Goal: Task Accomplishment & Management: Complete application form

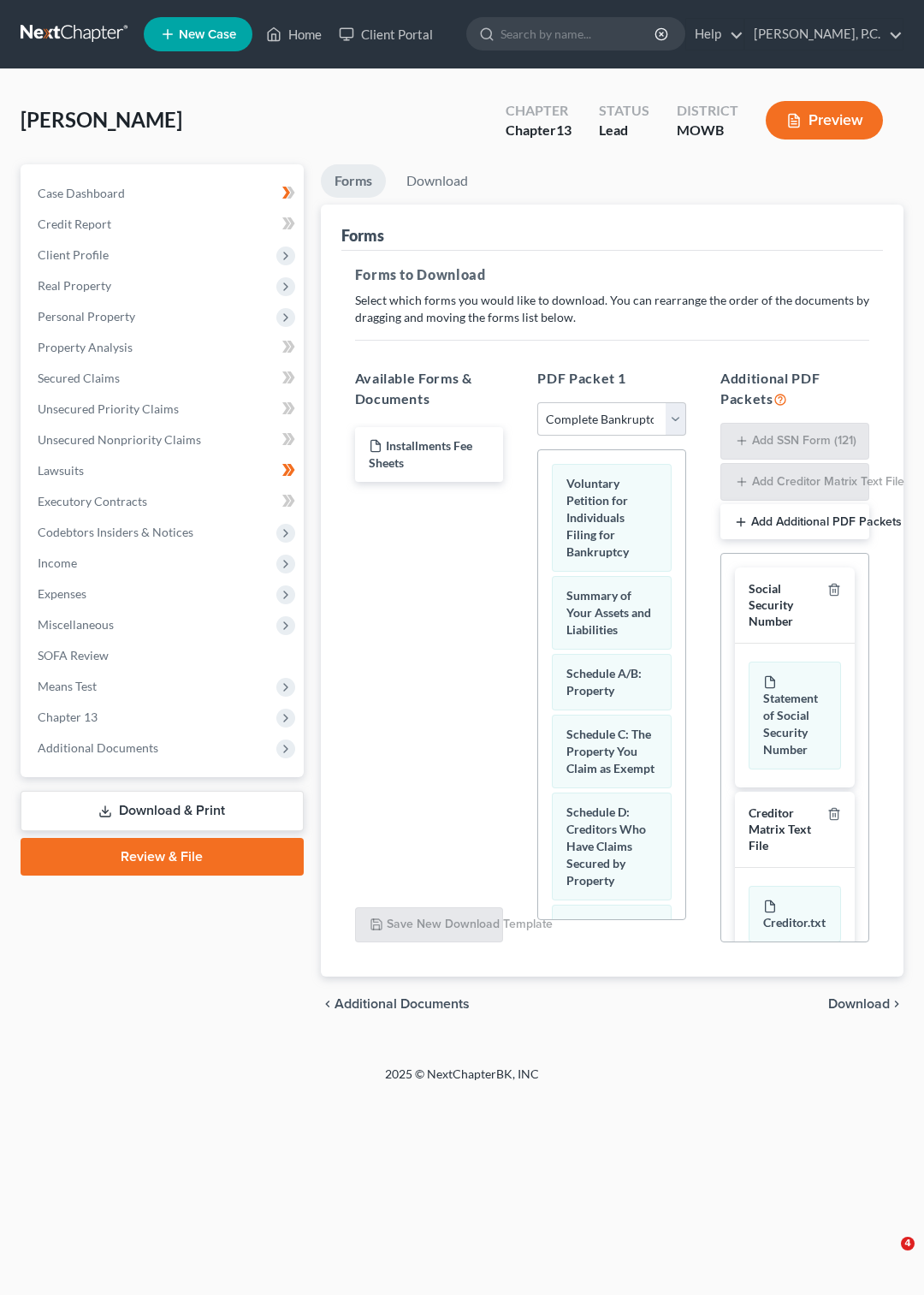
select select "0"
click at [111, 440] on span "Unsecured Nonpriority Claims" at bounding box center [119, 439] width 164 height 14
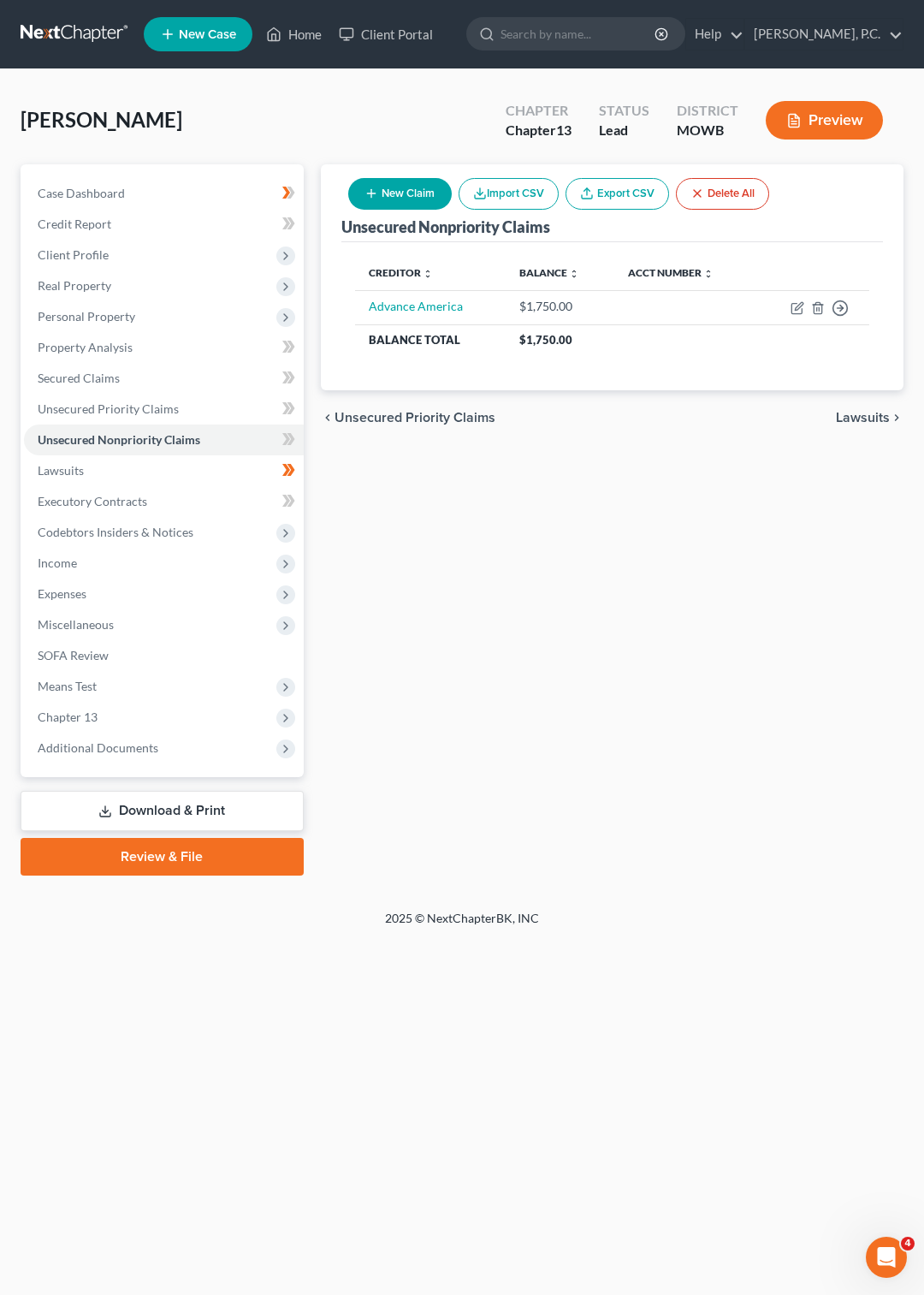
click at [401, 194] on button "New Claim" at bounding box center [400, 194] width 104 height 32
select select "0"
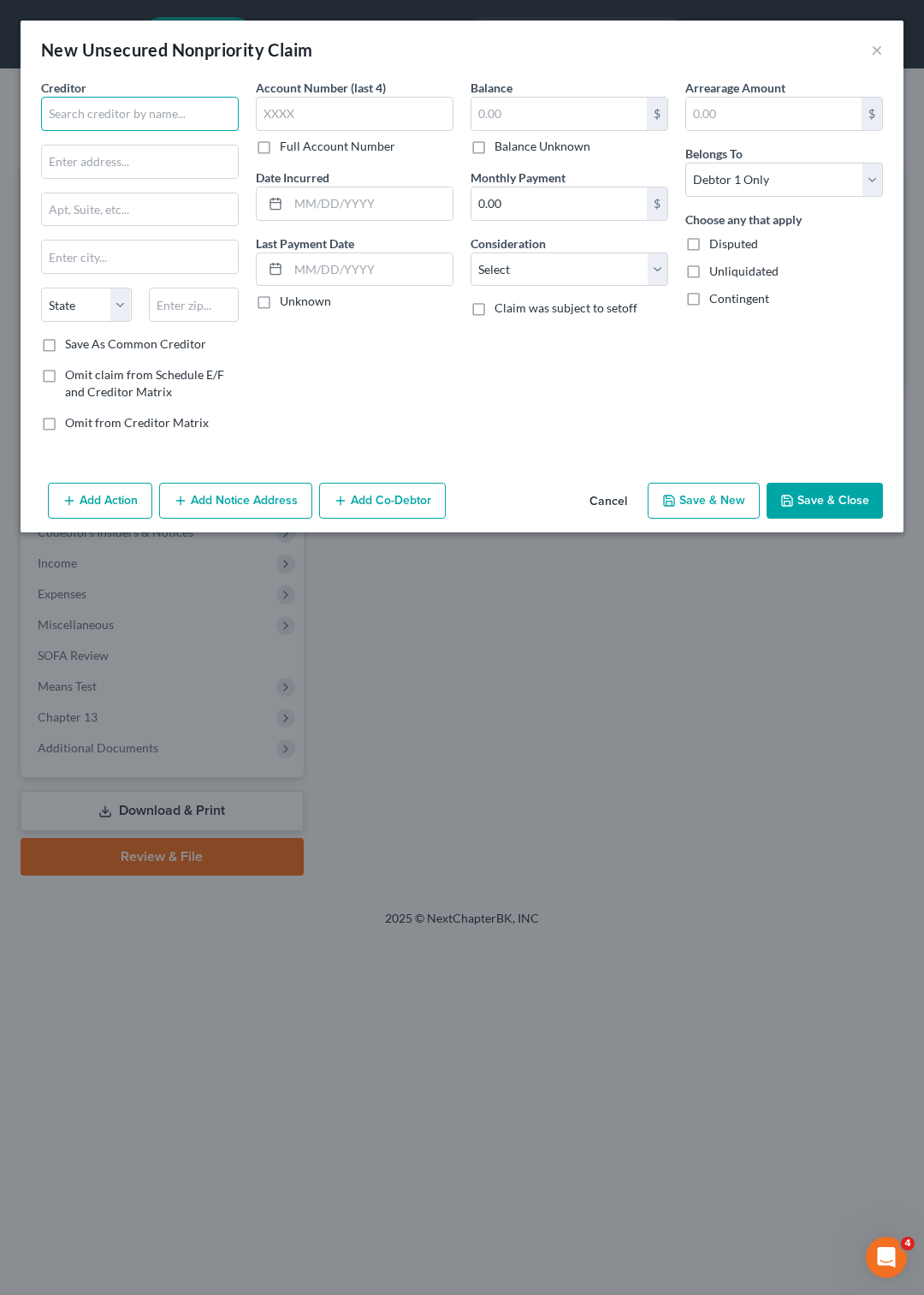
click at [133, 108] on input "text" at bounding box center [140, 114] width 198 height 34
type input "Premier Bankcard"
type input "P.O. Box 5524"
type input "[GEOGRAPHIC_DATA]"
select select "43"
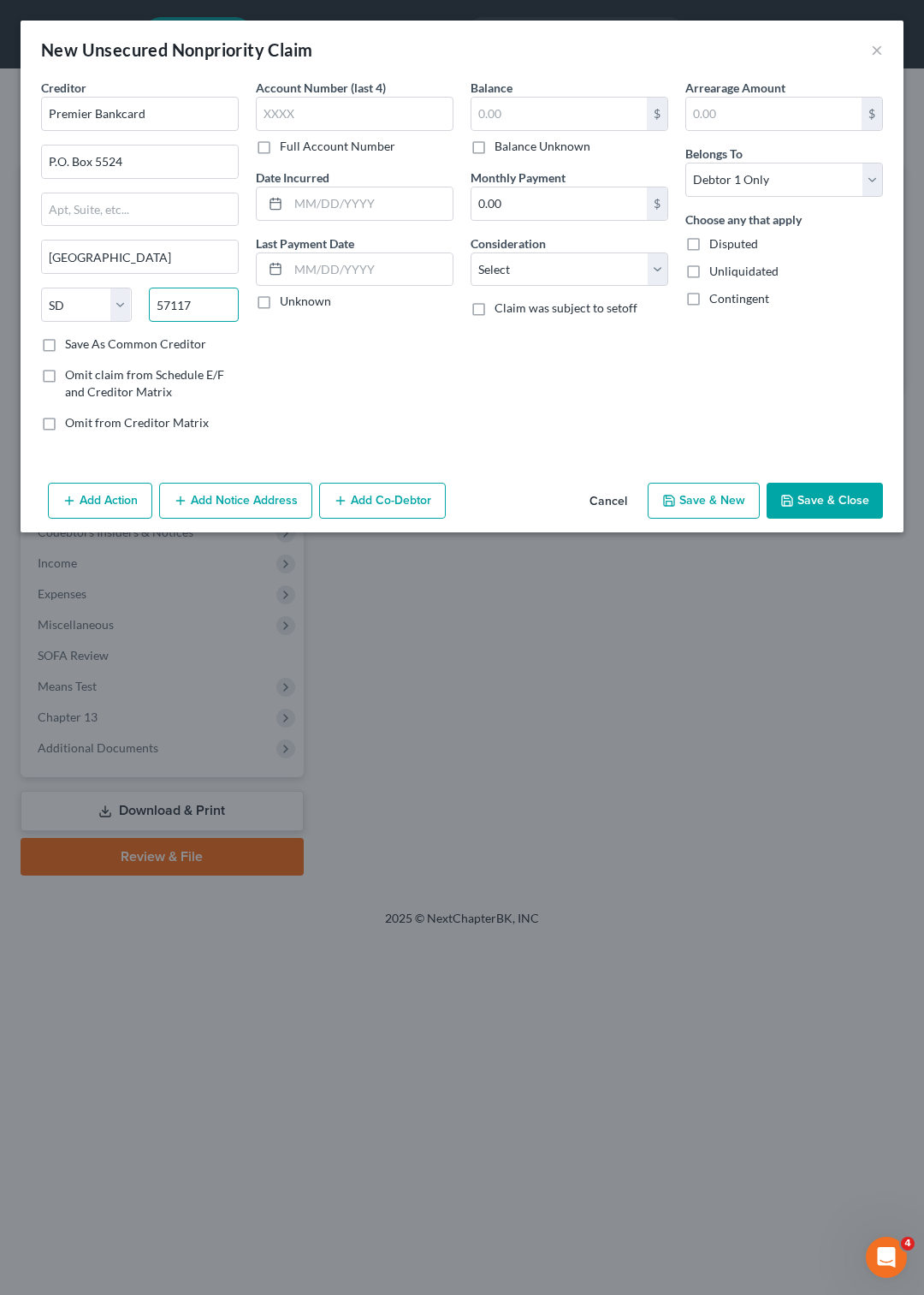
type input "57117"
click at [65, 349] on label "Save As Common Creditor" at bounding box center [135, 344] width 141 height 17
click at [72, 346] on input "Save As Common Creditor" at bounding box center [77, 342] width 11 height 11
checkbox input "true"
click at [274, 199] on icon at bounding box center [276, 203] width 14 height 14
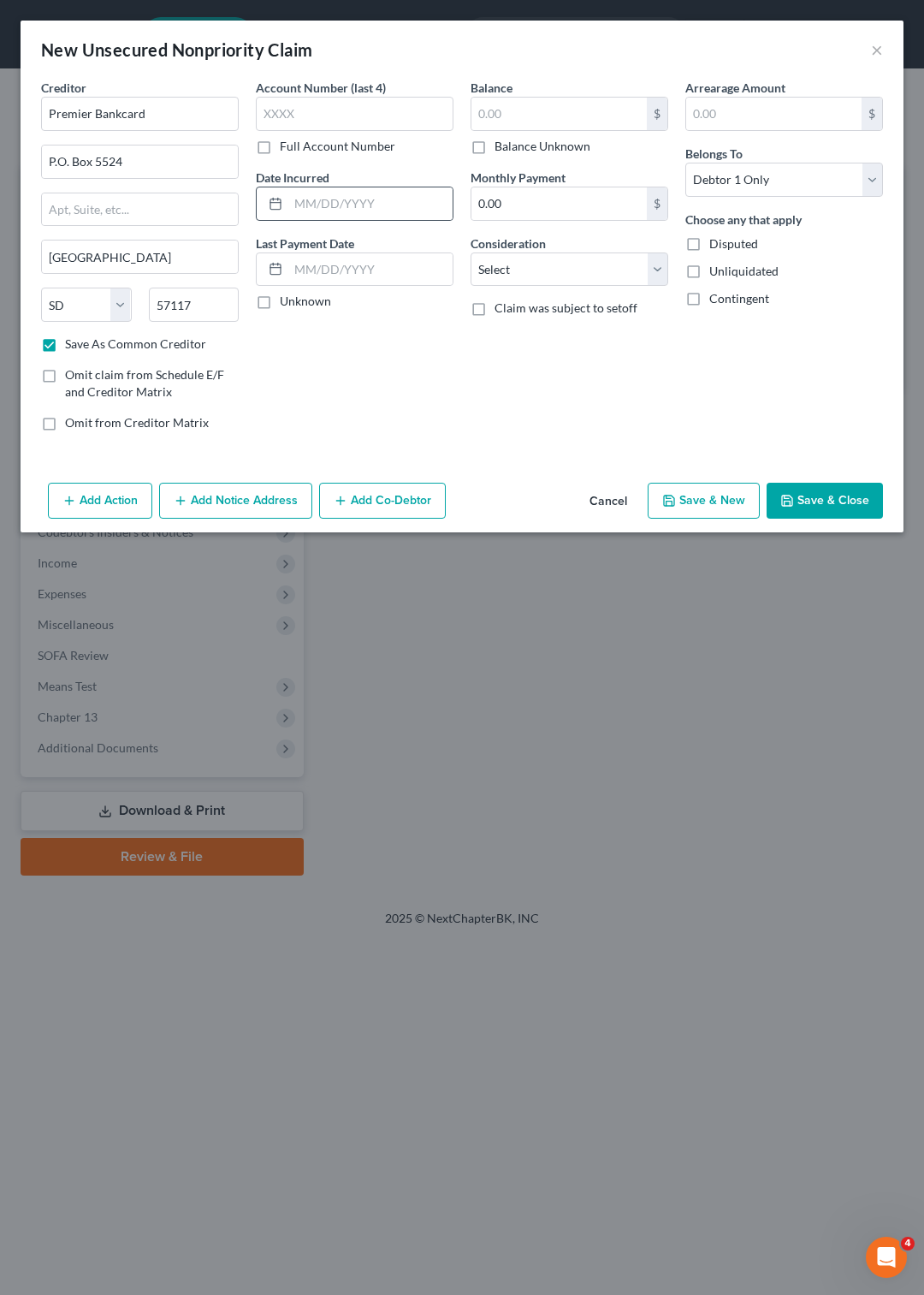
click at [274, 206] on icon at bounding box center [276, 203] width 14 height 14
click at [308, 196] on input "text" at bounding box center [371, 203] width 165 height 33
click at [270, 267] on icon at bounding box center [276, 268] width 14 height 14
click at [303, 205] on input "03222022" at bounding box center [371, 203] width 165 height 33
type input "[DATE]"
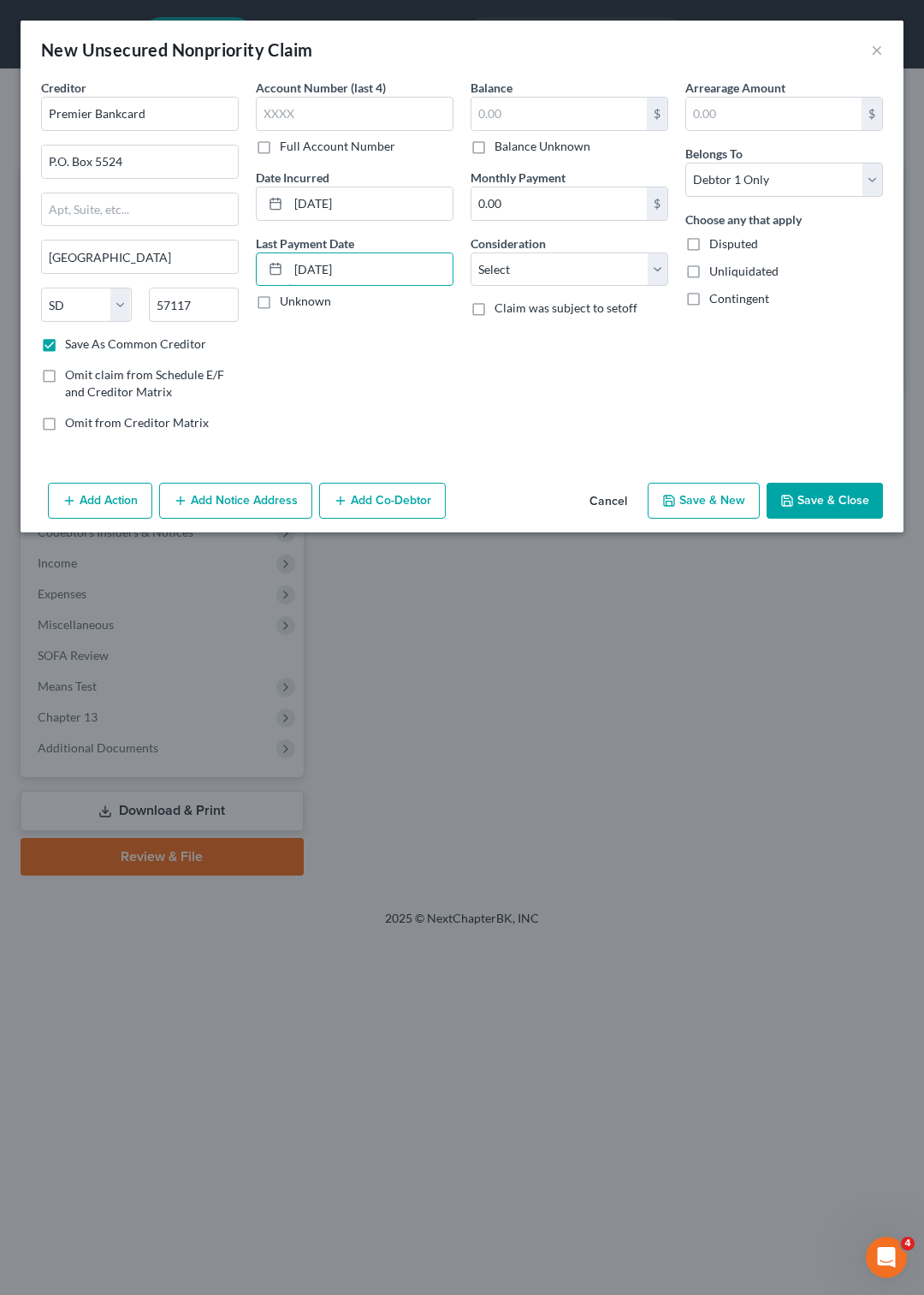
type input "[DATE]"
type input "798"
click at [470, 252] on select "Select Cable / Satellite Services Collection Agency Credit Card Debt Debt Couns…" at bounding box center [569, 269] width 198 height 34
select select "2"
click option "Credit Card Debt" at bounding box center [0, 0] width 0 height 0
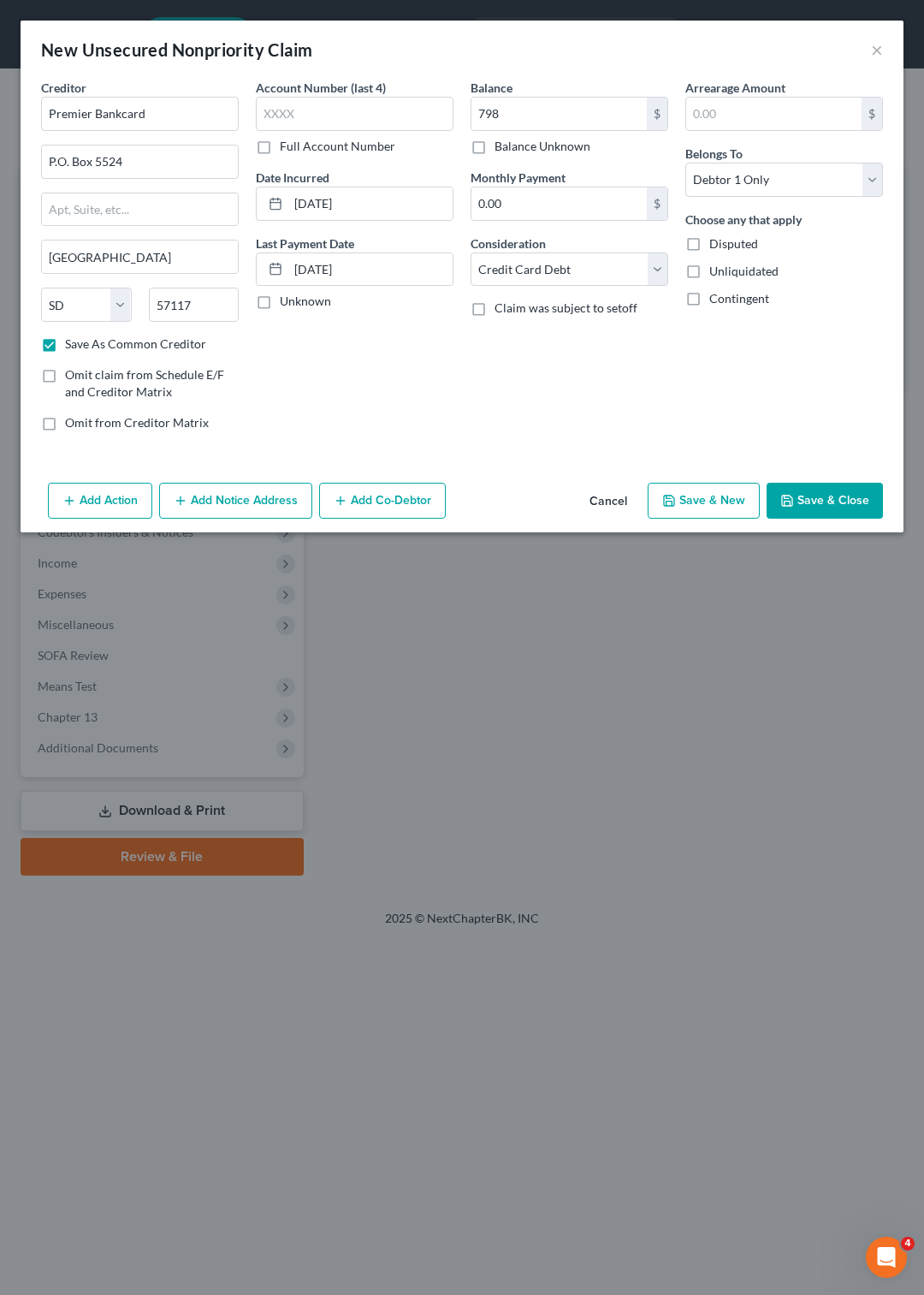
click at [714, 502] on button "Save & New" at bounding box center [704, 501] width 112 height 36
checkbox input "false"
select select "0"
click at [73, 109] on input "text" at bounding box center [140, 114] width 198 height 34
type input "Jefferson Capital"
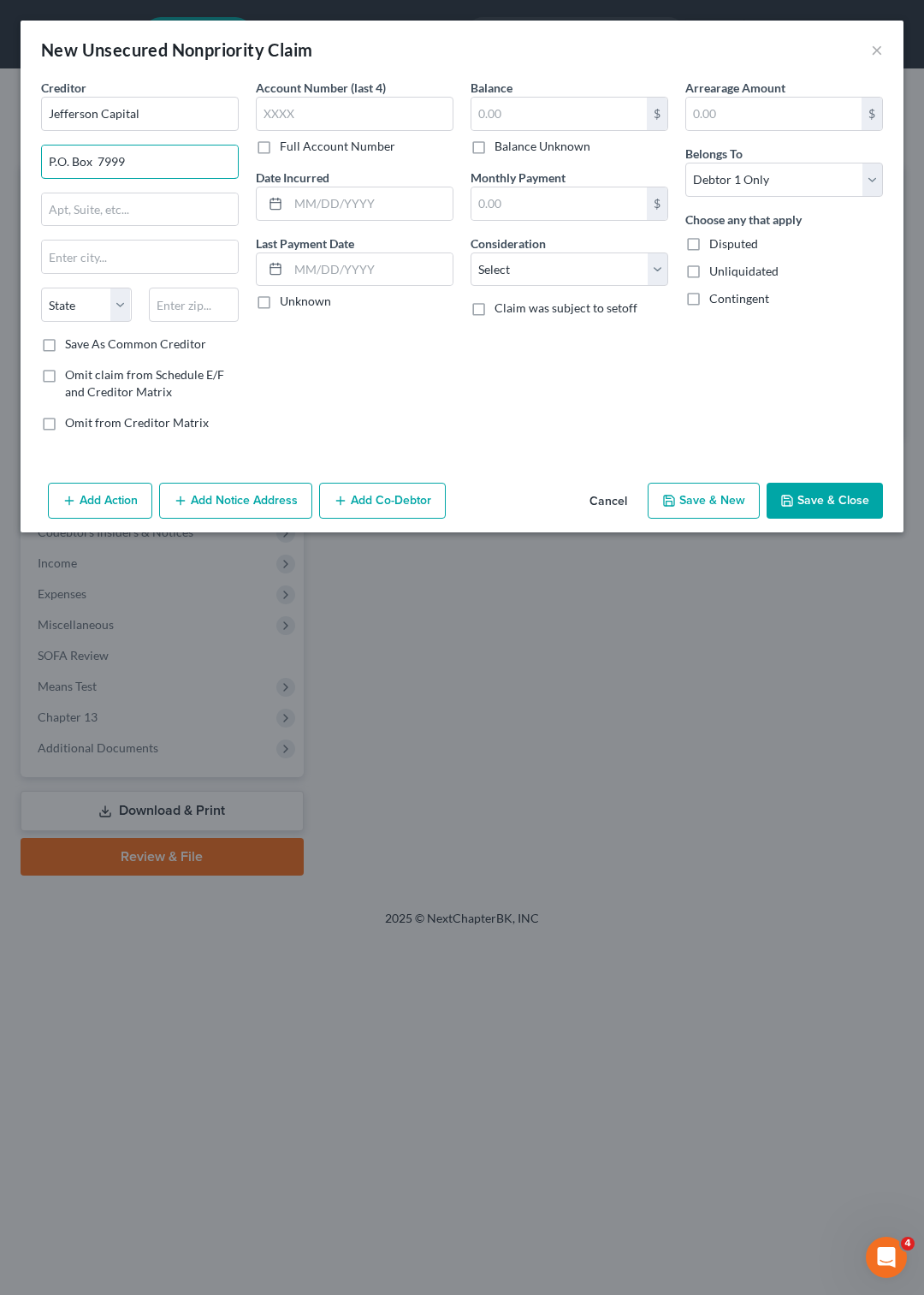
type input "P.O. Box 7999"
type input "St. Cloud"
select select "24"
type input "56302"
type input "Saint Cloud"
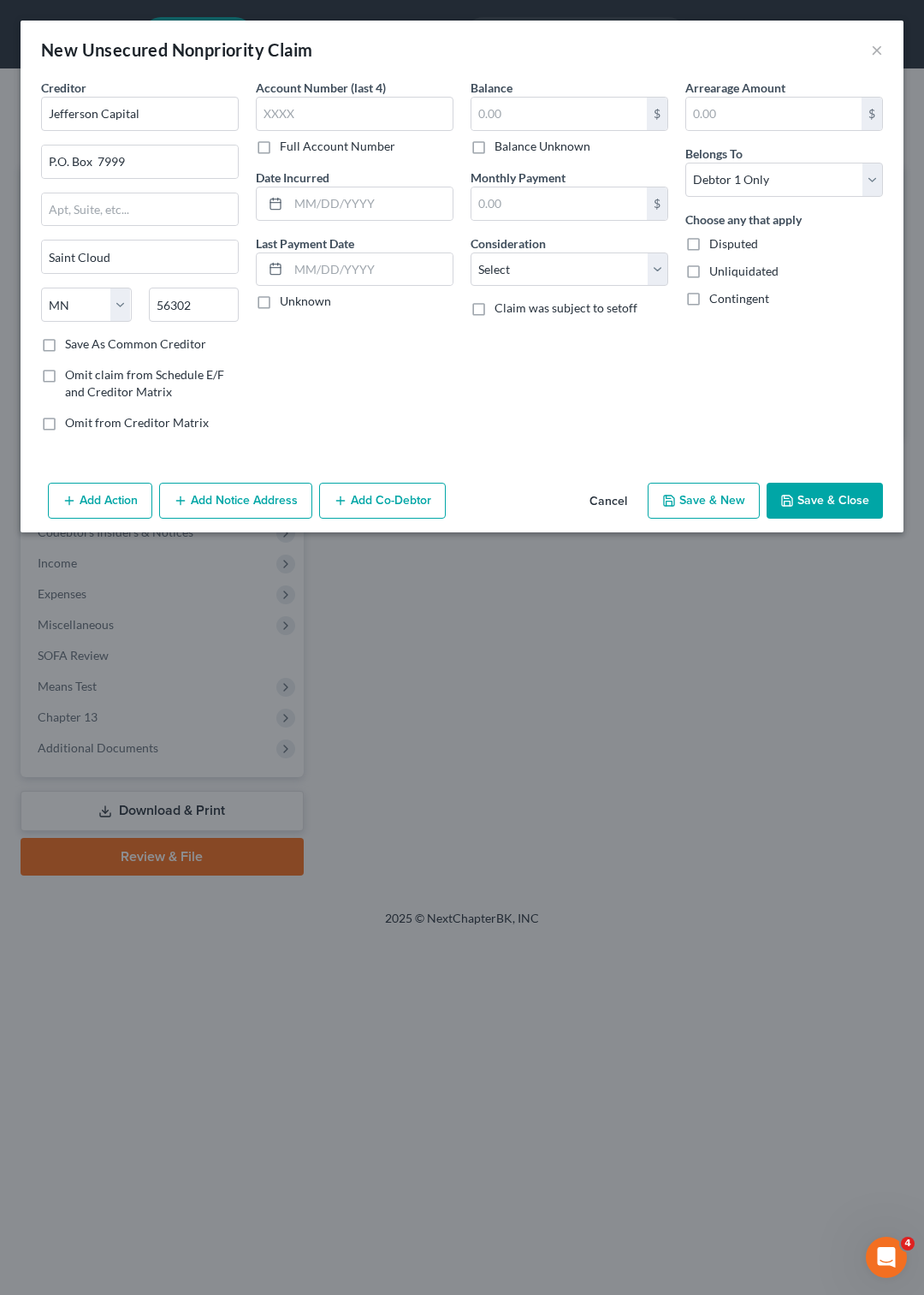
click at [65, 345] on label "Save As Common Creditor" at bounding box center [135, 344] width 141 height 17
click at [72, 345] on input "Save As Common Creditor" at bounding box center [77, 342] width 11 height 11
checkbox input "true"
click at [299, 199] on input "text" at bounding box center [371, 203] width 165 height 33
type input "[DATE]"
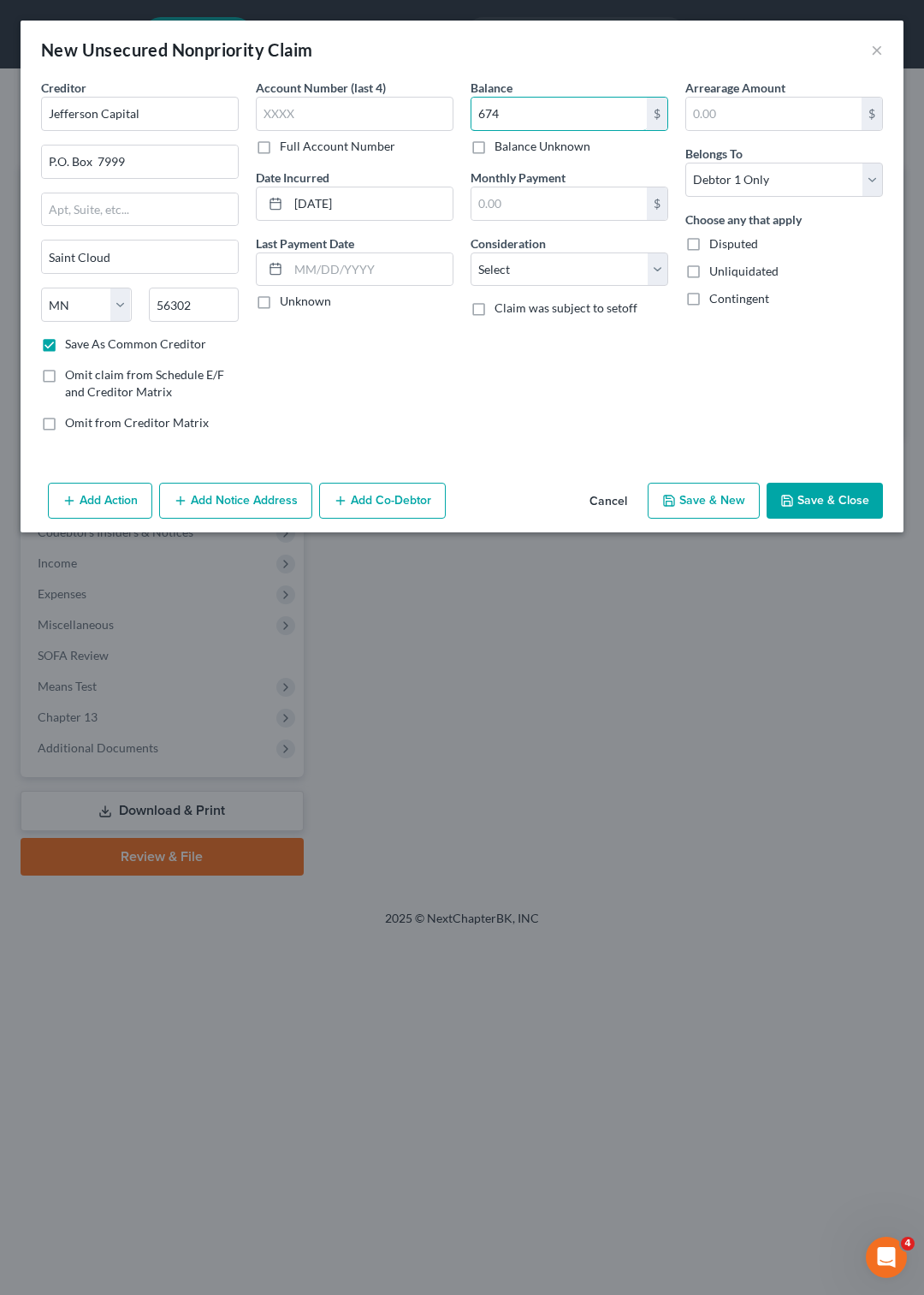
type input "674"
click at [470, 252] on select "Select Cable / Satellite Services Collection Agency Credit Card Debt Debt Couns…" at bounding box center [569, 269] width 198 height 34
select select "2"
click option "Credit Card Debt" at bounding box center [0, 0] width 0 height 0
click at [470, 252] on select "Select Cable / Satellite Services Collection Agency Credit Card Debt Debt Couns…" at bounding box center [569, 269] width 198 height 34
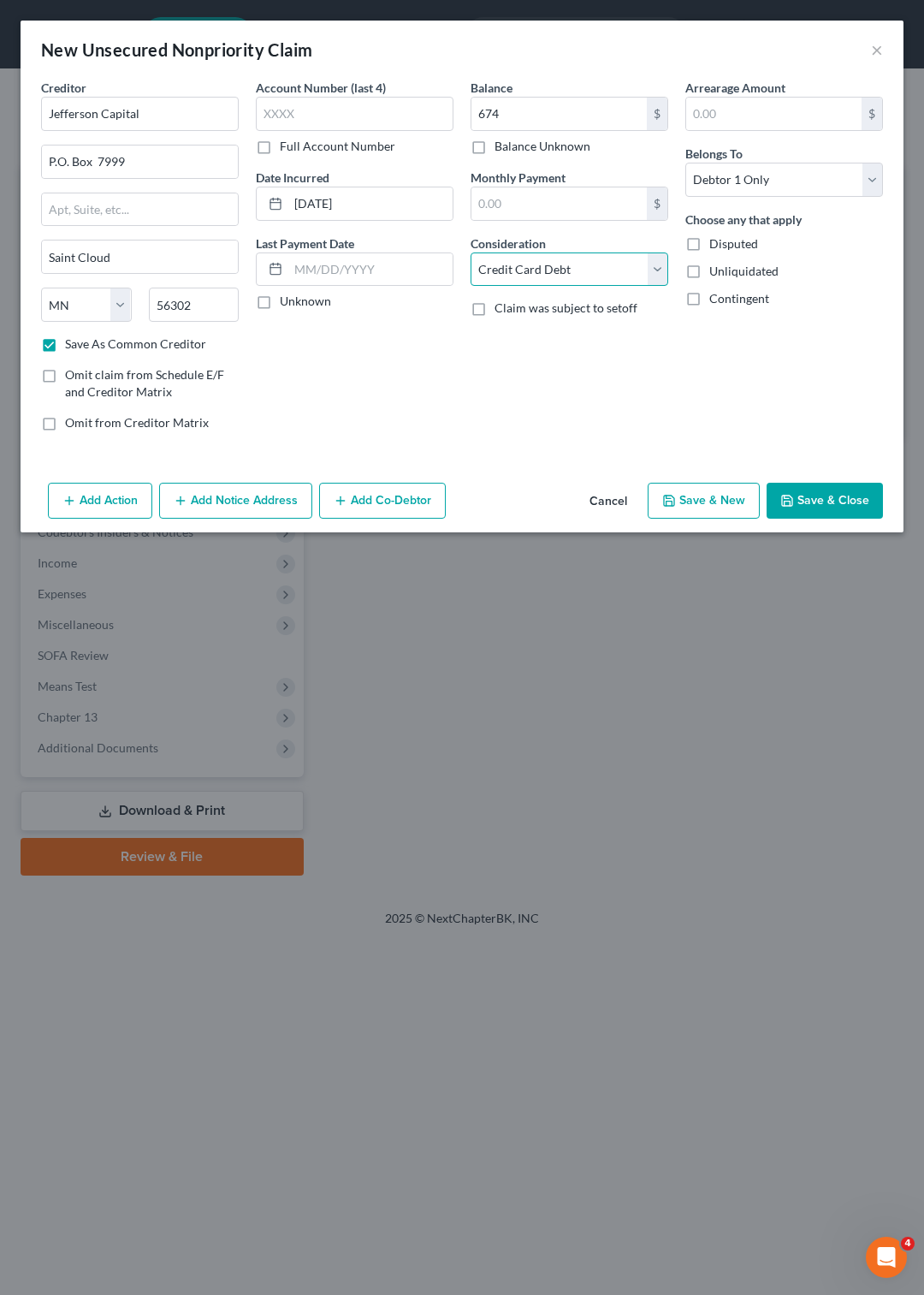
click option "Credit Card Debt" at bounding box center [0, 0] width 0 height 0
click at [160, 108] on input "Jefferson Capital" at bounding box center [140, 114] width 198 height 34
type input "Jefferson Capital -"
click at [725, 504] on button "Save & New" at bounding box center [704, 501] width 112 height 36
select select "0"
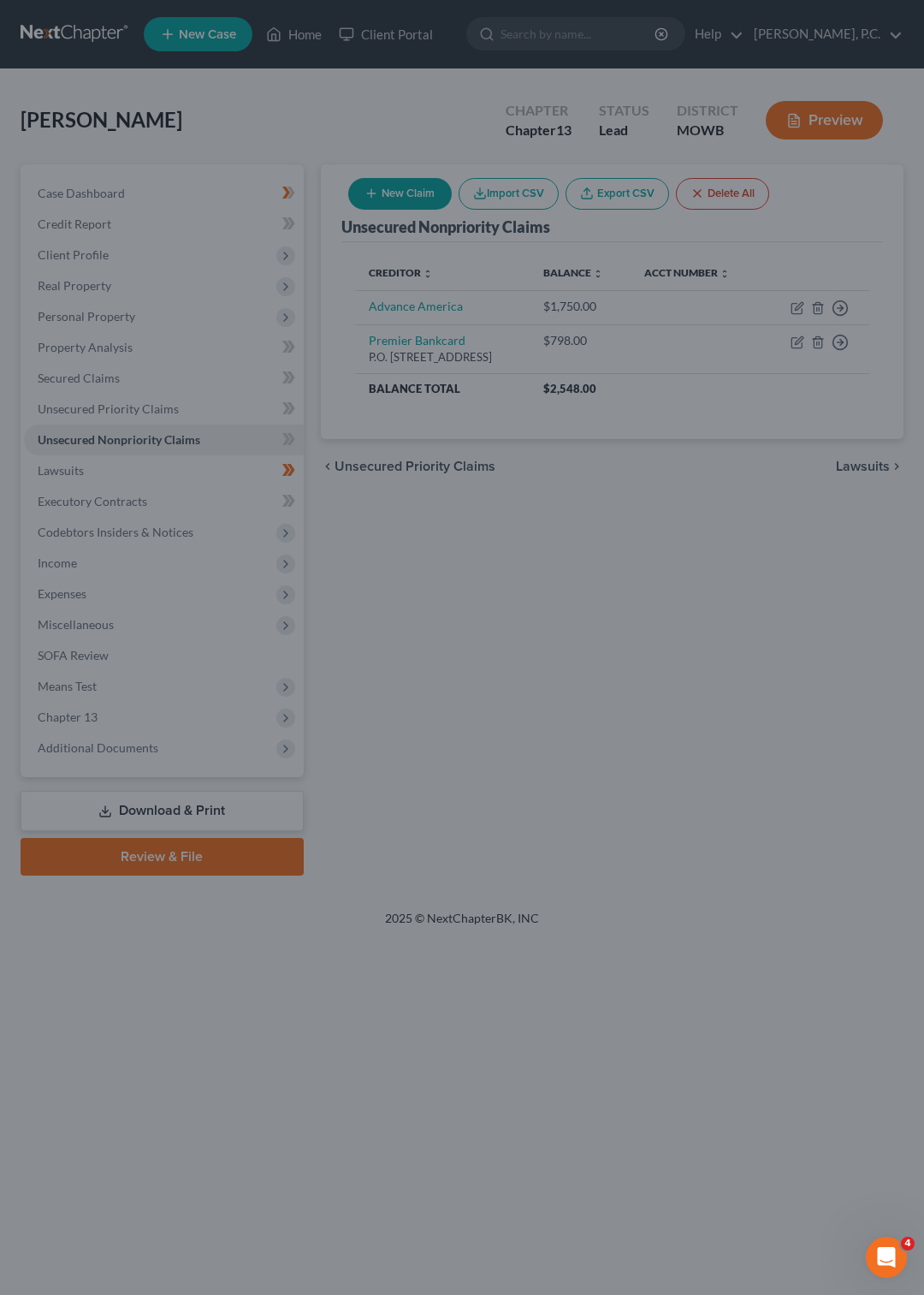
checkbox input "false"
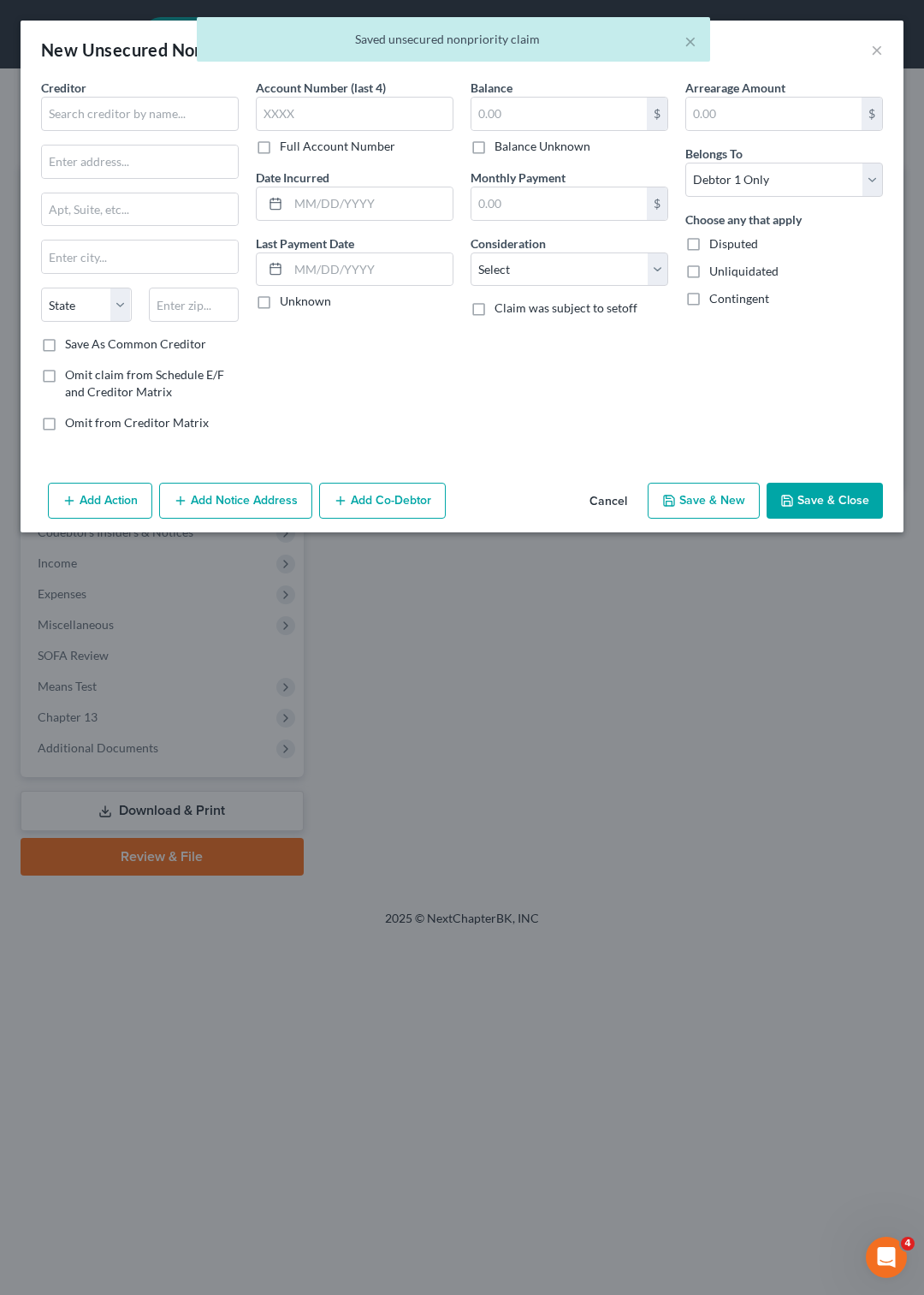
click at [805, 497] on button "Save & Close" at bounding box center [825, 501] width 117 height 36
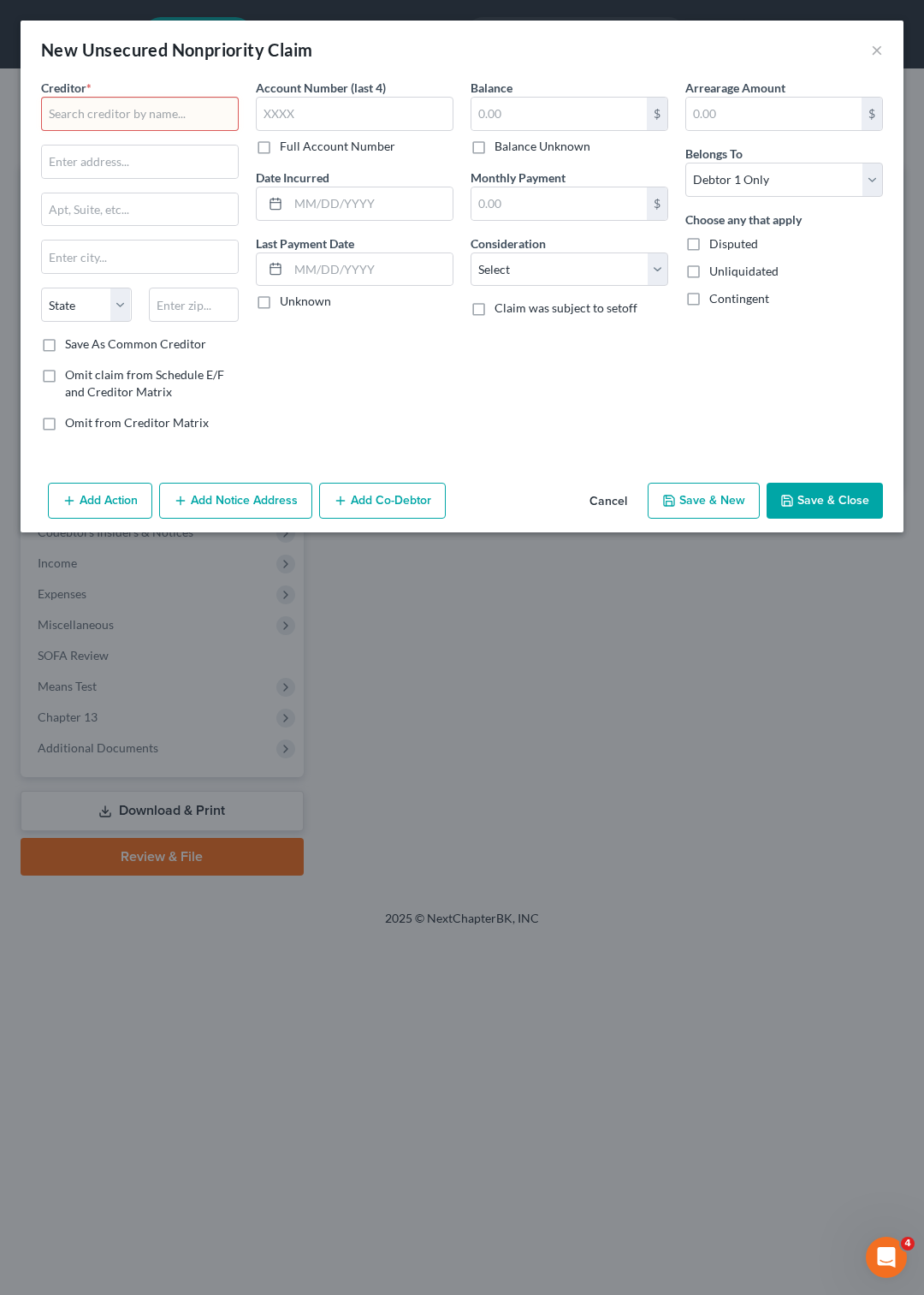
click at [102, 107] on input "text" at bounding box center [140, 114] width 198 height 34
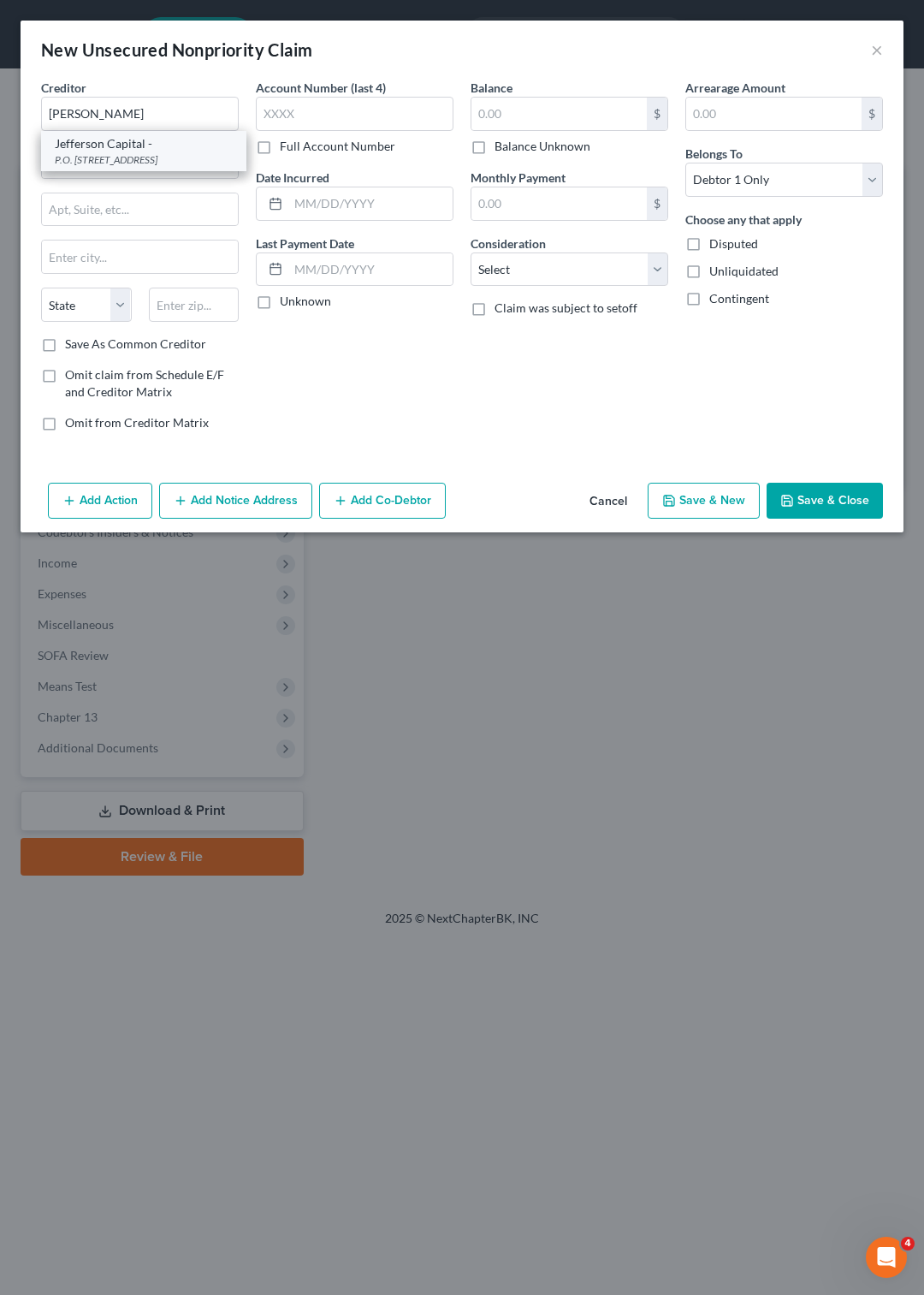
click at [112, 142] on div "Jefferson Capital -" at bounding box center [143, 144] width 178 height 17
type input "Jefferson Capital -"
type input "P.O. Box 7999"
type input "Saint Cloud"
select select "24"
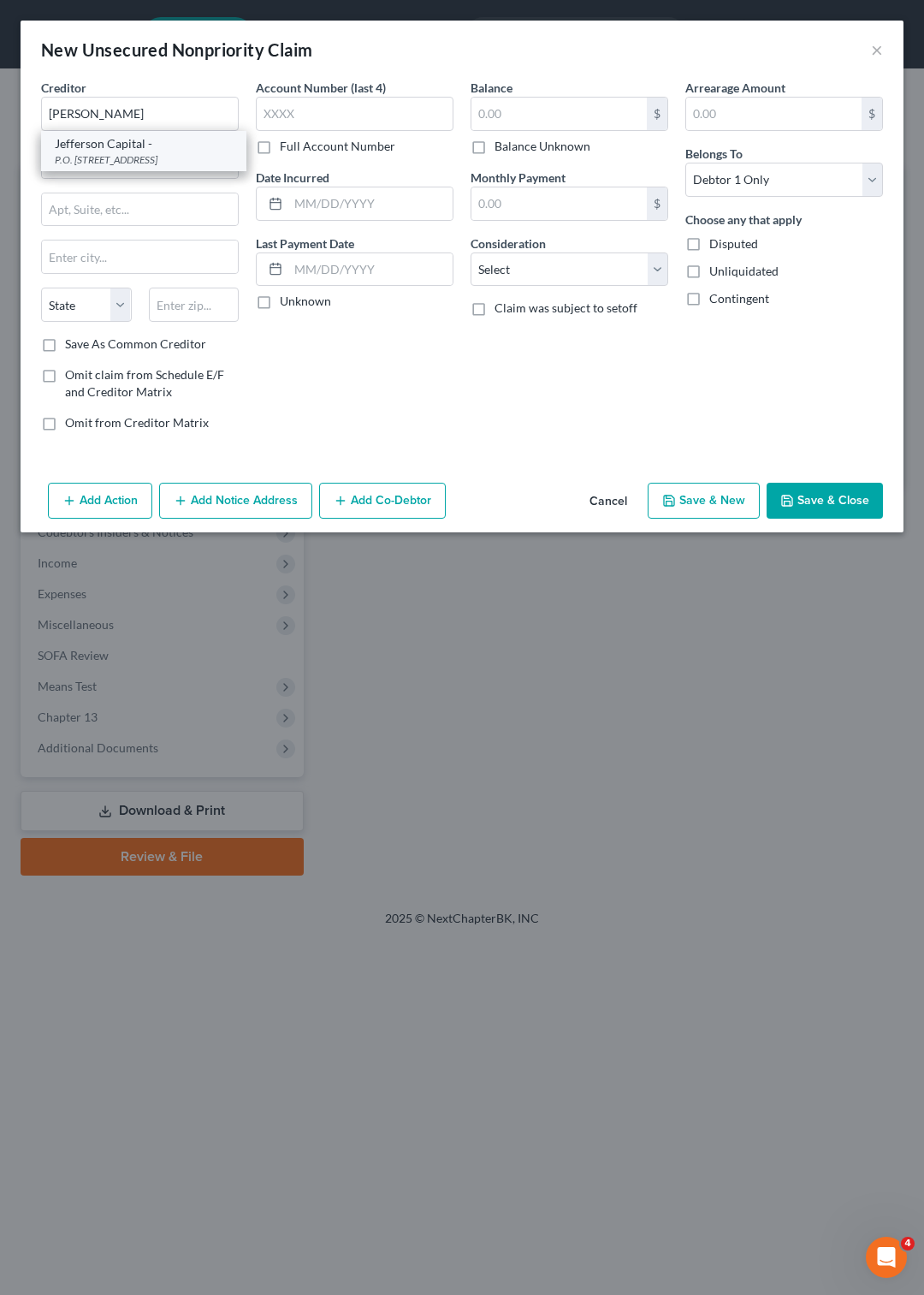
type input "56302"
click at [163, 117] on input "Jefferson Capital -" at bounding box center [140, 114] width 198 height 34
type input "Jefferson Capital - Verizon"
click at [295, 201] on input "text" at bounding box center [371, 203] width 165 height 33
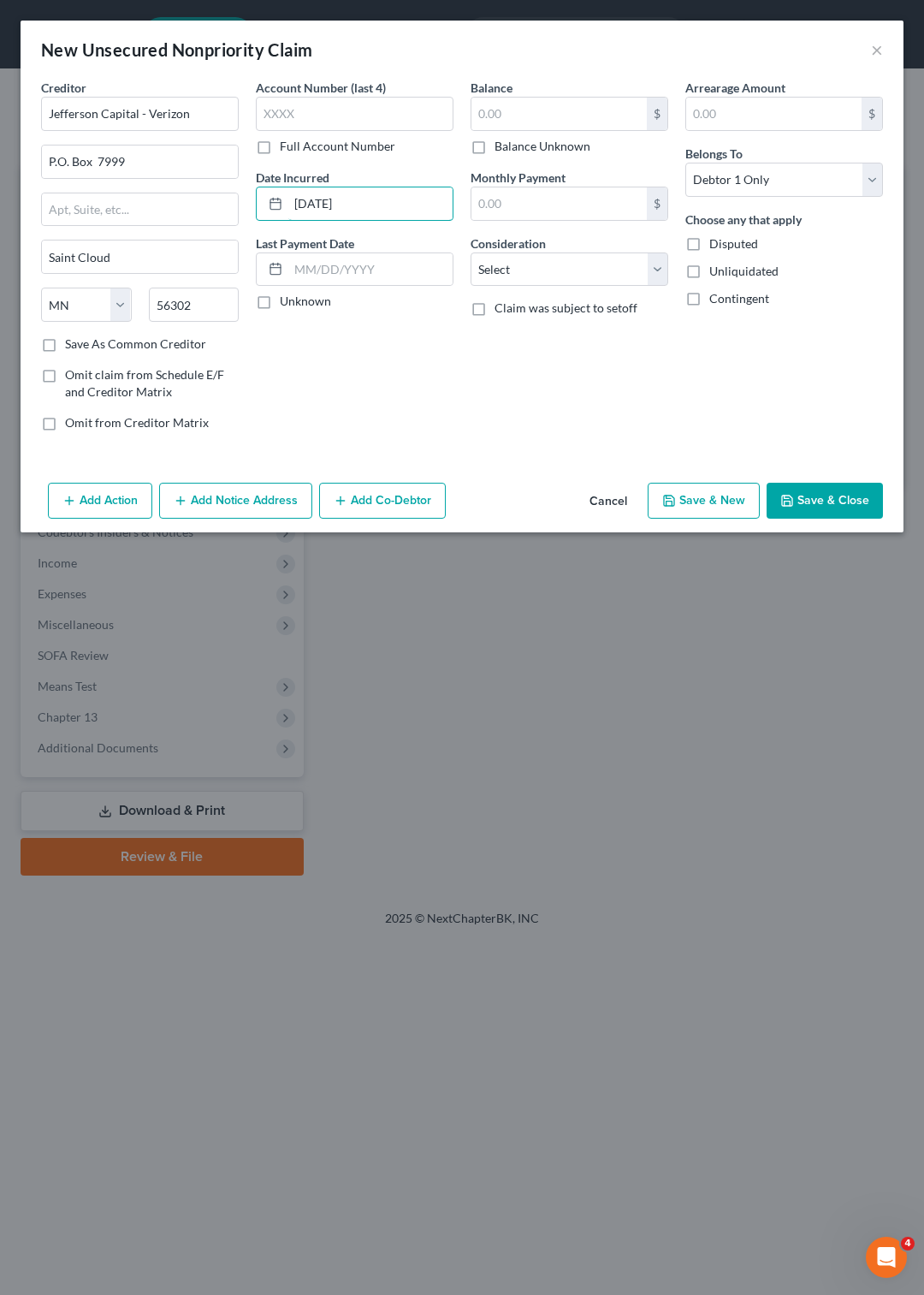
type input "[DATE]"
click at [553, 107] on input "text" at bounding box center [559, 114] width 175 height 33
type input "2,630"
click at [723, 493] on button "Save & New" at bounding box center [704, 501] width 112 height 36
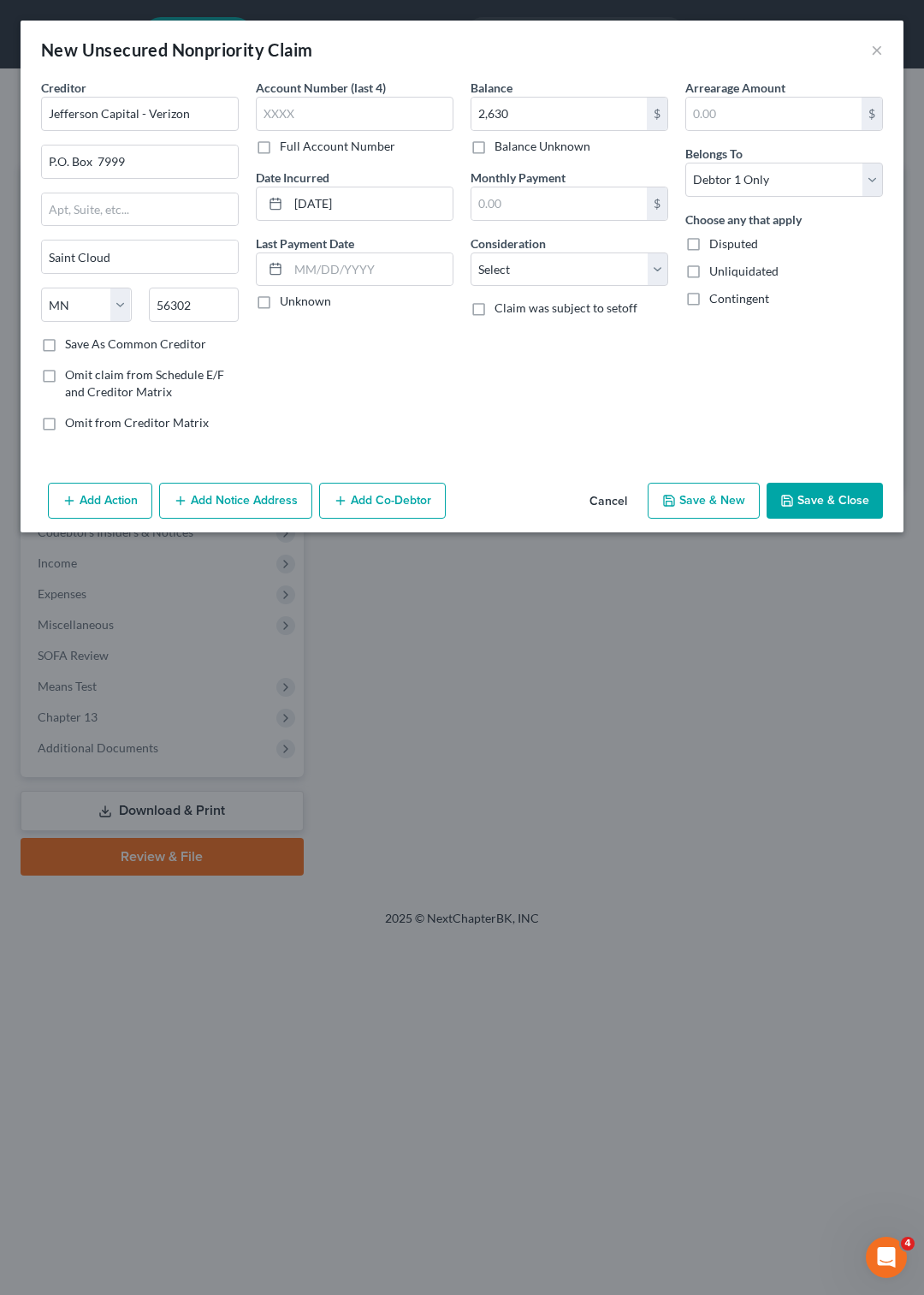
select select "0"
click at [113, 115] on input "text" at bounding box center [140, 114] width 198 height 34
type input "LVNV Funding/Credit One"
type input "P.O. Boix 1269"
type input "[GEOGRAPHIC_DATA]"
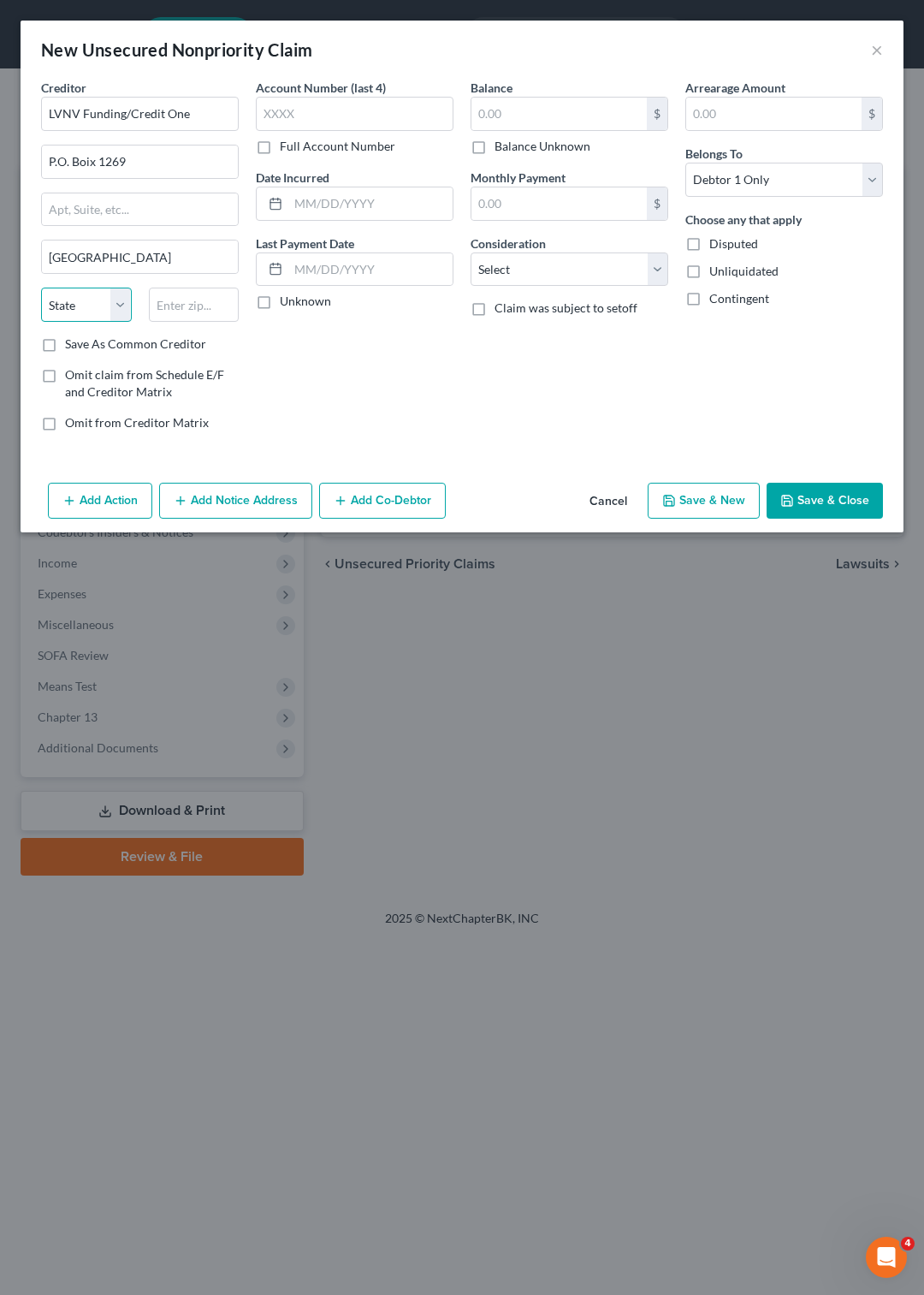
select select "42"
type input "29603"
click at [297, 209] on input "text" at bounding box center [371, 203] width 165 height 33
type input "[DATE]"
type input "609"
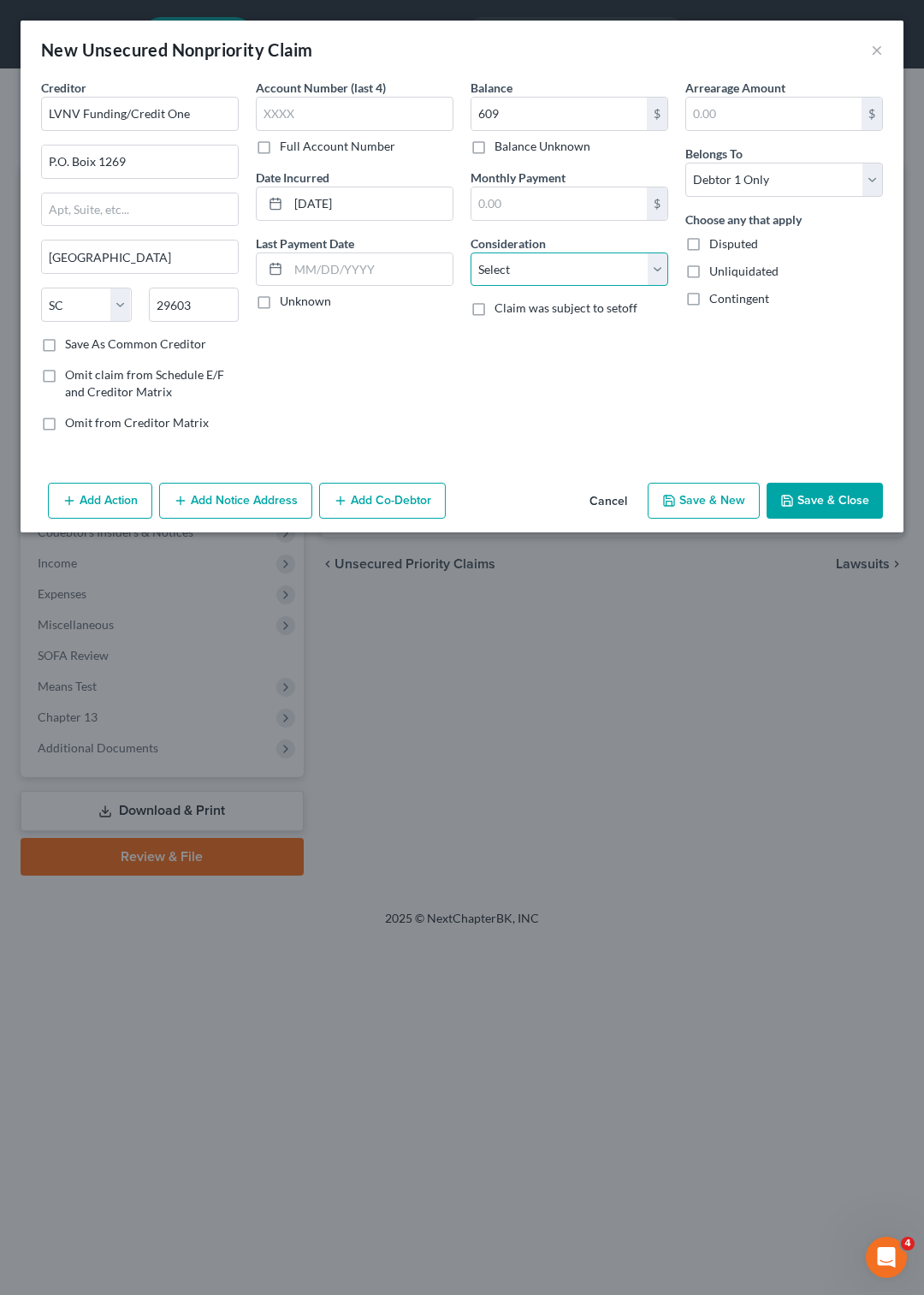
click at [470, 252] on select "Select Cable / Satellite Services Collection Agency Credit Card Debt Debt Couns…" at bounding box center [569, 269] width 198 height 34
select select "2"
click option "Credit Card Debt" at bounding box center [0, 0] width 0 height 0
click at [705, 506] on button "Save & New" at bounding box center [704, 501] width 112 height 36
select select "0"
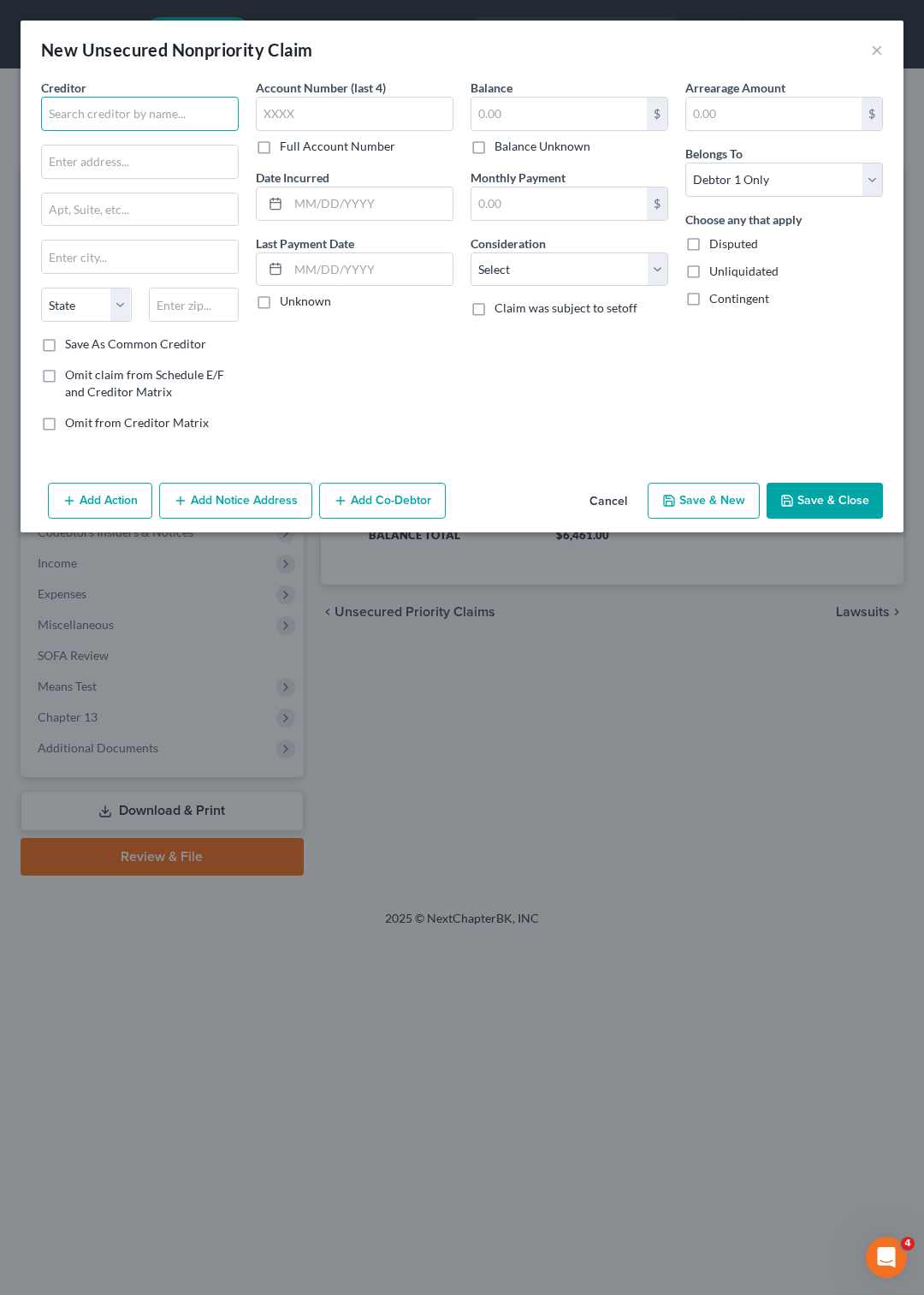
click at [66, 119] on input "text" at bounding box center [140, 114] width 198 height 34
type input "Security Credit Services/Opportun"
type input "[STREET_ADDRESS]"
type input "[GEOGRAPHIC_DATA]"
select select "25"
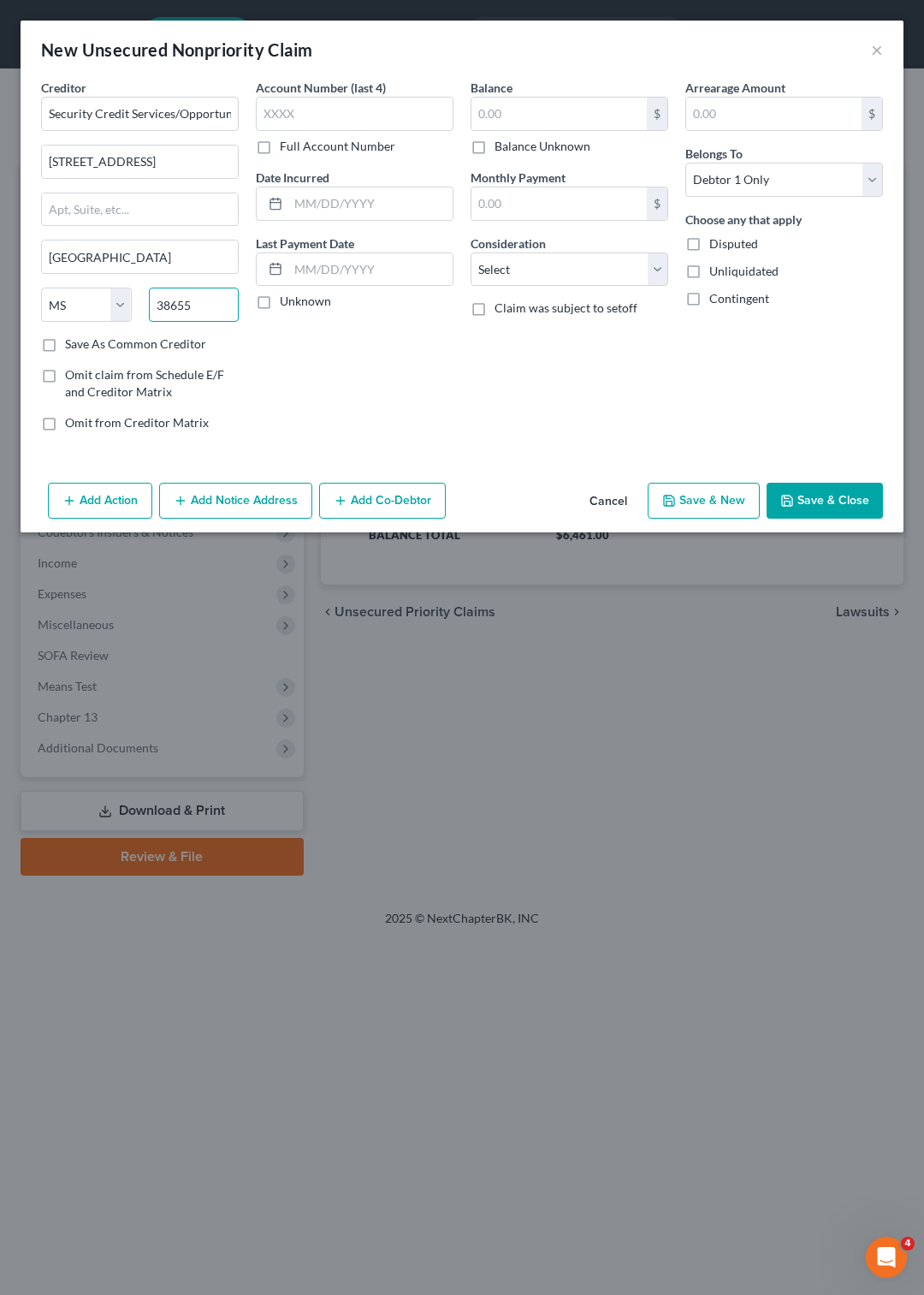
type input "38655"
click at [304, 196] on input "text" at bounding box center [371, 203] width 165 height 33
type input "[DATE]"
type input "646"
click at [470, 252] on select "Select Cable / Satellite Services Collection Agency Credit Card Debt Debt Couns…" at bounding box center [569, 269] width 198 height 34
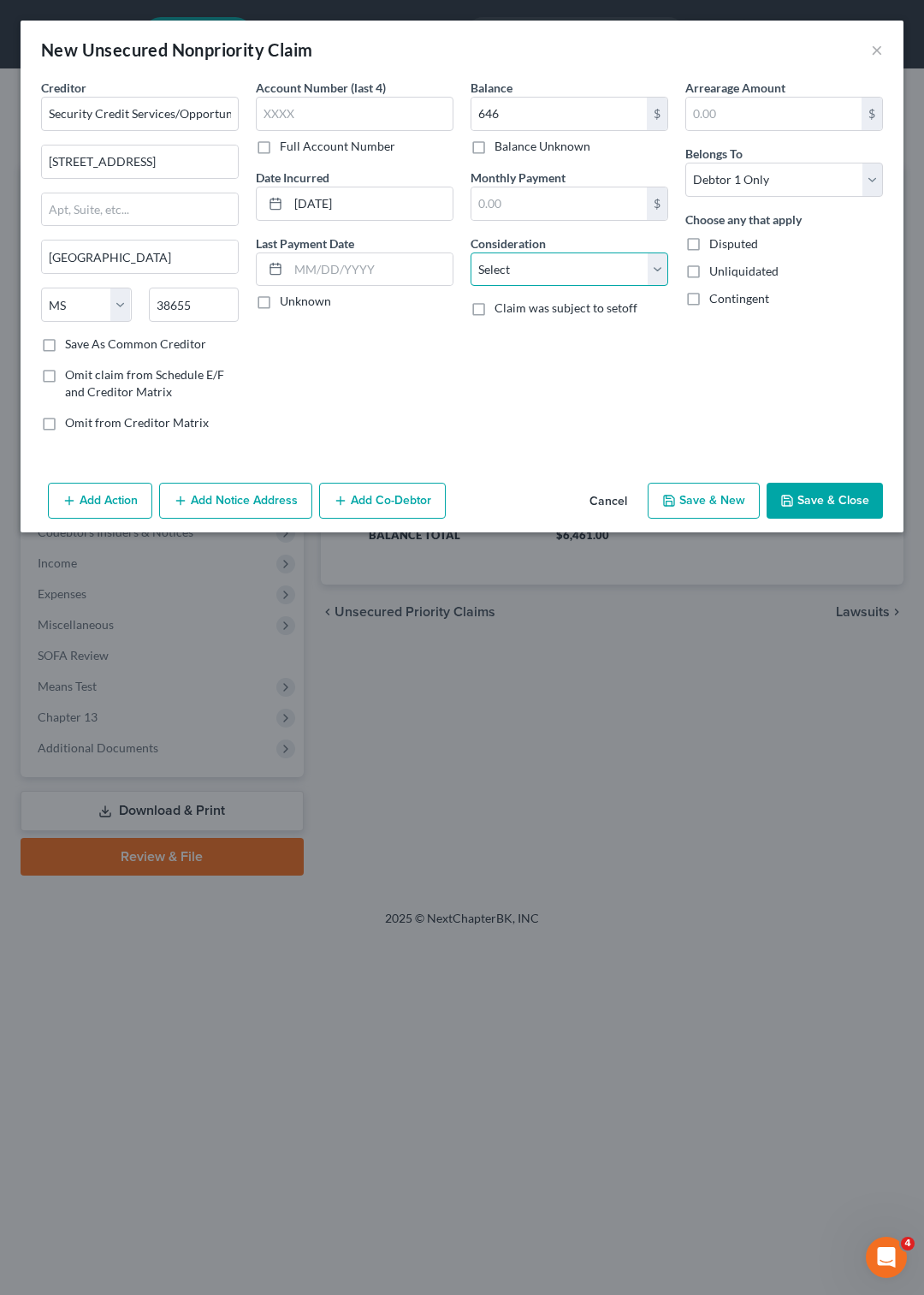
select select "10"
click option "Monies Loaned / Advanced" at bounding box center [0, 0] width 0 height 0
click at [729, 499] on button "Save & New" at bounding box center [704, 501] width 112 height 36
select select "0"
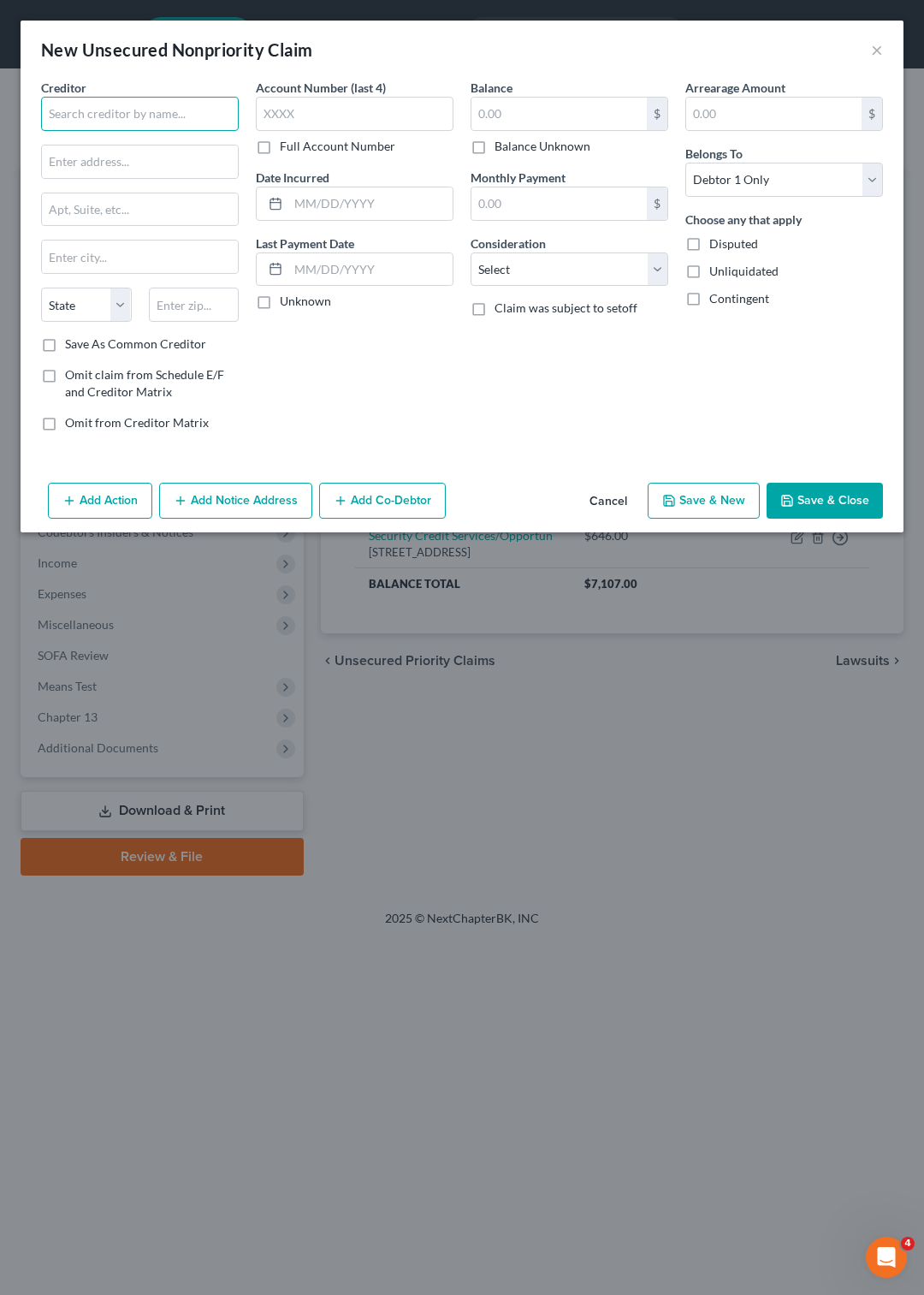
click at [102, 123] on input "text" at bounding box center [140, 114] width 198 height 34
type input "CCB/Money Key"
type input "[STREET_ADDRESS]"
type input "[GEOGRAPHIC_DATA]"
click at [41, 288] on select "State [US_STATE] AK AR AZ CA CO CT DE DC [GEOGRAPHIC_DATA] [GEOGRAPHIC_DATA] GU…" at bounding box center [87, 305] width 90 height 34
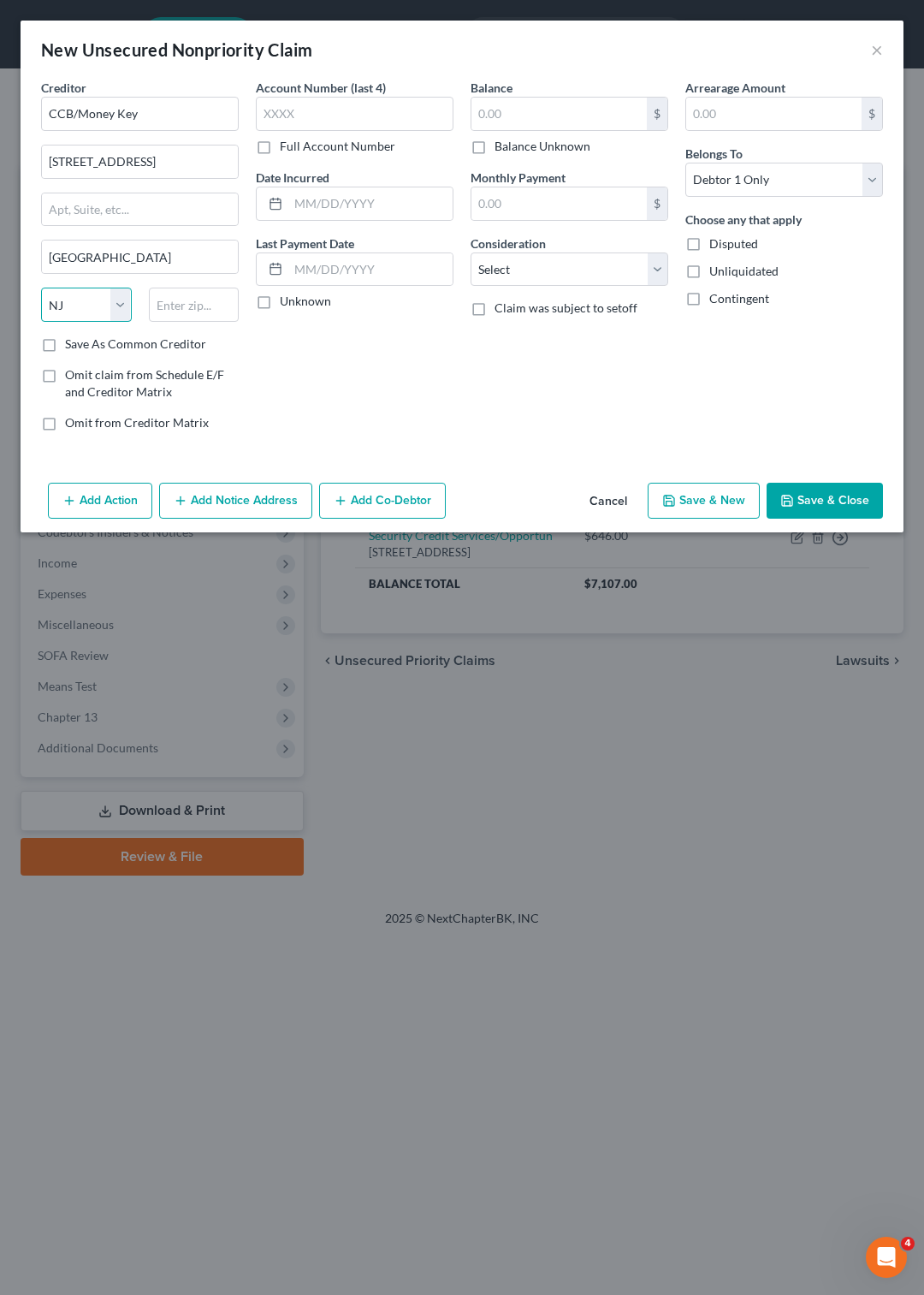
click at [77, 304] on select "State [US_STATE] AK AR AZ CA CO CT DE DC [GEOGRAPHIC_DATA] [GEOGRAPHIC_DATA] GU…" at bounding box center [87, 305] width 90 height 34
select select "7"
click option "DE" at bounding box center [0, 0] width 0 height 0
click at [201, 308] on input "text" at bounding box center [194, 305] width 90 height 34
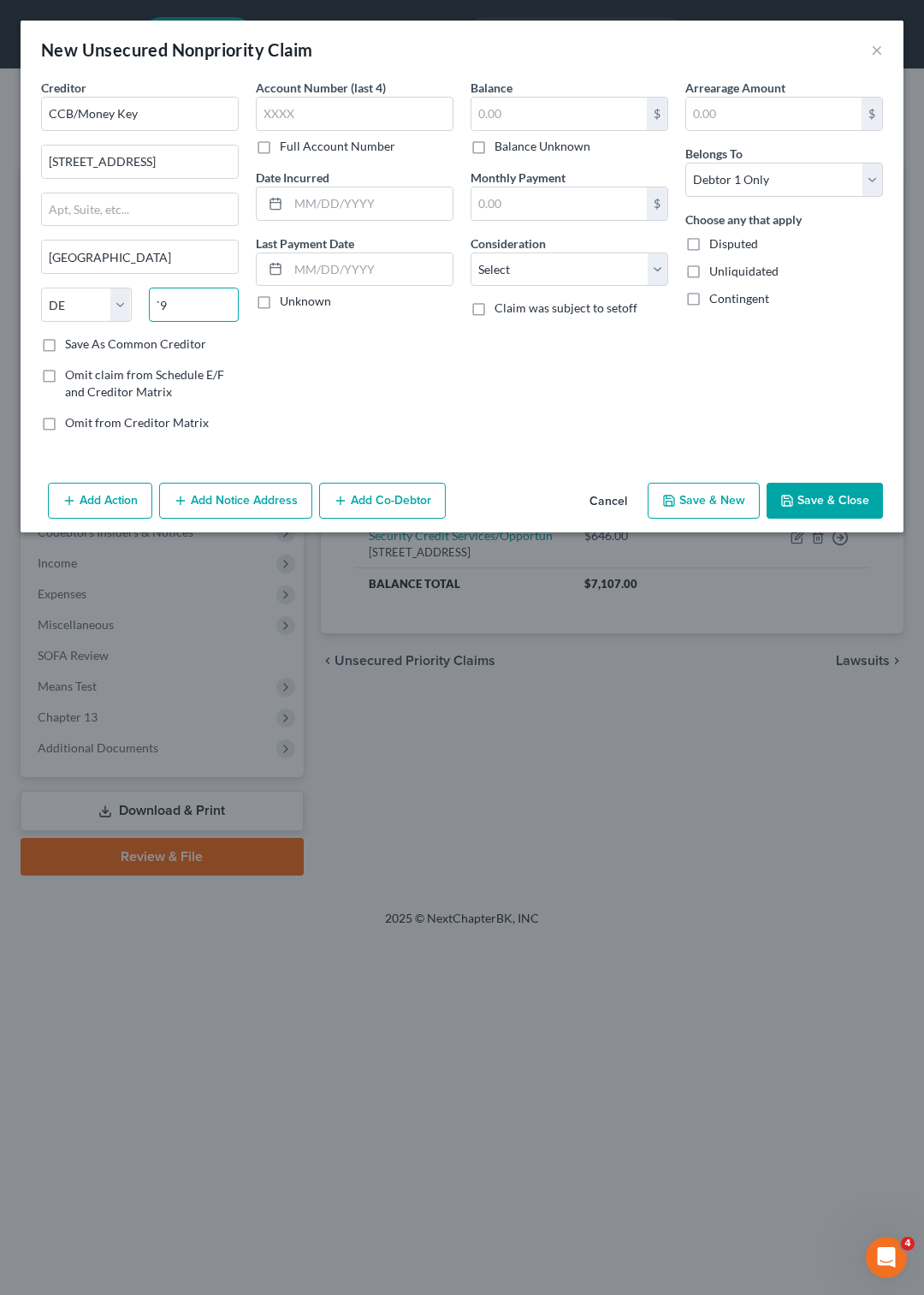
type input "`"
click at [194, 312] on input "19793" at bounding box center [194, 305] width 90 height 34
type input "19713"
click at [296, 200] on input "text" at bounding box center [371, 203] width 165 height 33
type input "[DATE]"
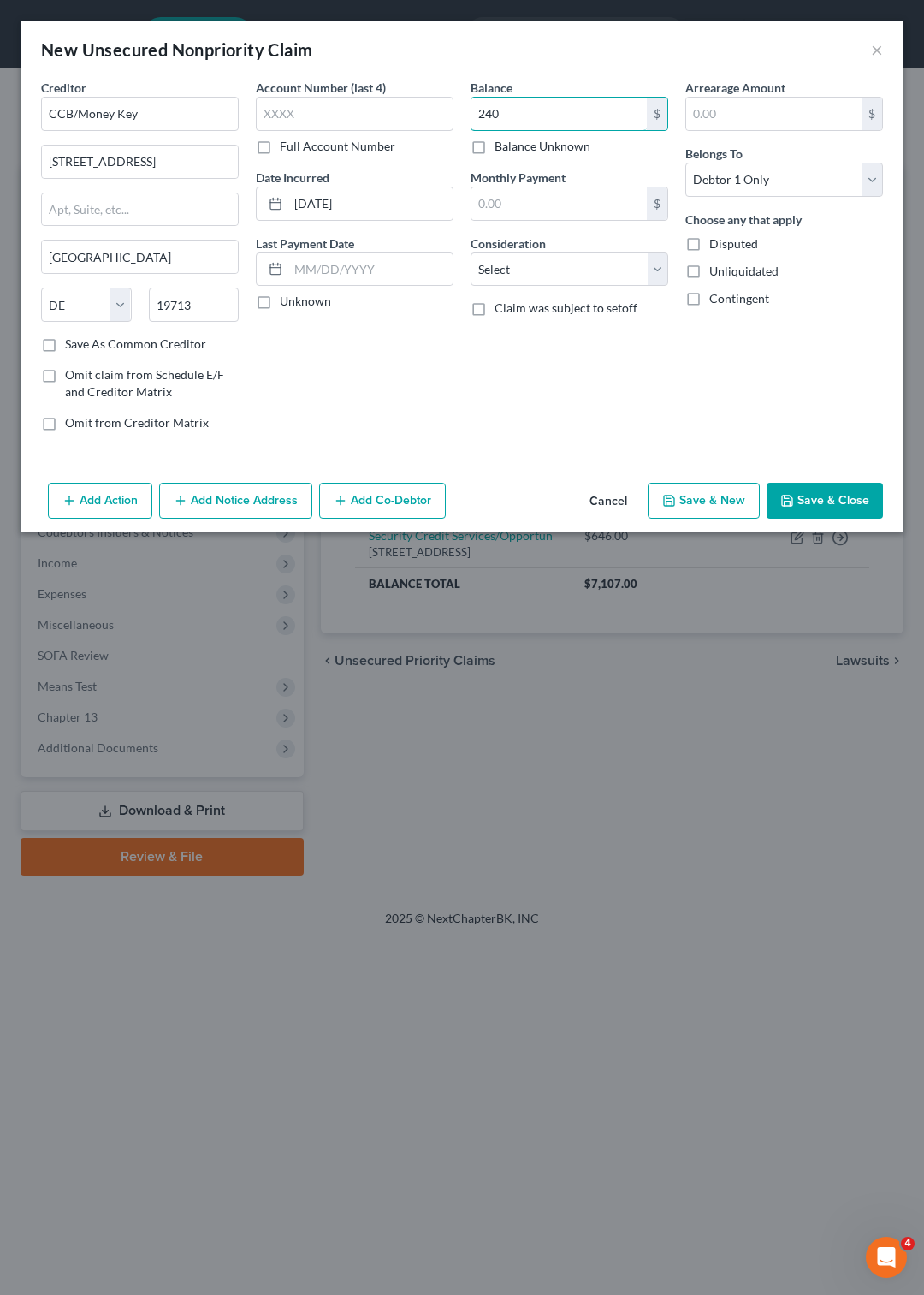
type input "240"
click at [696, 493] on button "Save & New" at bounding box center [704, 501] width 112 height 36
select select "0"
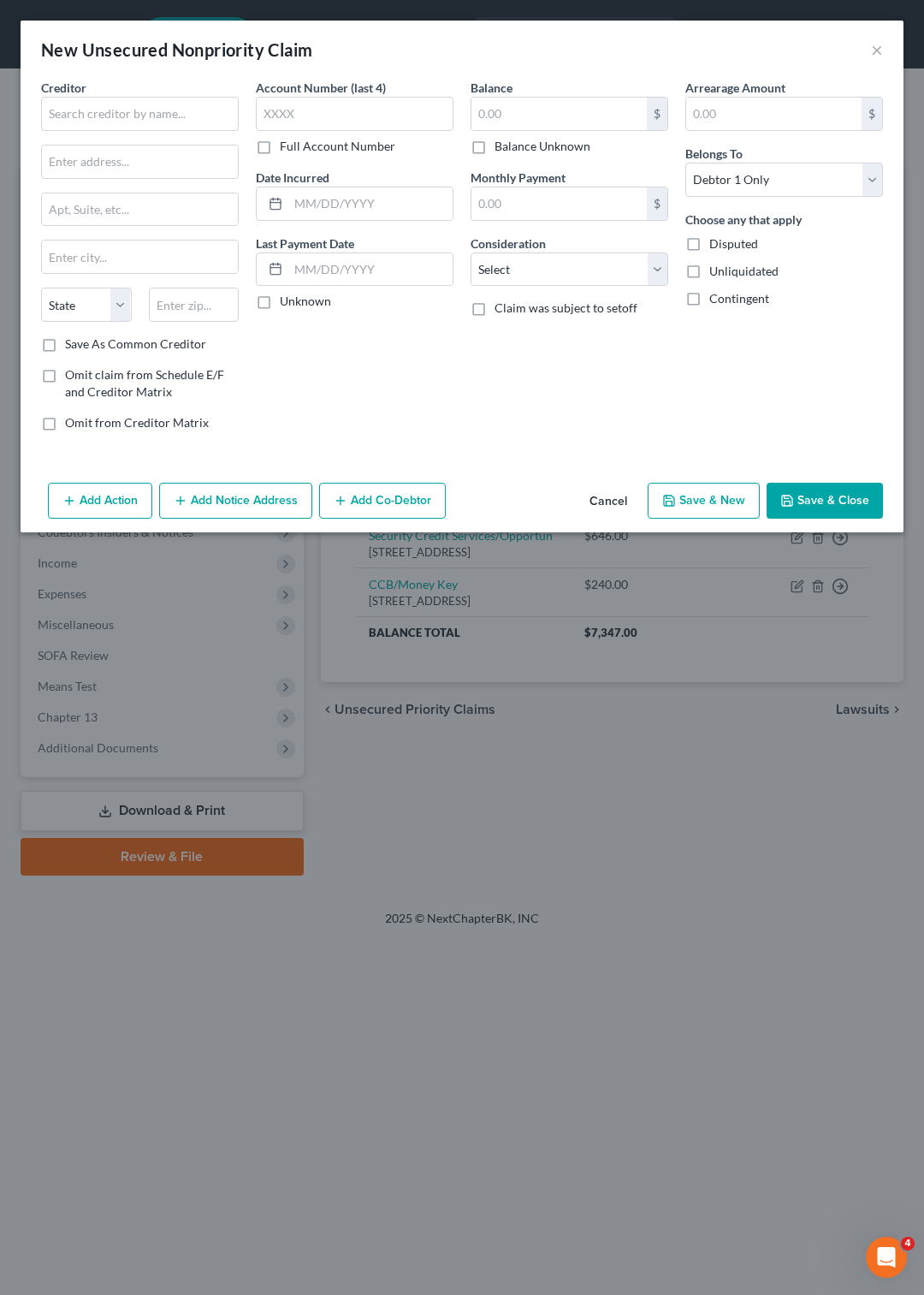
click at [828, 504] on button "Save & Close" at bounding box center [825, 501] width 117 height 36
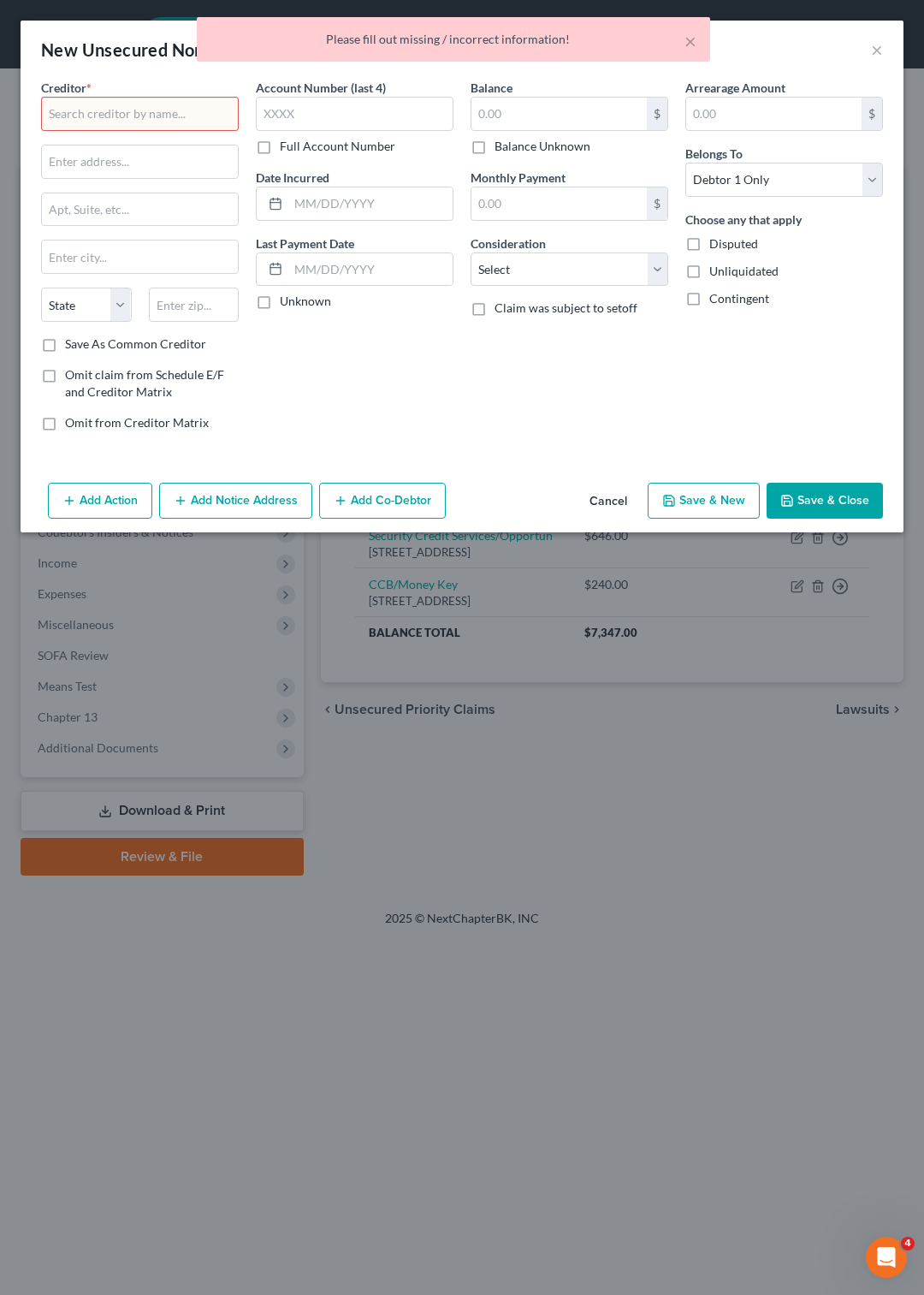
click at [147, 109] on input "text" at bounding box center [140, 114] width 198 height 34
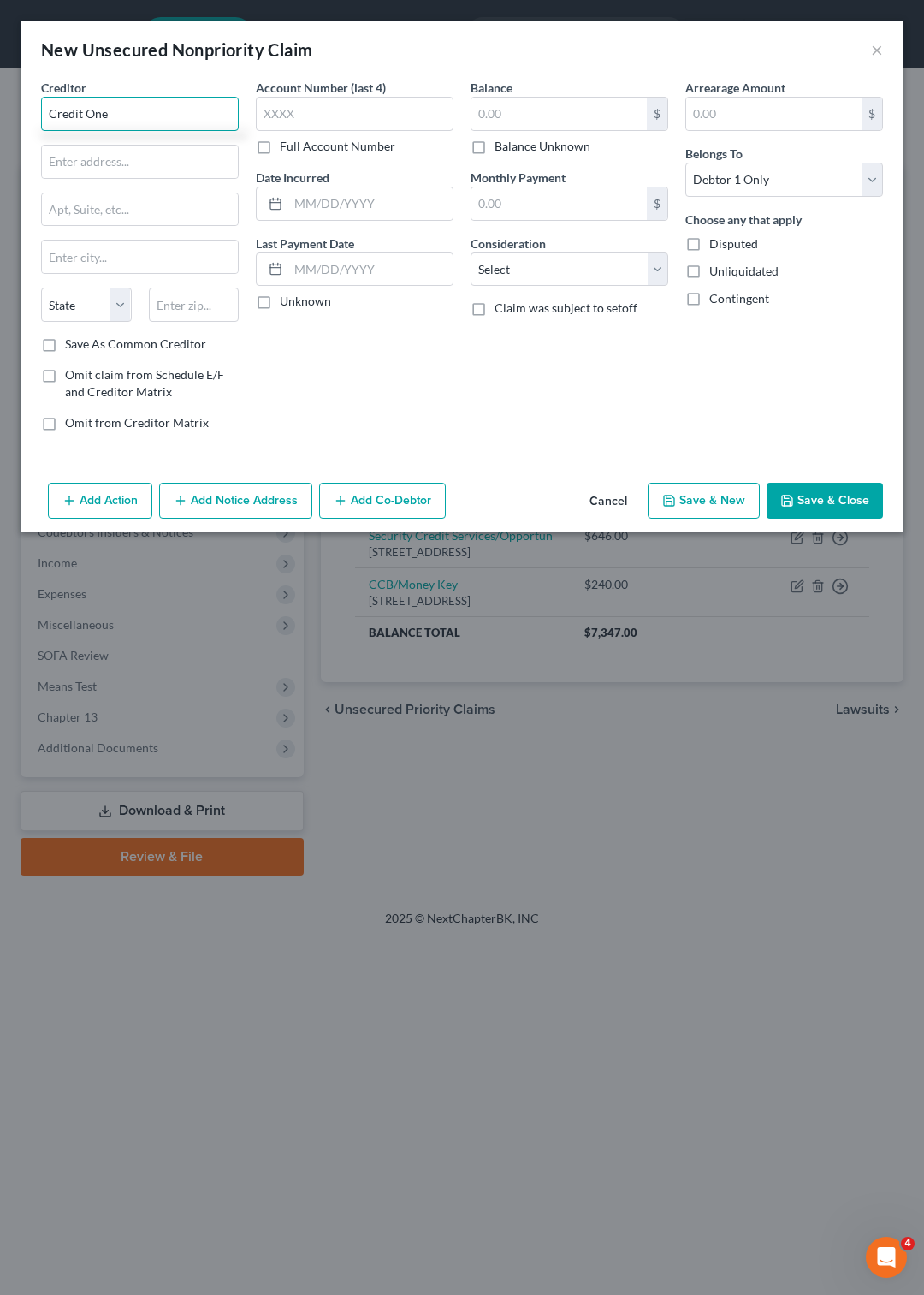
type input "Credit One"
type input "P.O. Box 98872"
type input "[GEOGRAPHIC_DATA]"
select select "31"
type input "89193"
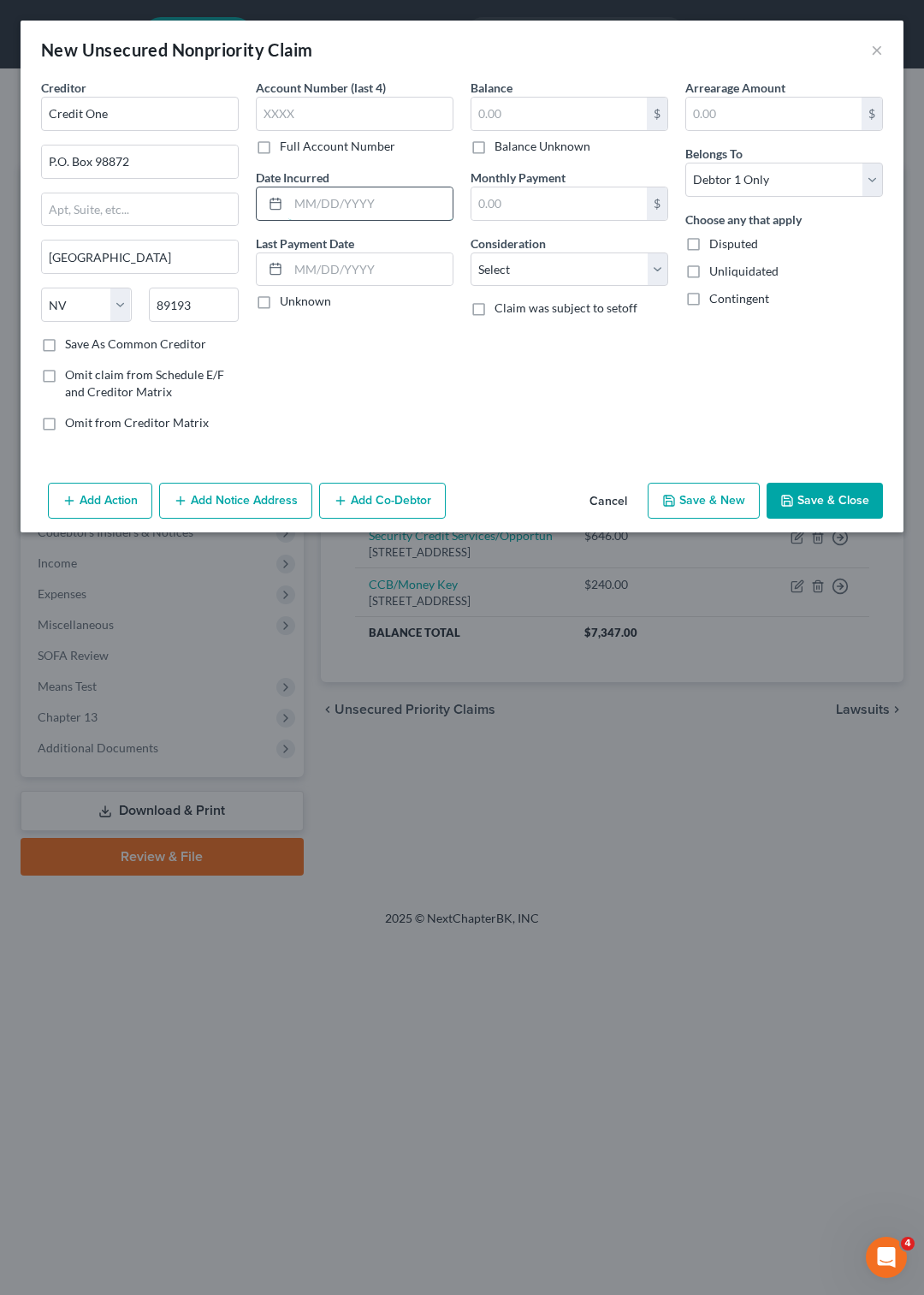
click at [294, 200] on input "text" at bounding box center [371, 203] width 165 height 33
type input "[DATE]"
click at [470, 252] on select "Select Cable / Satellite Services Collection Agency Credit Card Debt Debt Couns…" at bounding box center [569, 269] width 198 height 34
select select "2"
click option "Credit Card Debt" at bounding box center [0, 0] width 0 height 0
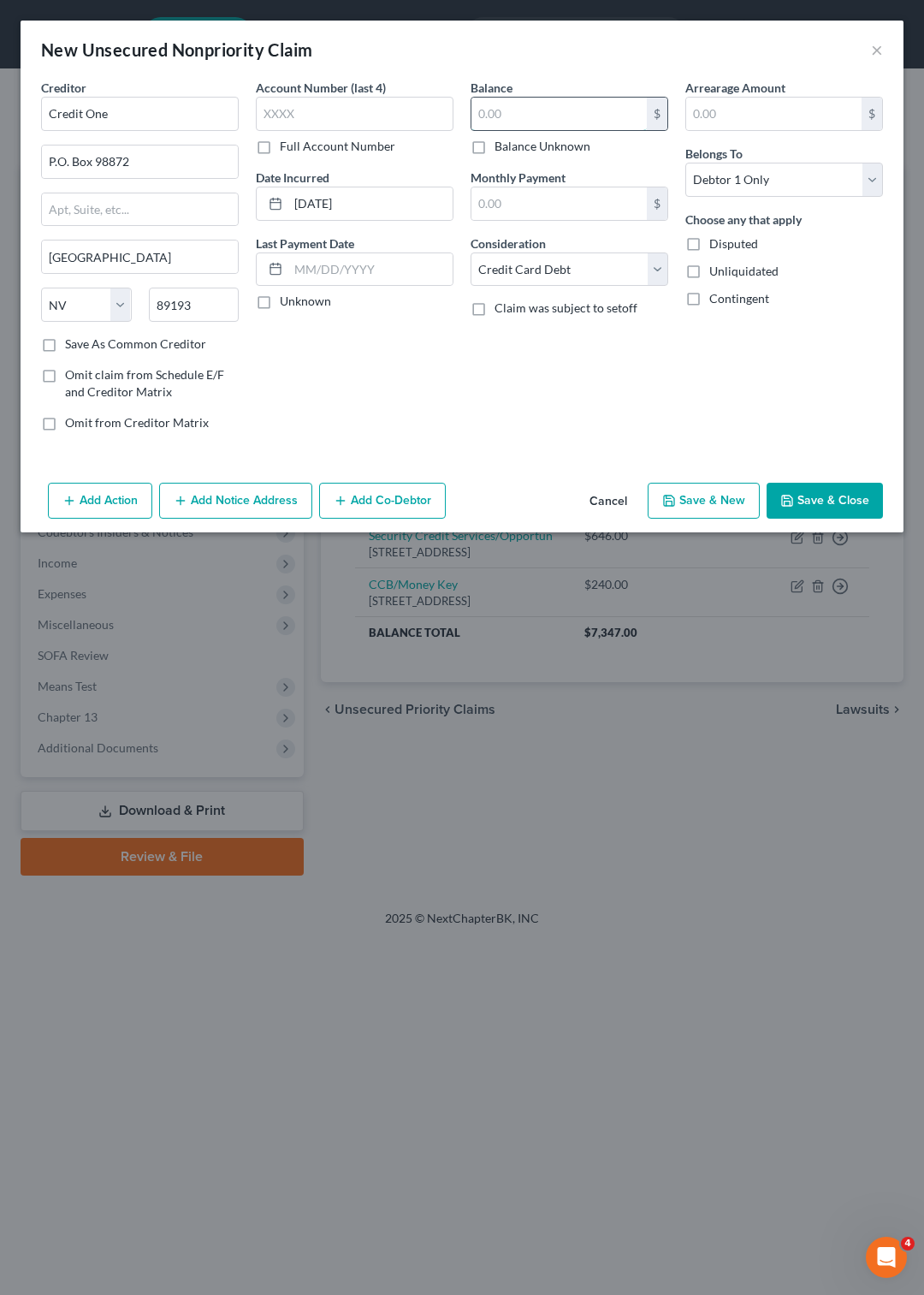
click at [584, 121] on input "text" at bounding box center [559, 114] width 175 height 33
type input "609"
click at [688, 478] on div "Add Action Add Notice Address Add Co-Debtor Cancel Save & New Save & Close" at bounding box center [462, 504] width 884 height 56
click at [688, 497] on button "Save & New" at bounding box center [704, 501] width 112 height 36
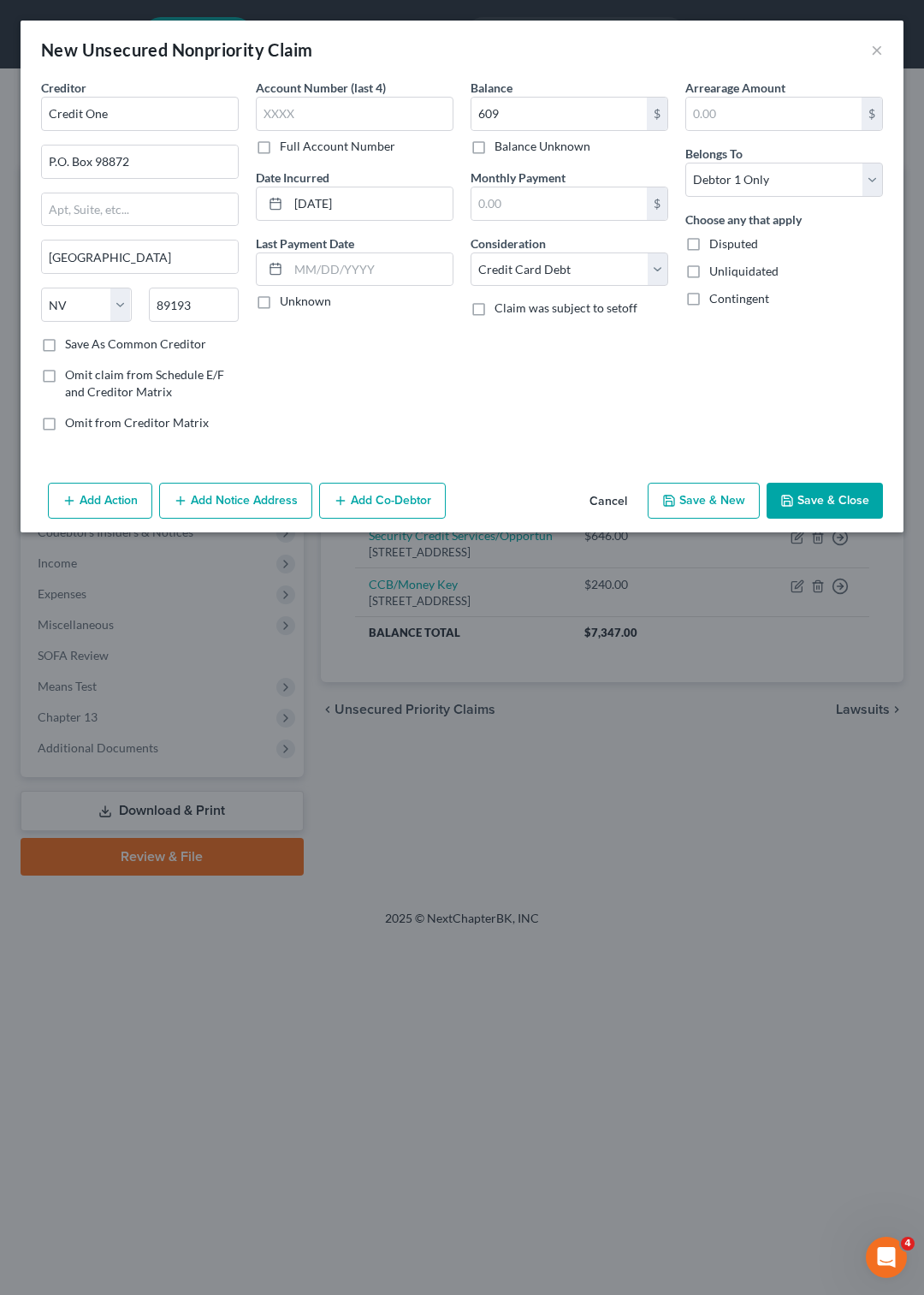
select select "0"
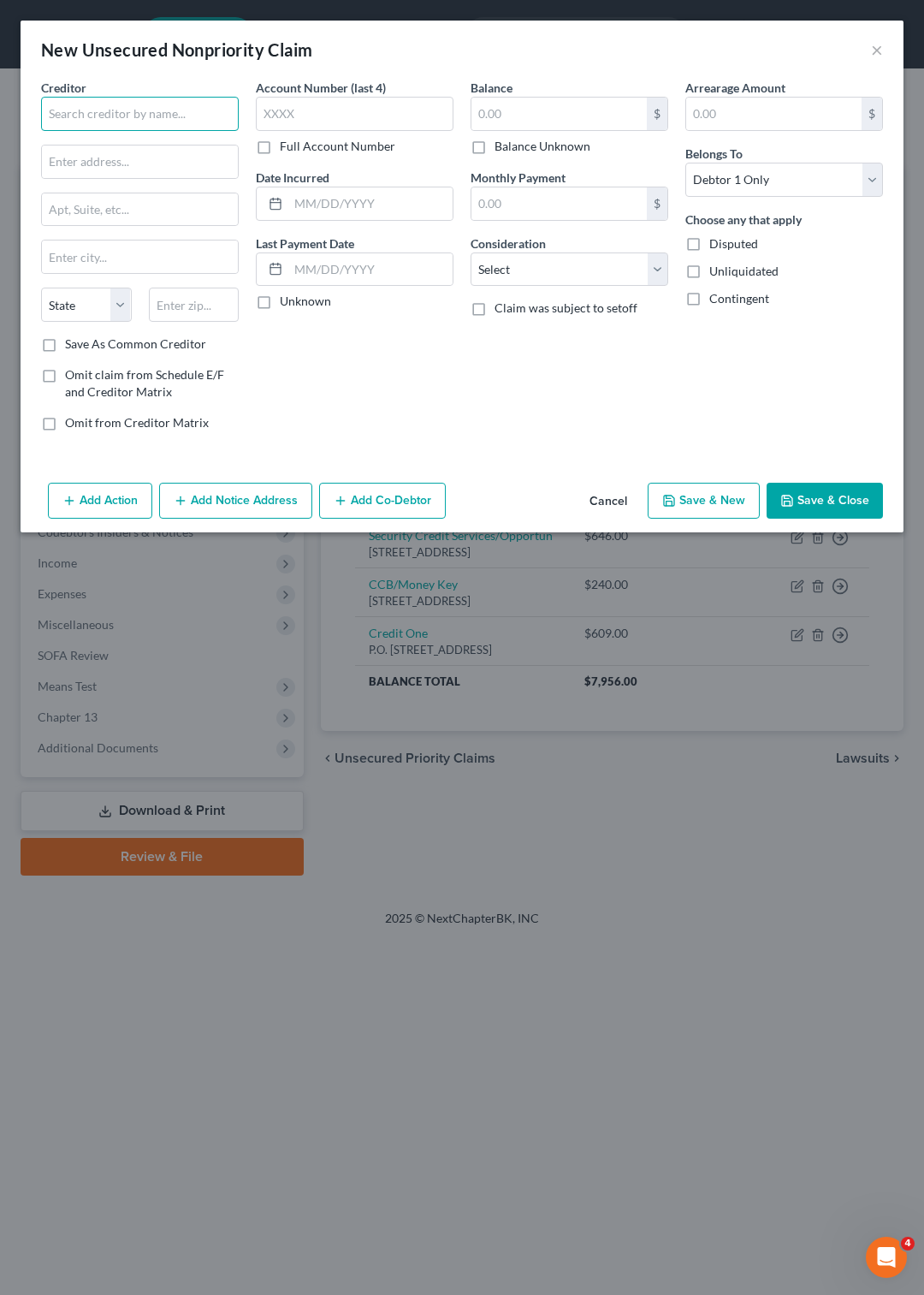
click at [98, 113] on input "text" at bounding box center [140, 114] width 198 height 34
type input "[PERSON_NAME] Bank"
drag, startPoint x: 155, startPoint y: 149, endPoint x: 15, endPoint y: 166, distance: 141.0
click at [42, 166] on input "P.o. Box 171379" at bounding box center [140, 162] width 196 height 33
type input "P.O. Box 9201"
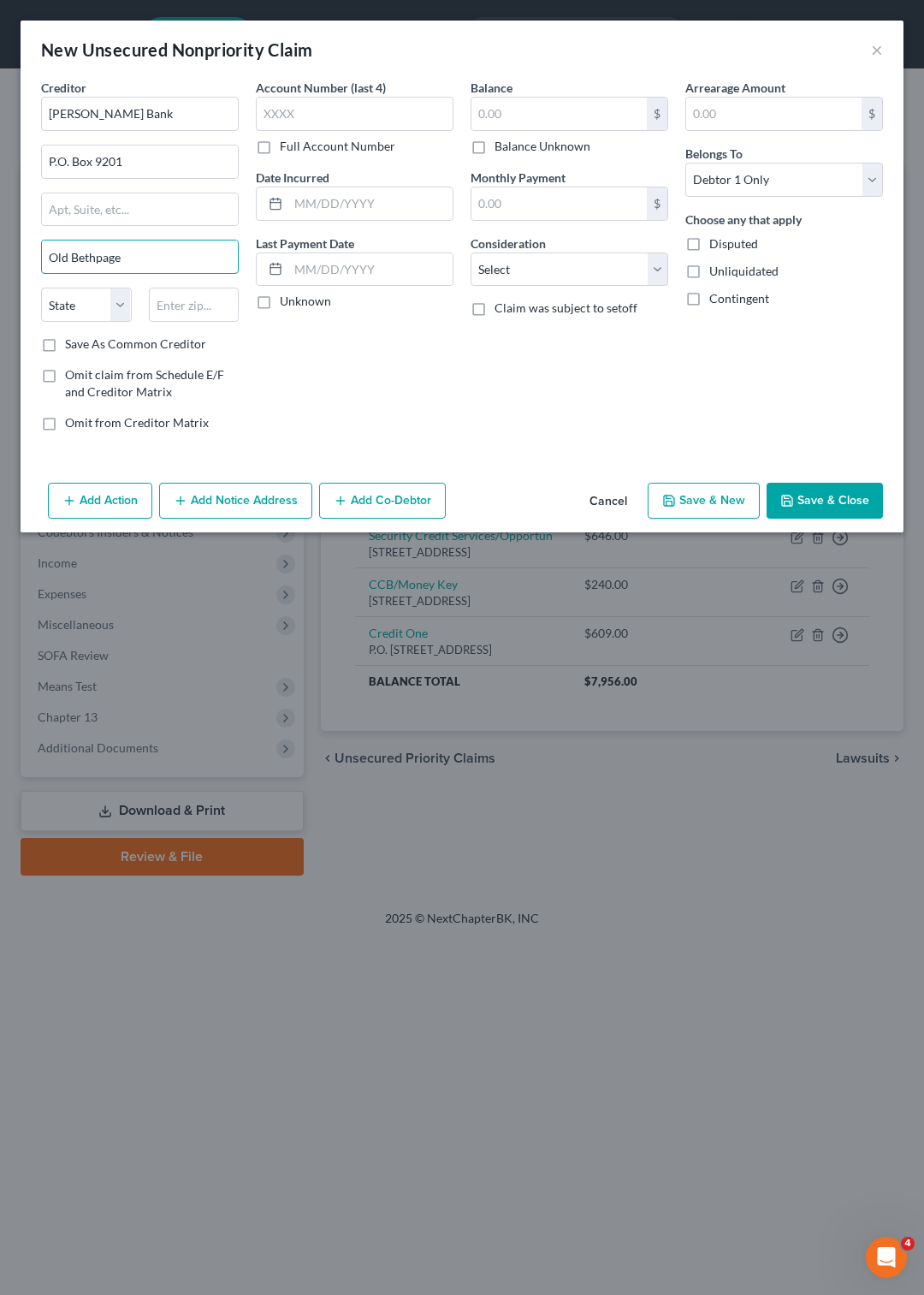
type input "Old Bethpage"
select select "35"
type input "11804"
click at [72, 336] on input "Save As Common Creditor" at bounding box center [77, 342] width 11 height 11
checkbox input "true"
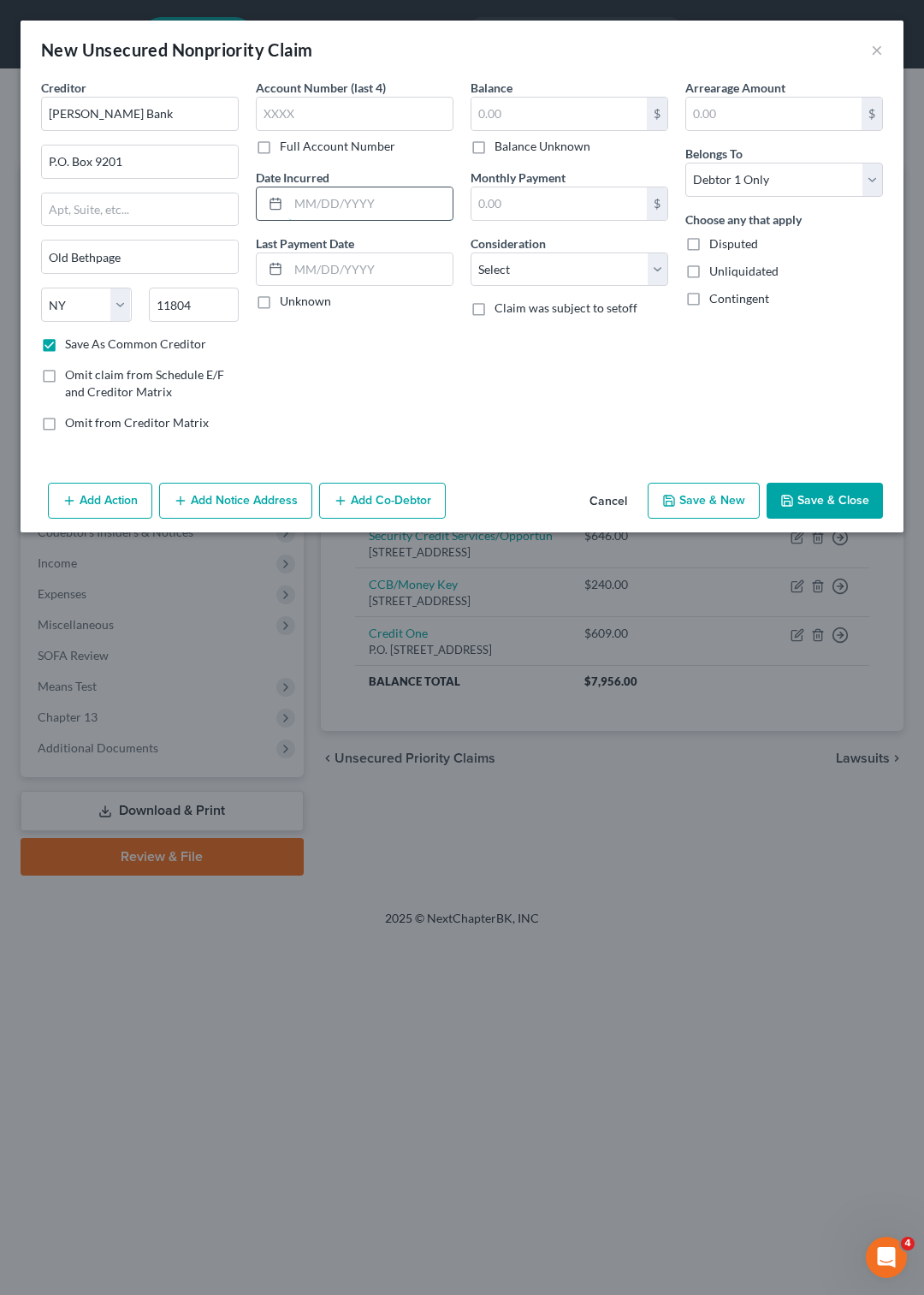
click at [293, 204] on input "text" at bounding box center [371, 203] width 165 height 33
type input "[DATE]"
type input "486"
click at [470, 252] on select "Select Cable / Satellite Services Collection Agency Credit Card Debt Debt Couns…" at bounding box center [569, 269] width 198 height 34
select select "2"
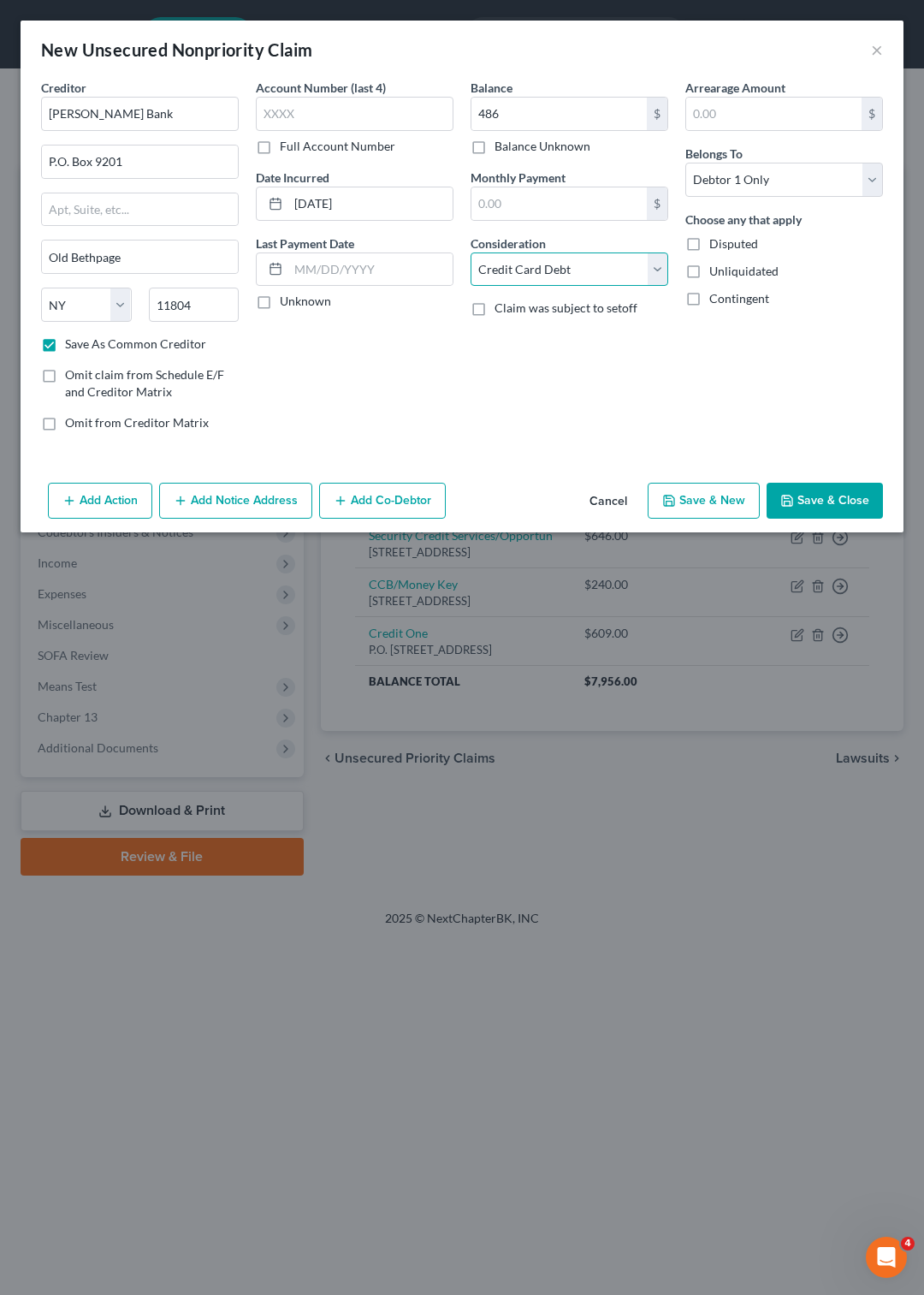
click option "Credit Card Debt" at bounding box center [0, 0] width 0 height 0
click at [693, 510] on button "Save & New" at bounding box center [704, 501] width 112 height 36
select select "0"
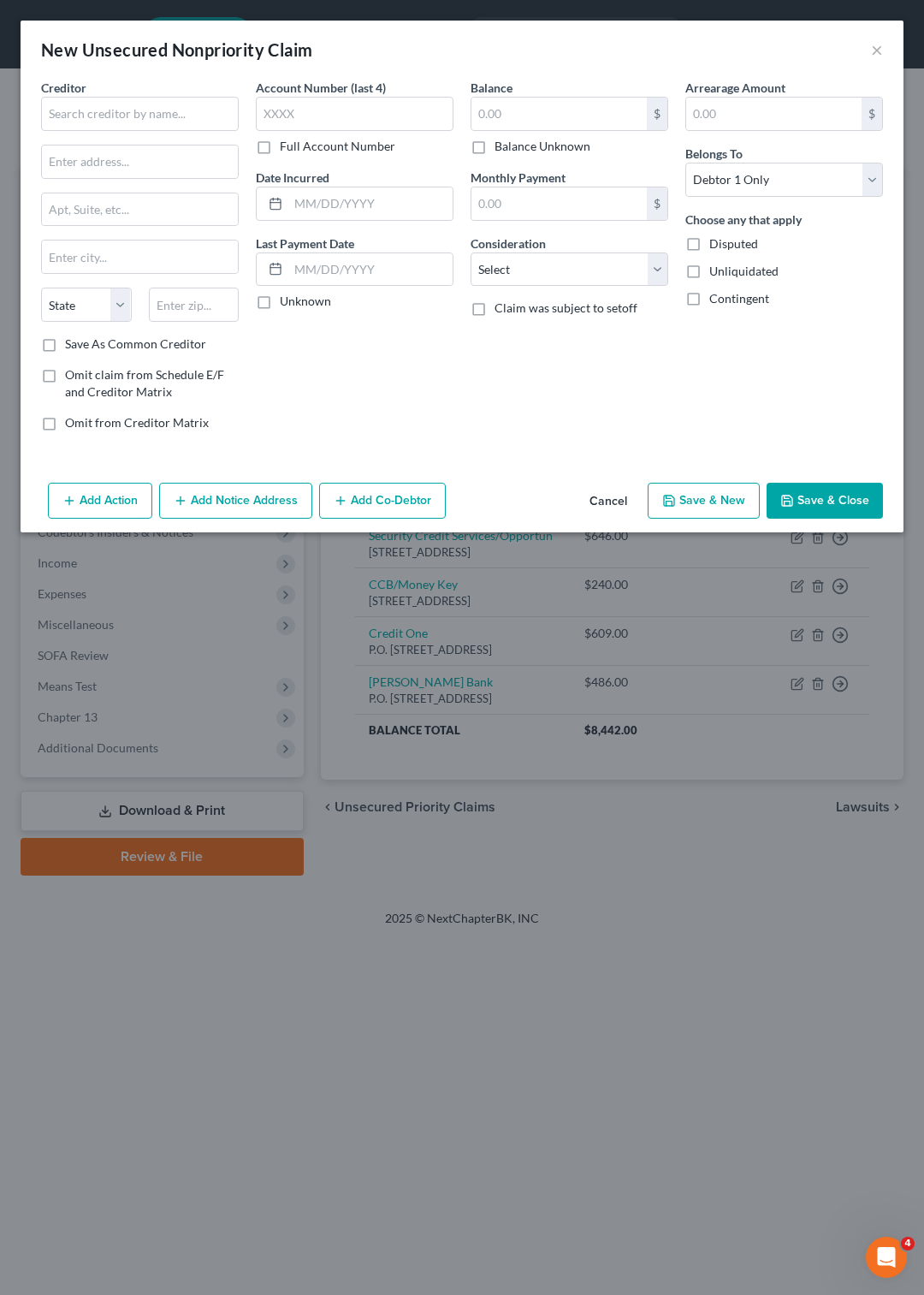
click at [606, 500] on button "Cancel" at bounding box center [608, 502] width 65 height 34
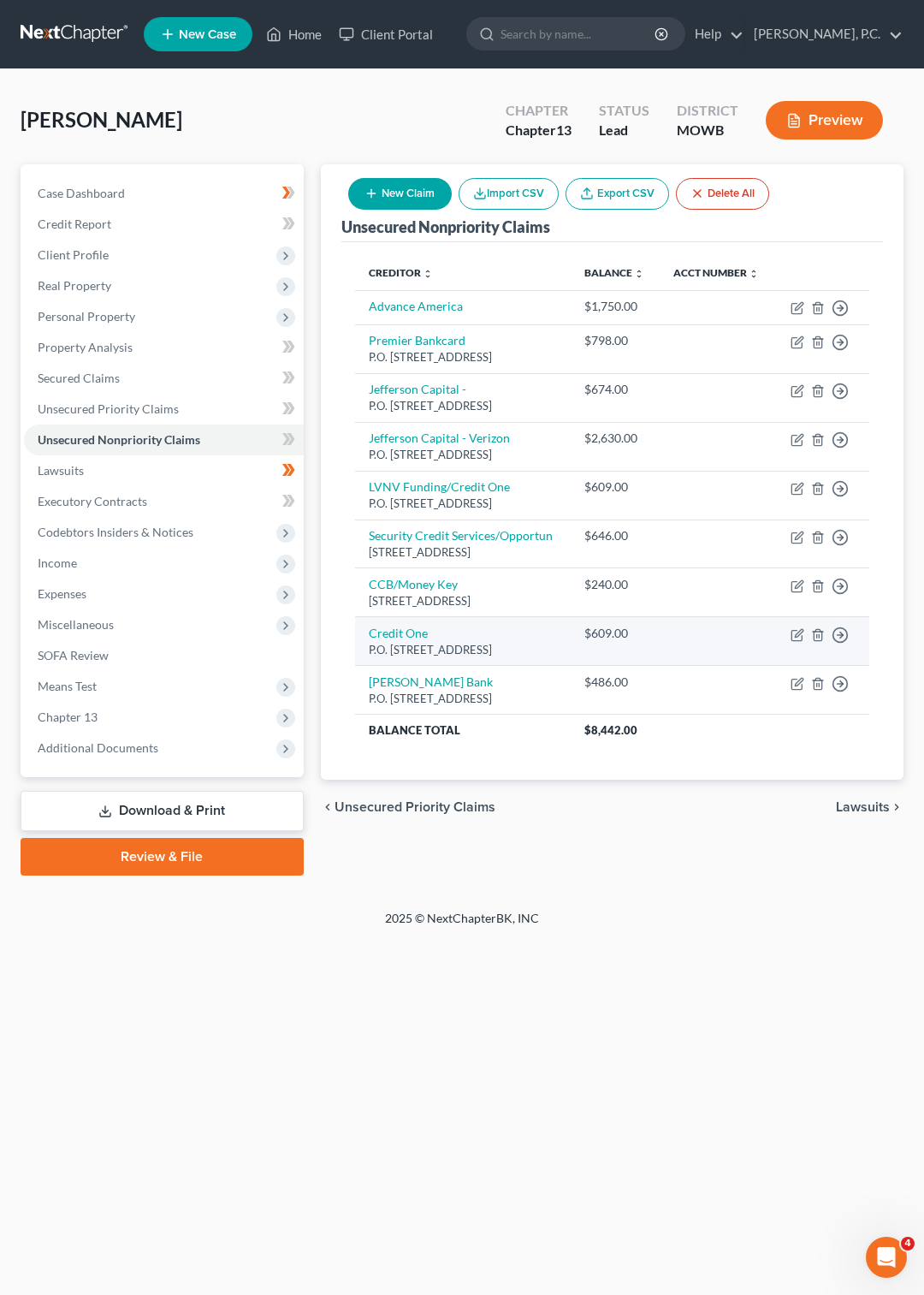
click at [530, 666] on td "Credit One P.O. [STREET_ADDRESS]" at bounding box center [462, 642] width 215 height 49
click at [387, 640] on link "Credit One" at bounding box center [398, 632] width 59 height 14
select select "31"
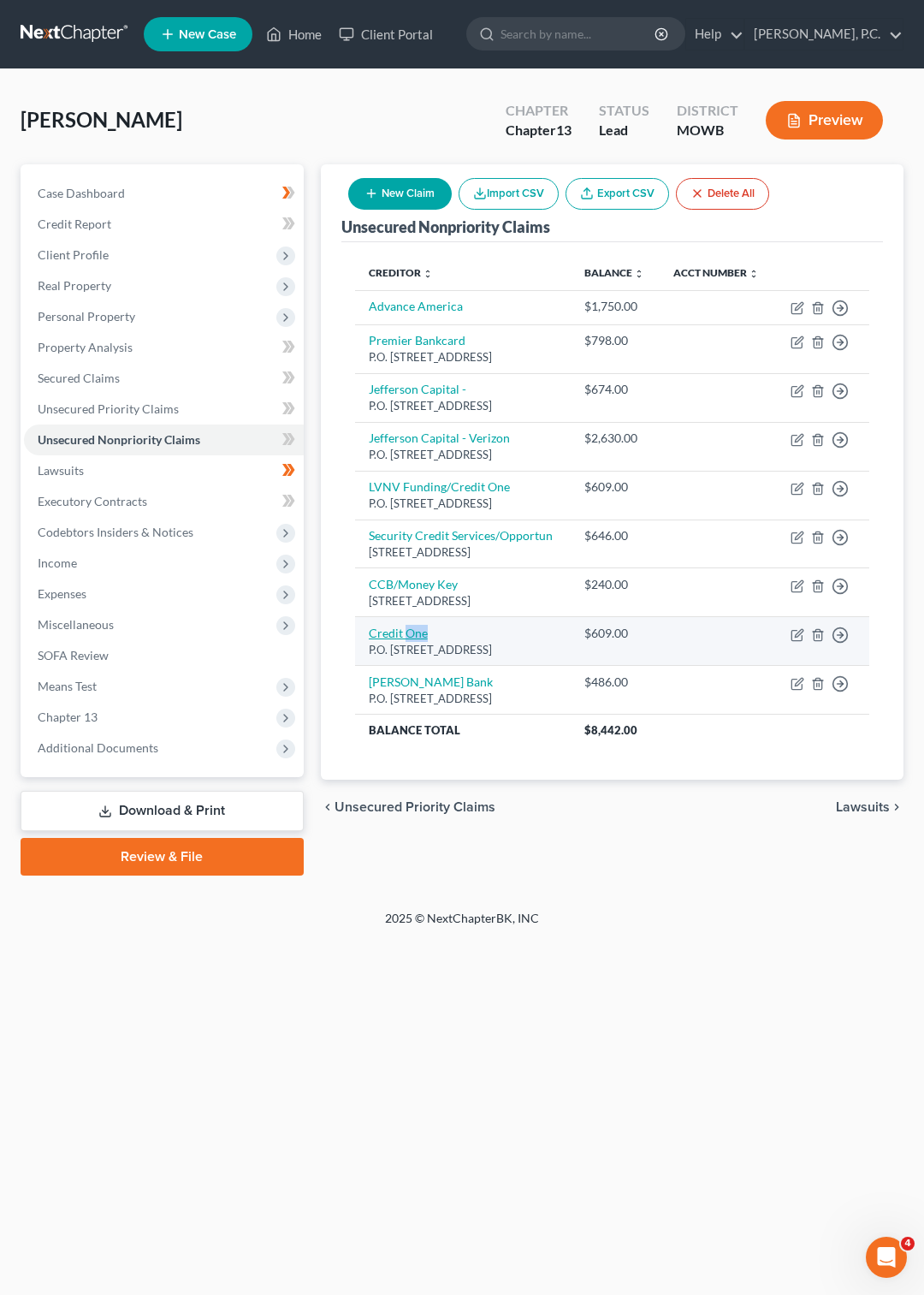
select select "2"
select select "0"
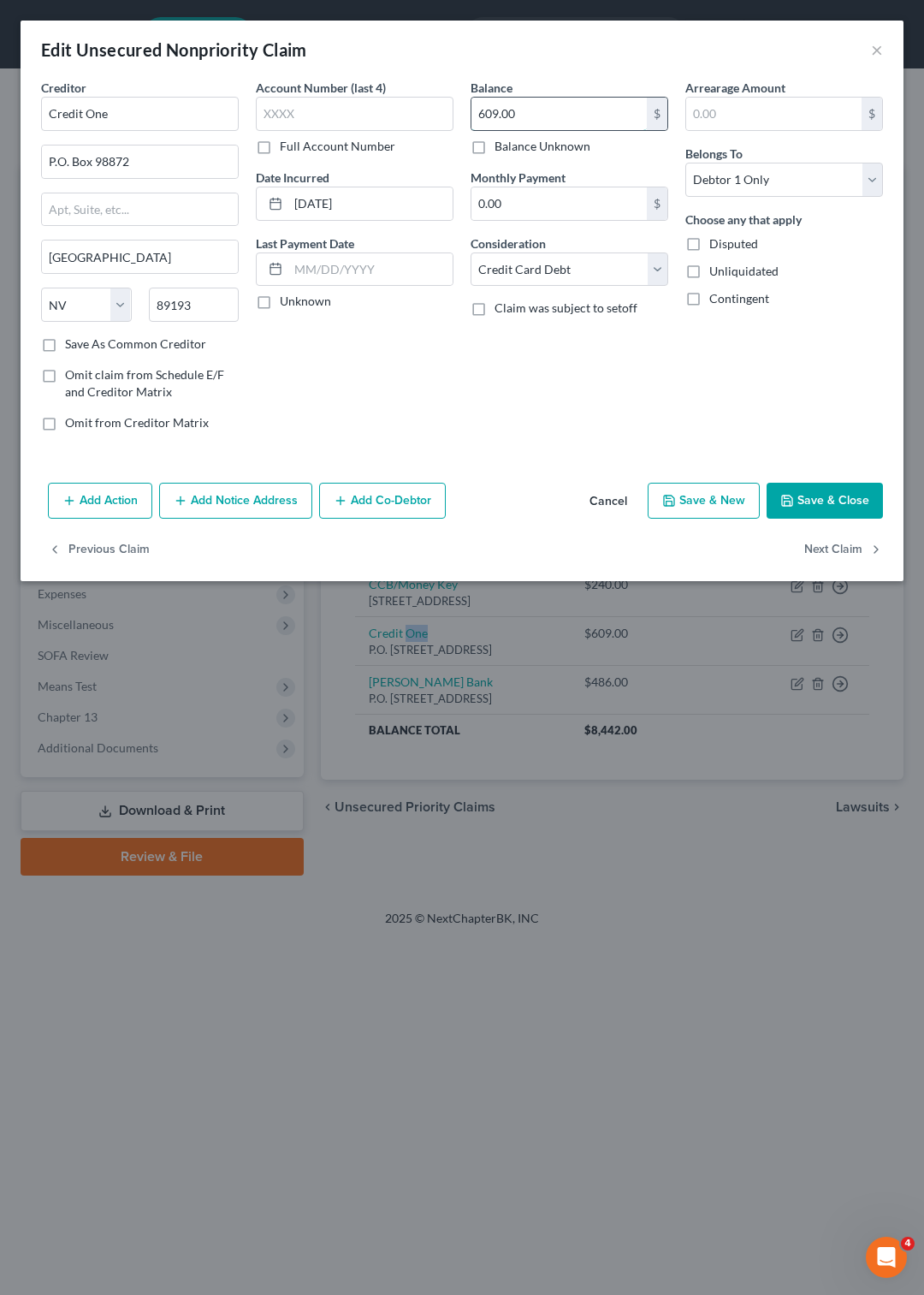
click at [523, 109] on input "609.00" at bounding box center [559, 114] width 175 height 33
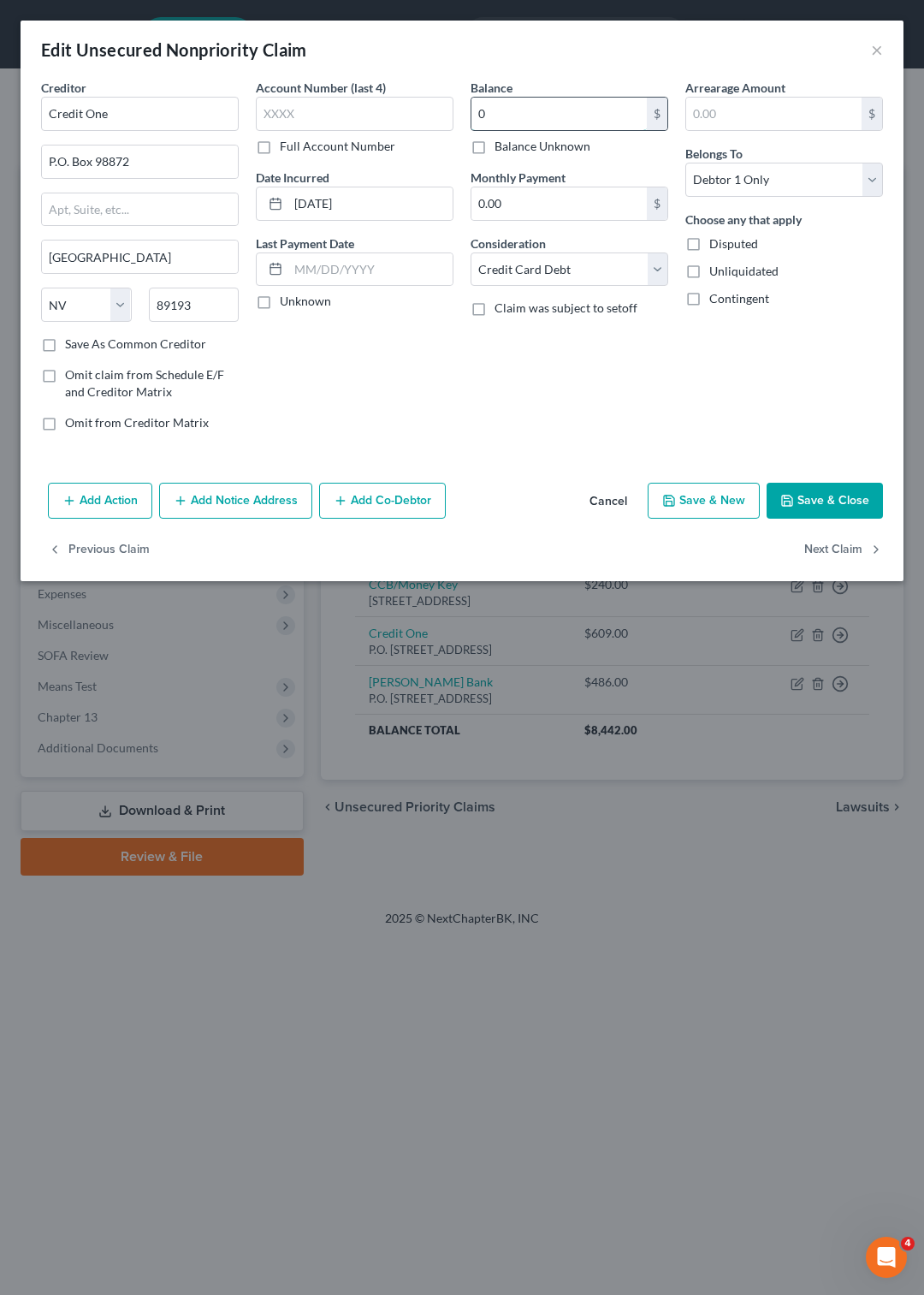
type input "0"
click at [790, 505] on icon "button" at bounding box center [788, 501] width 14 height 14
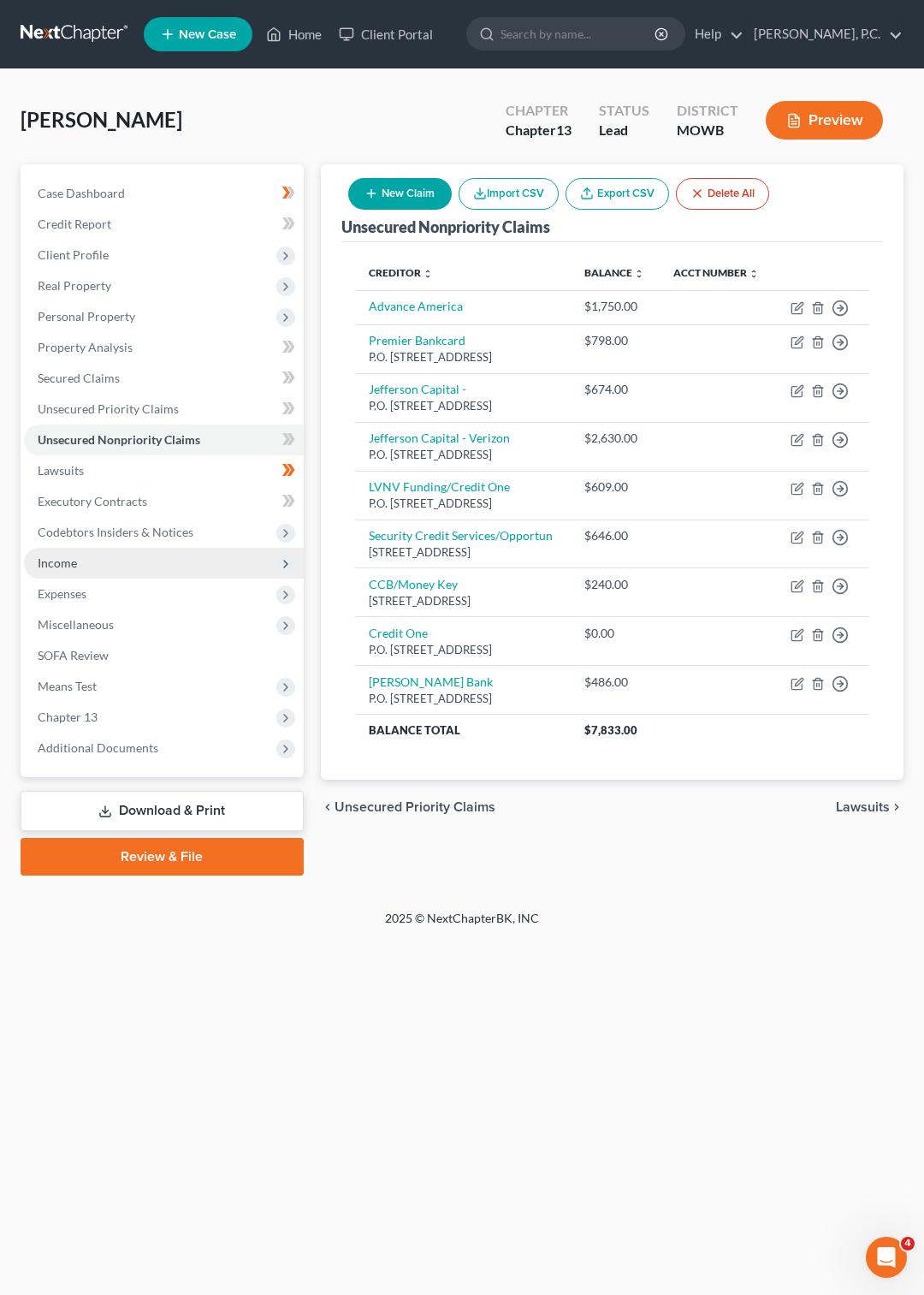
click at [53, 567] on span "Income" at bounding box center [57, 562] width 40 height 14
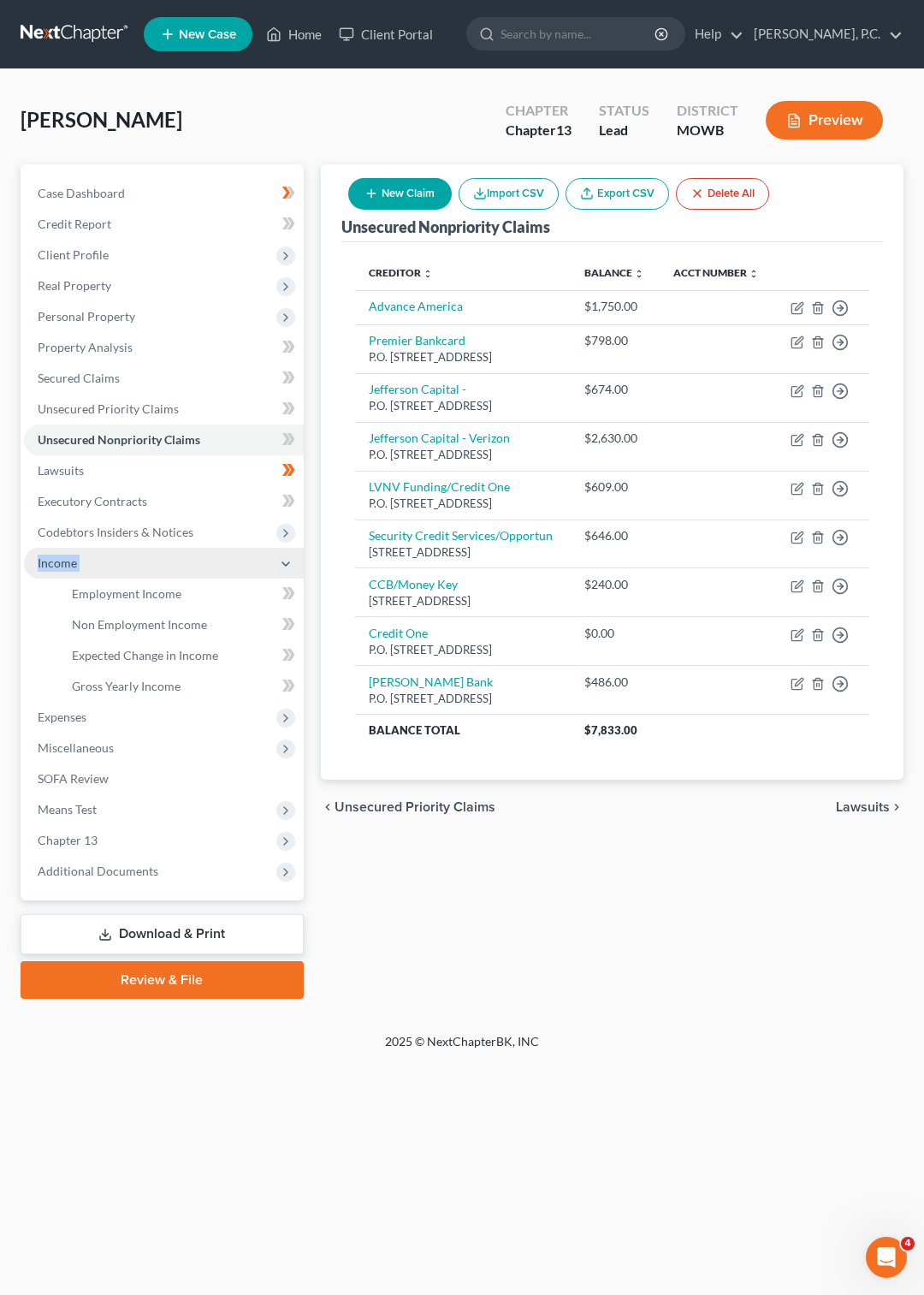
click at [53, 567] on span "Income" at bounding box center [57, 562] width 40 height 14
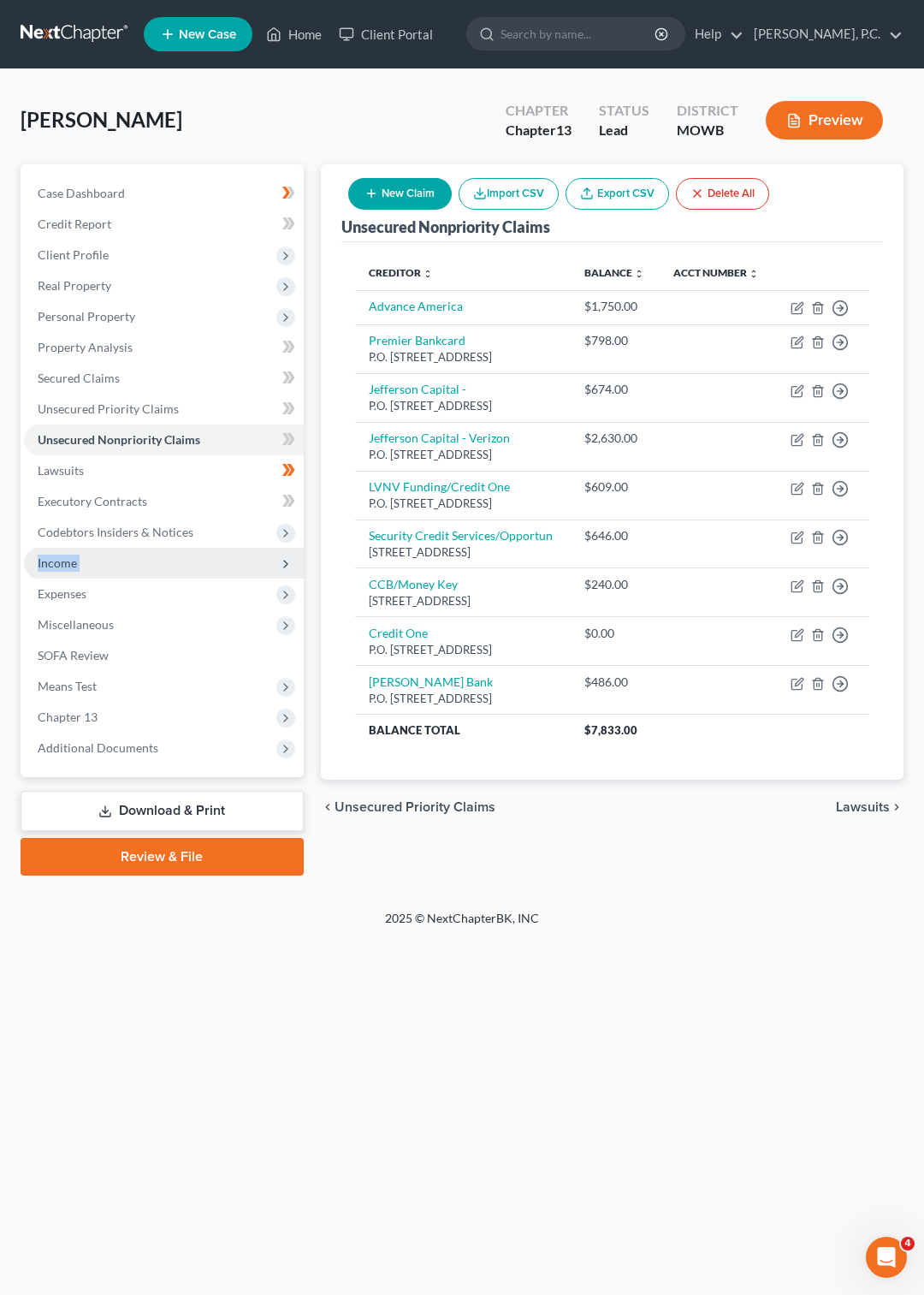
click at [53, 567] on span "Income" at bounding box center [57, 562] width 40 height 14
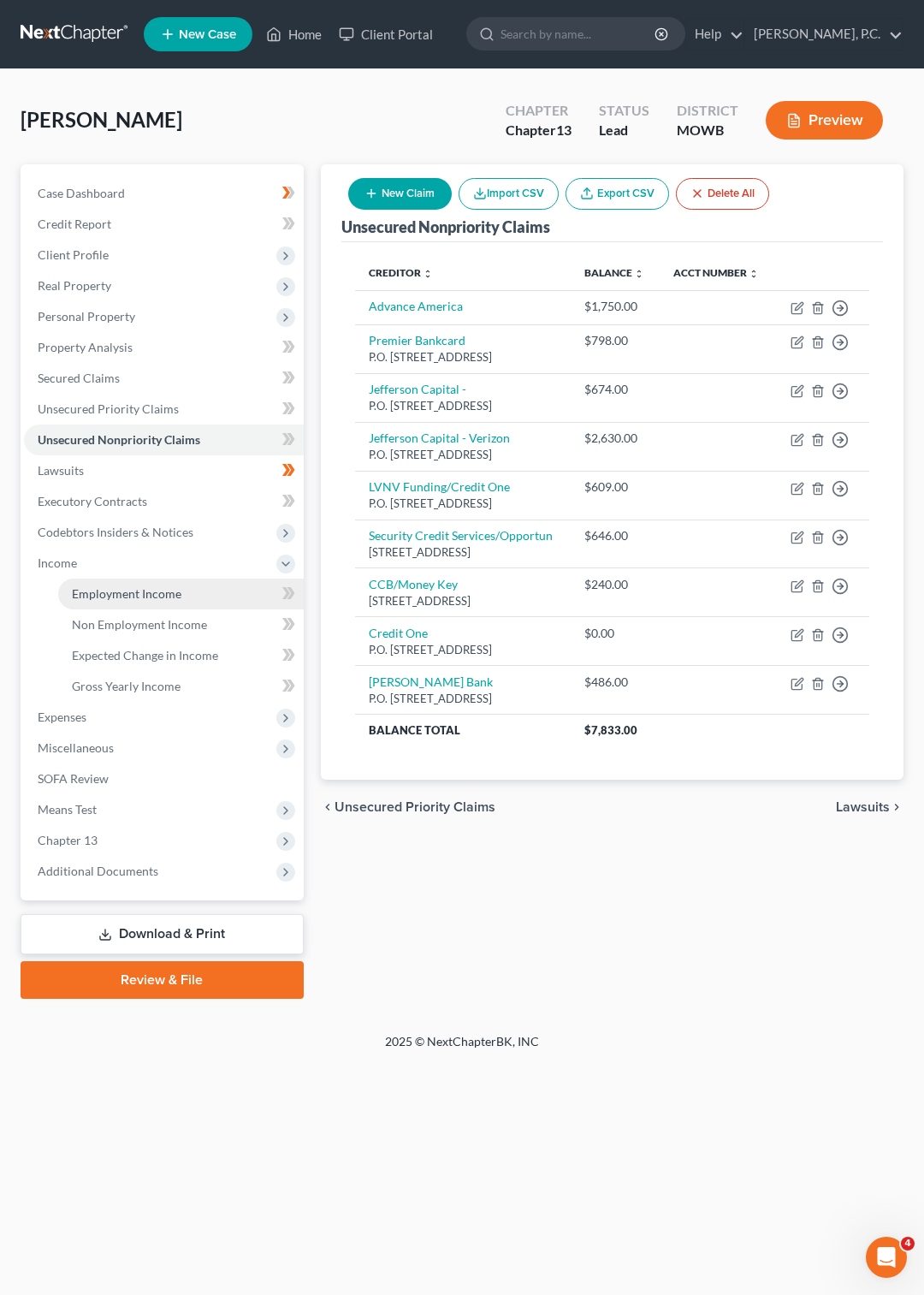
click at [112, 591] on span "Employment Income" at bounding box center [126, 593] width 109 height 14
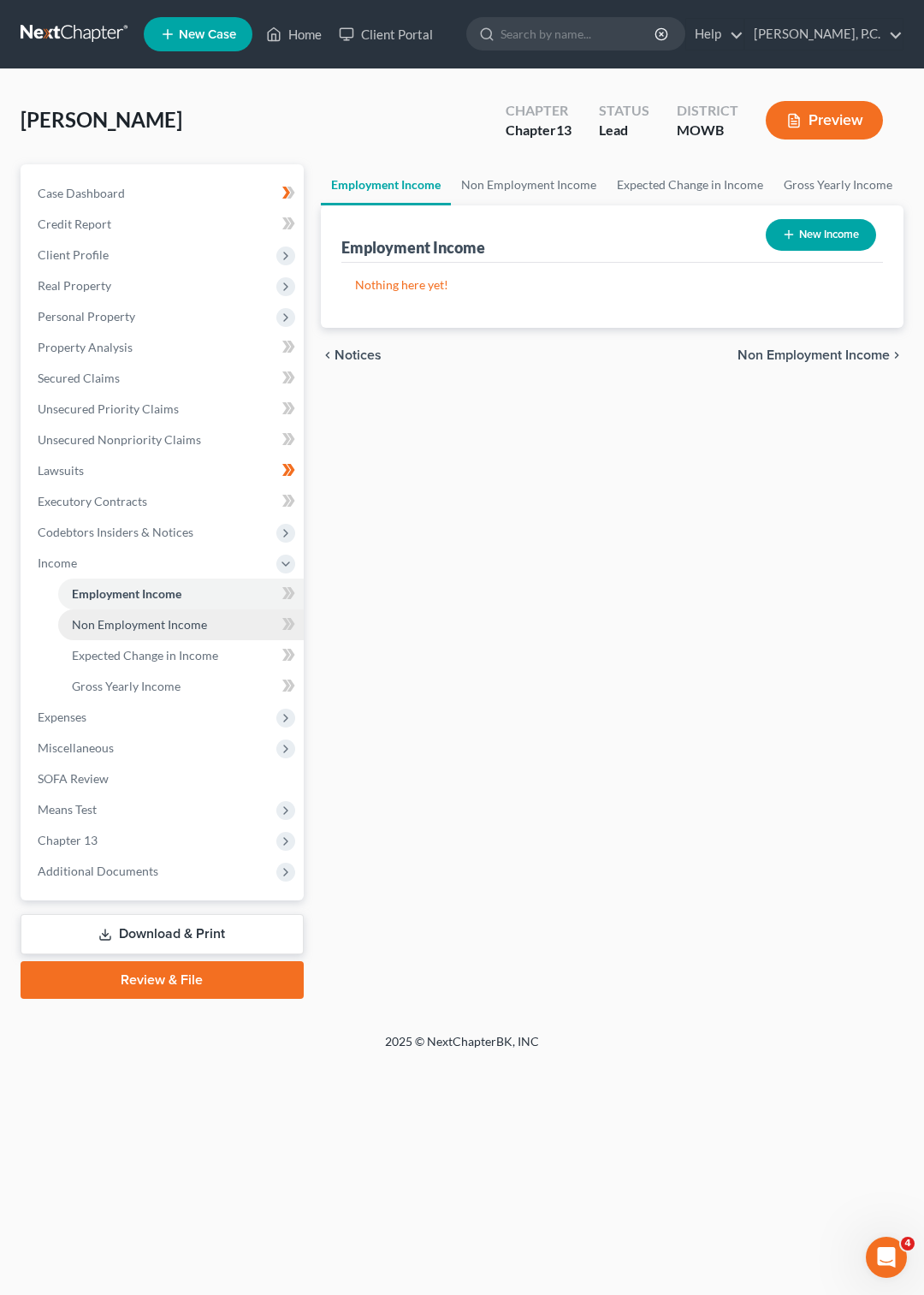
click at [135, 627] on span "Non Employment Income" at bounding box center [139, 624] width 135 height 14
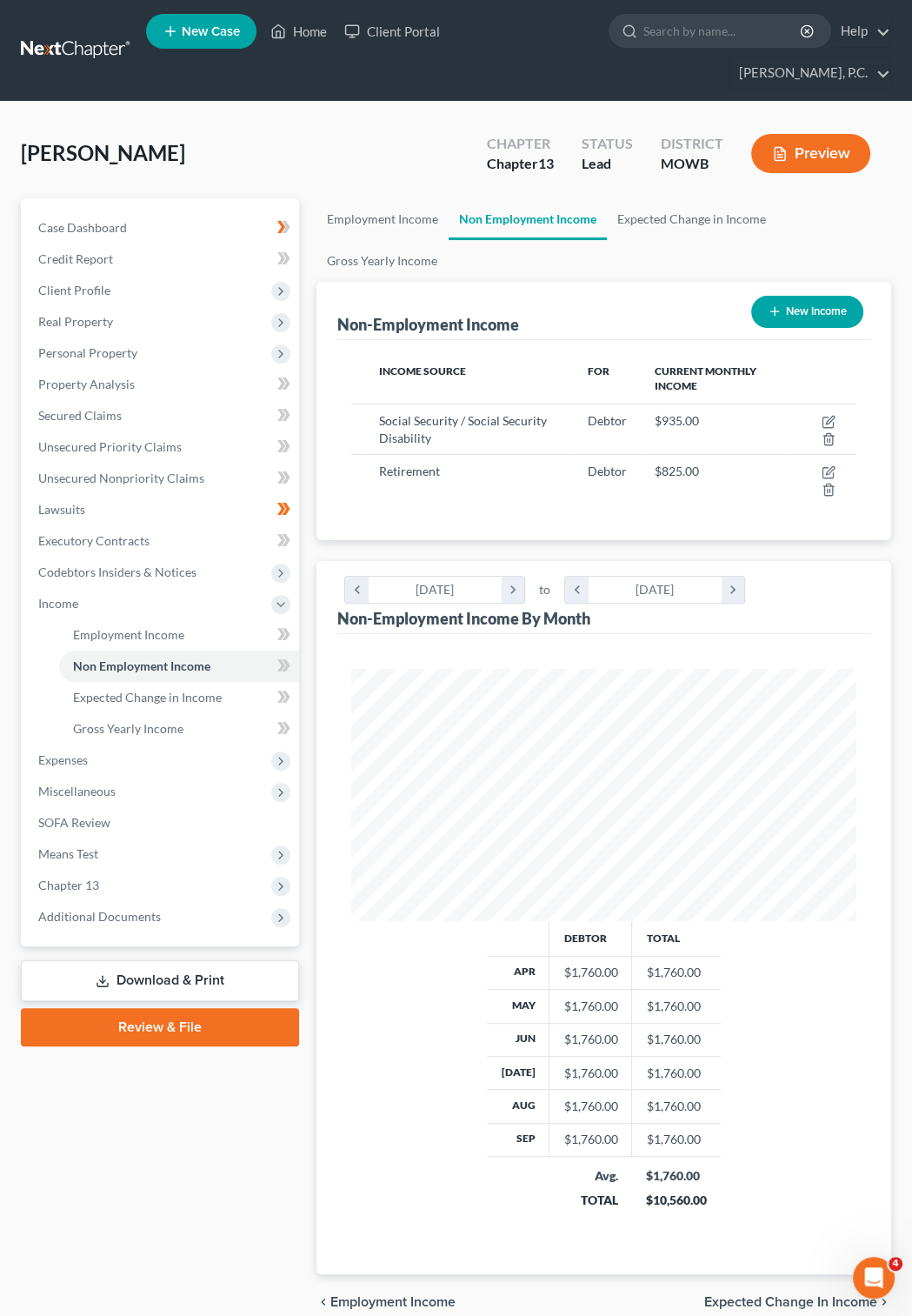
scroll to position [252, 539]
click at [62, 745] on span "Expenses" at bounding box center [161, 760] width 274 height 32
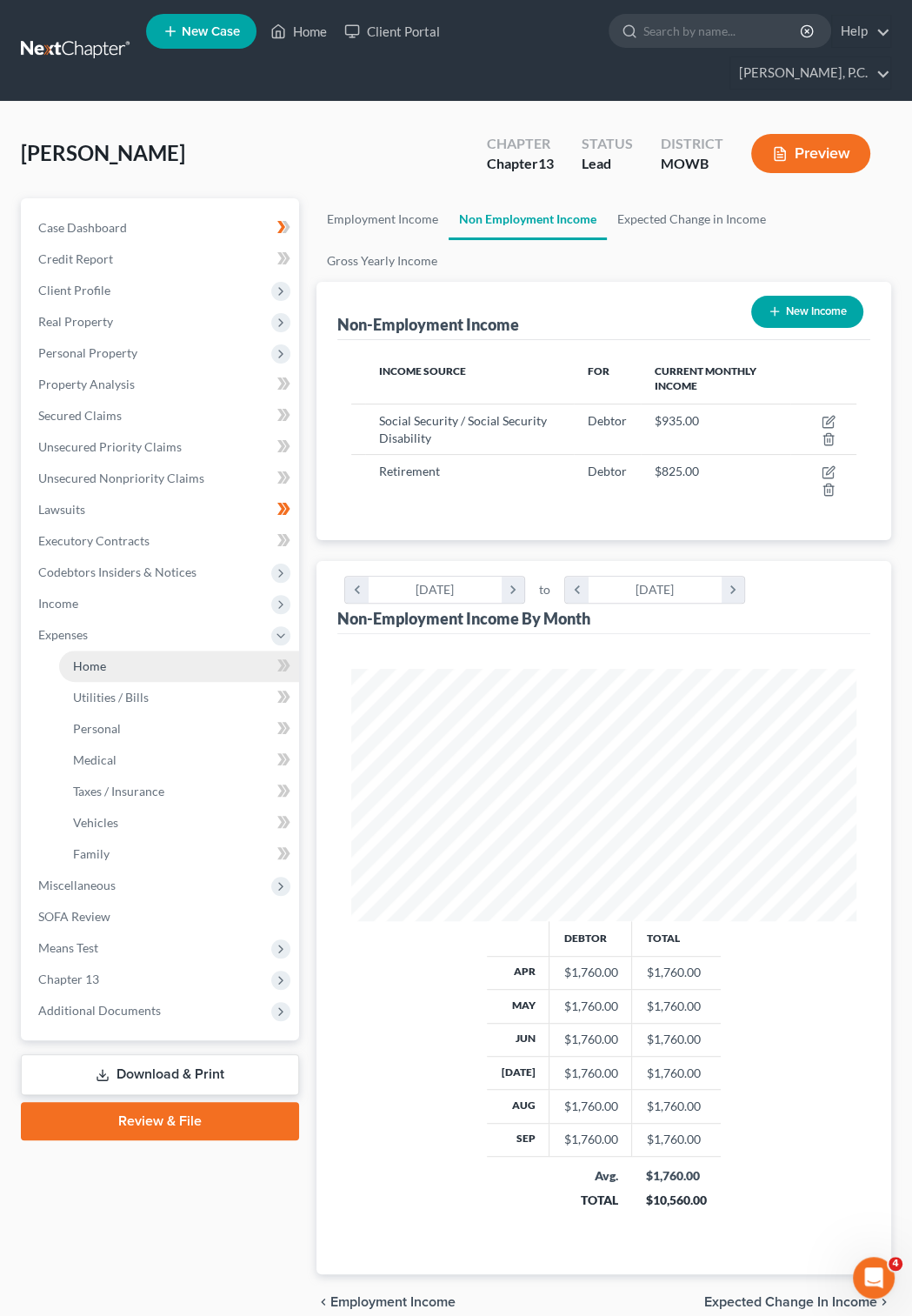
click at [81, 659] on span "Home" at bounding box center [89, 666] width 33 height 14
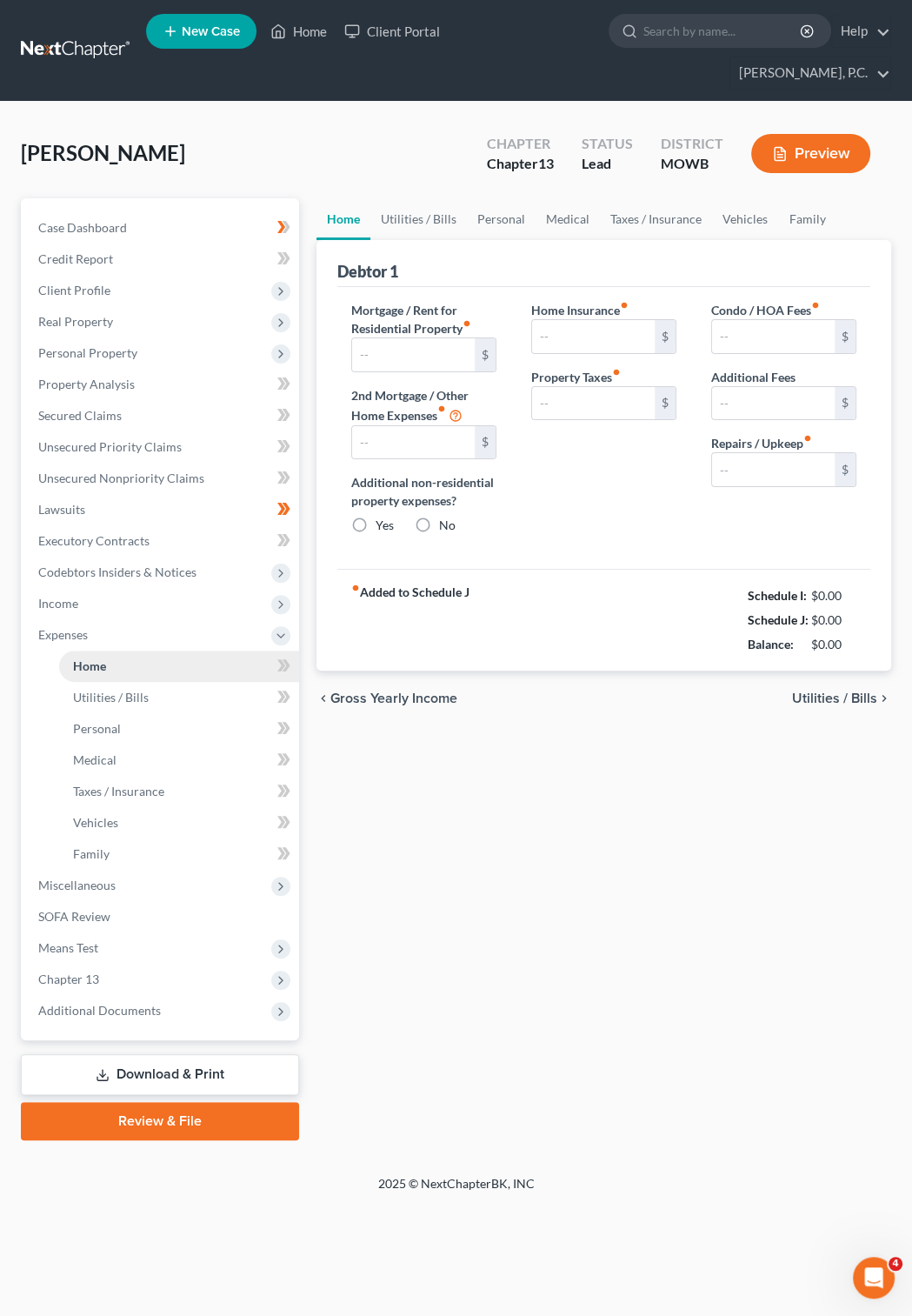
type input "300.00"
type input "0.00"
radio input "true"
type input "0.00"
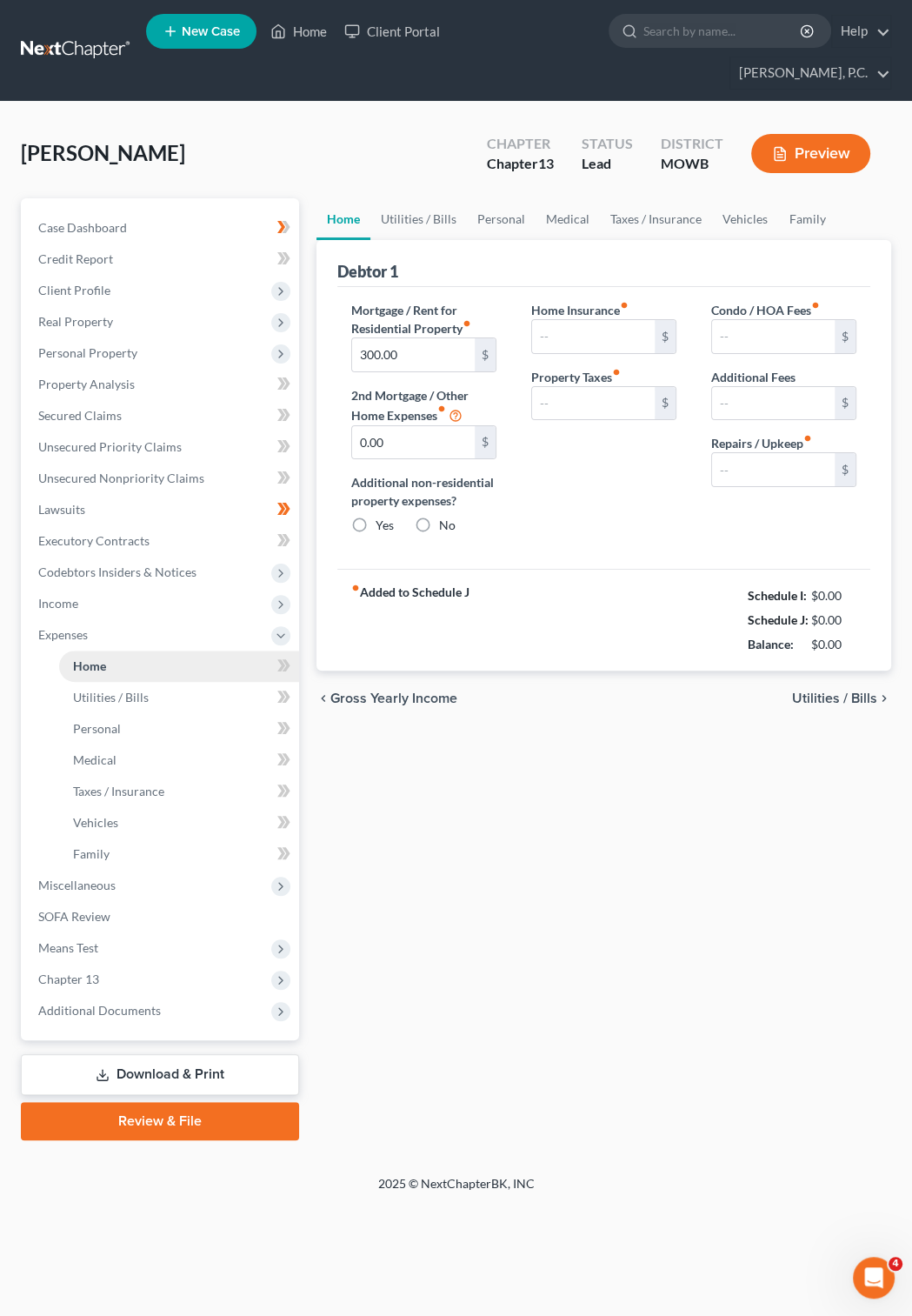
type input "0.00"
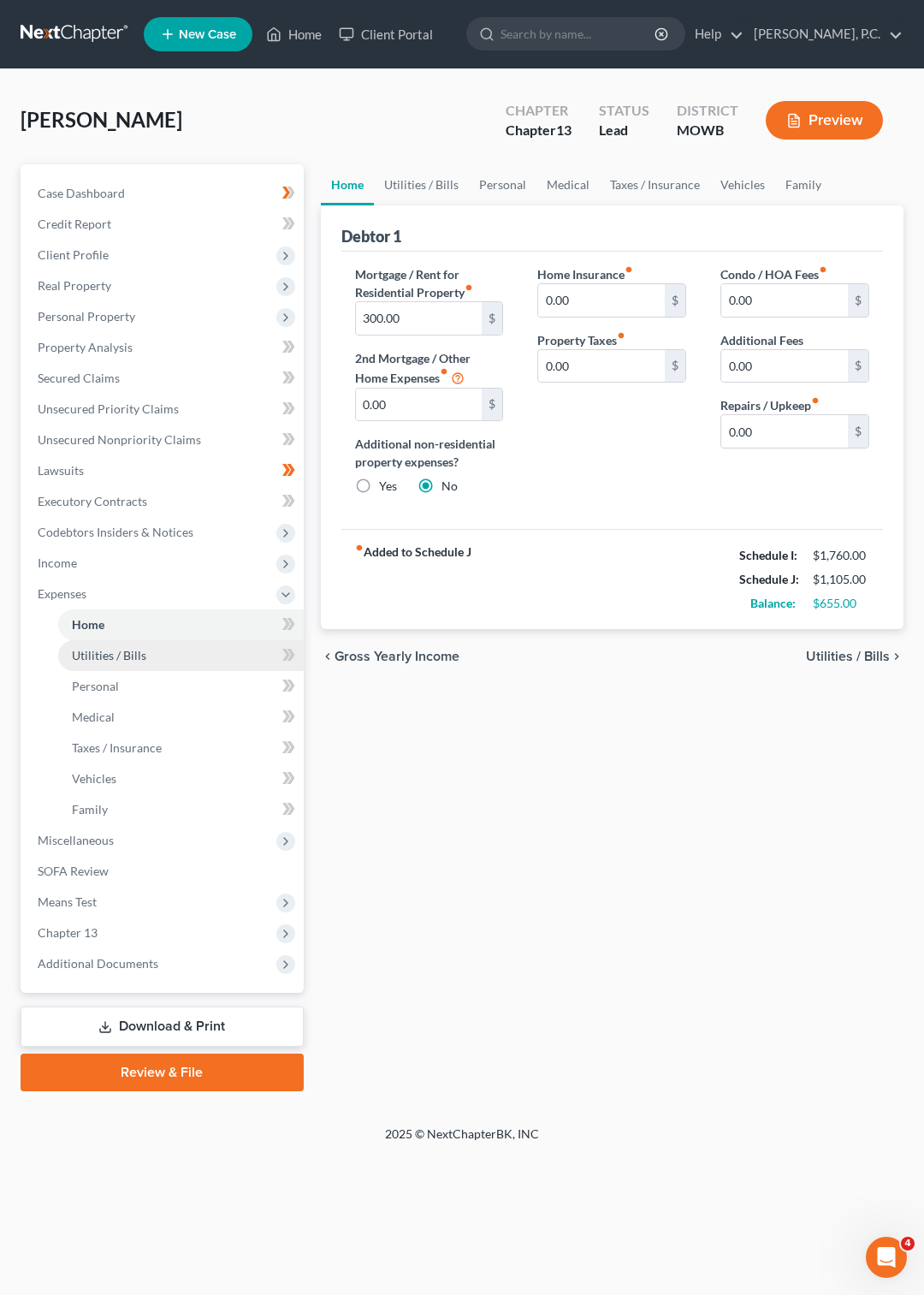
click at [97, 654] on span "Utilities / Bills" at bounding box center [108, 655] width 74 height 14
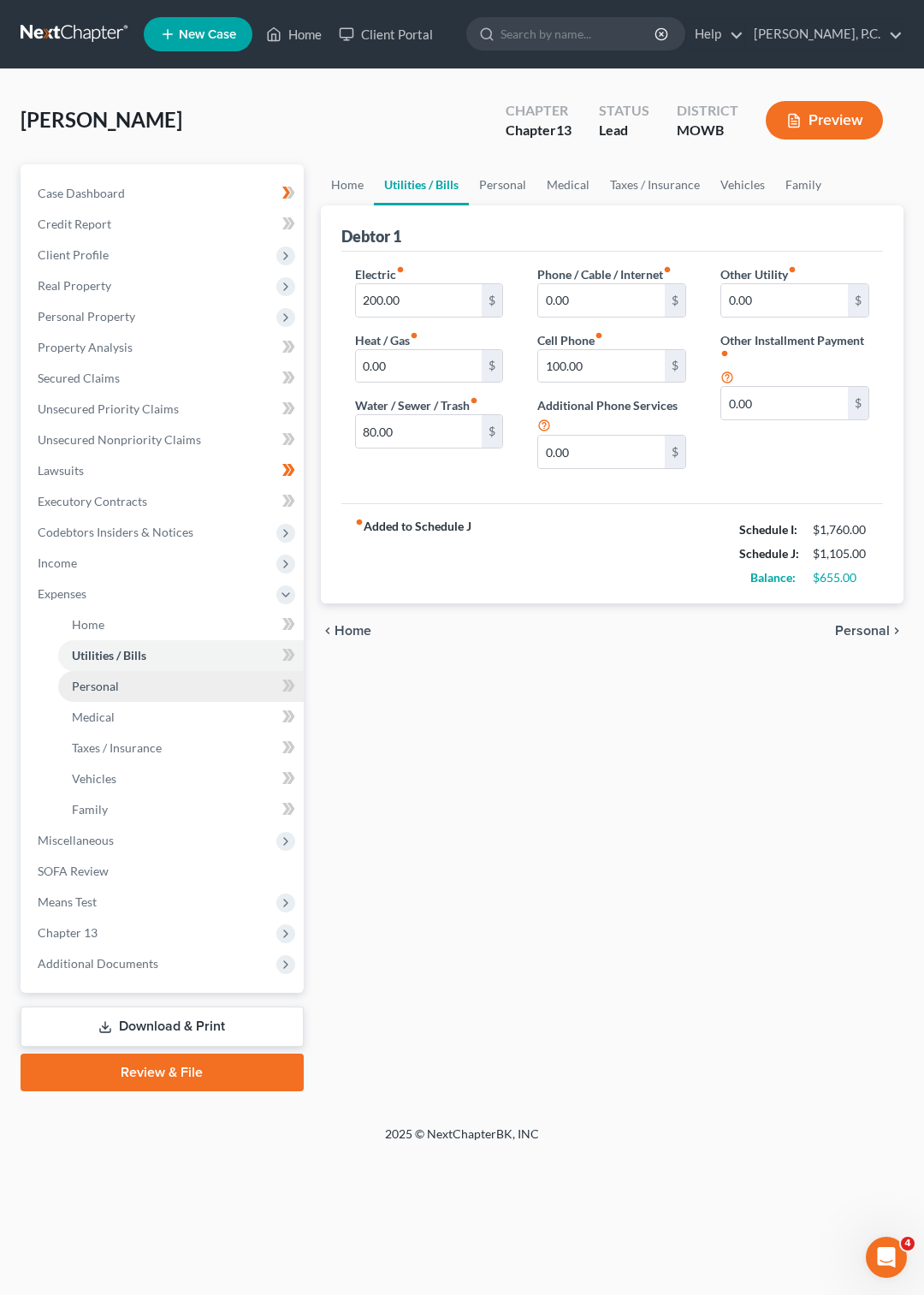
click at [98, 682] on span "Personal" at bounding box center [95, 685] width 47 height 14
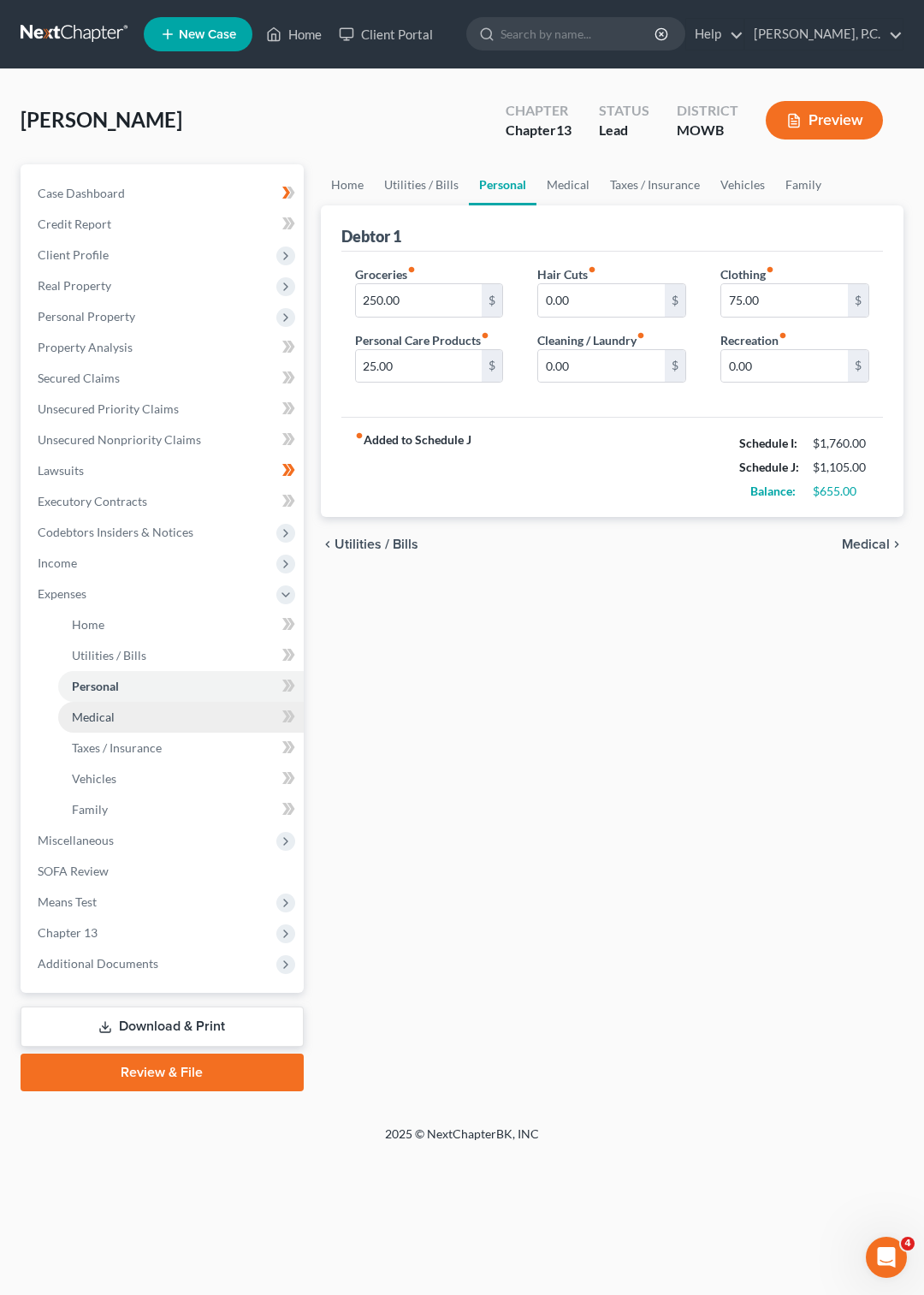
click at [90, 714] on span "Medical" at bounding box center [92, 716] width 42 height 14
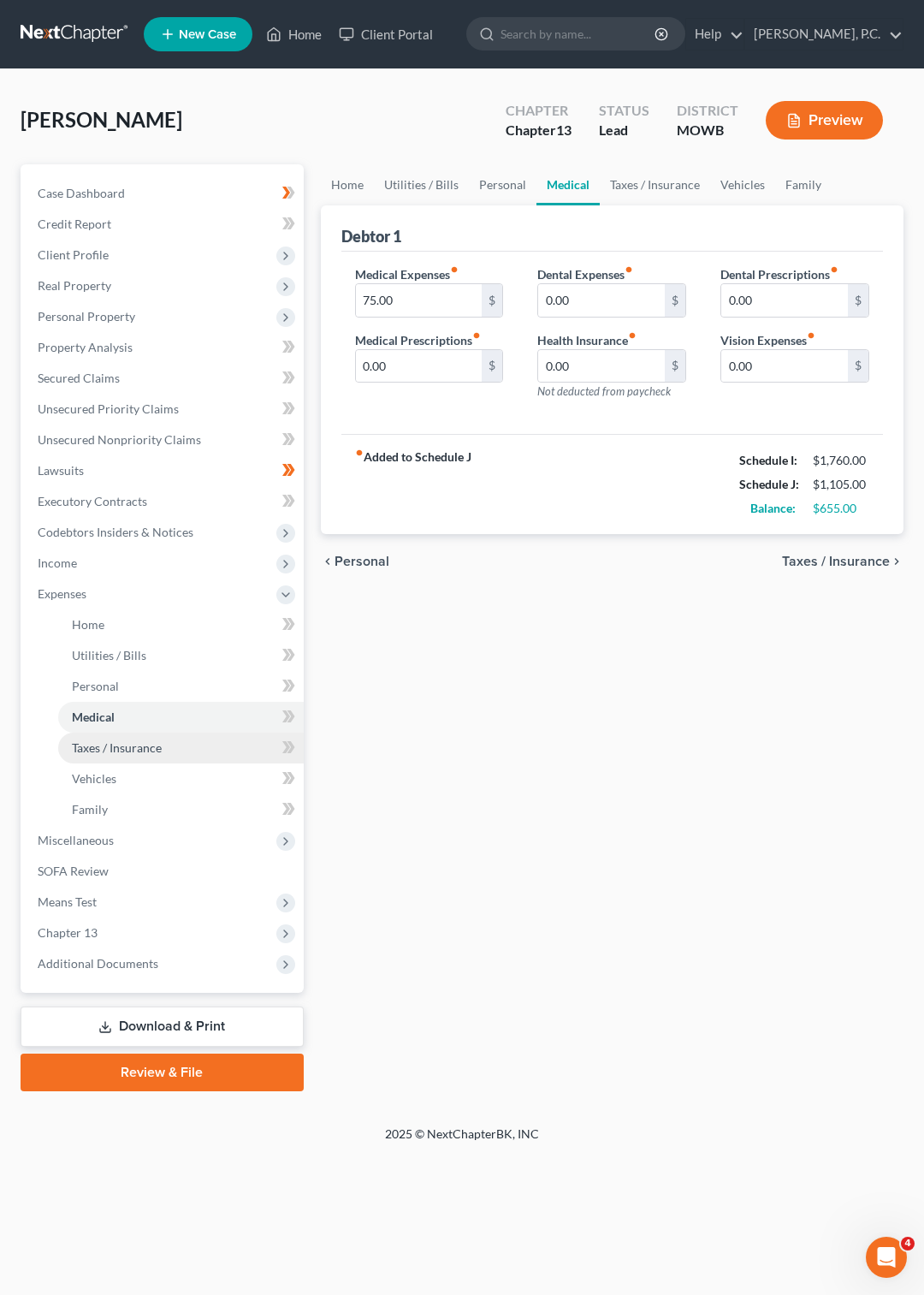
click at [109, 749] on span "Taxes / Insurance" at bounding box center [117, 747] width 90 height 14
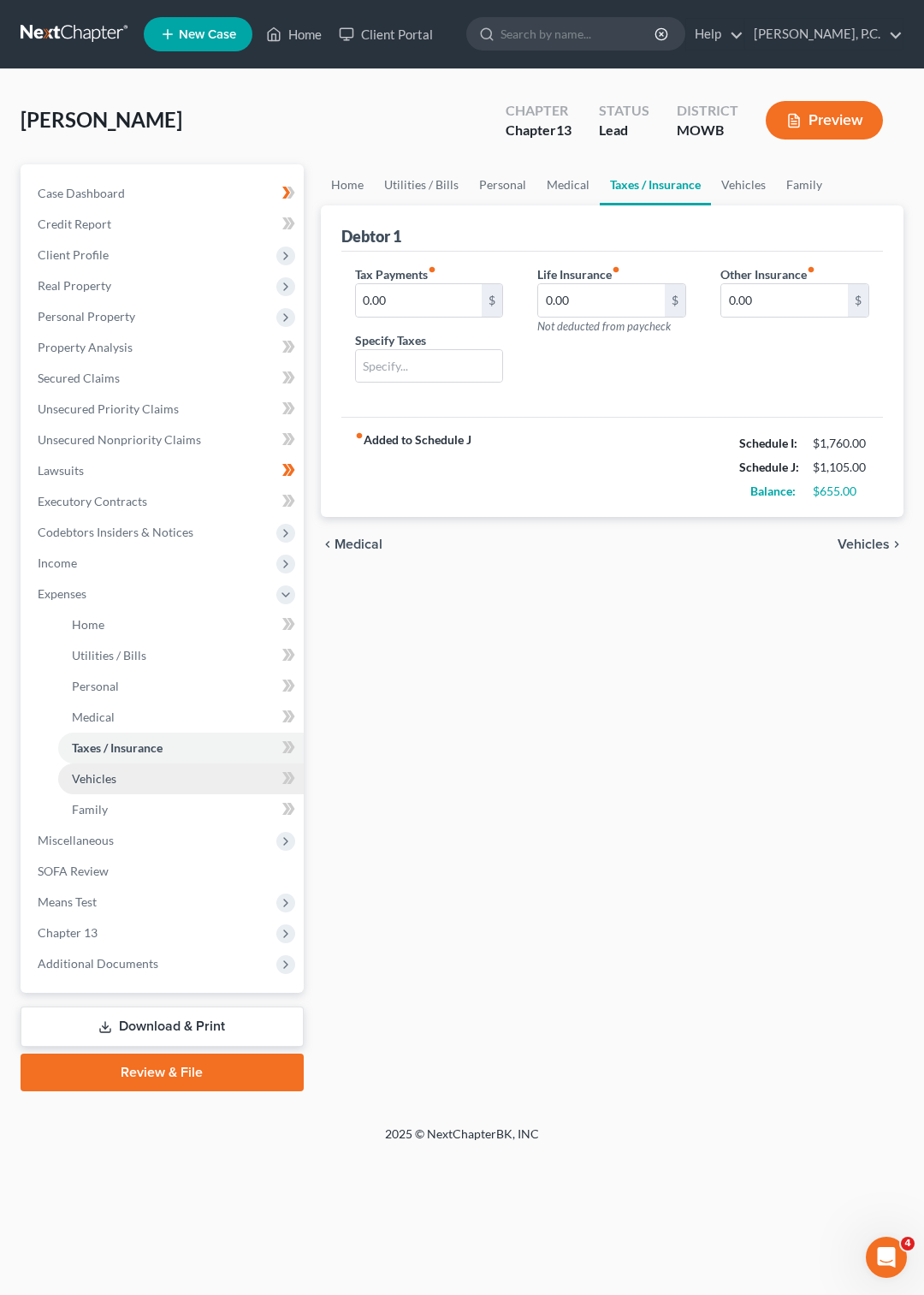
click at [102, 785] on span "Vehicles" at bounding box center [93, 778] width 44 height 14
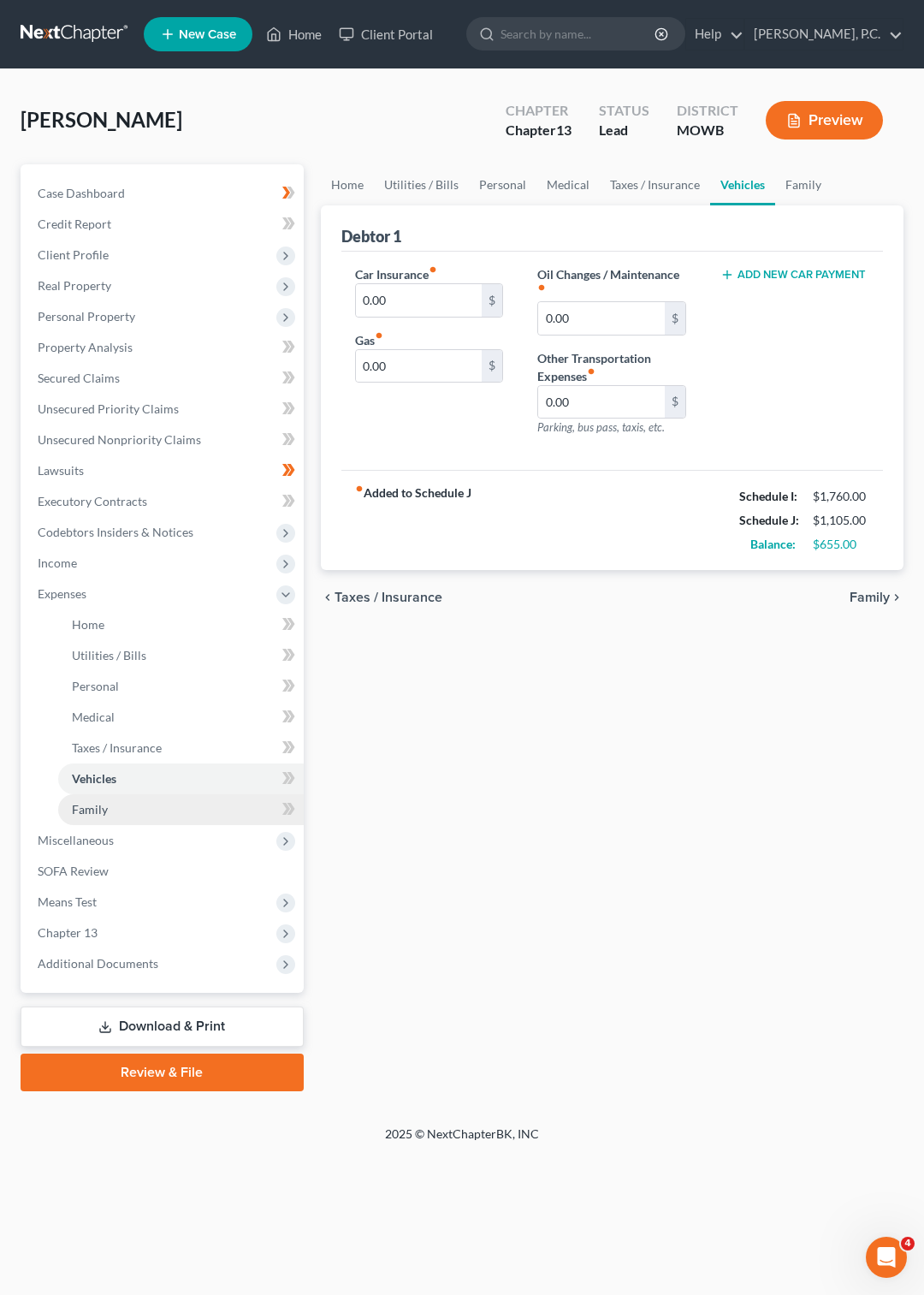
click at [91, 808] on span "Family" at bounding box center [89, 808] width 36 height 14
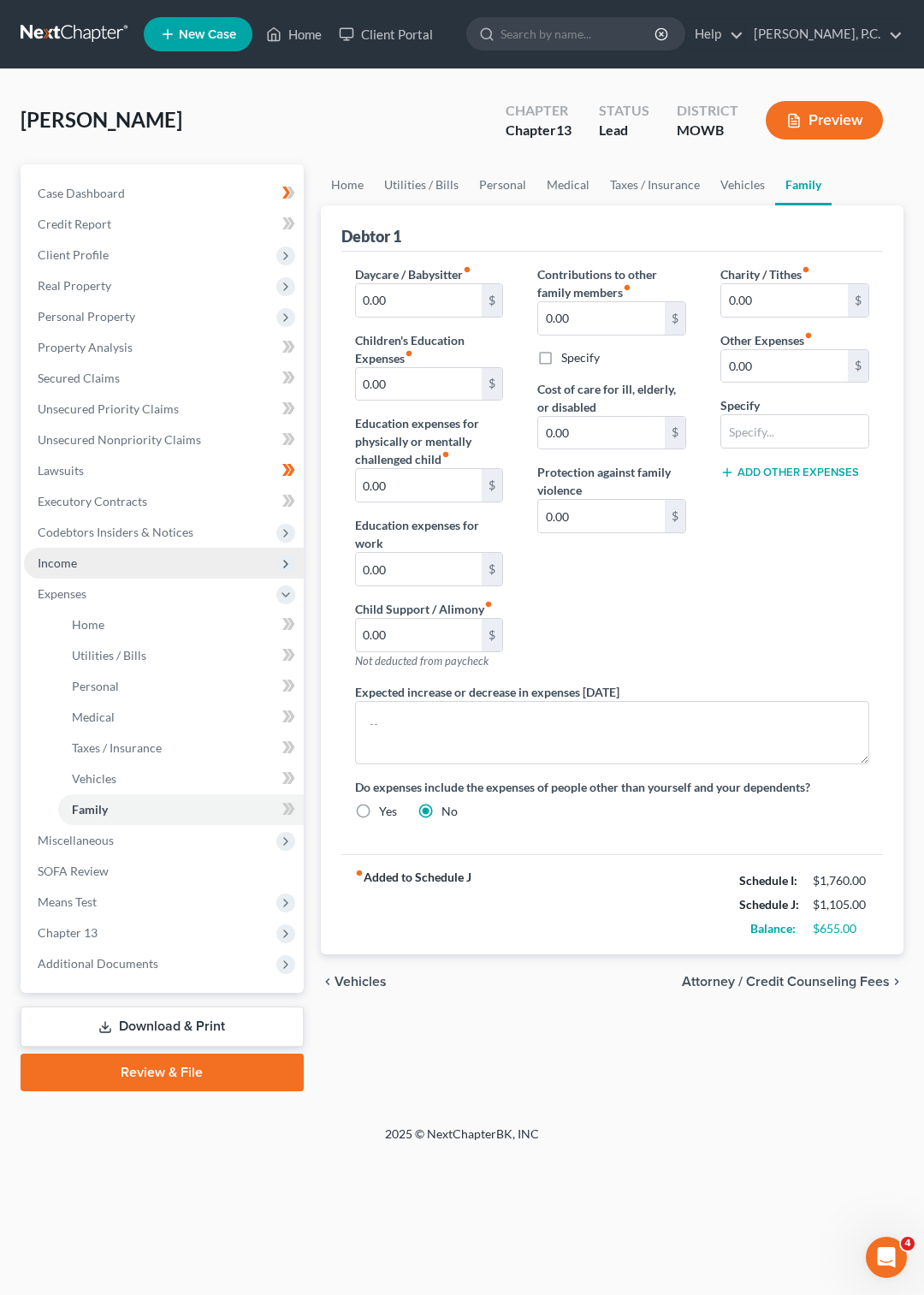
click at [60, 562] on span "Income" at bounding box center [57, 562] width 40 height 14
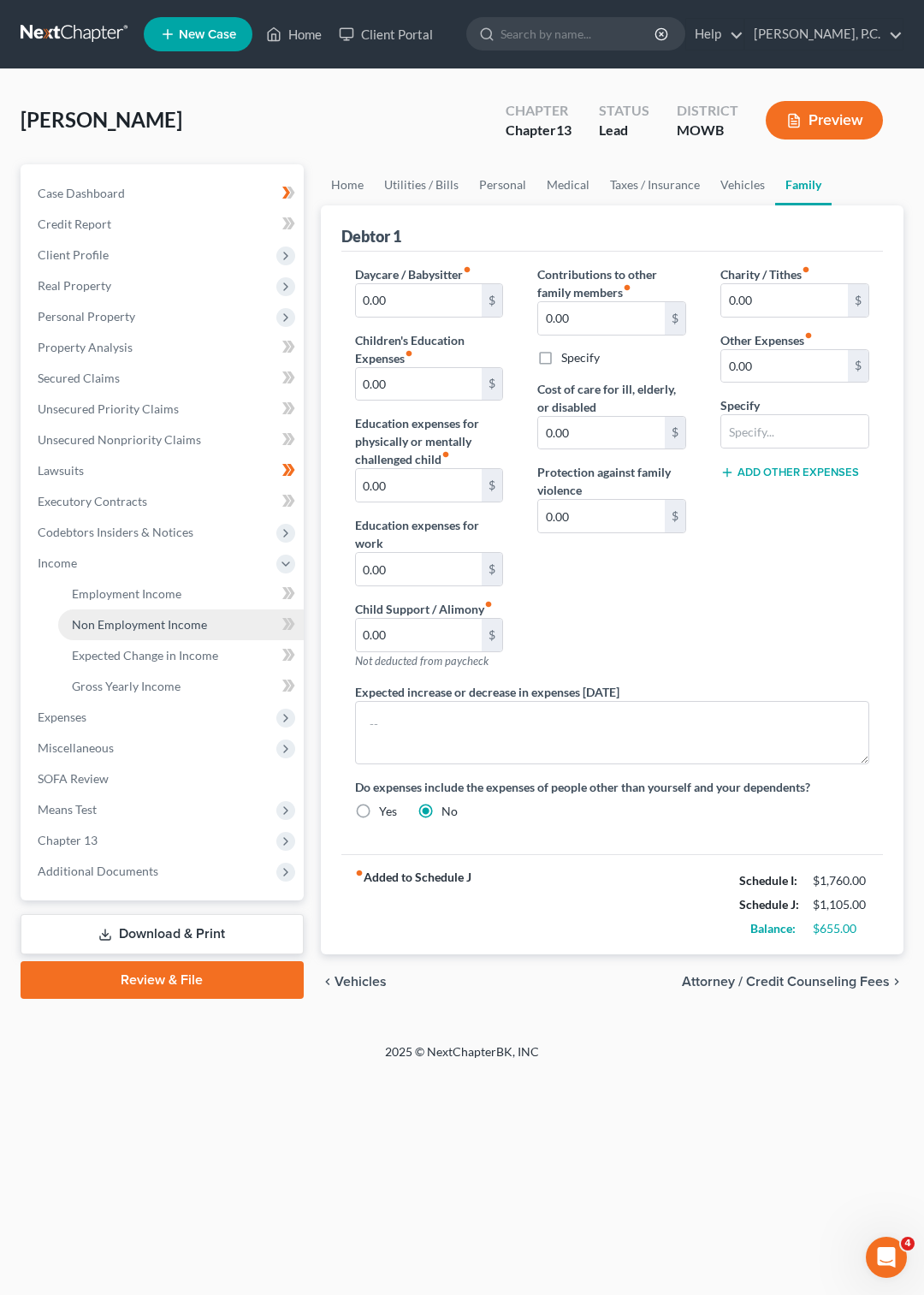
click at [157, 620] on span "Non Employment Income" at bounding box center [139, 624] width 135 height 14
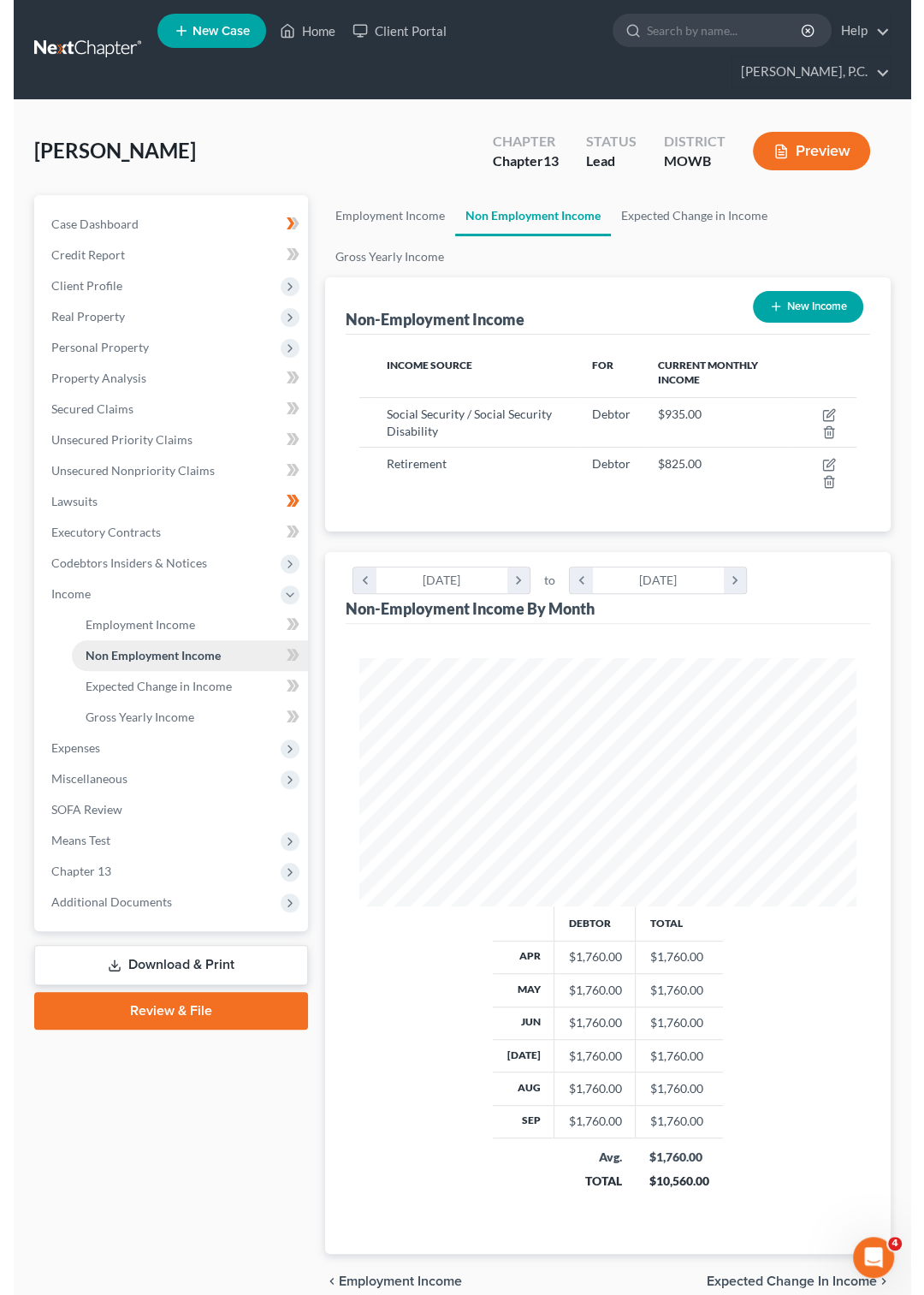
scroll to position [855759, 855297]
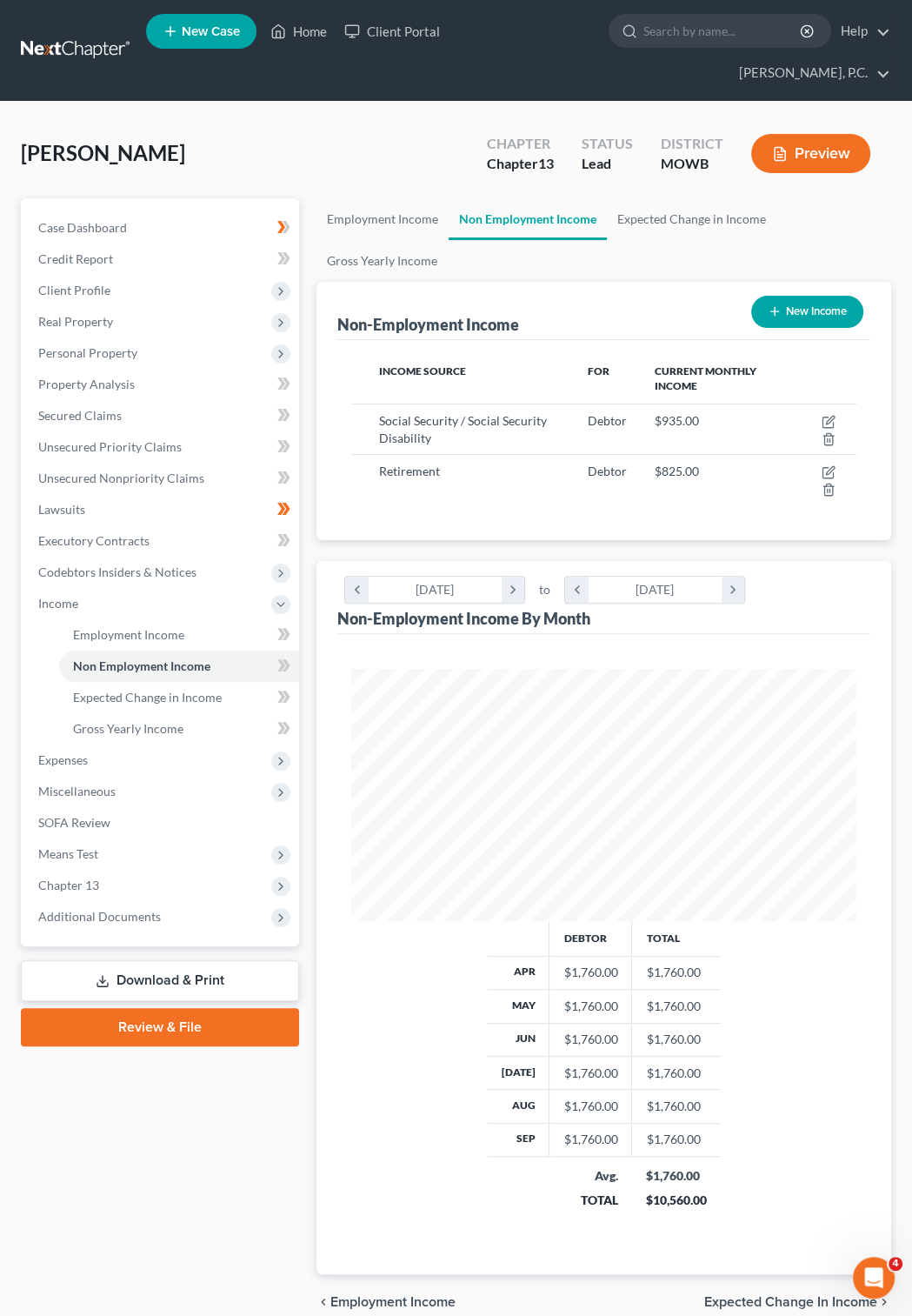
click at [793, 296] on button "New Income" at bounding box center [807, 312] width 112 height 33
select select "0"
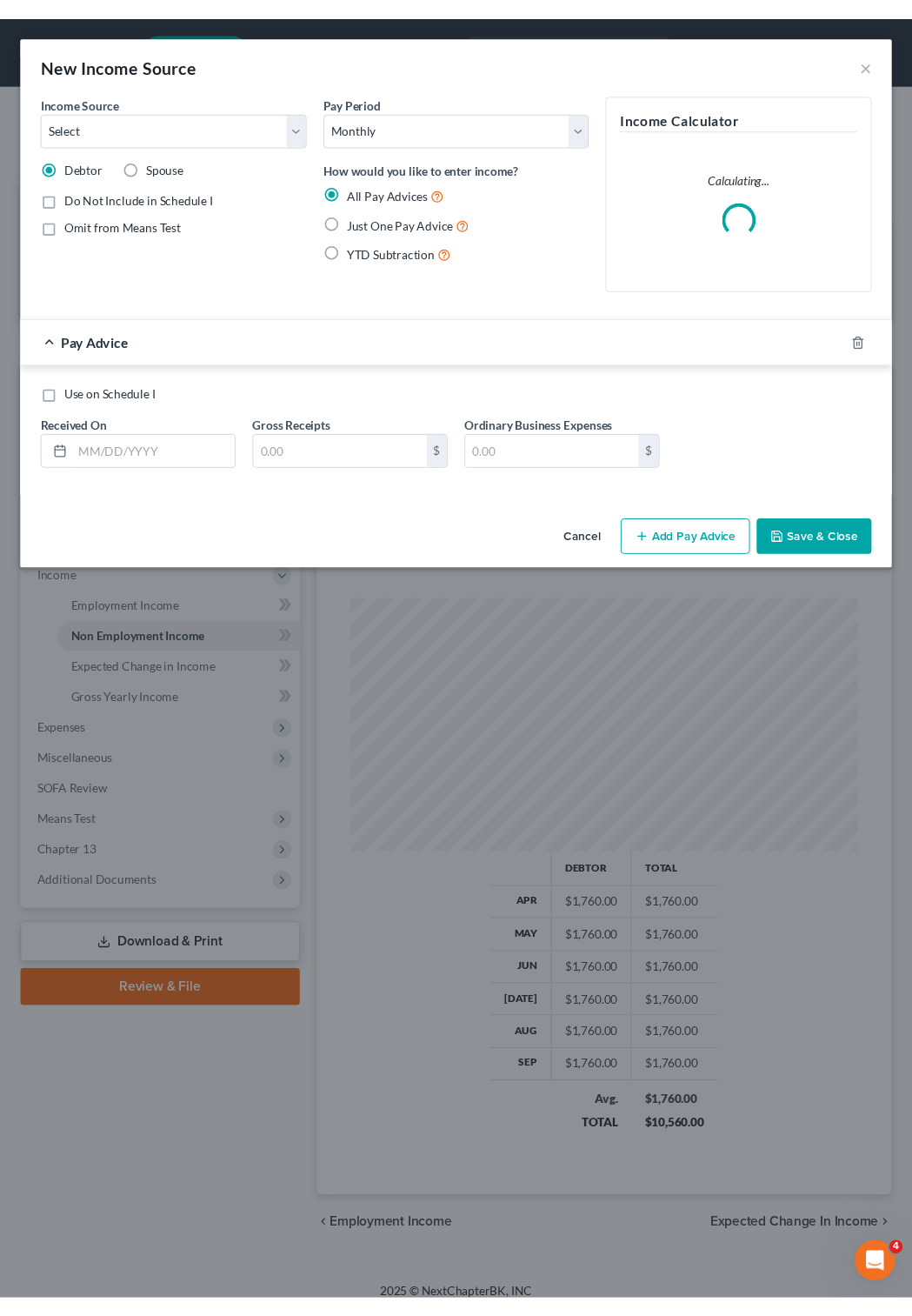
scroll to position [261, 558]
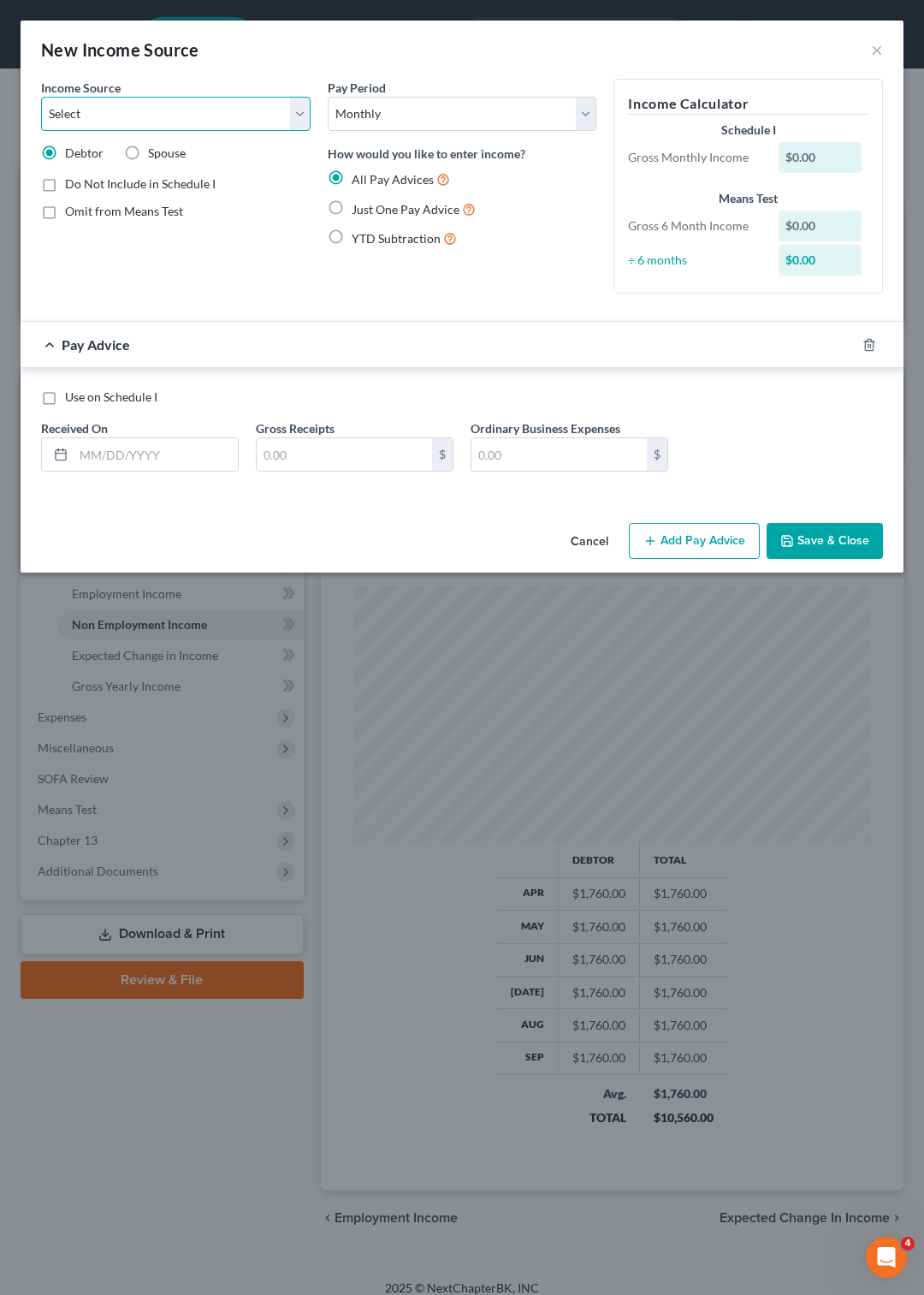
click at [41, 97] on select "Select Unemployment Disability (from employer) Pension Retirement Social Securi…" at bounding box center [176, 114] width 270 height 34
select select "8"
click option "Contributions to Household" at bounding box center [0, 0] width 0 height 0
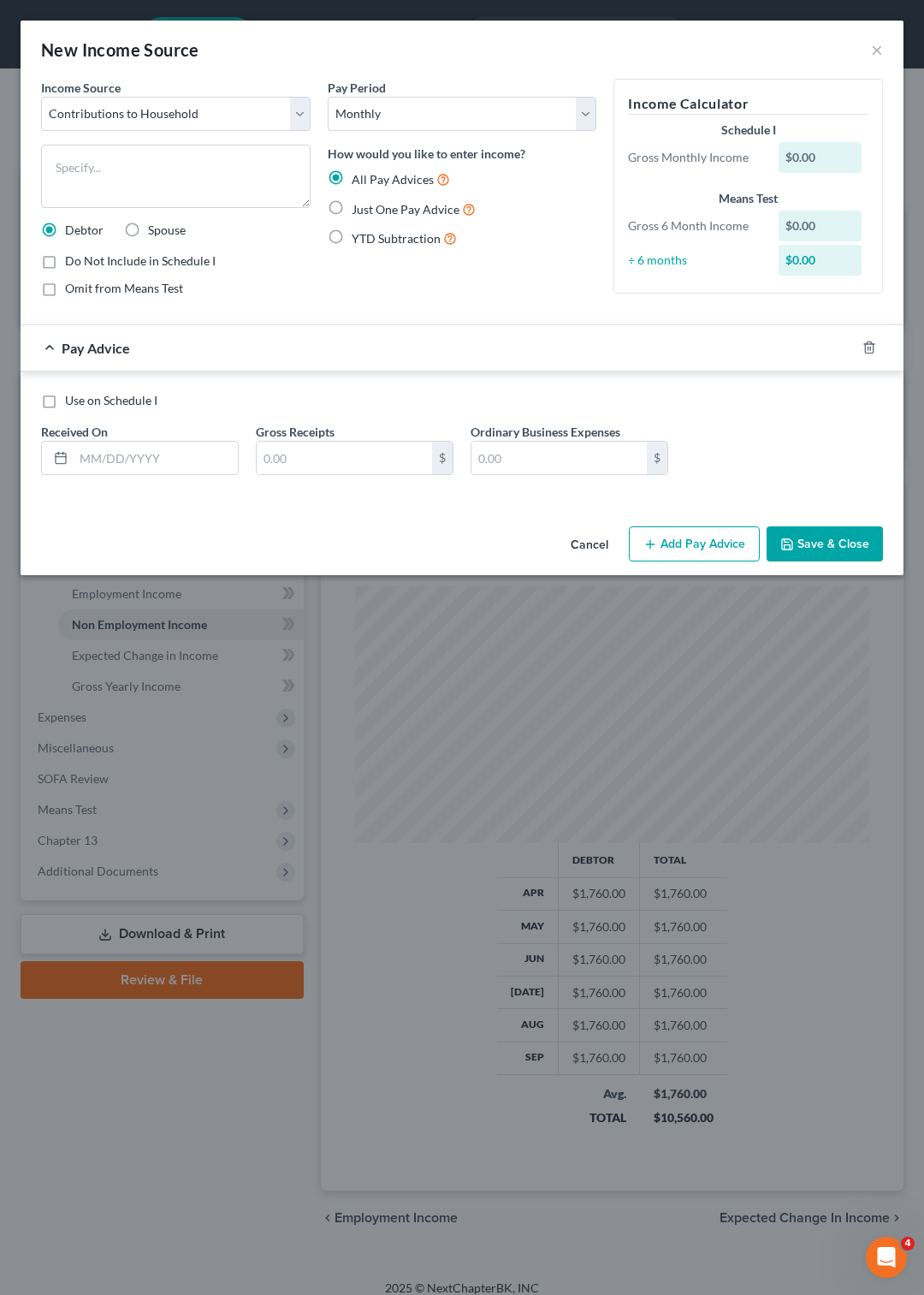
click at [833, 154] on div "$0.00" at bounding box center [820, 157] width 83 height 31
click at [795, 163] on div "$0.00" at bounding box center [820, 157] width 83 height 31
click at [795, 158] on div "$0.00" at bounding box center [820, 157] width 83 height 31
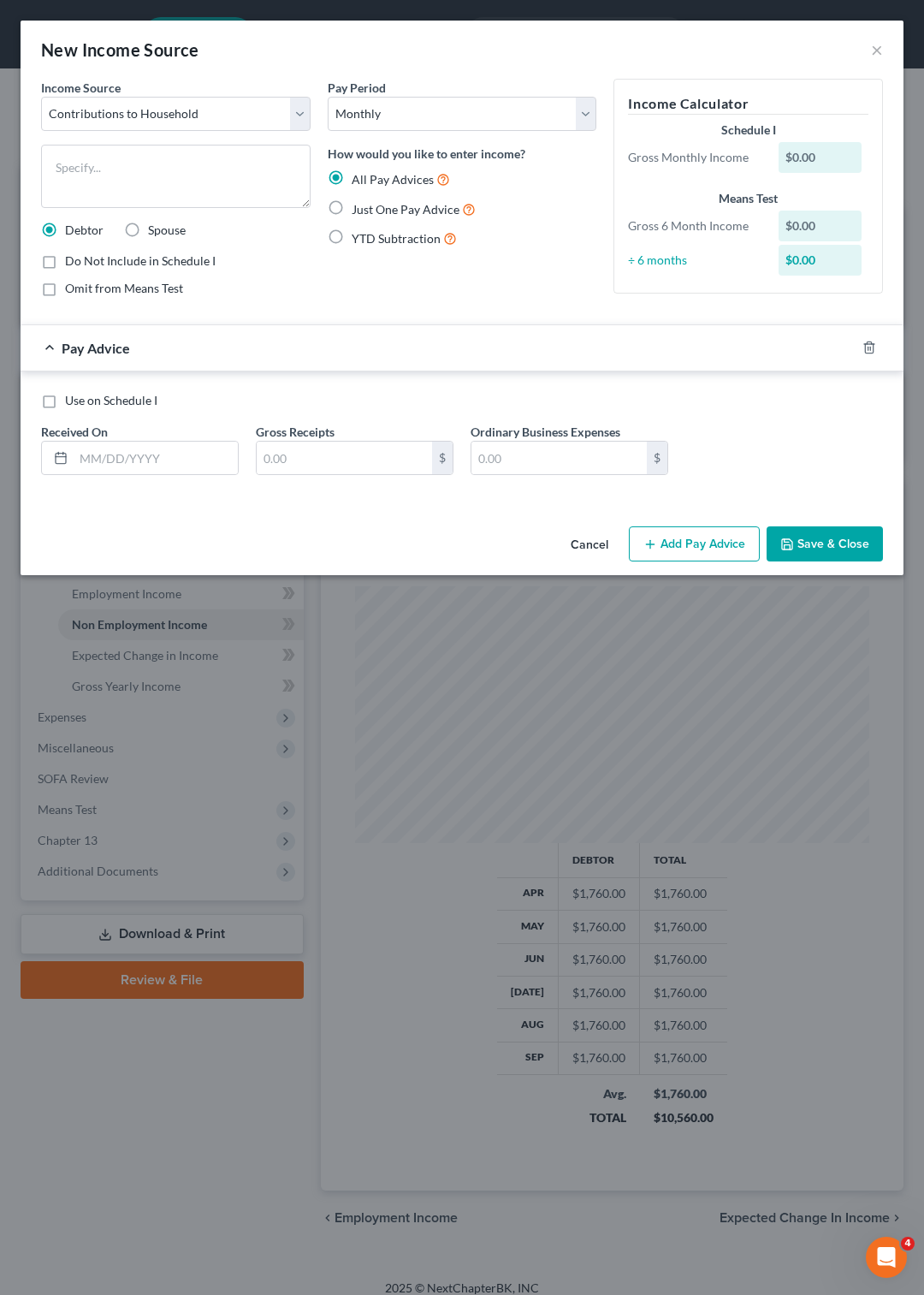
click at [780, 165] on div "$0.00" at bounding box center [820, 157] width 83 height 31
click at [107, 474] on input "text" at bounding box center [155, 457] width 165 height 33
click at [317, 474] on input "text" at bounding box center [344, 457] width 175 height 33
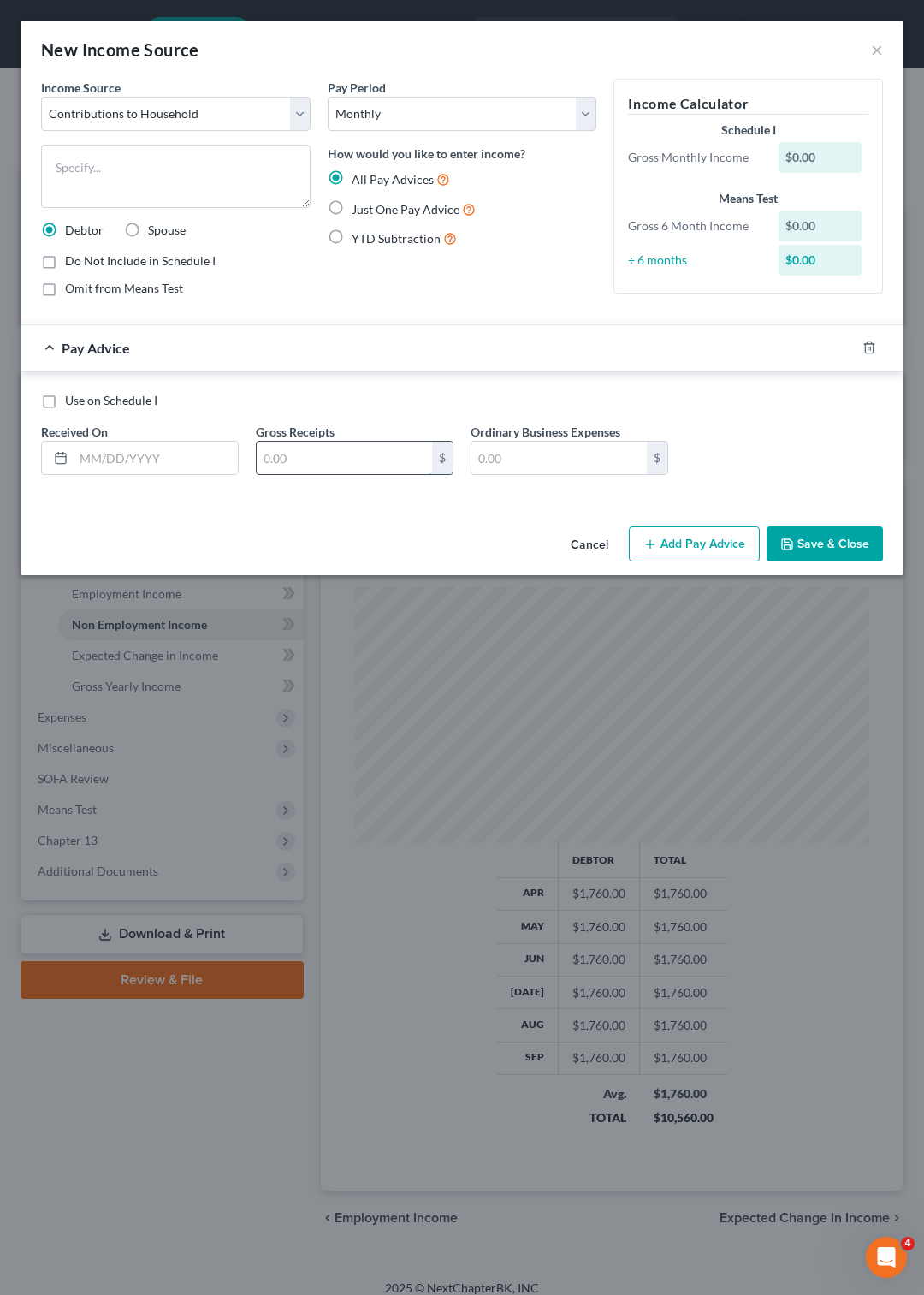
click at [317, 474] on input "text" at bounding box center [344, 457] width 175 height 33
type input "600"
click at [797, 559] on button "Save & Close" at bounding box center [825, 544] width 117 height 36
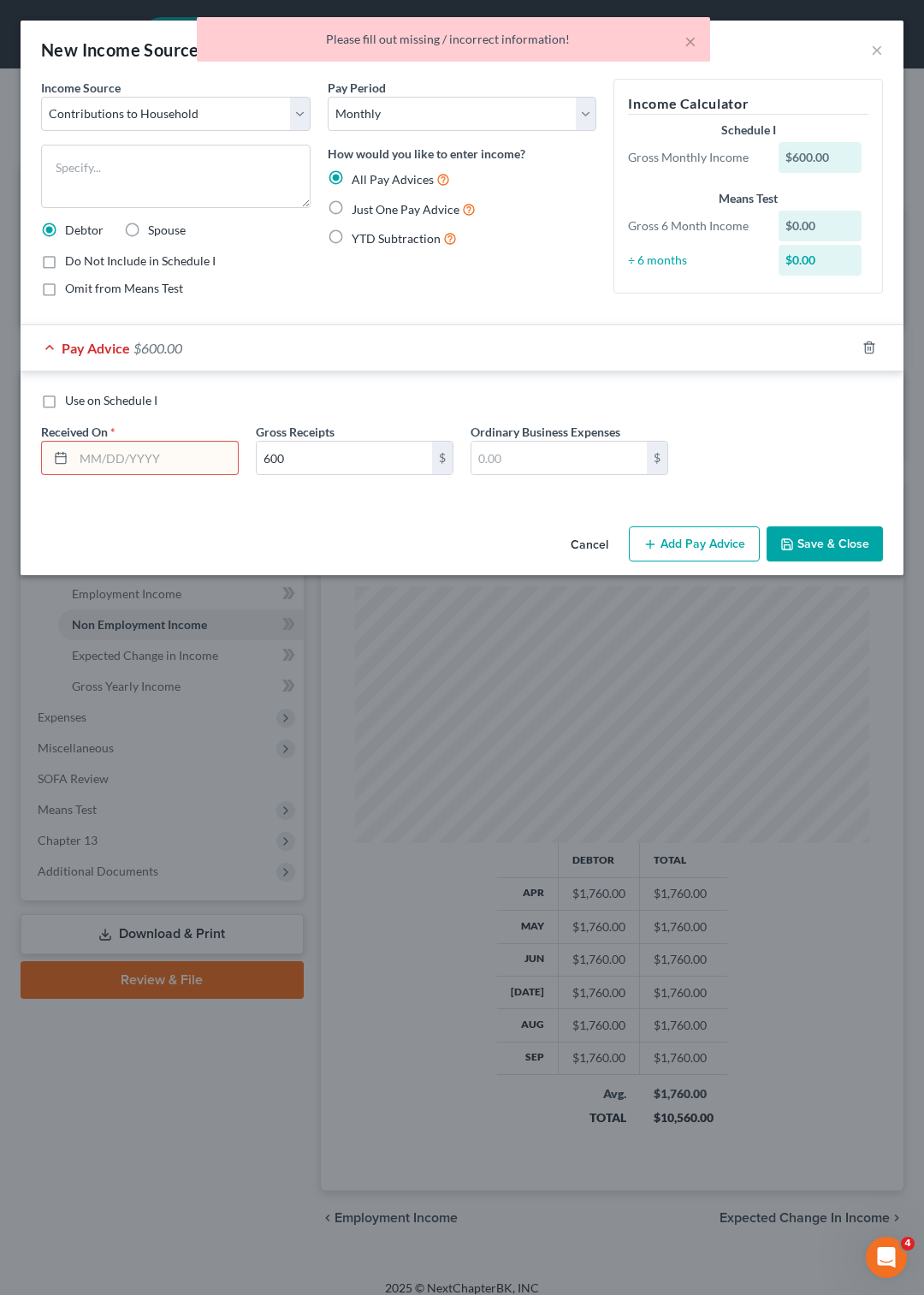
click at [98, 474] on input "text" at bounding box center [155, 457] width 165 height 33
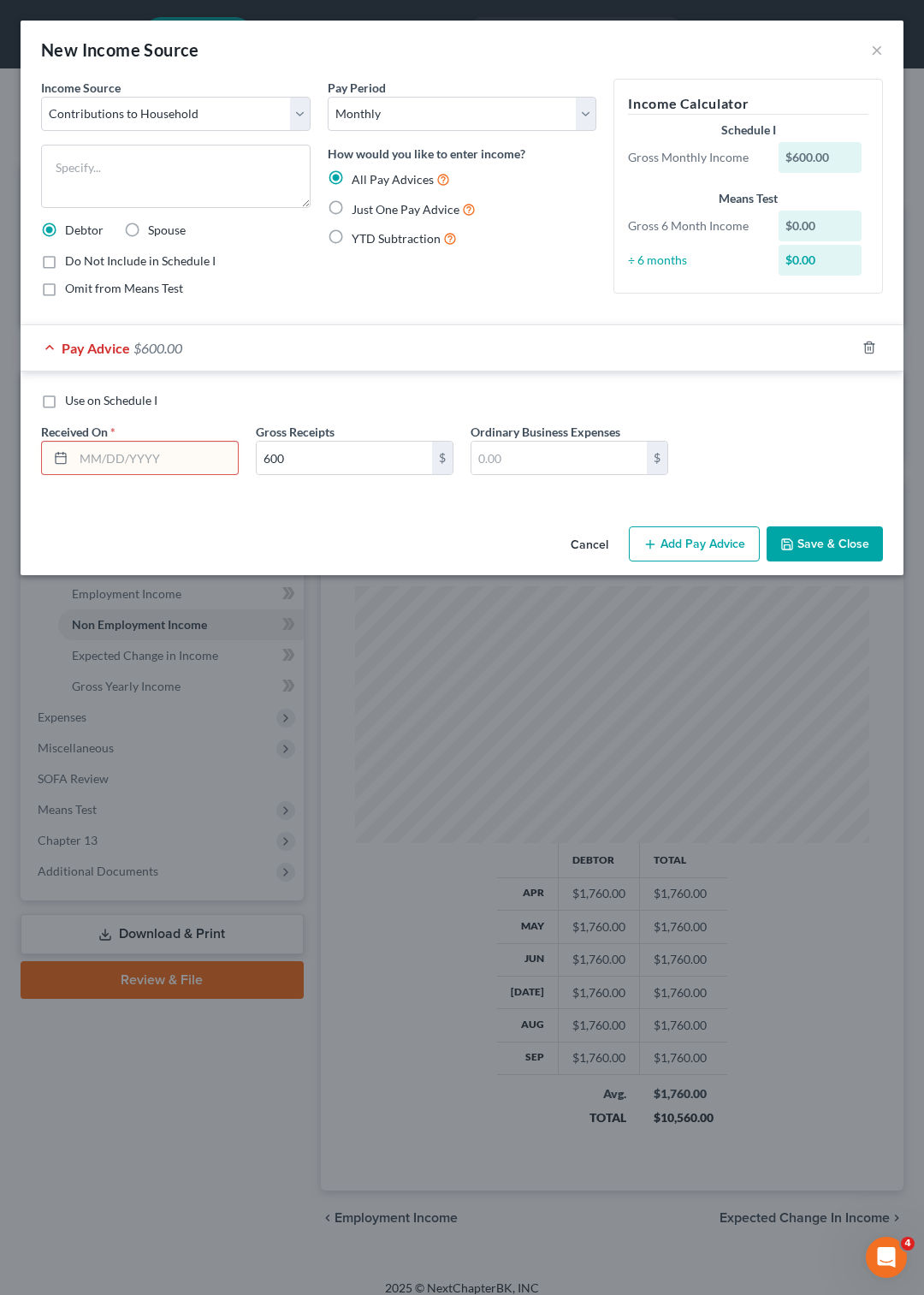
type input "9"
type input "[DATE]"
click at [784, 552] on icon "button" at bounding box center [788, 544] width 14 height 14
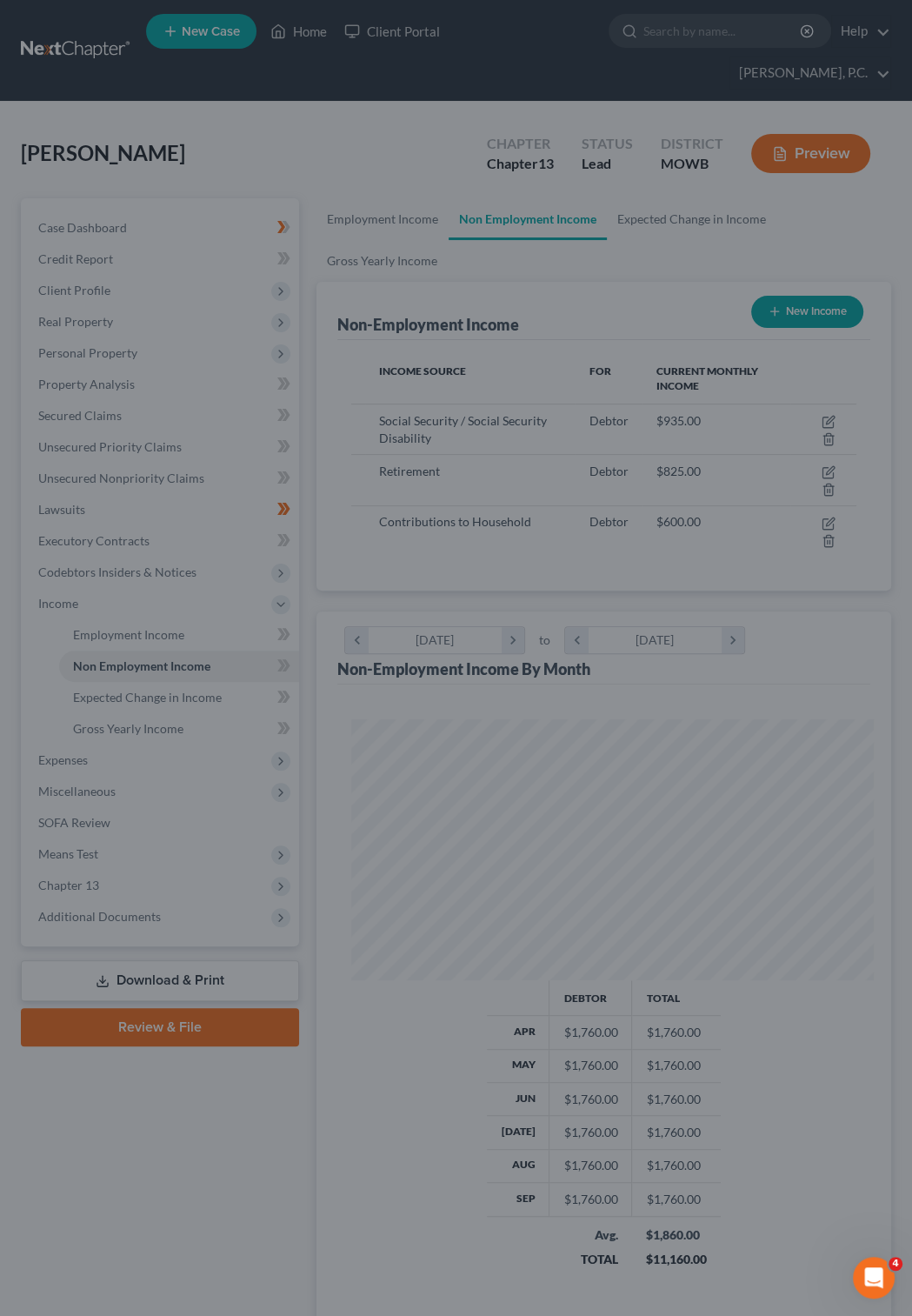
scroll to position [252, 539]
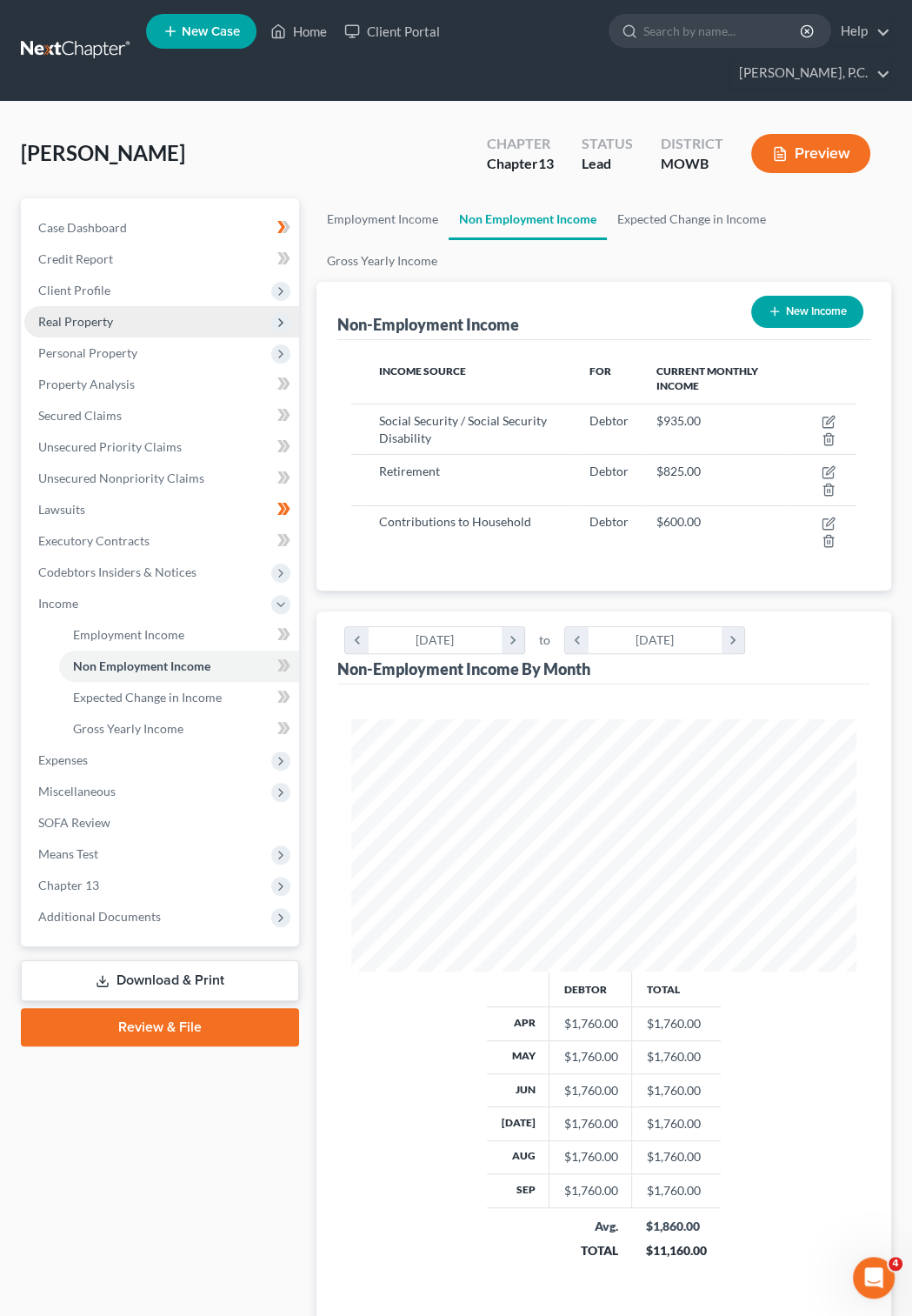
click at [72, 314] on span "Real Property" at bounding box center [76, 320] width 75 height 14
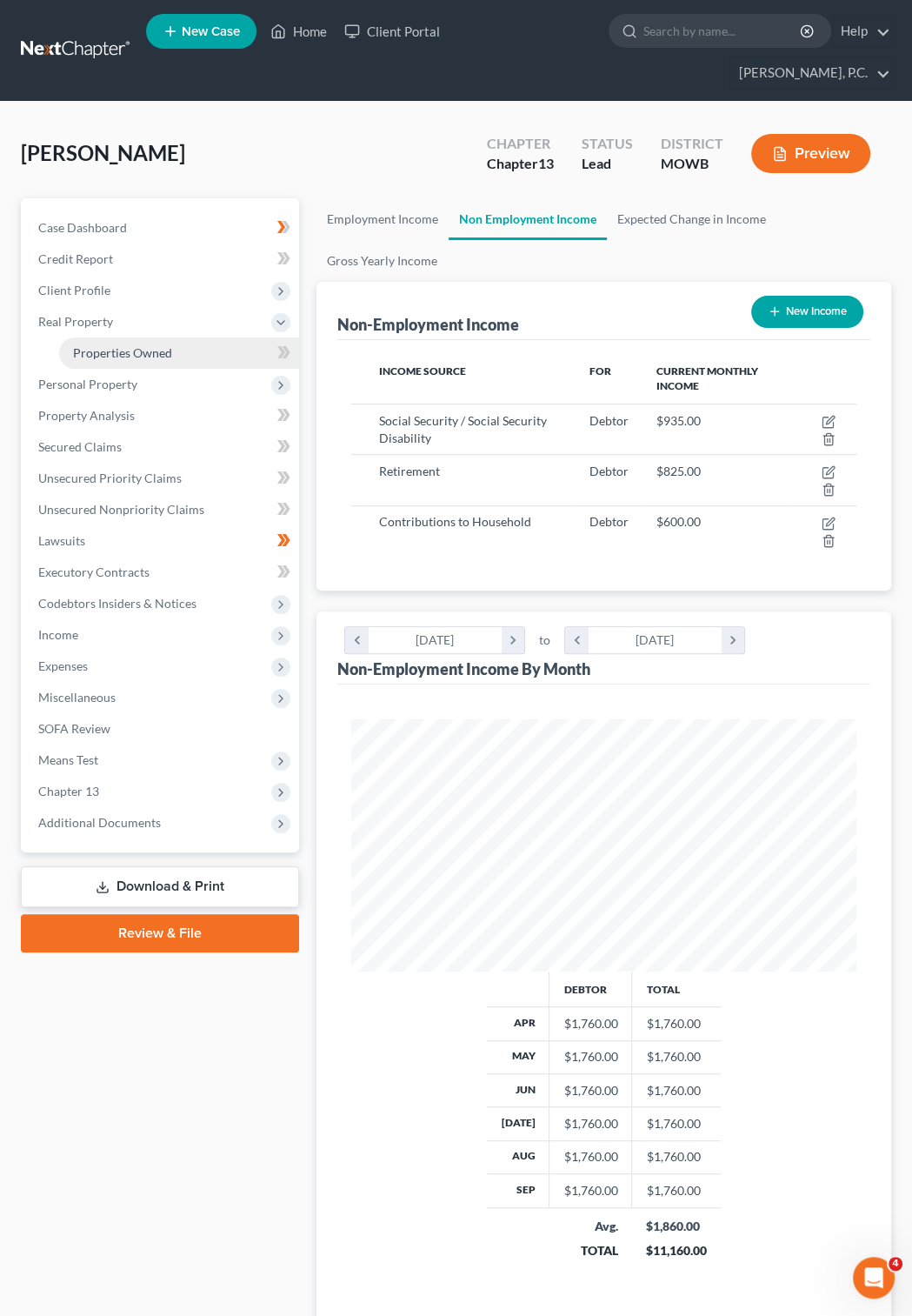
click at [109, 345] on span "Properties Owned" at bounding box center [122, 352] width 99 height 14
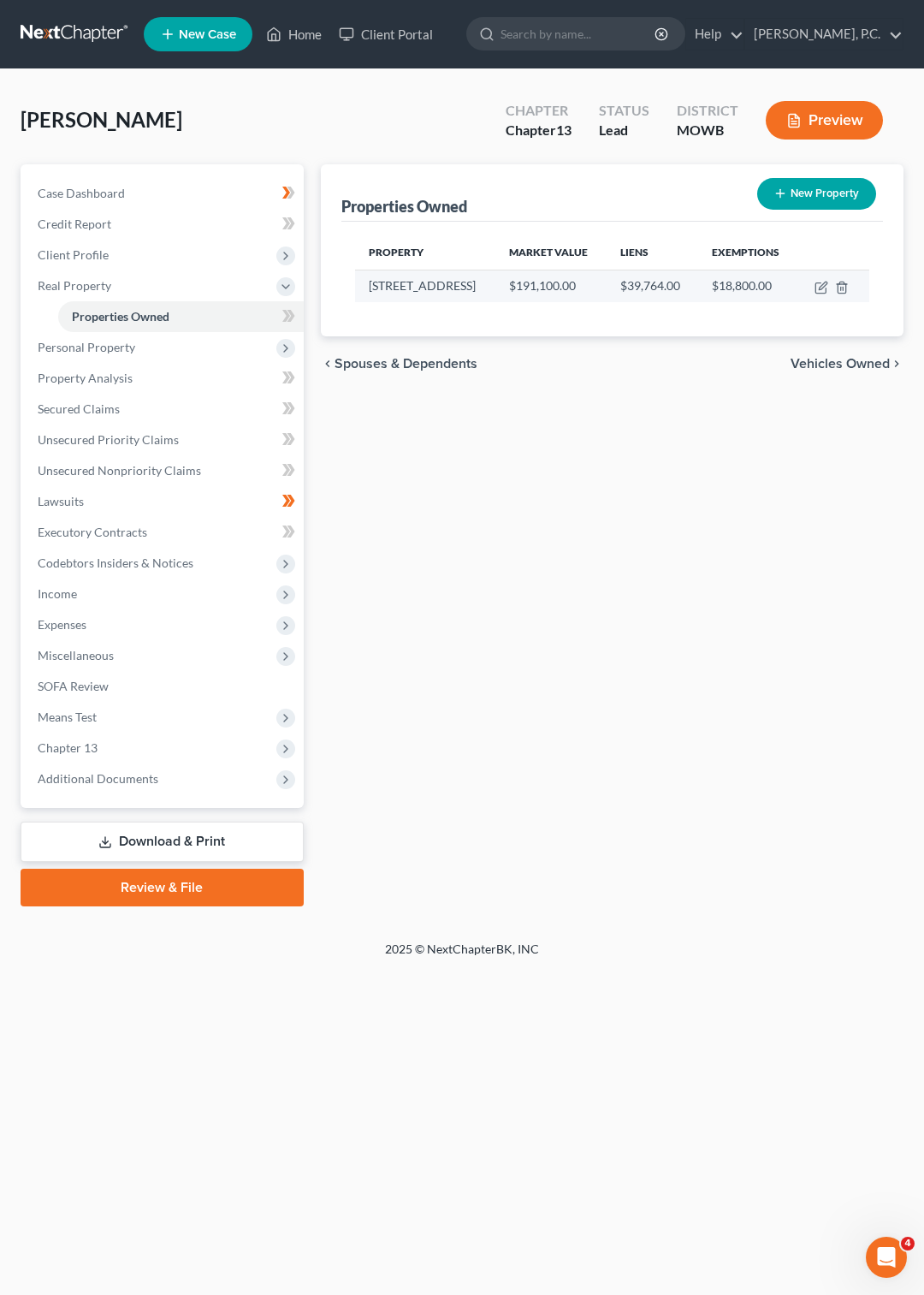
click at [400, 289] on td "[STREET_ADDRESS]" at bounding box center [424, 286] width 140 height 33
click at [376, 281] on td "[STREET_ADDRESS]" at bounding box center [424, 286] width 140 height 33
click at [821, 288] on icon "button" at bounding box center [821, 287] width 14 height 14
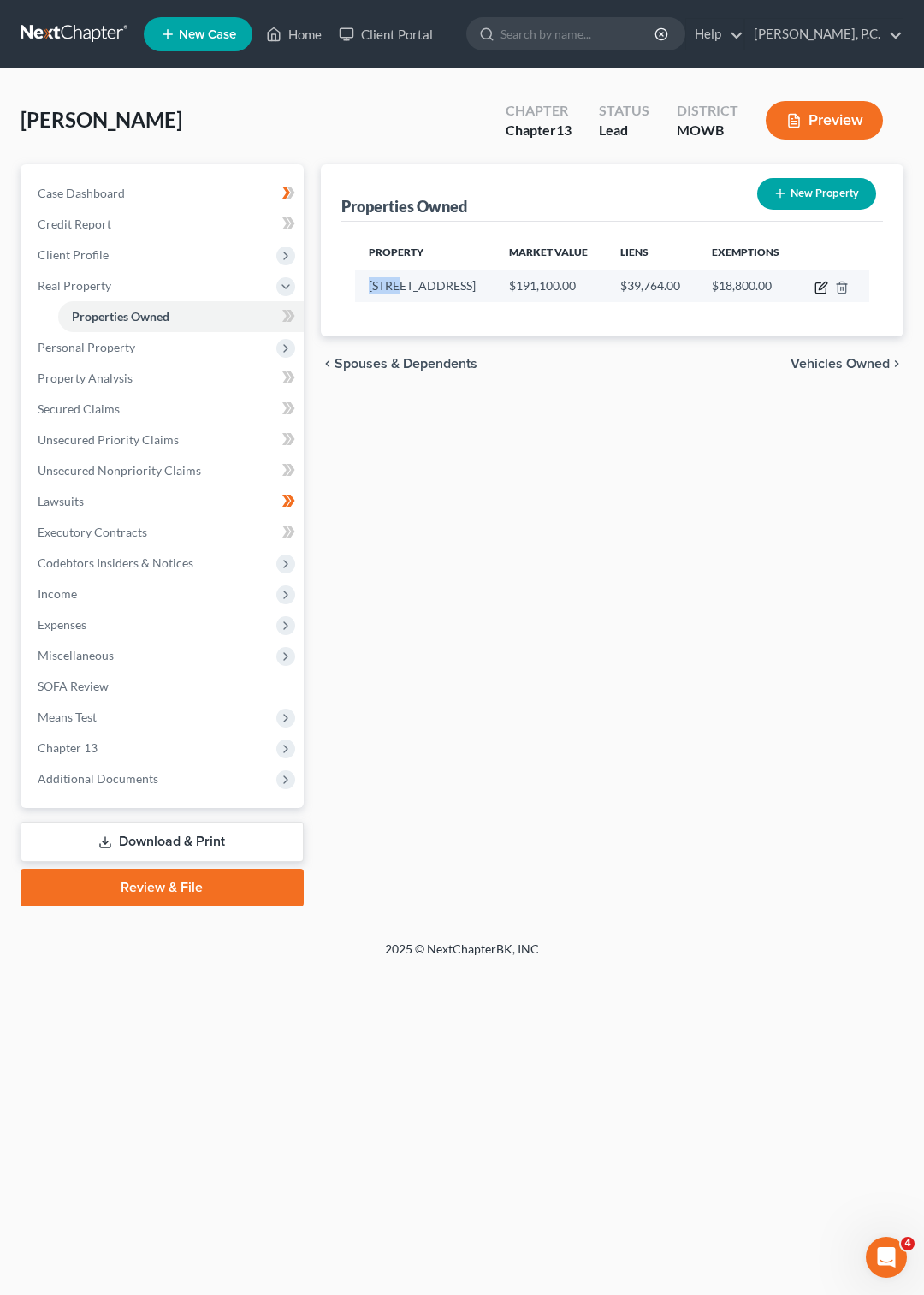
select select "0"
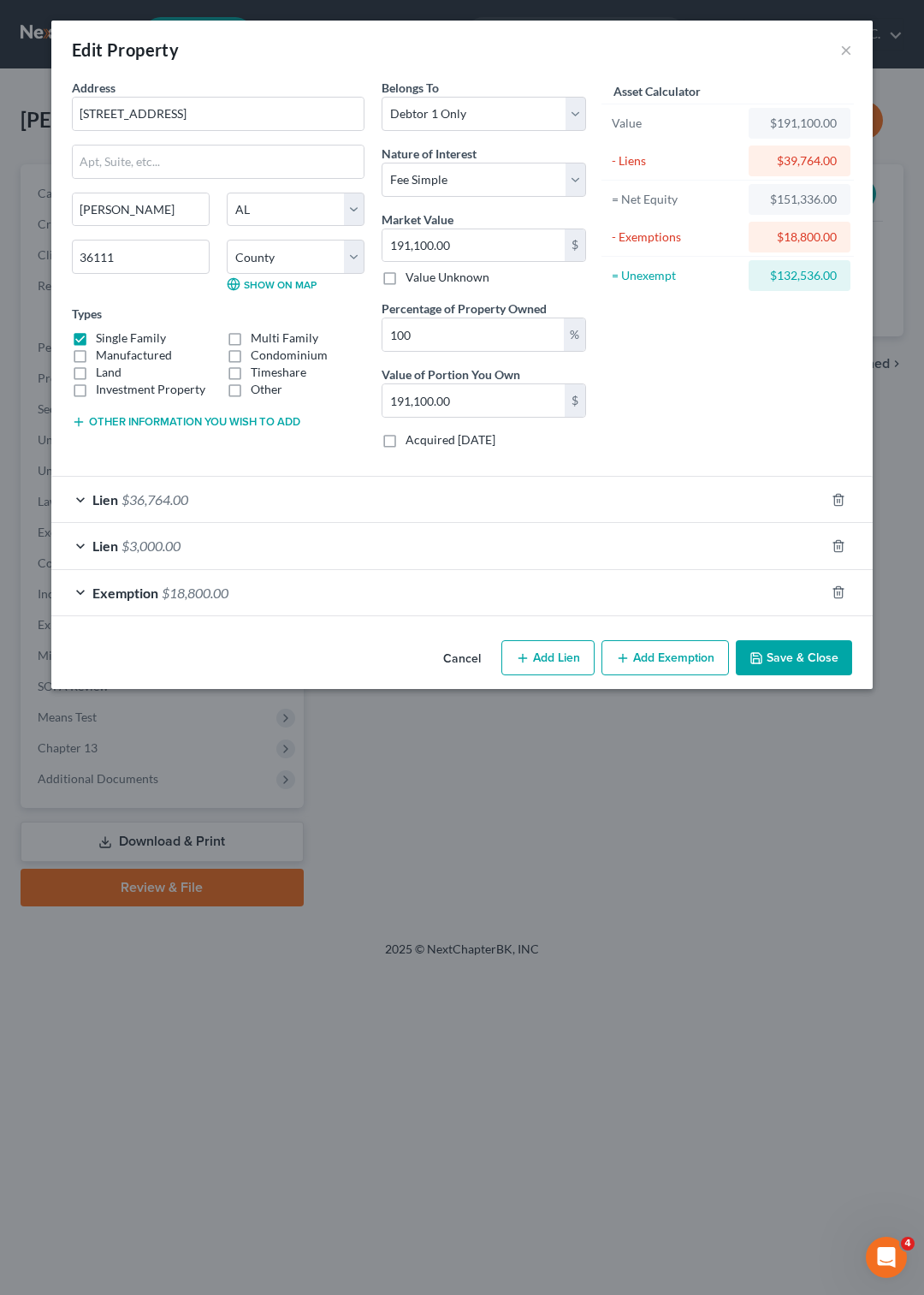
click at [540, 658] on button "Add Lien" at bounding box center [548, 658] width 93 height 36
select select "0"
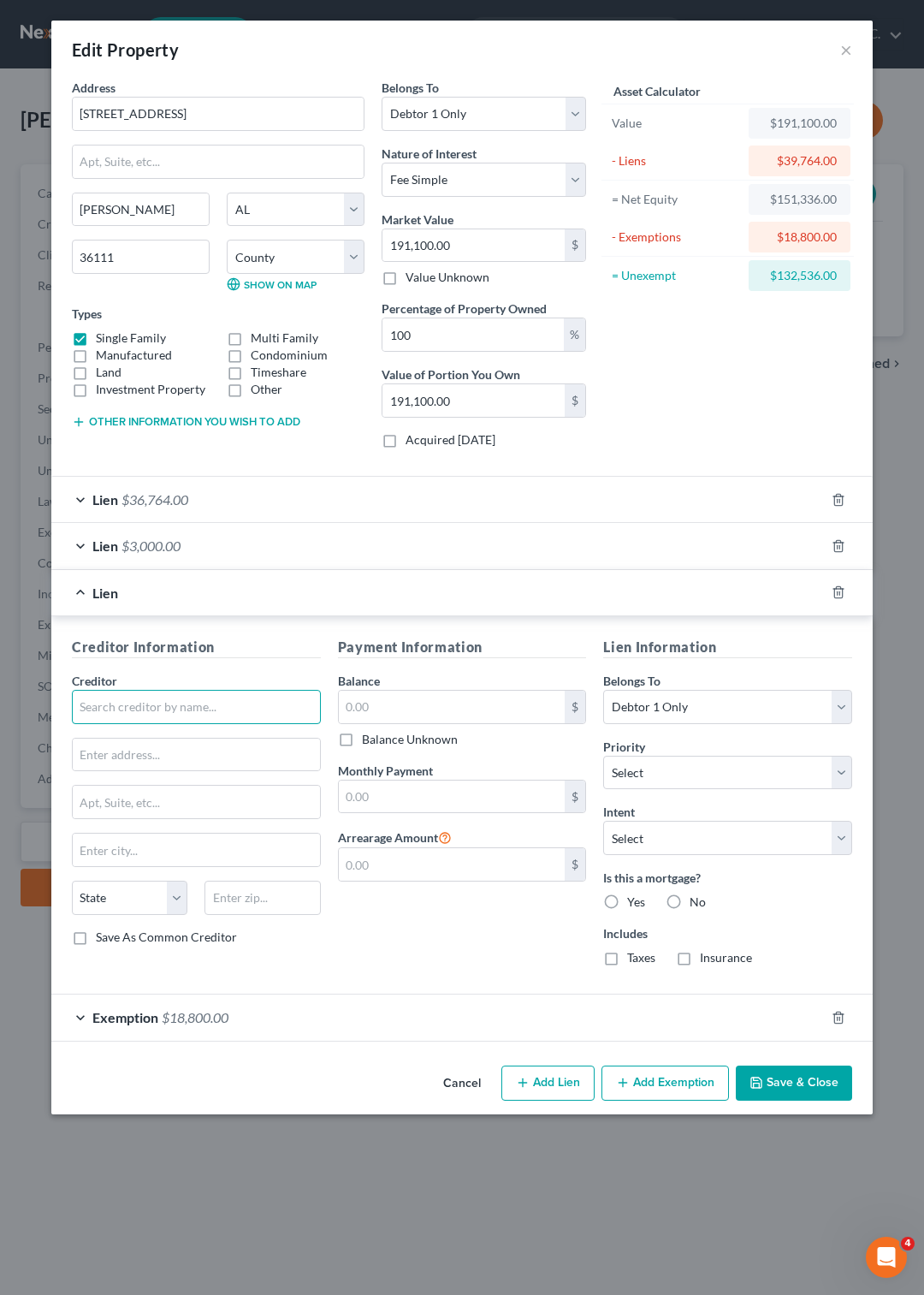
click at [169, 699] on input "text" at bounding box center [196, 707] width 249 height 34
type input "[US_STATE] Hosuing Finance Auth"
type input "P.O. Box 242967"
type input "[PERSON_NAME]"
select select "0"
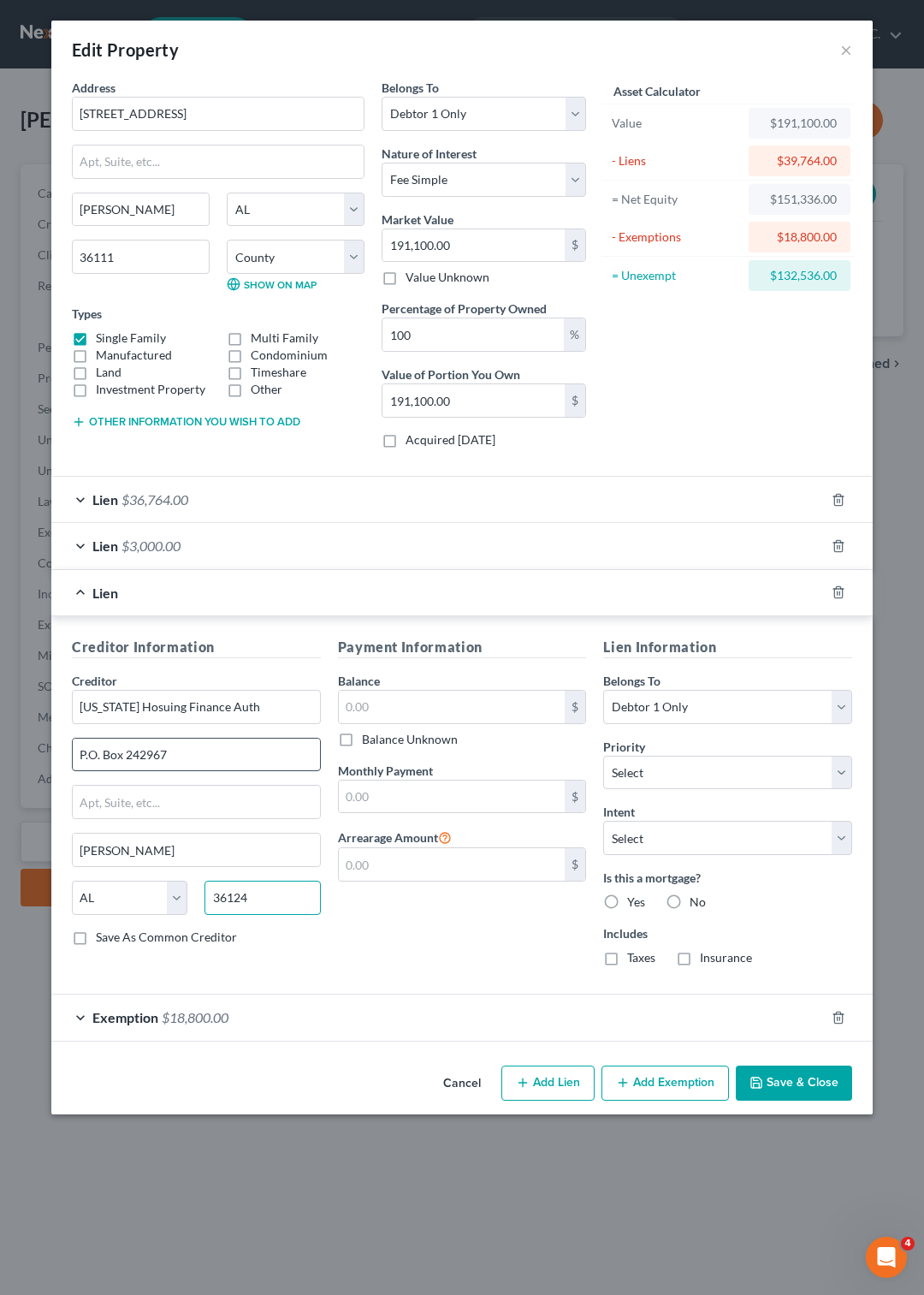
type input "36124"
click at [405, 711] on input "text" at bounding box center [452, 707] width 227 height 33
type input "5,000"
click at [390, 800] on input "text" at bounding box center [452, 797] width 227 height 33
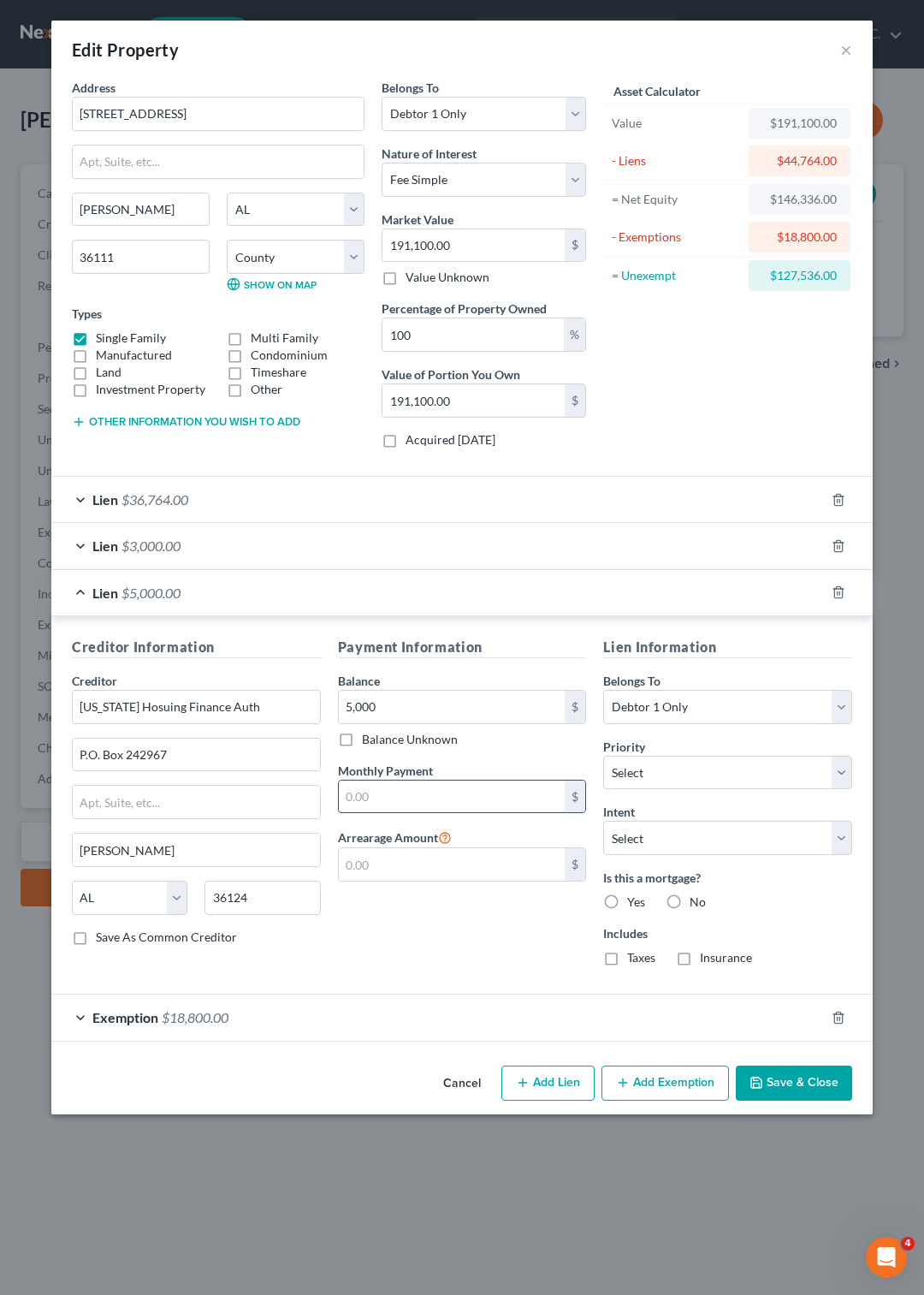
click at [390, 800] on input "text" at bounding box center [452, 797] width 227 height 33
type input "500"
click at [603, 756] on select "Select 1st 2nd 3rd 4th 5th 6th 7th 8th 9th 10th 11th 12th 13th 14th 15th 16th 1…" at bounding box center [727, 773] width 249 height 34
select select "0"
click option "1st" at bounding box center [0, 0] width 0 height 0
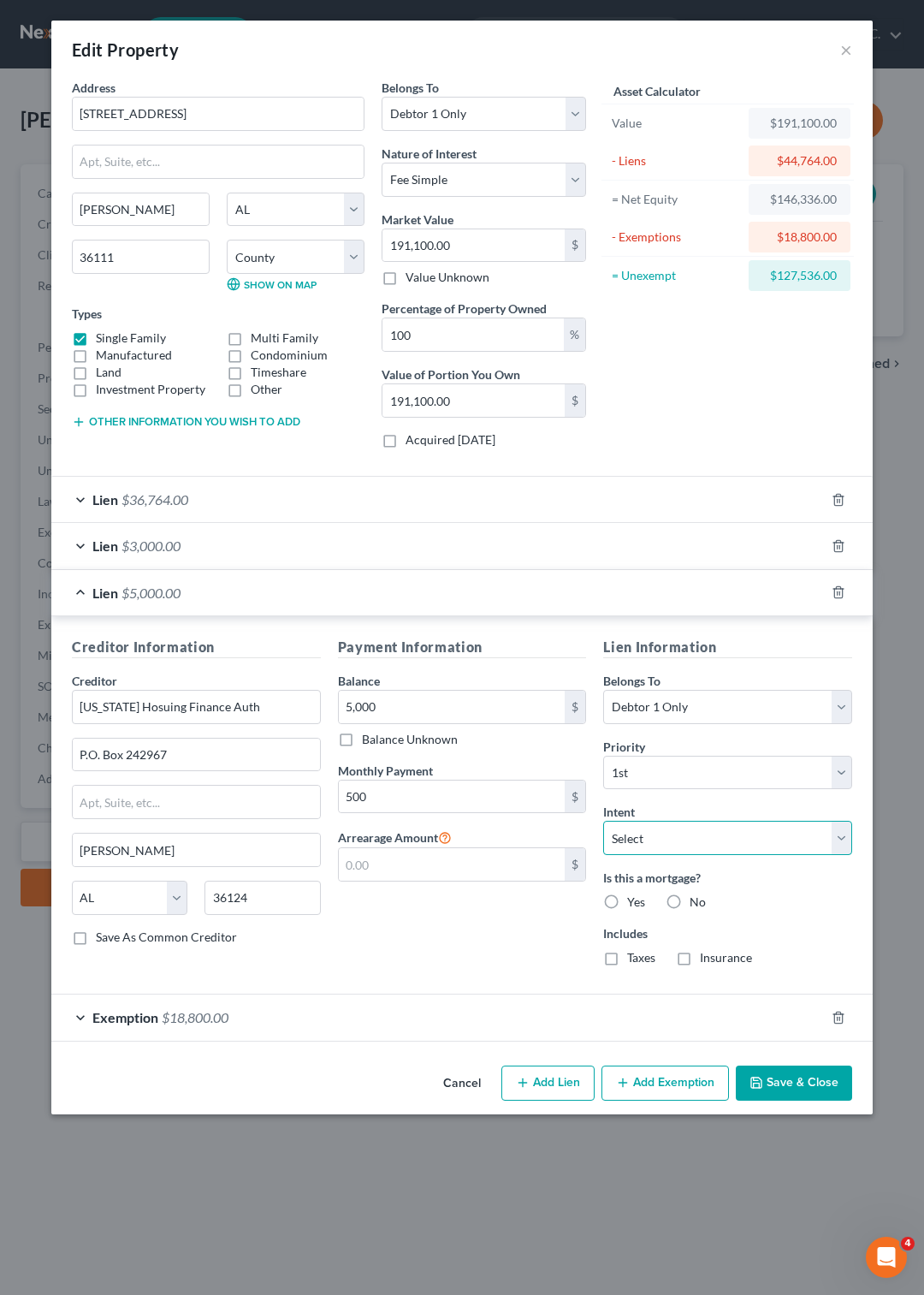
click at [603, 821] on select "Select Surrender Redeem Reaffirm Avoid Other" at bounding box center [727, 838] width 249 height 34
click at [849, 843] on select "Select Surrender Redeem Reaffirm Avoid Other" at bounding box center [727, 838] width 249 height 34
click at [628, 903] on label "Yes" at bounding box center [636, 903] width 18 height 17
click at [634, 903] on input "Yes" at bounding box center [640, 900] width 11 height 11
radio input "true"
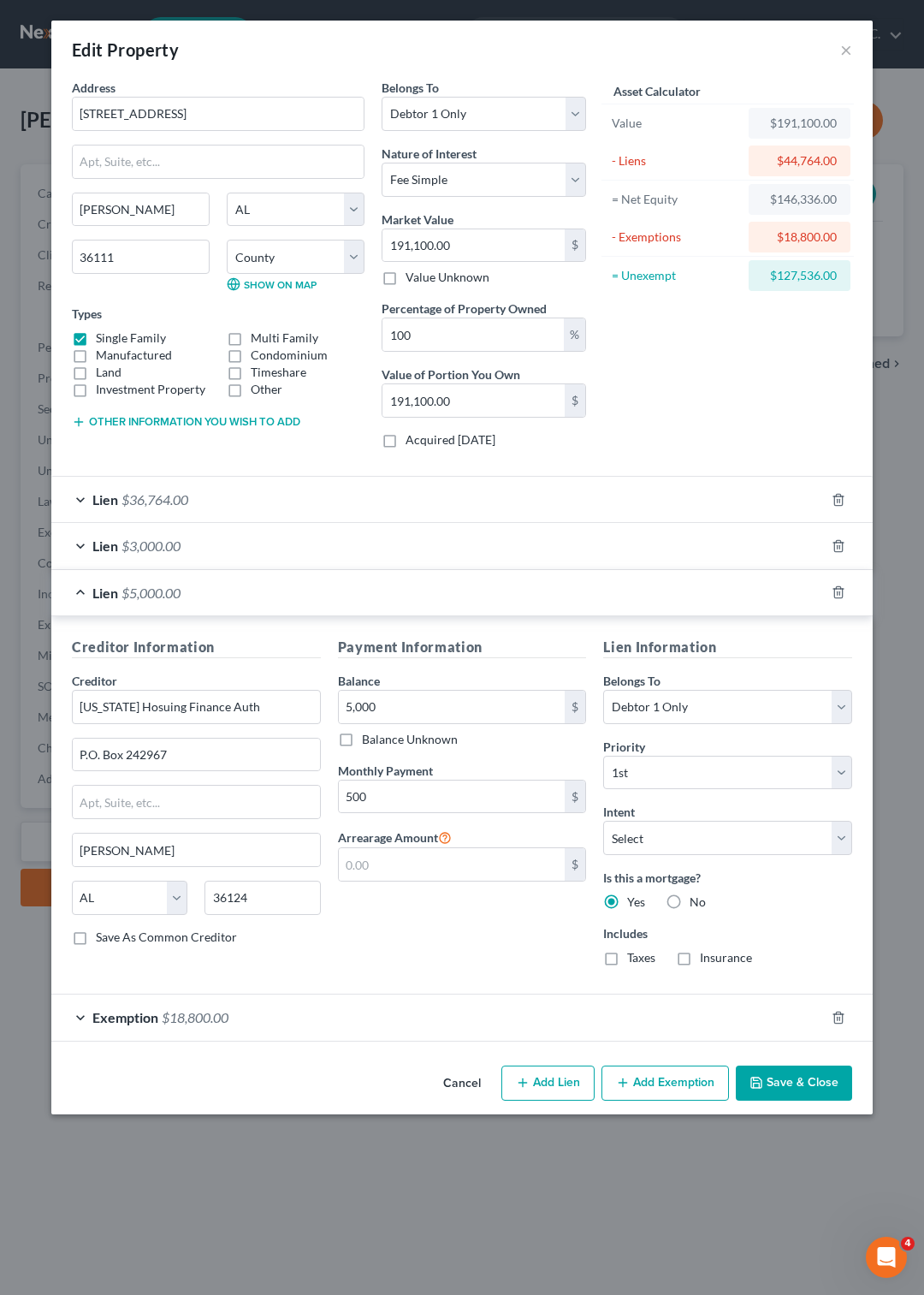
click at [628, 964] on label "Taxes" at bounding box center [642, 958] width 28 height 17
click at [634, 961] on input "Taxes" at bounding box center [640, 955] width 11 height 11
checkbox input "true"
click at [700, 955] on label "Insurance" at bounding box center [725, 958] width 52 height 17
click at [707, 955] on input "Insurance" at bounding box center [712, 955] width 11 height 11
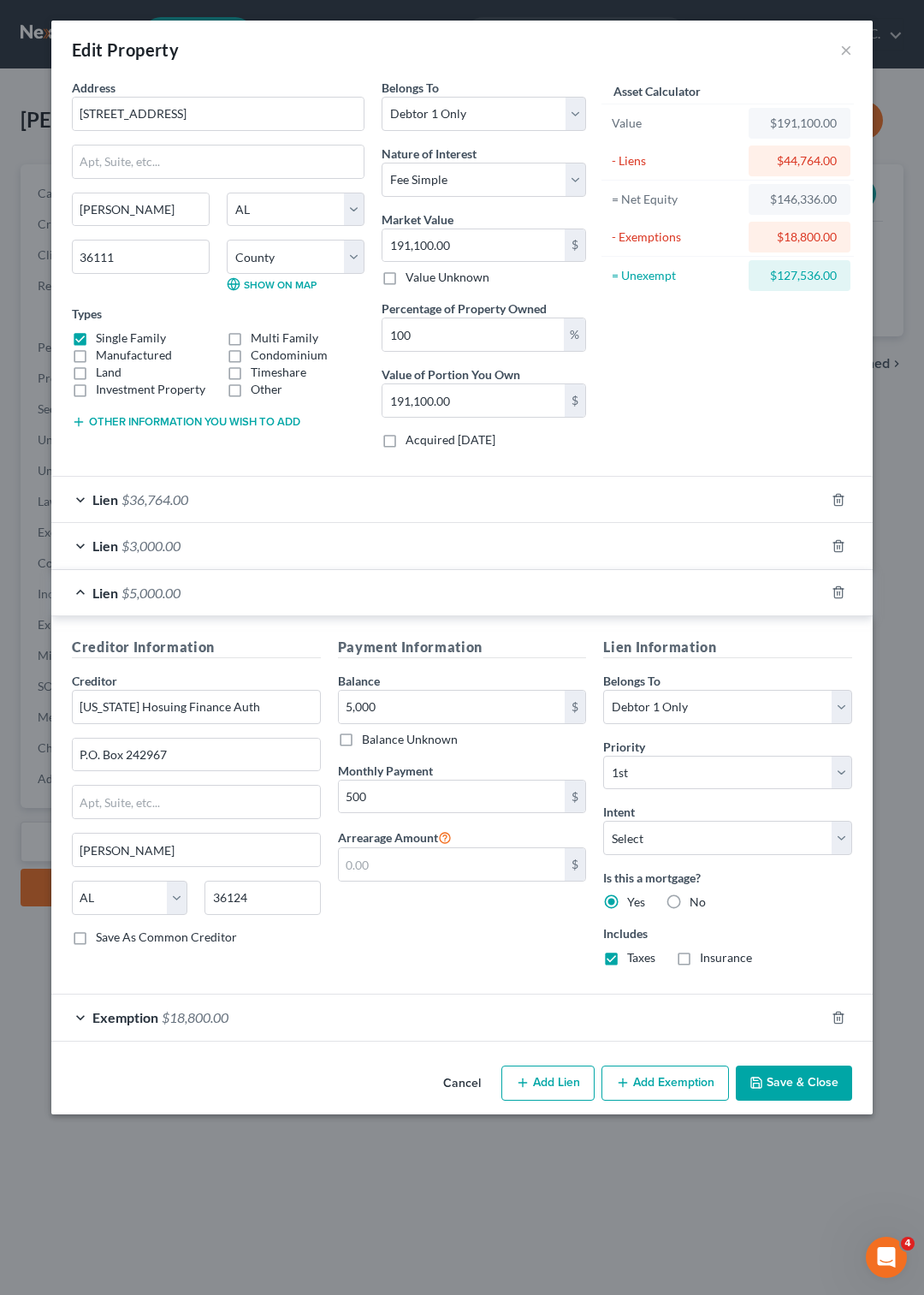
checkbox input "true"
click at [479, 248] on input "191,100.00" at bounding box center [474, 246] width 183 height 33
type input "191,10"
type input "19,110.00"
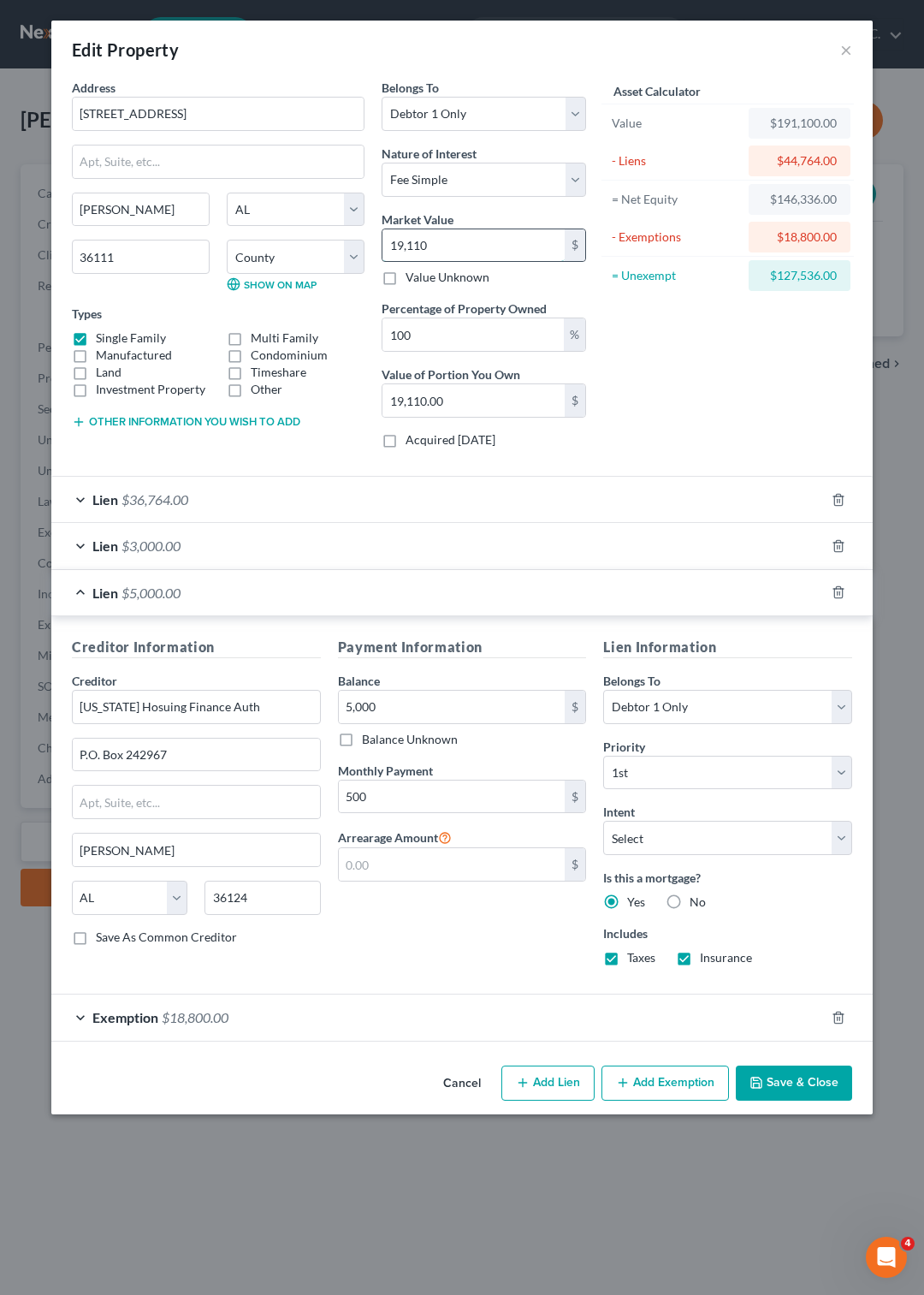
type input "19,11"
type input "1,911.00"
type input "1,91"
type input "191.00"
type input "19"
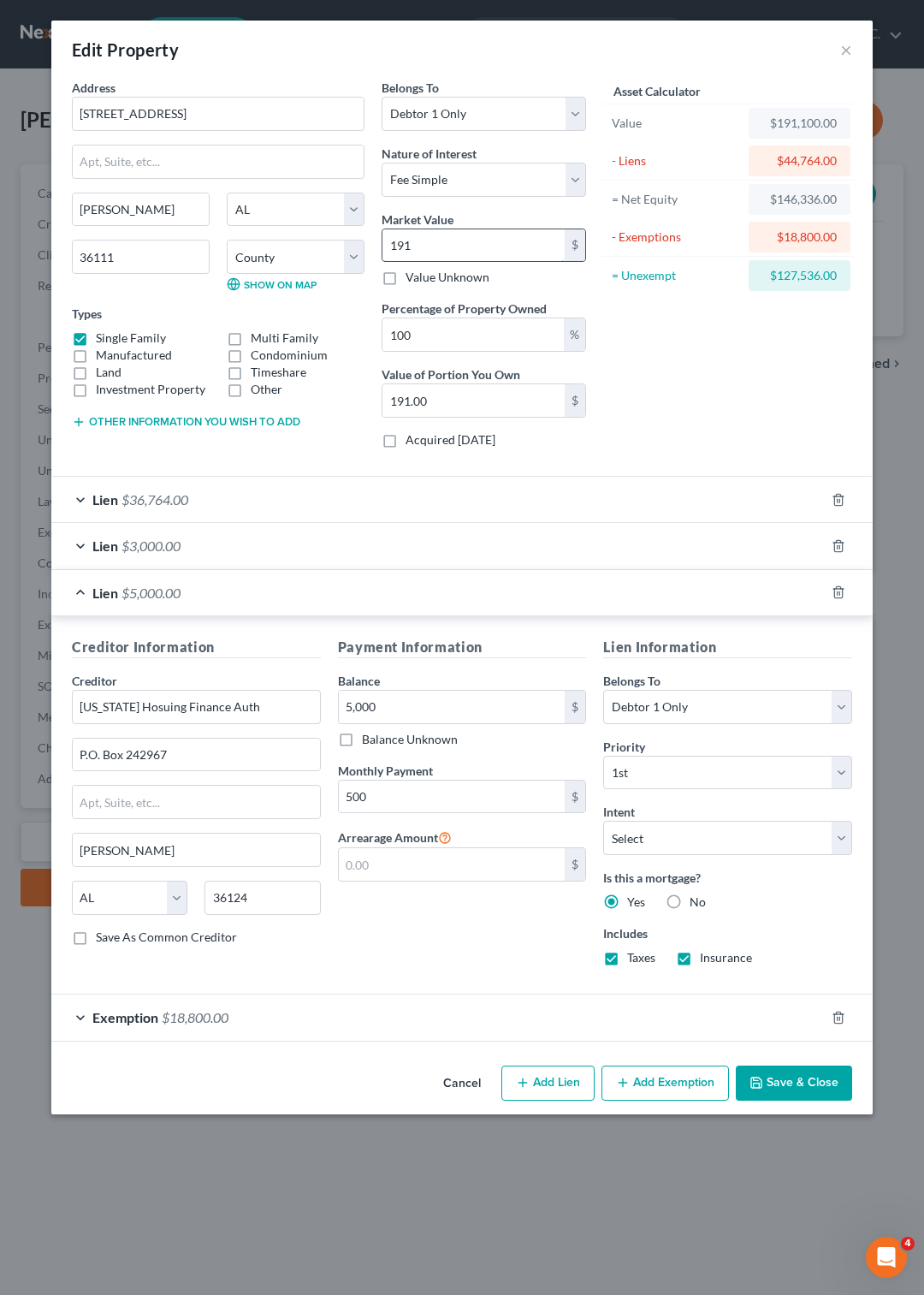
type input "19.00"
type input "1"
type input "1.00"
type input "0"
type input "9"
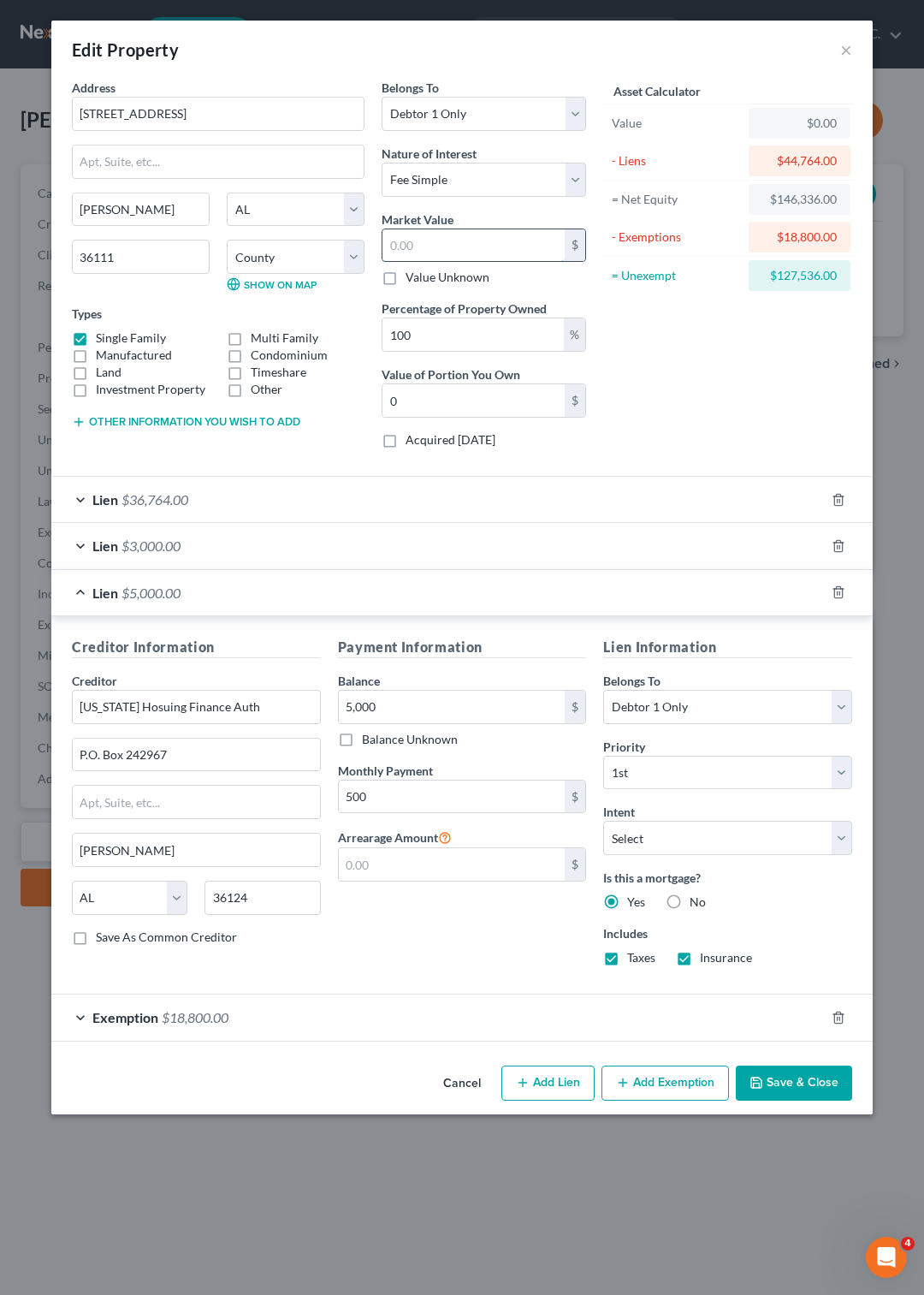
type input "9.00"
type input "91"
type input "91.00"
type input "911"
type input "911.00"
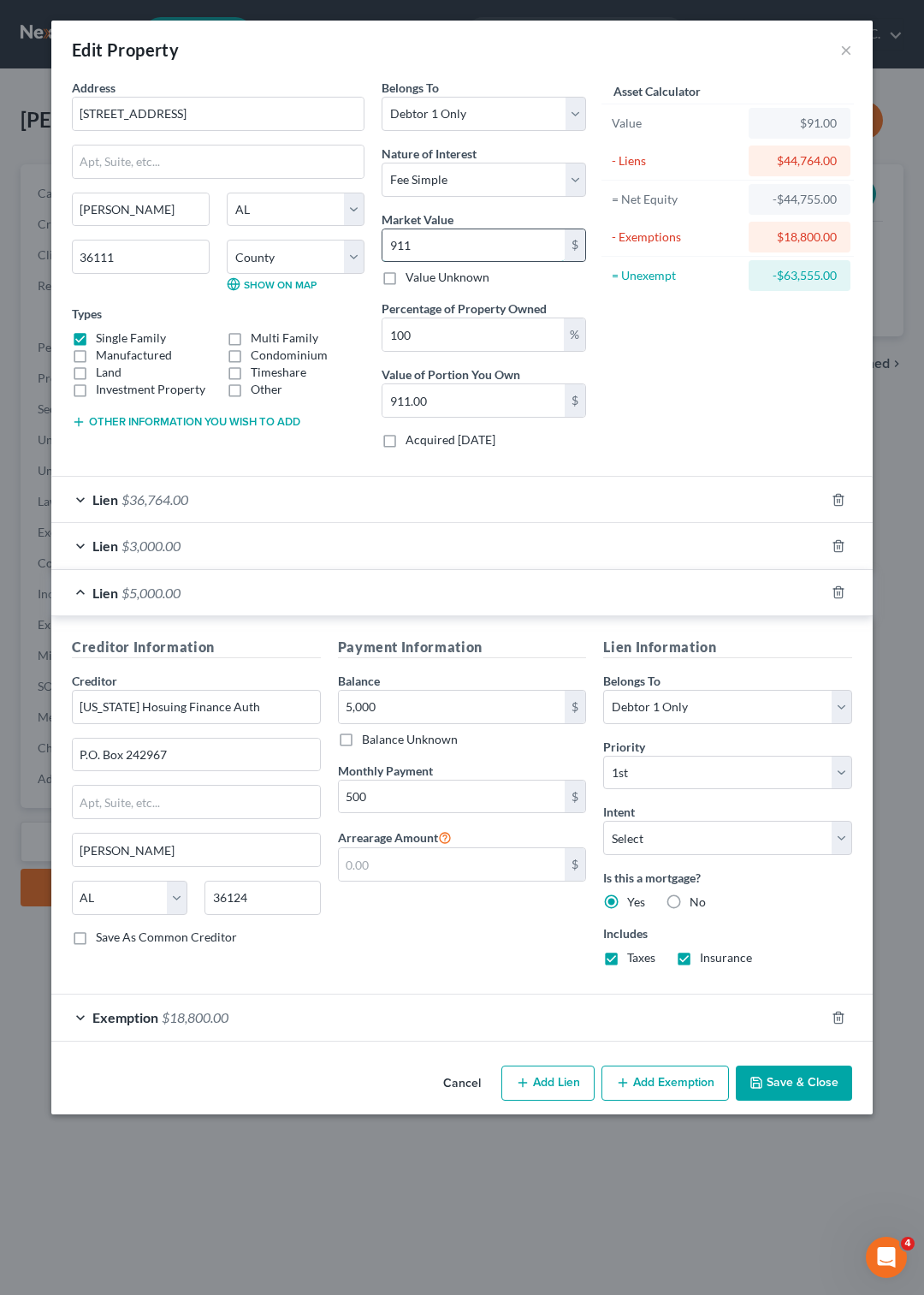
type input "9110"
type input "9,110.00"
type input "9,1100"
type input "91,100.00"
type input "91,100"
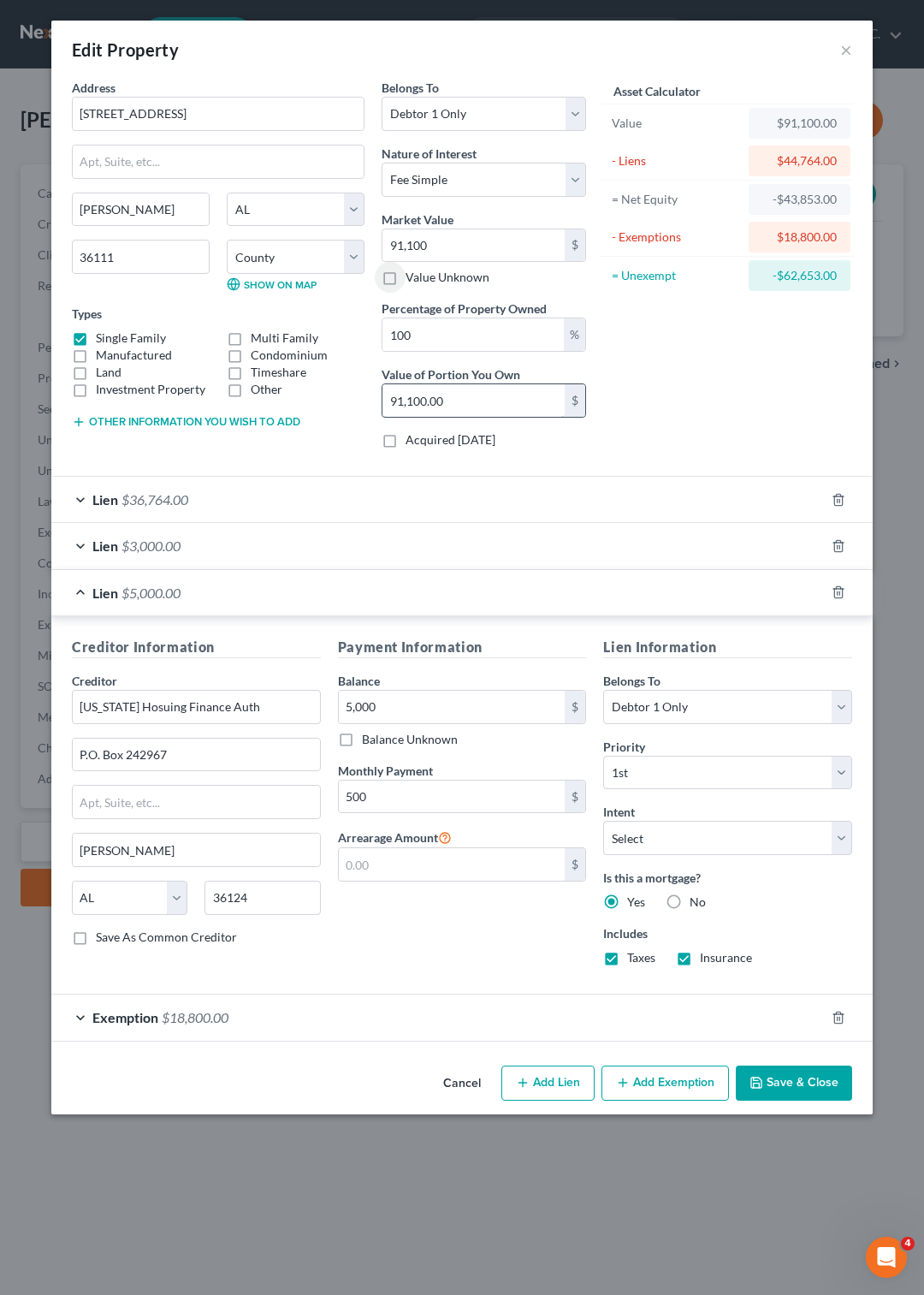
click at [457, 408] on input "91,100.00" at bounding box center [474, 400] width 183 height 33
click at [102, 553] on span "Lien" at bounding box center [104, 545] width 25 height 16
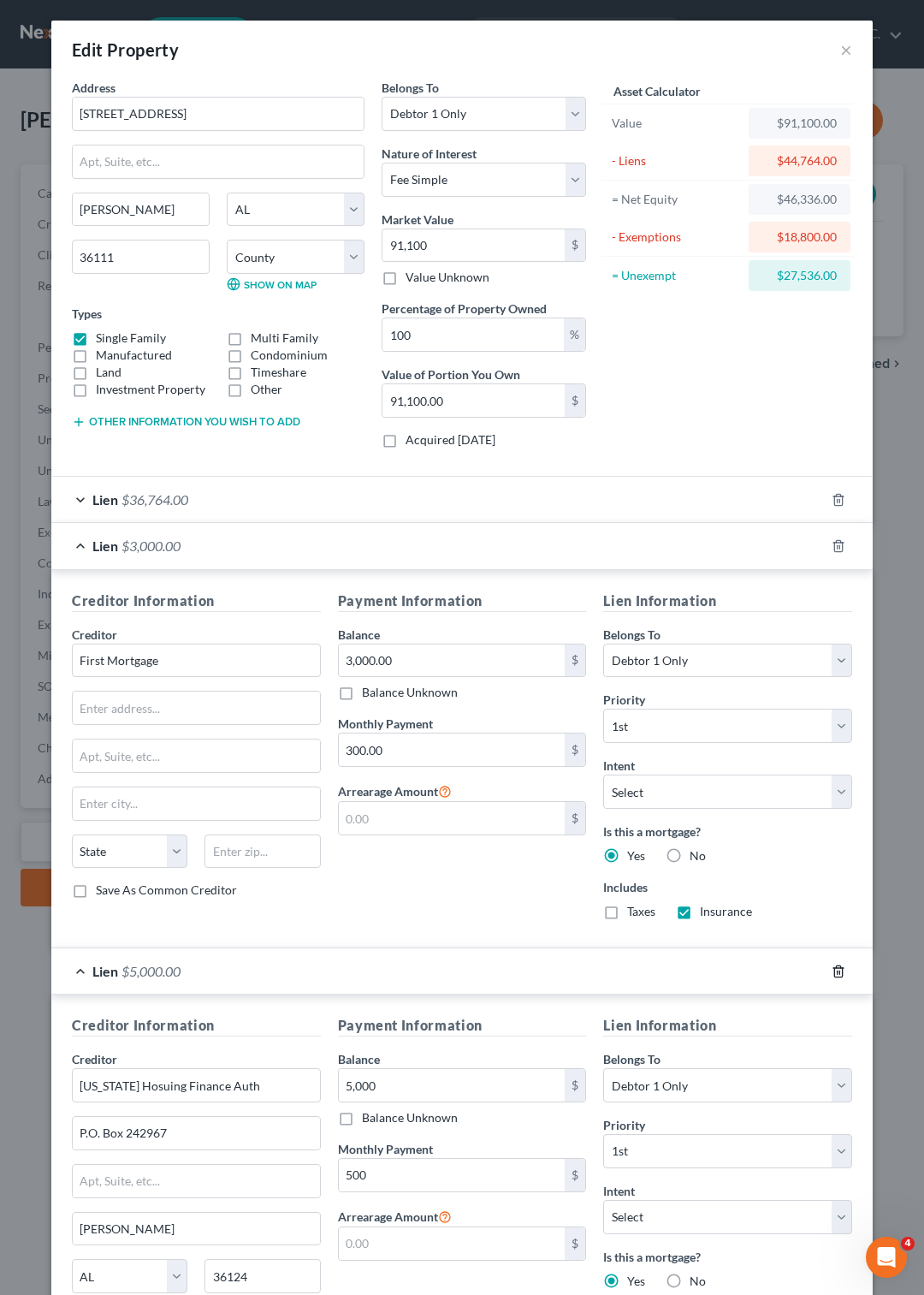
click at [832, 978] on icon "button" at bounding box center [838, 971] width 14 height 14
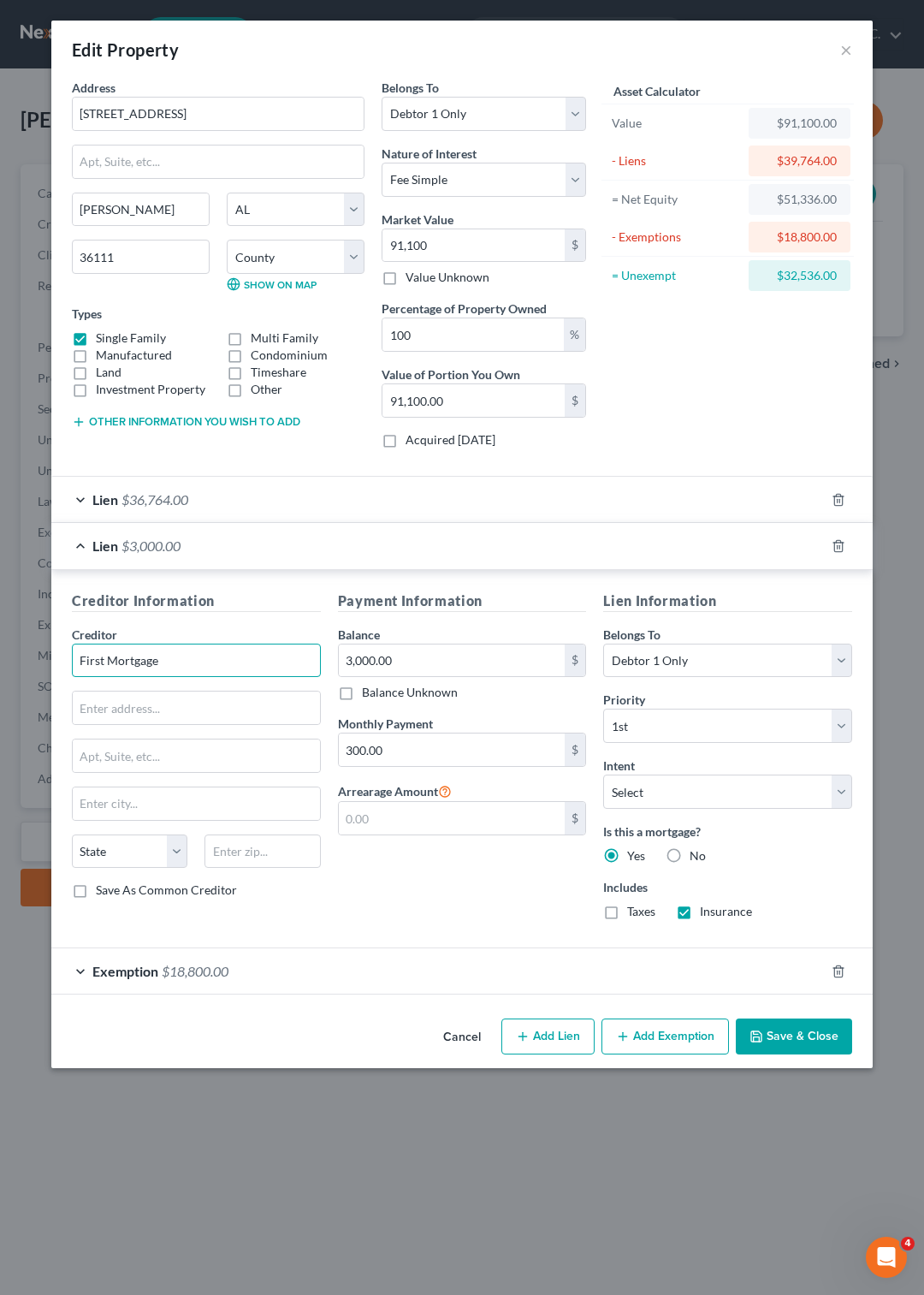
click at [272, 674] on input "First Mortgage" at bounding box center [196, 661] width 249 height 34
type input "F"
click at [463, 1039] on button "Cancel" at bounding box center [462, 1037] width 65 height 34
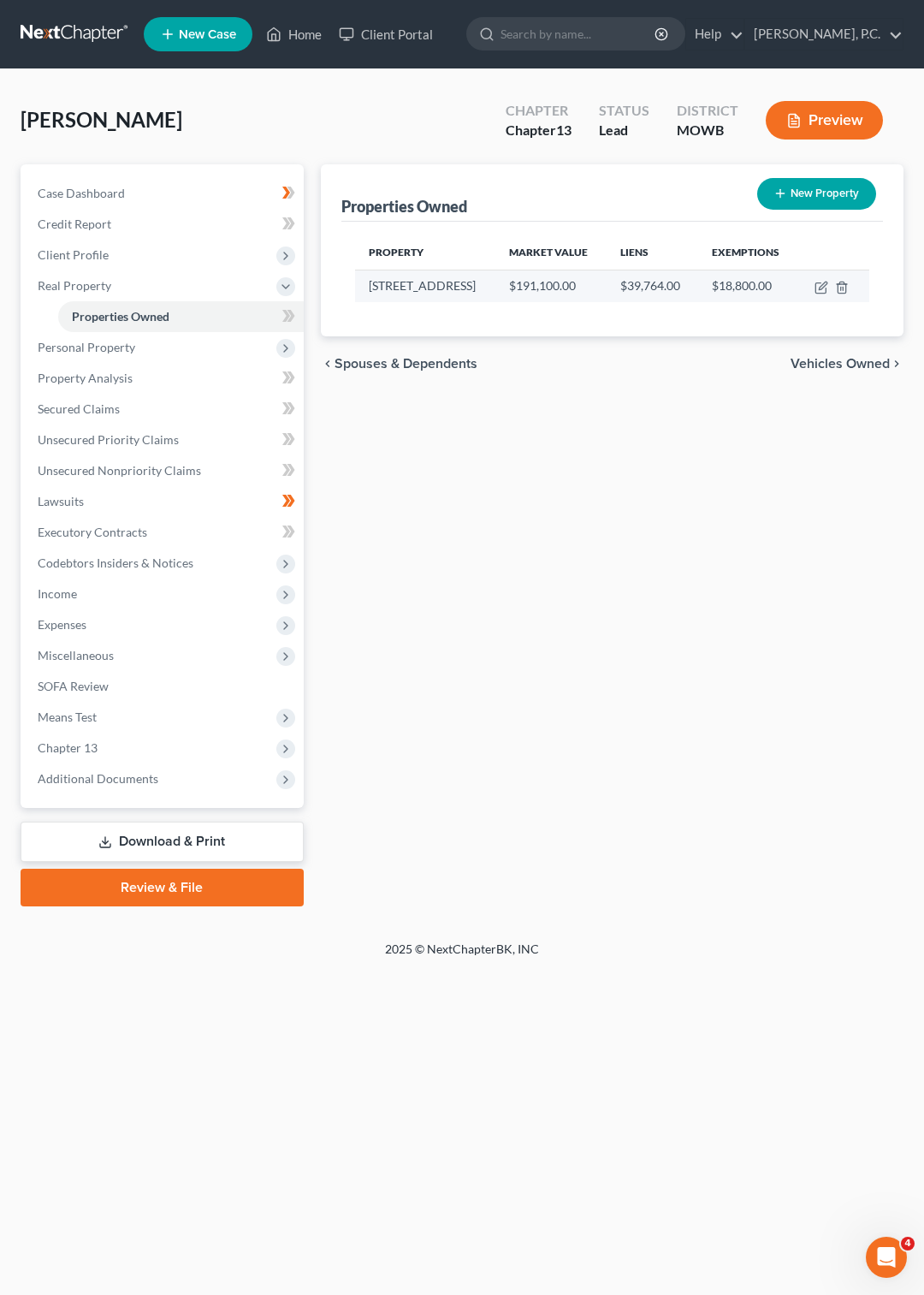
click at [417, 292] on td "[STREET_ADDRESS]" at bounding box center [424, 286] width 140 height 33
click at [819, 288] on icon "button" at bounding box center [821, 287] width 14 height 14
select select "0"
select select "50"
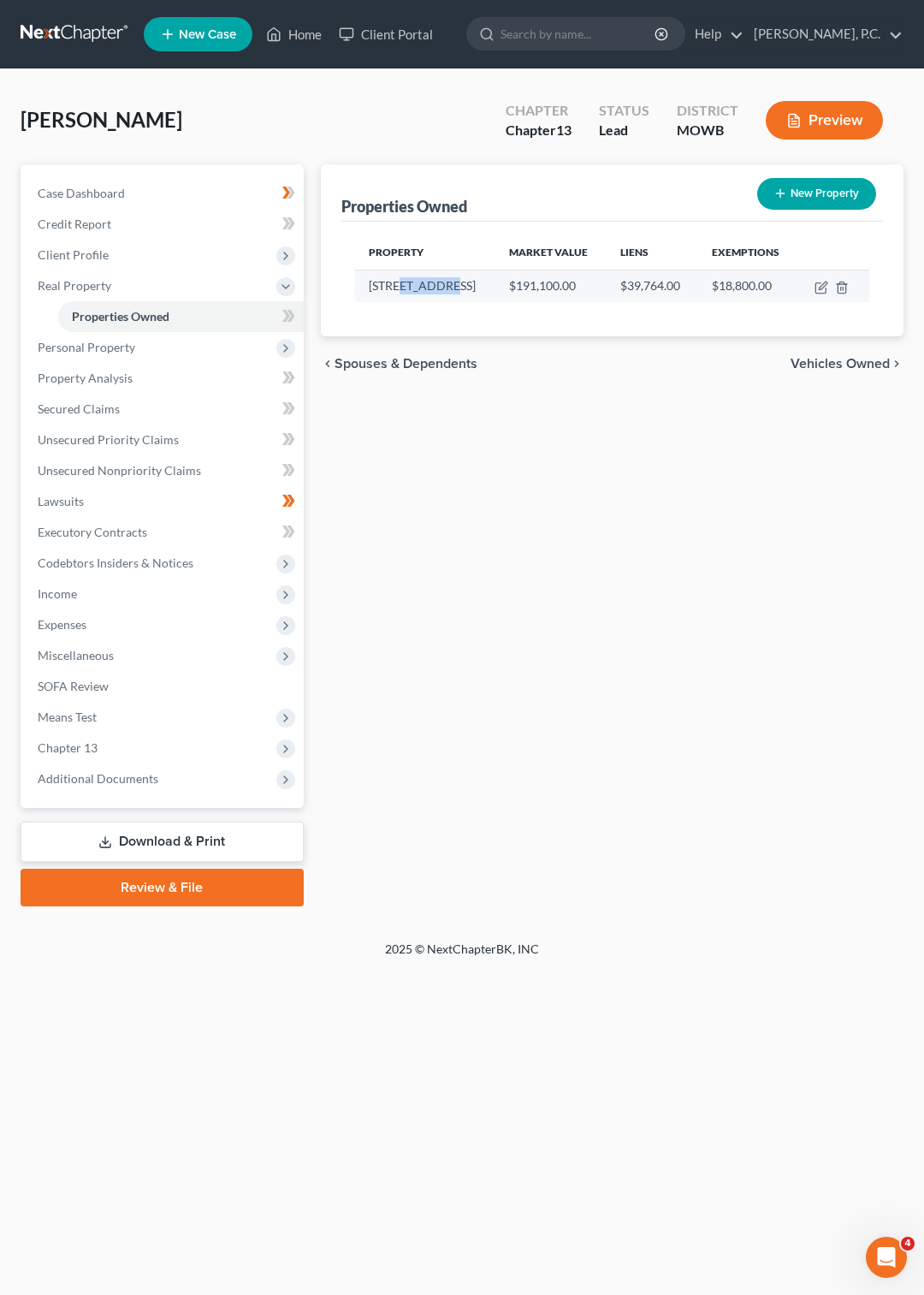
select select "0"
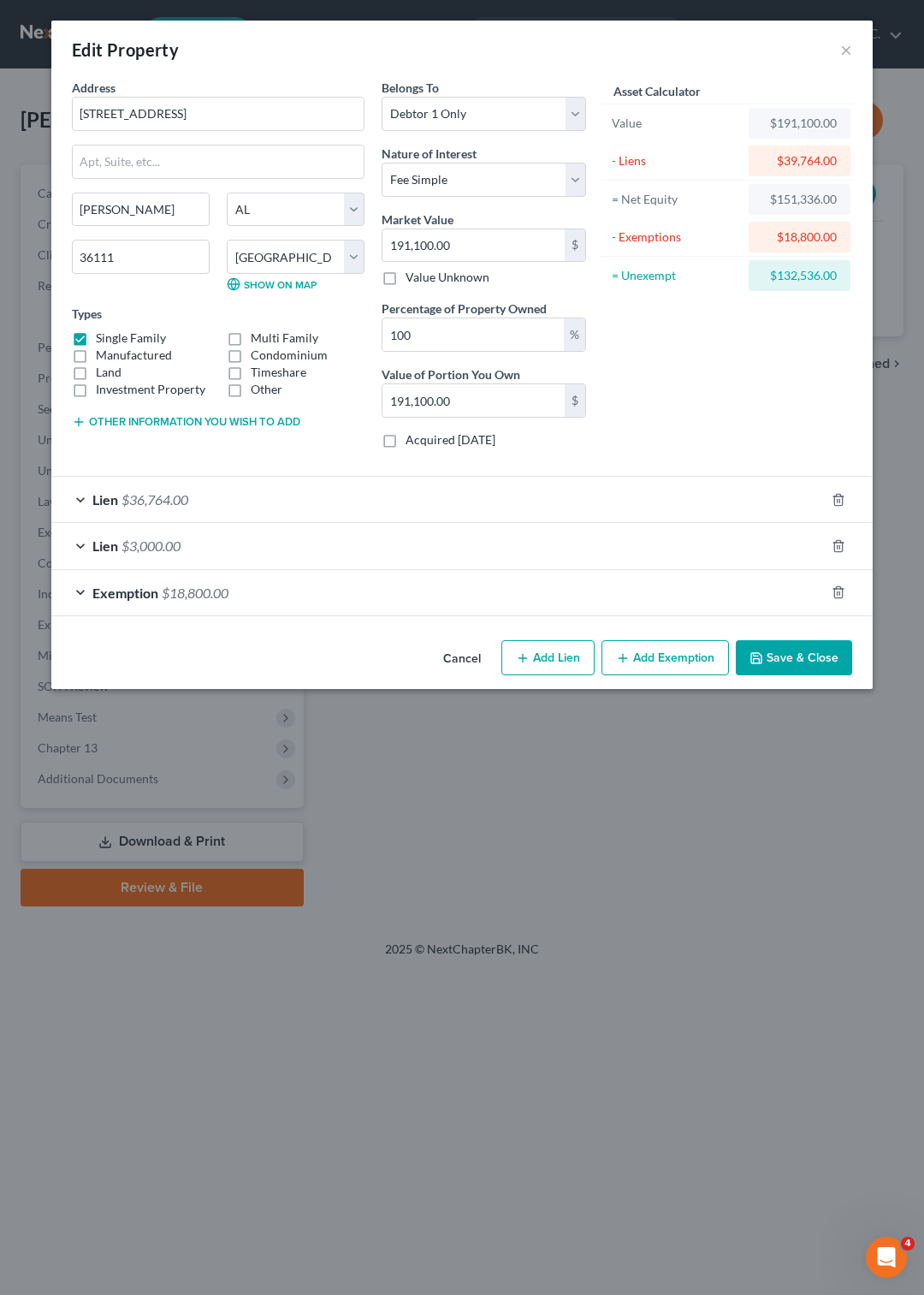
click at [99, 545] on span "Lien" at bounding box center [104, 545] width 25 height 16
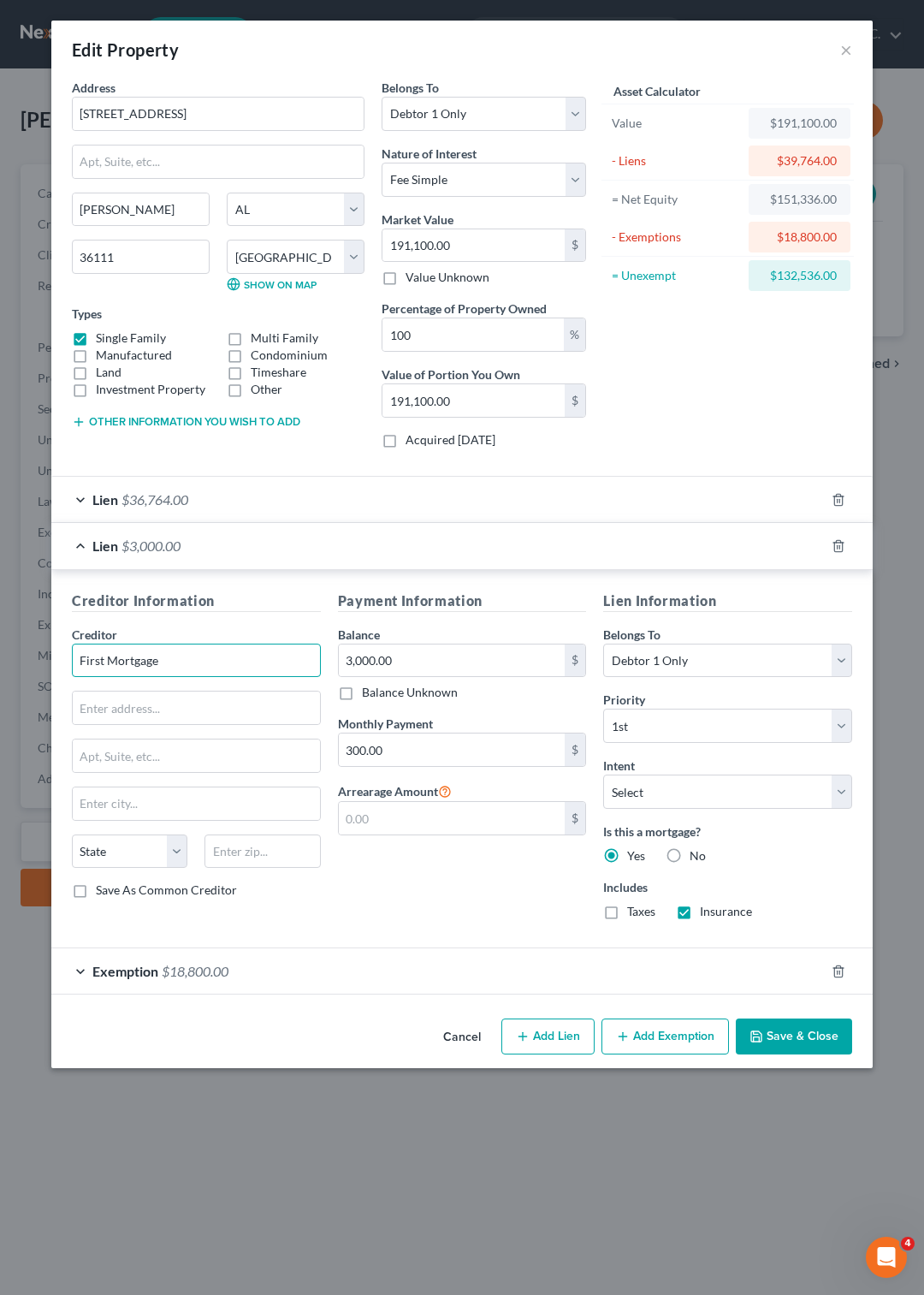
click at [171, 658] on input "First Mortgage" at bounding box center [196, 661] width 249 height 34
type input "F"
type input "[US_STATE] Housing Finance Auth"
type input "P.O. Box 242967"
type input "[PERSON_NAME]"
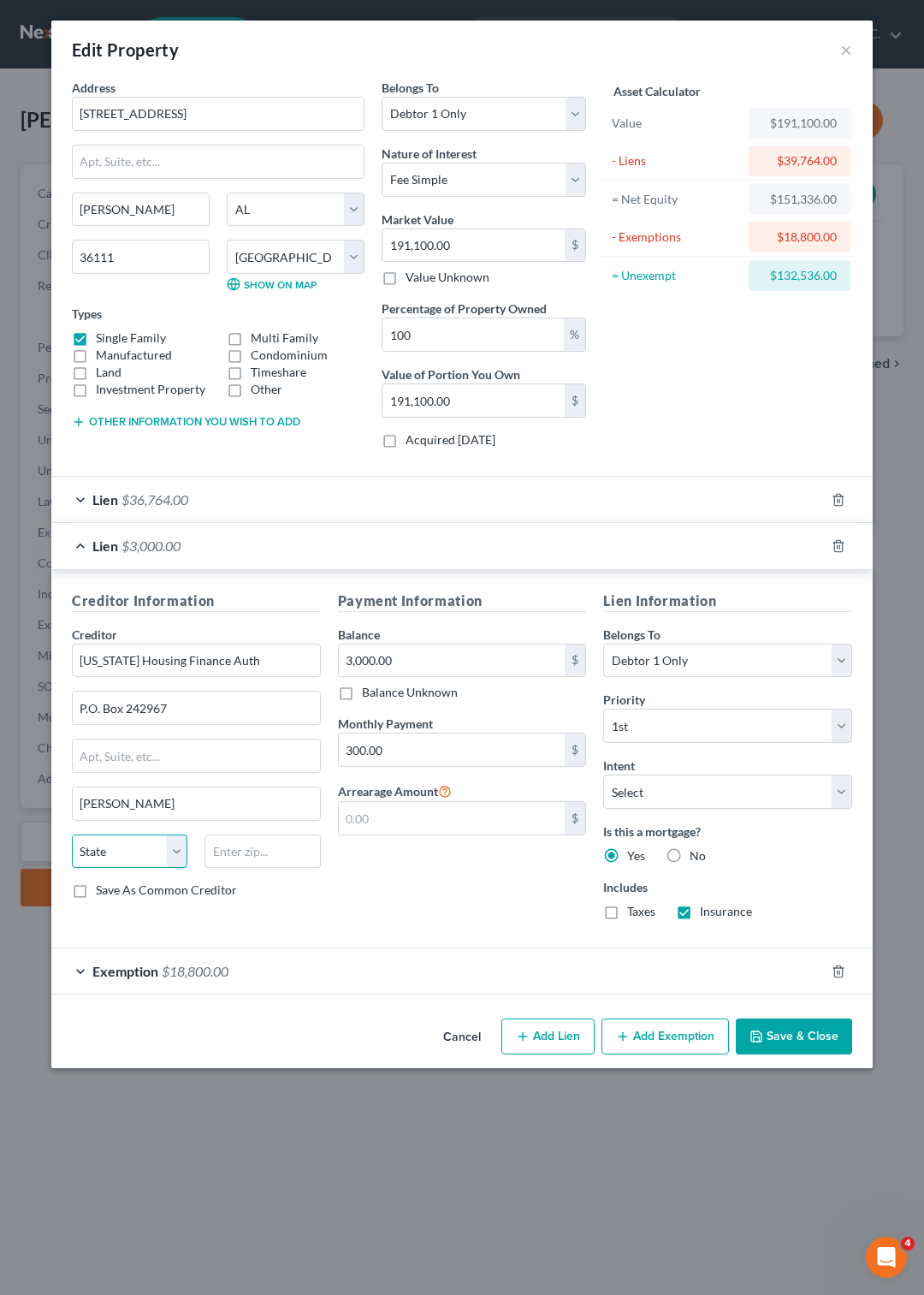
select select "0"
type input "36124"
type input "[PERSON_NAME]"
click at [394, 663] on input "3,000.00" at bounding box center [452, 661] width 227 height 33
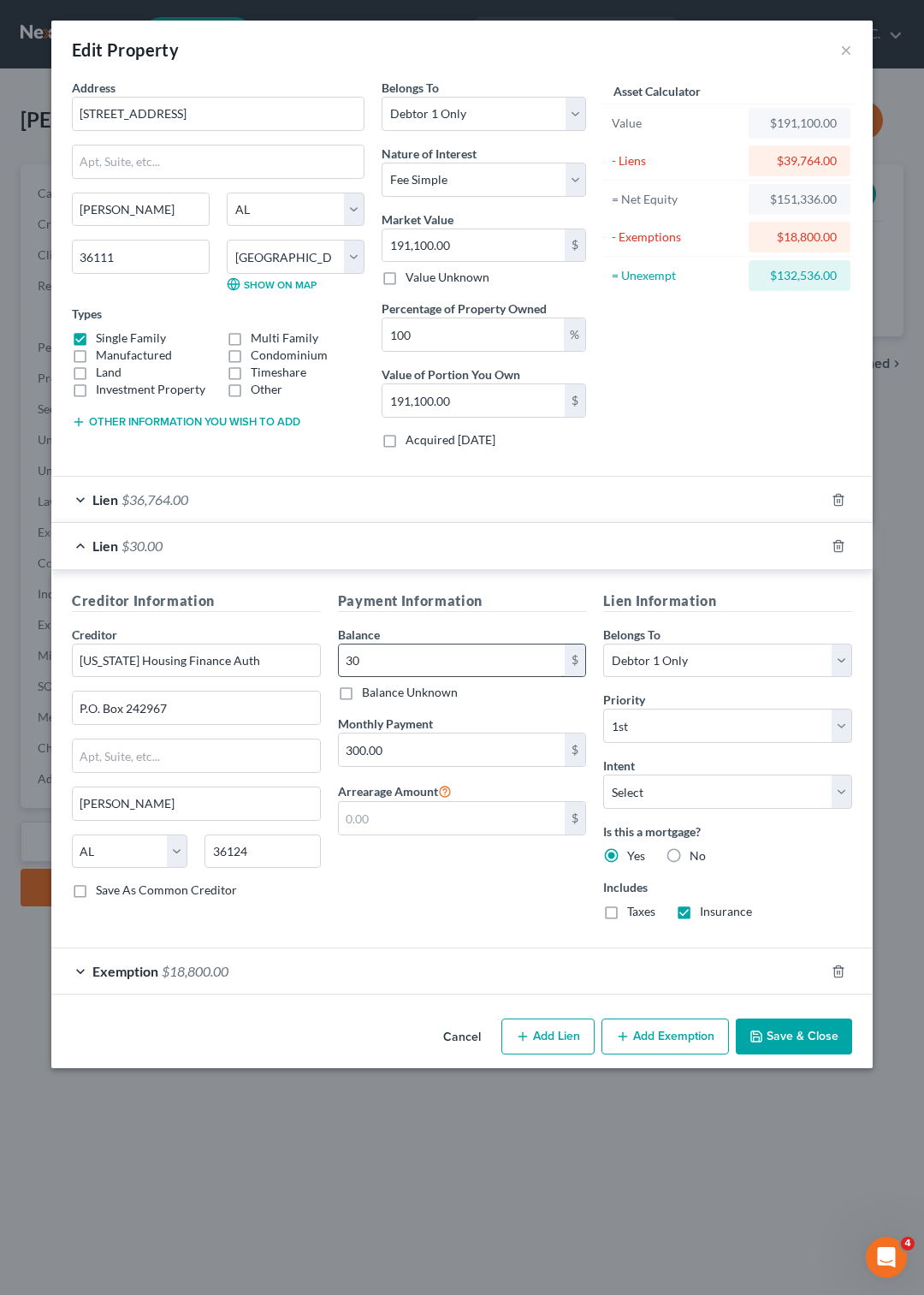
type input "3"
type input "5,000"
type input "500"
click at [790, 1043] on button "Save & Close" at bounding box center [794, 1036] width 117 height 36
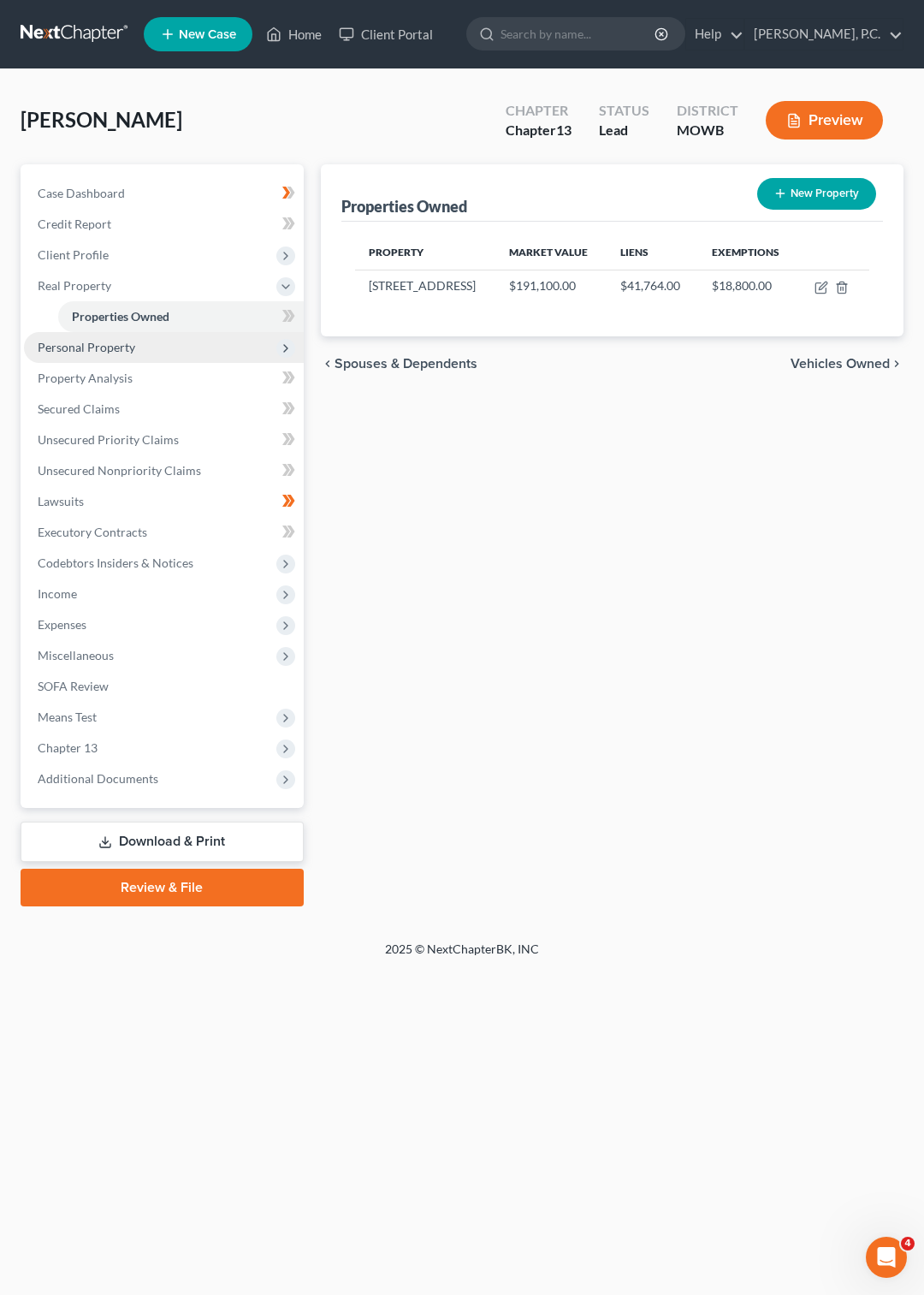
click at [104, 341] on span "Personal Property" at bounding box center [87, 346] width 98 height 14
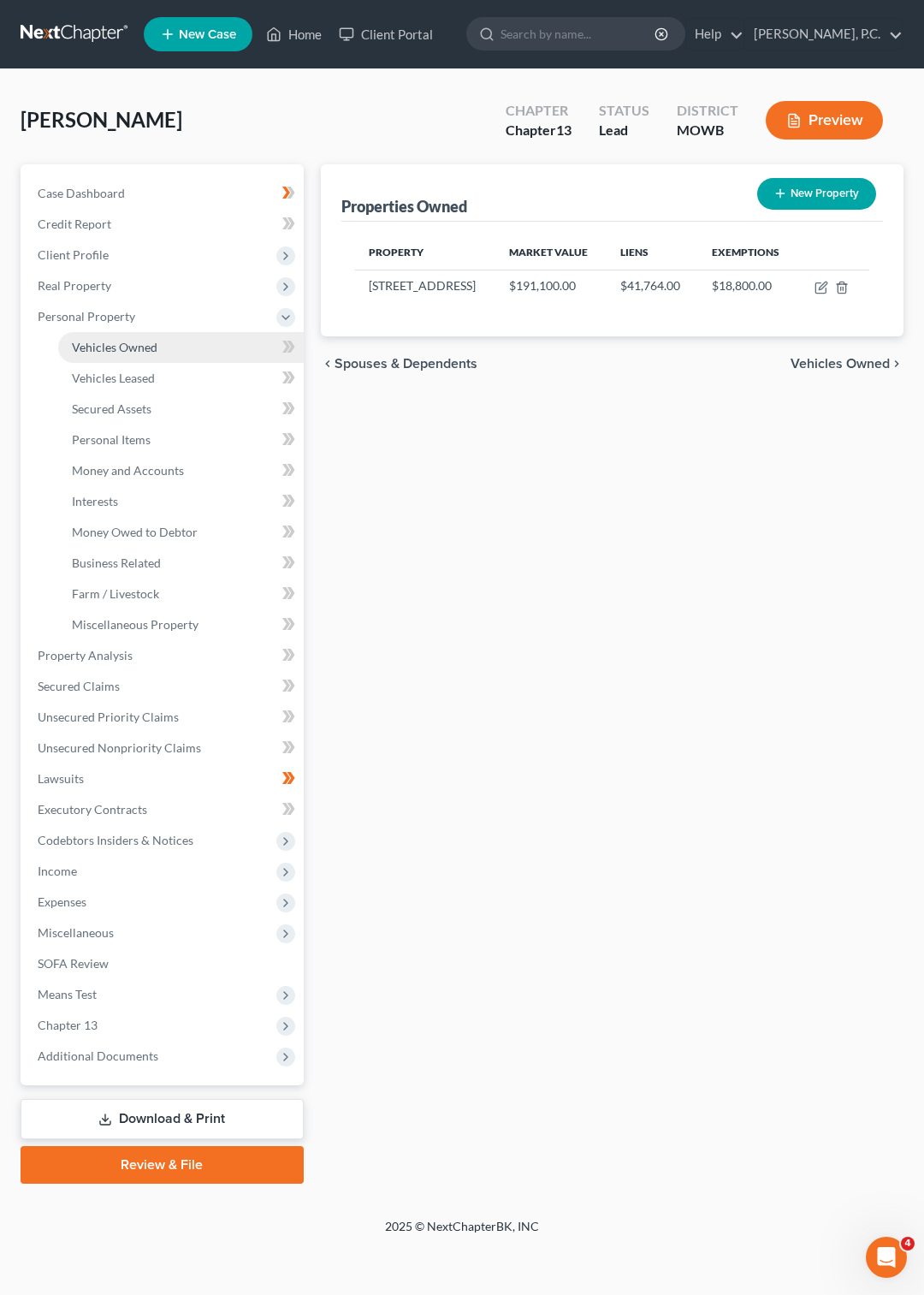
click at [103, 349] on span "Vehicles Owned" at bounding box center [114, 346] width 86 height 14
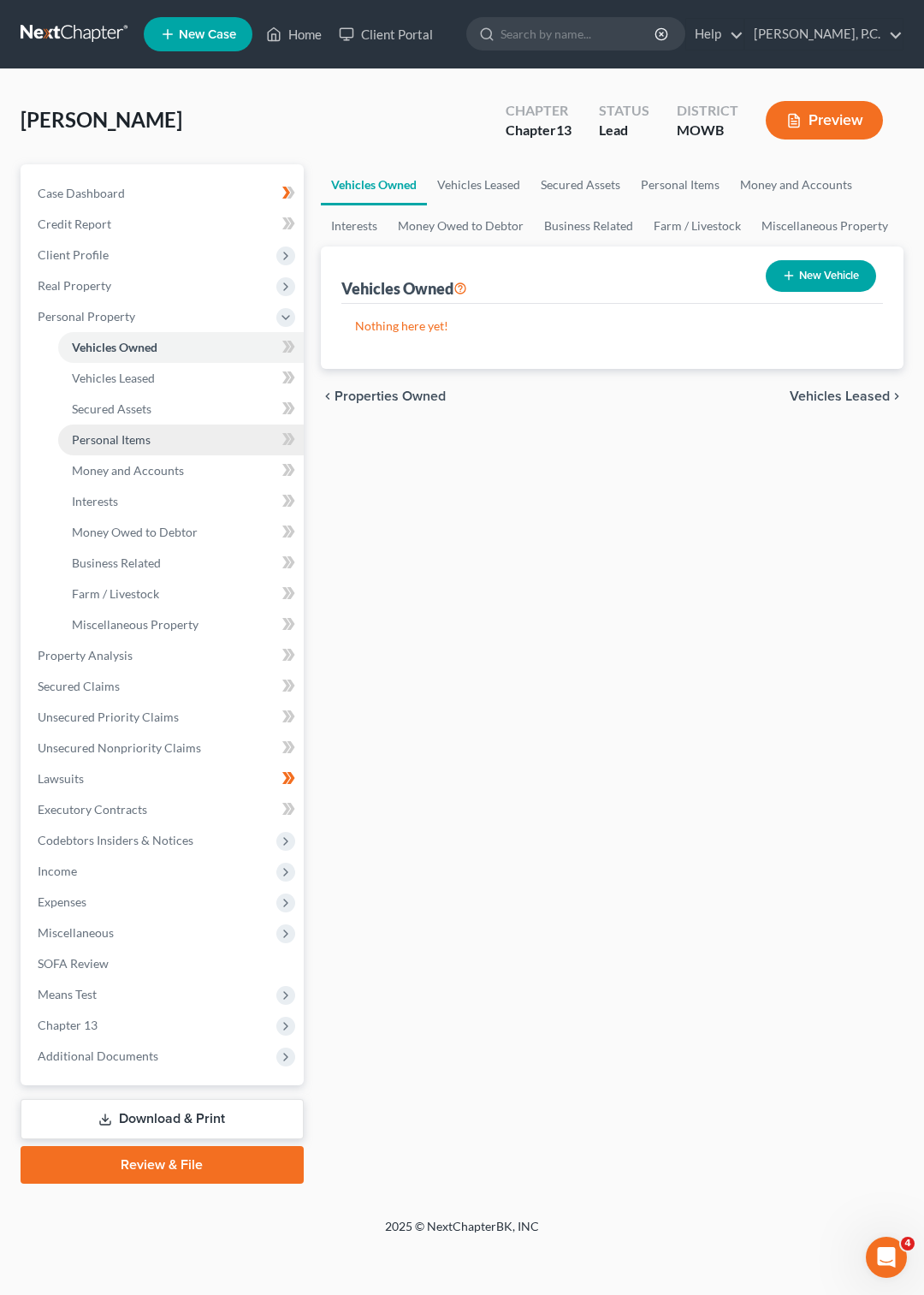
click at [104, 440] on span "Personal Items" at bounding box center [111, 439] width 79 height 14
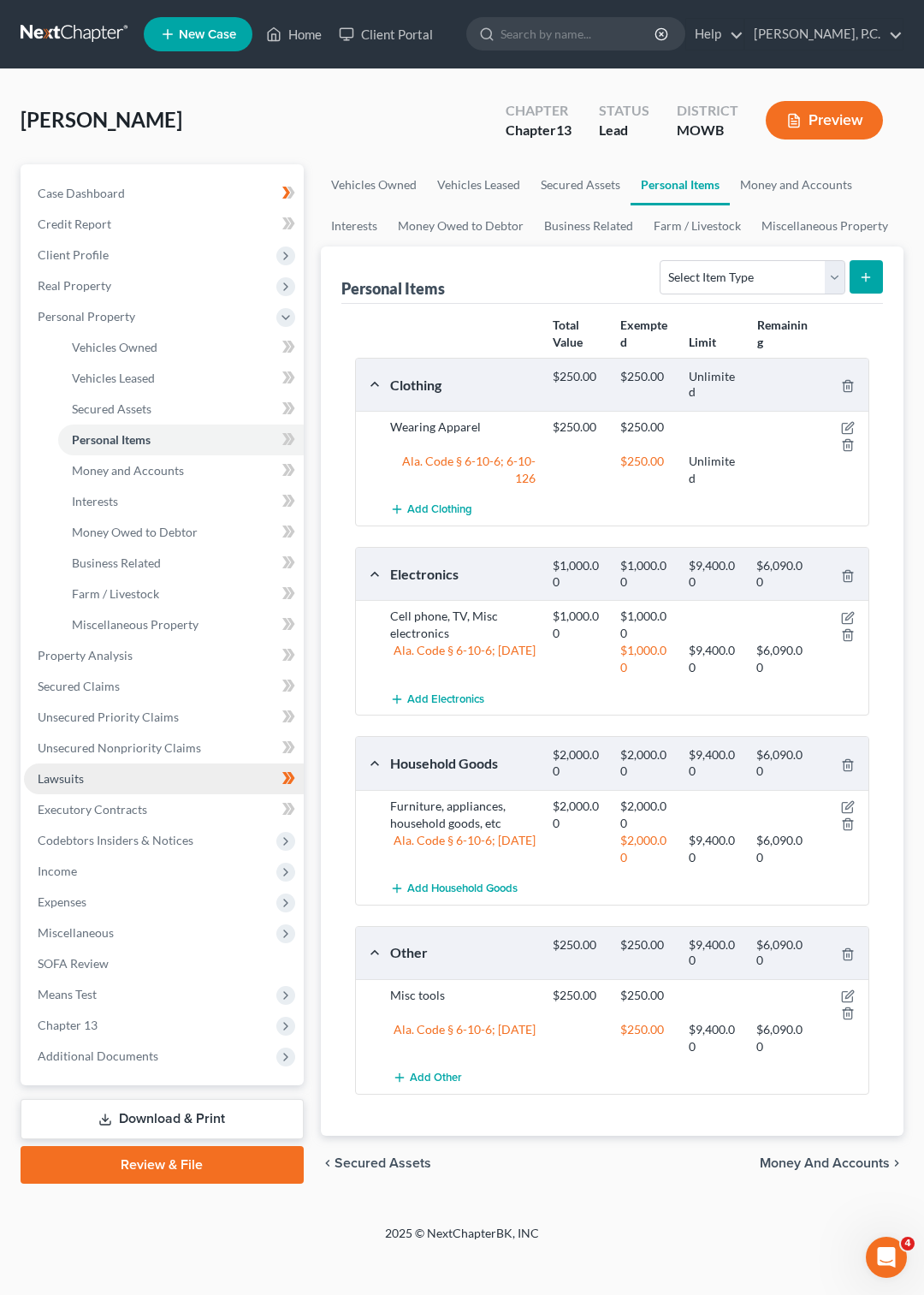
click at [67, 775] on span "Lawsuits" at bounding box center [60, 778] width 46 height 14
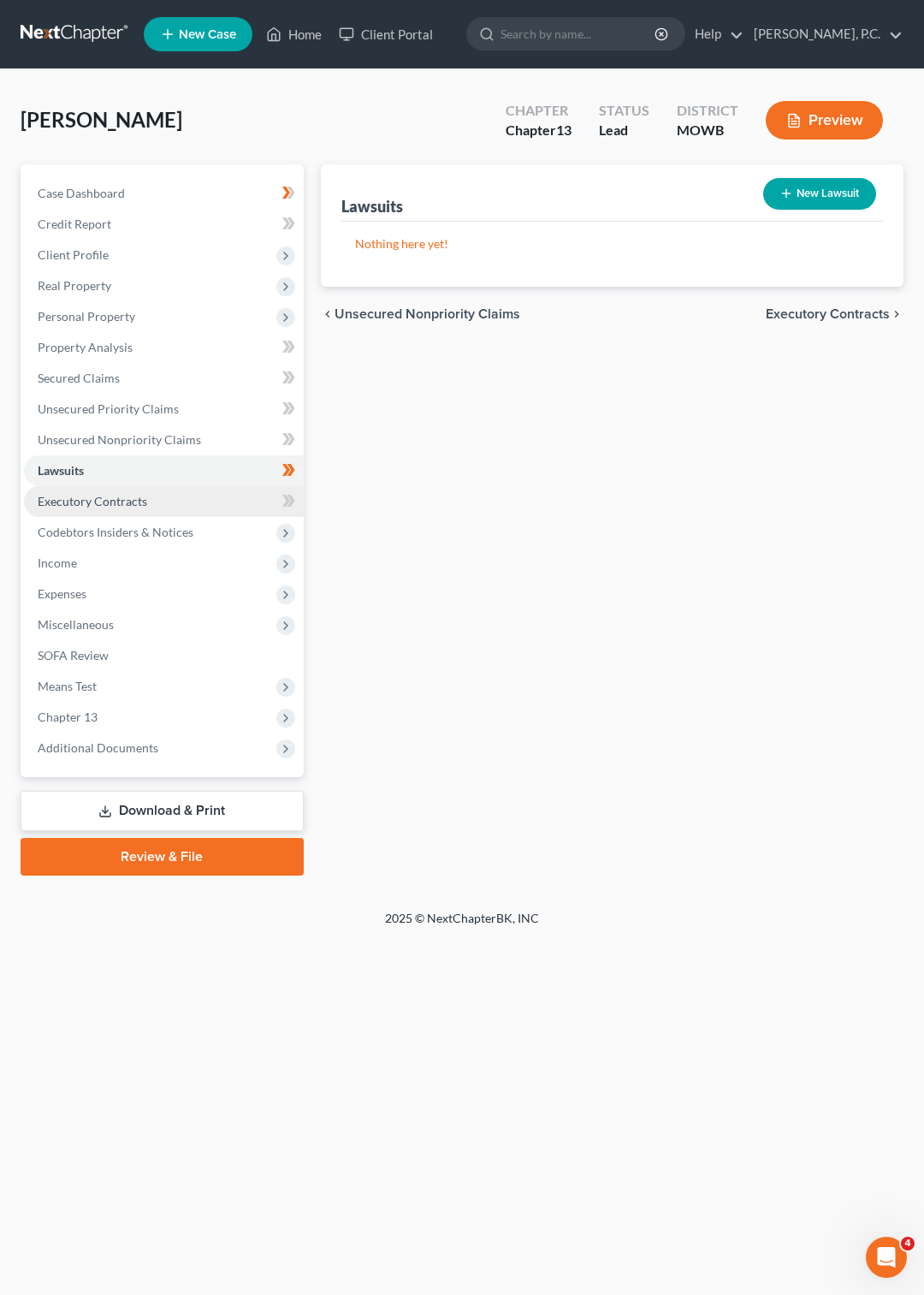
click at [61, 503] on span "Executory Contracts" at bounding box center [92, 501] width 109 height 14
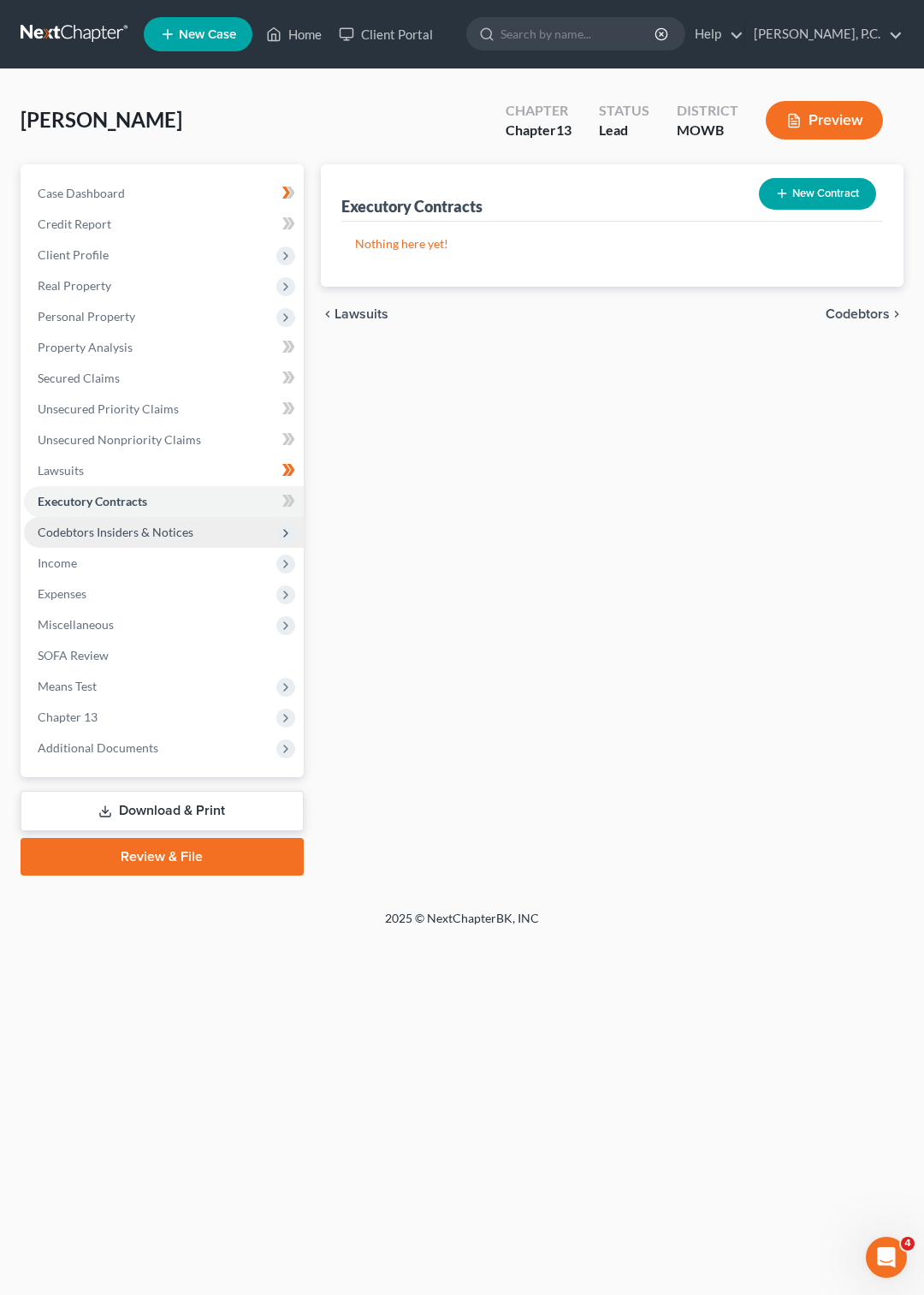
click at [61, 533] on span "Codebtors Insiders & Notices" at bounding box center [116, 532] width 156 height 14
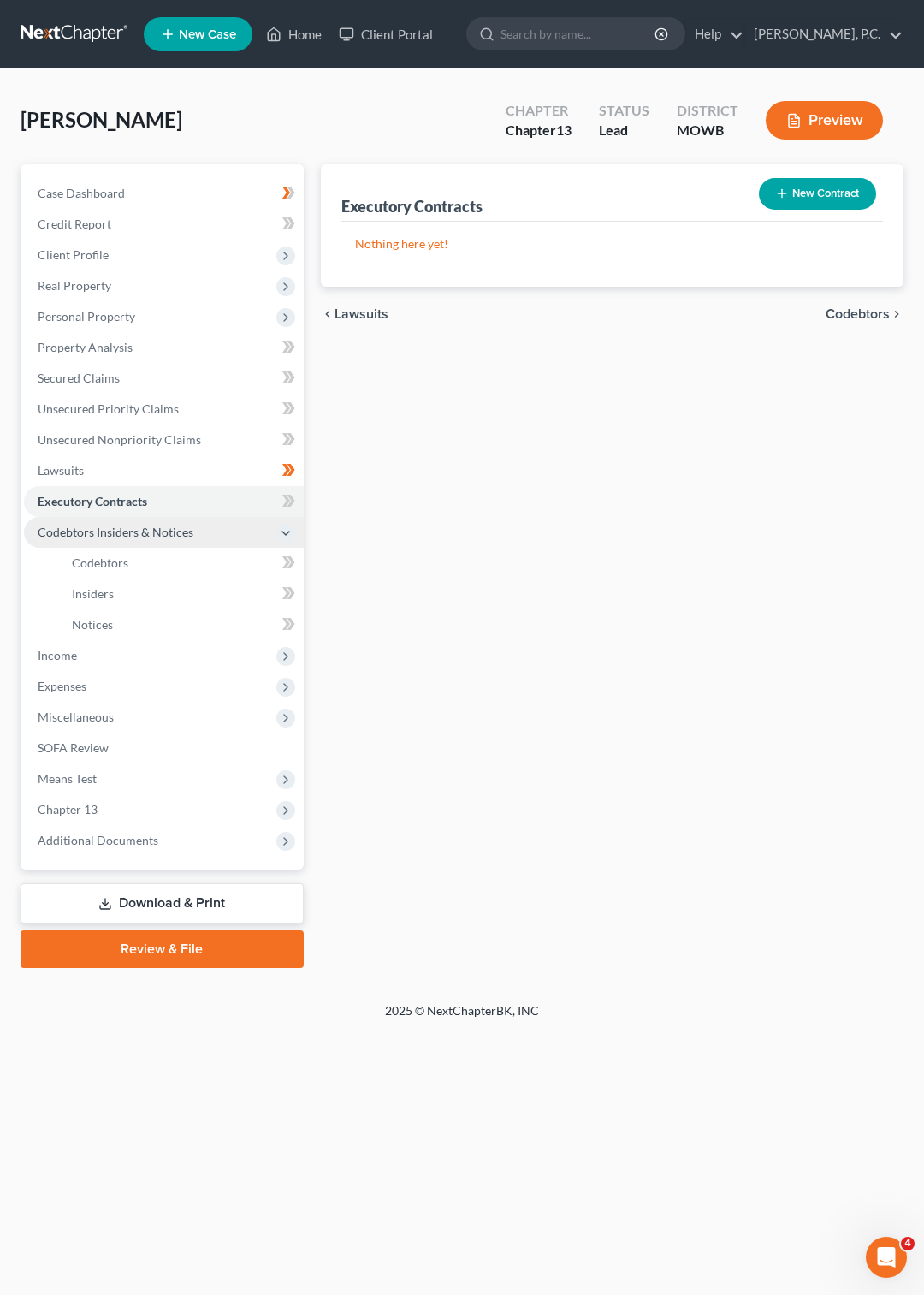
click at [61, 533] on span "Codebtors Insiders & Notices" at bounding box center [116, 532] width 156 height 14
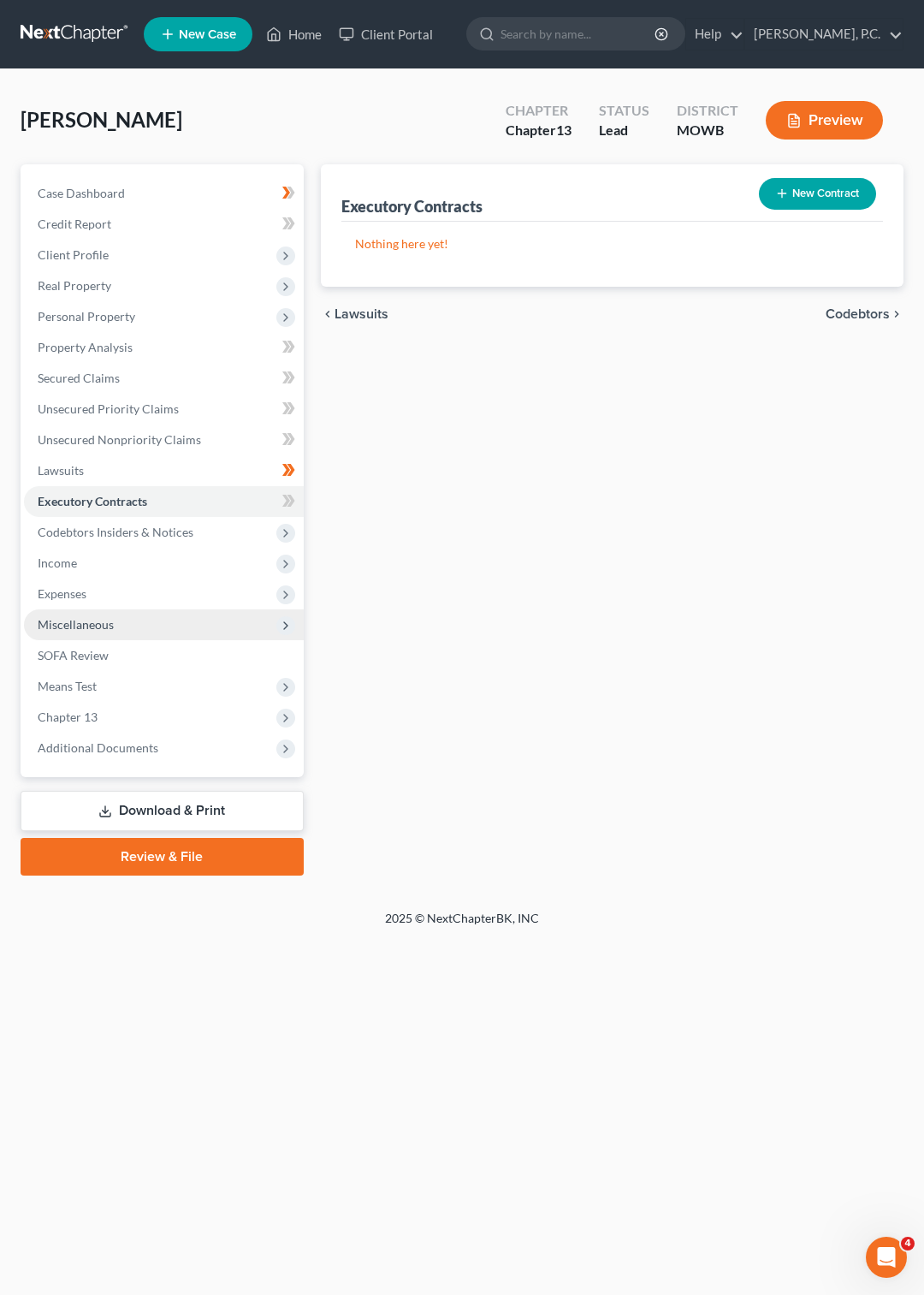
click at [53, 621] on span "Miscellaneous" at bounding box center [75, 624] width 76 height 14
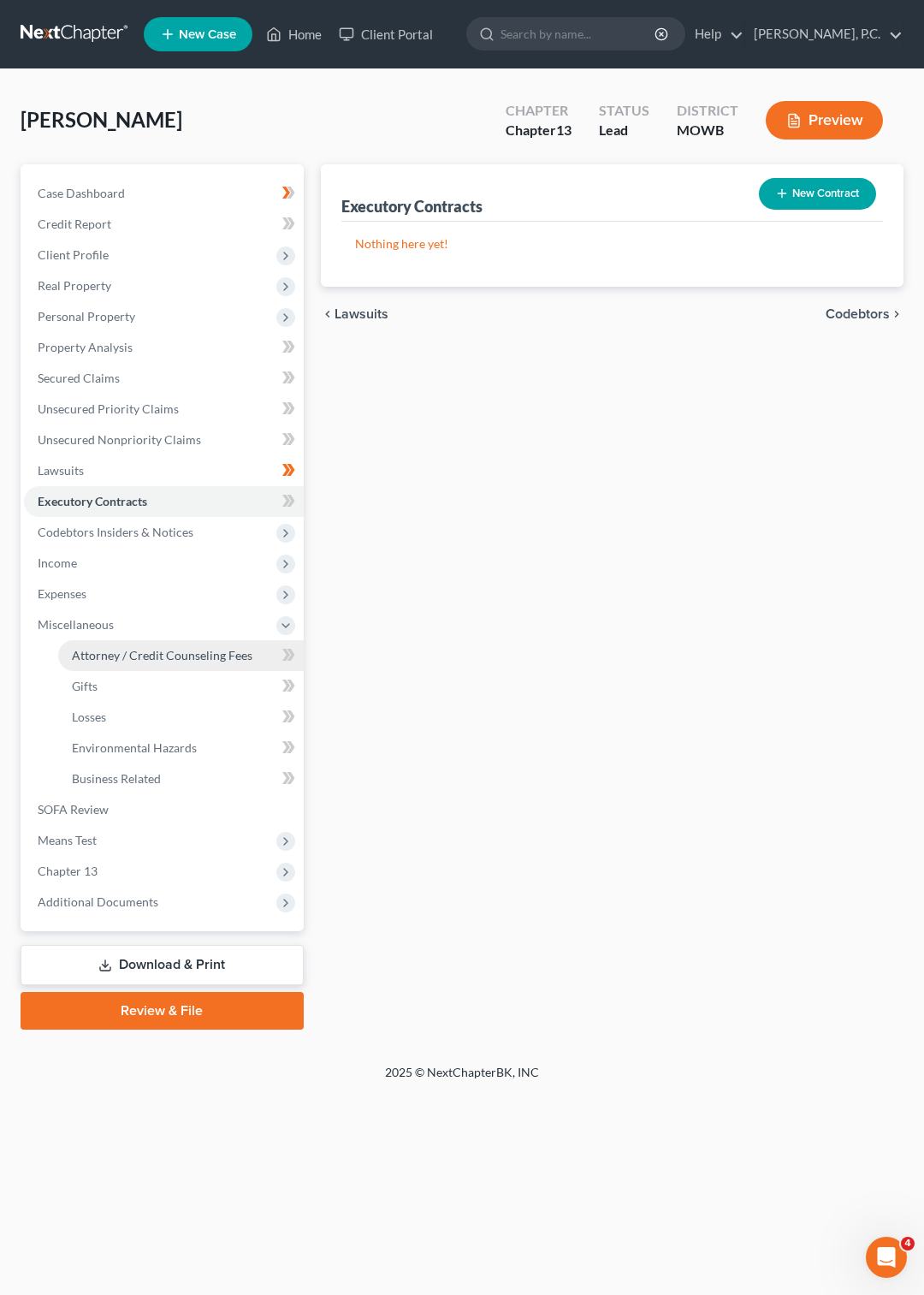
click at [98, 650] on span "Attorney / Credit Counseling Fees" at bounding box center [162, 655] width 181 height 14
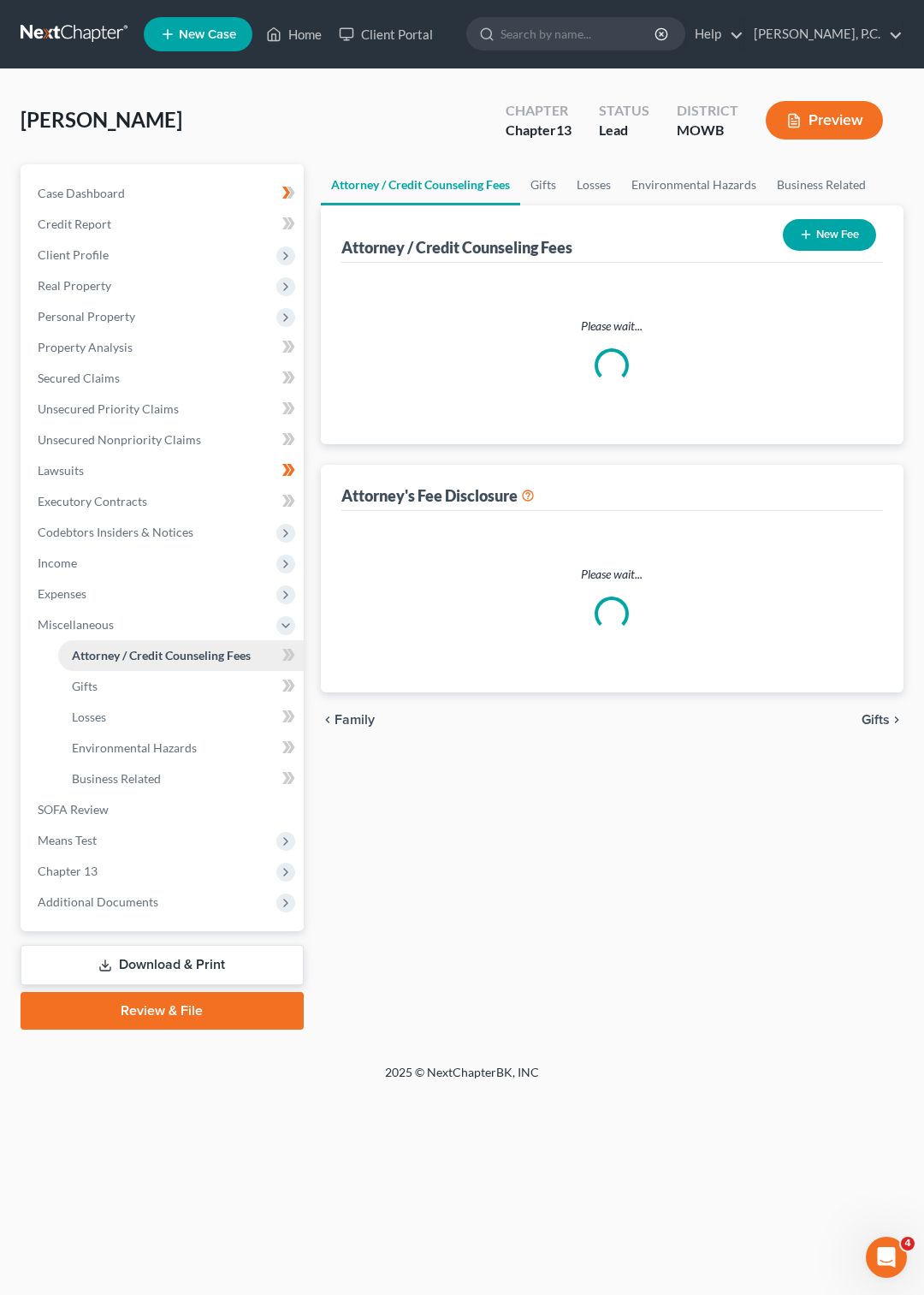
select select "0"
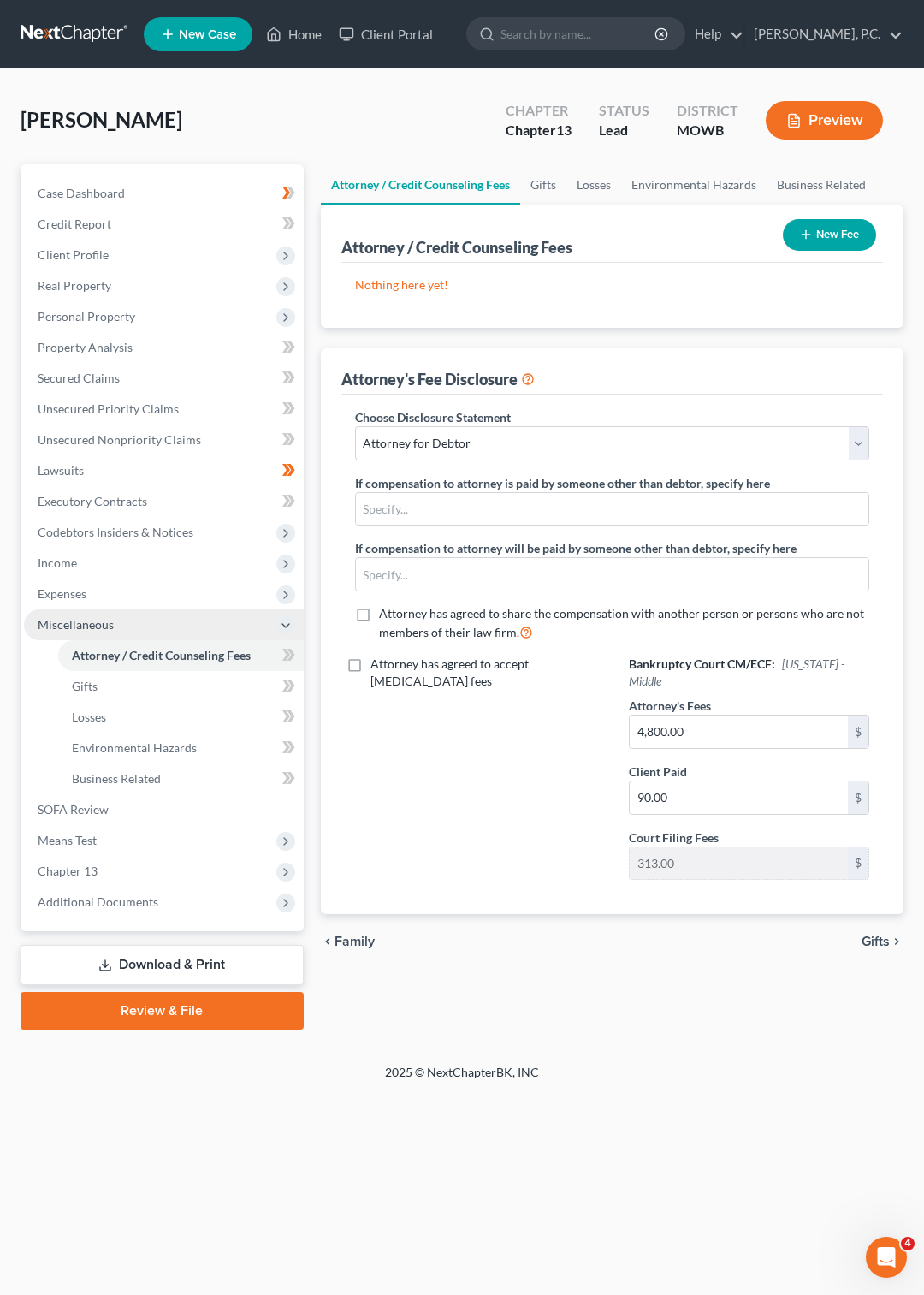
click at [83, 620] on span "Miscellaneous" at bounding box center [75, 624] width 76 height 14
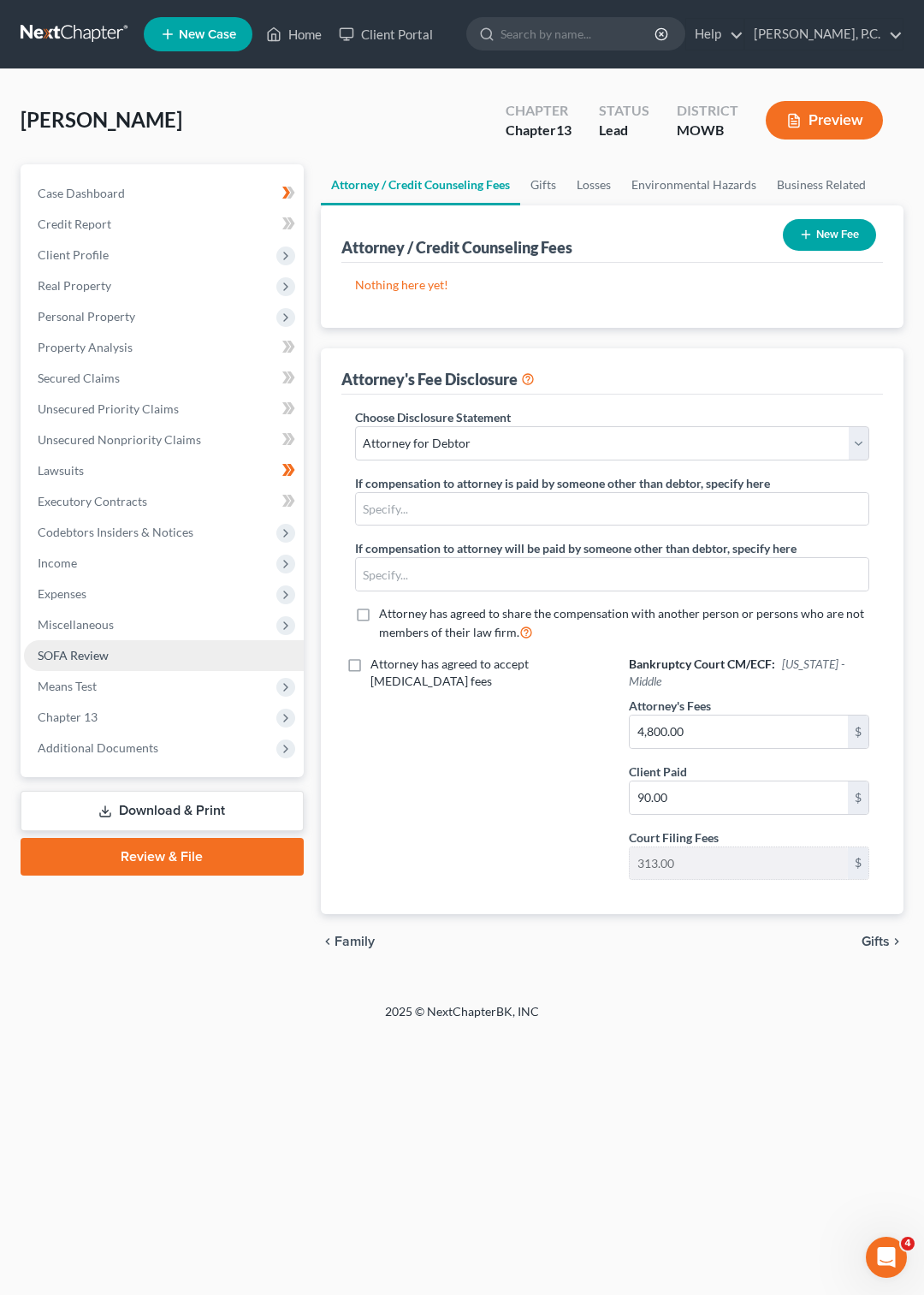
click at [76, 651] on span "SOFA Review" at bounding box center [72, 655] width 71 height 14
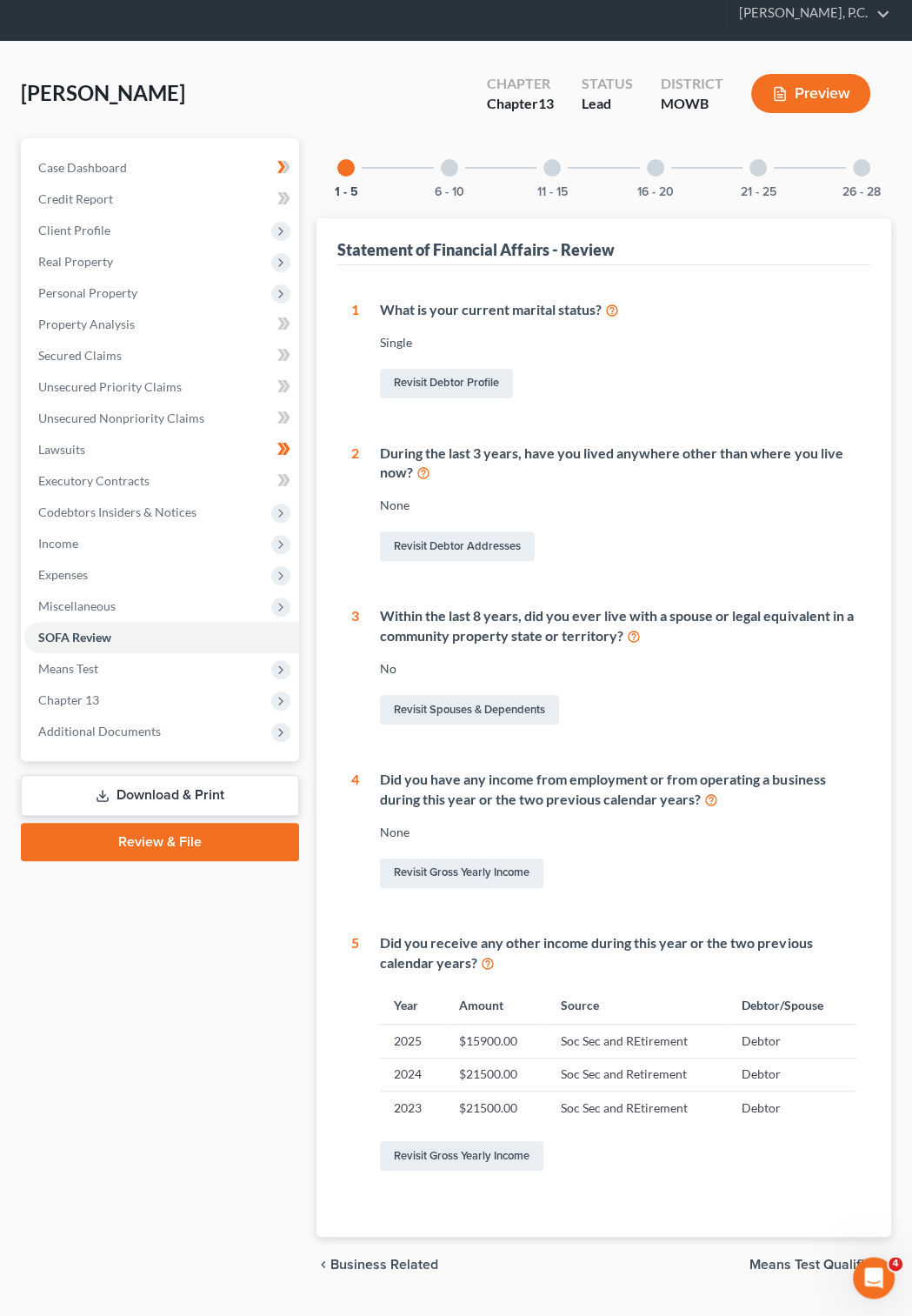
scroll to position [72, 0]
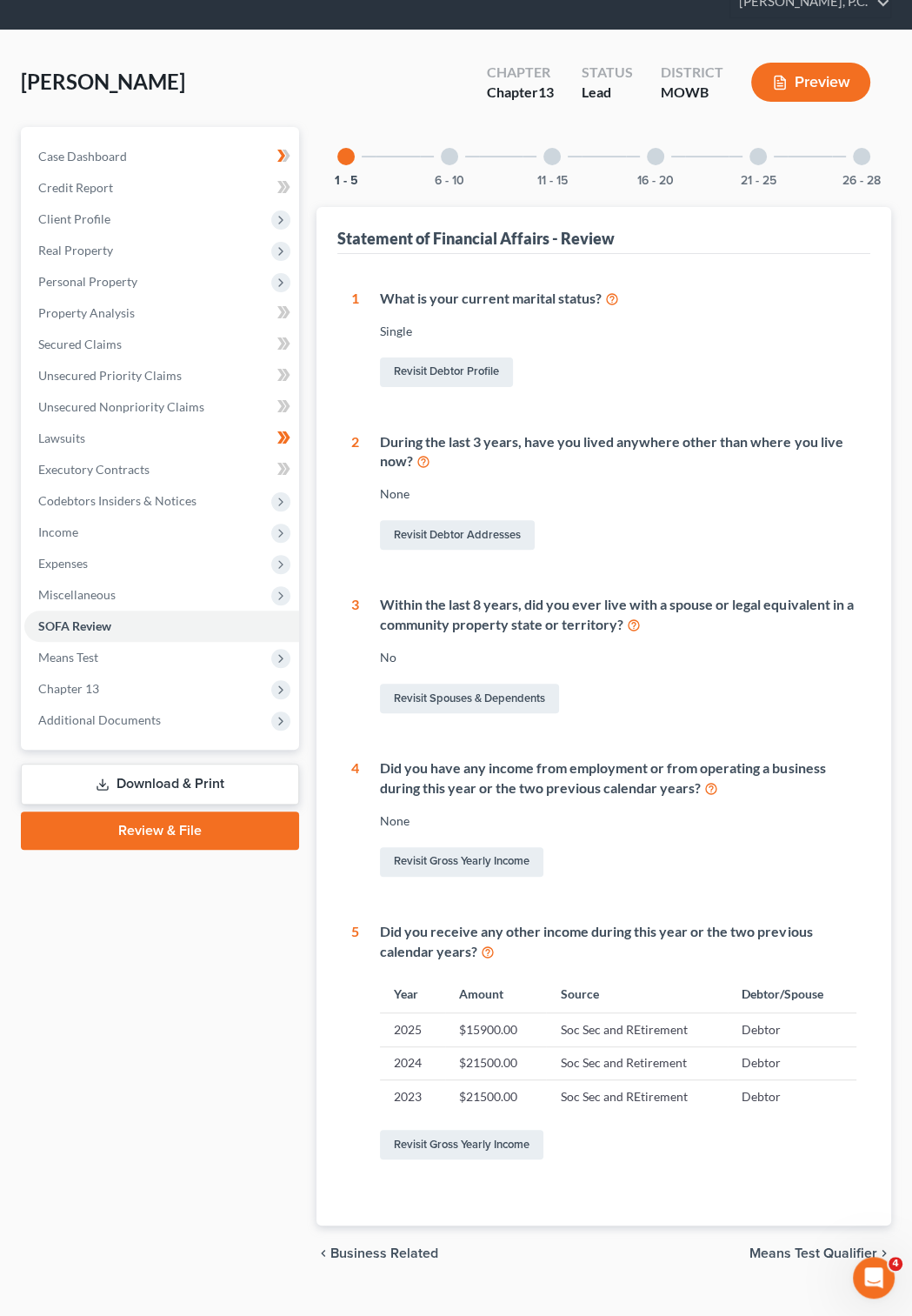
click at [453, 148] on div at bounding box center [449, 157] width 17 height 17
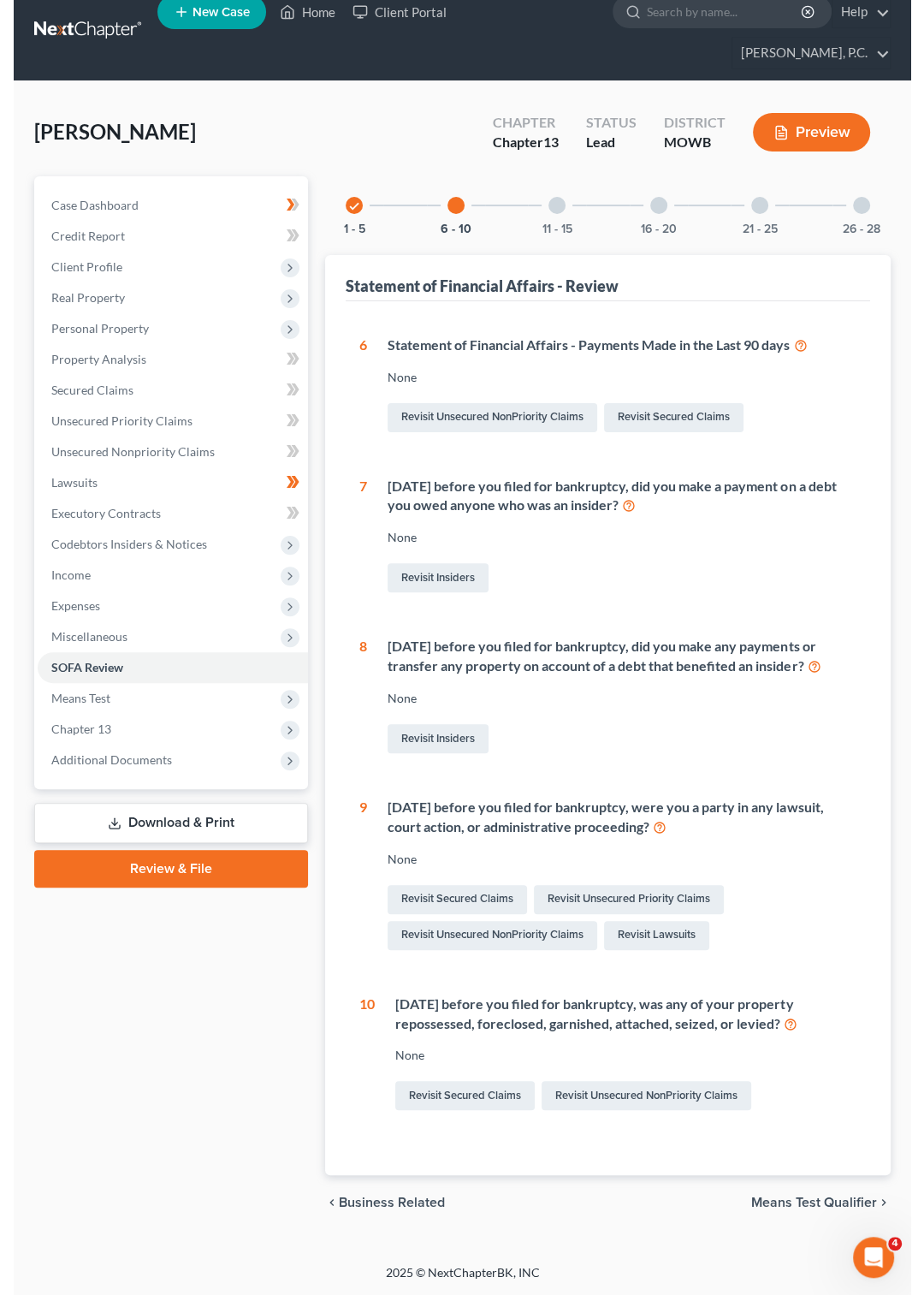
scroll to position [0, 0]
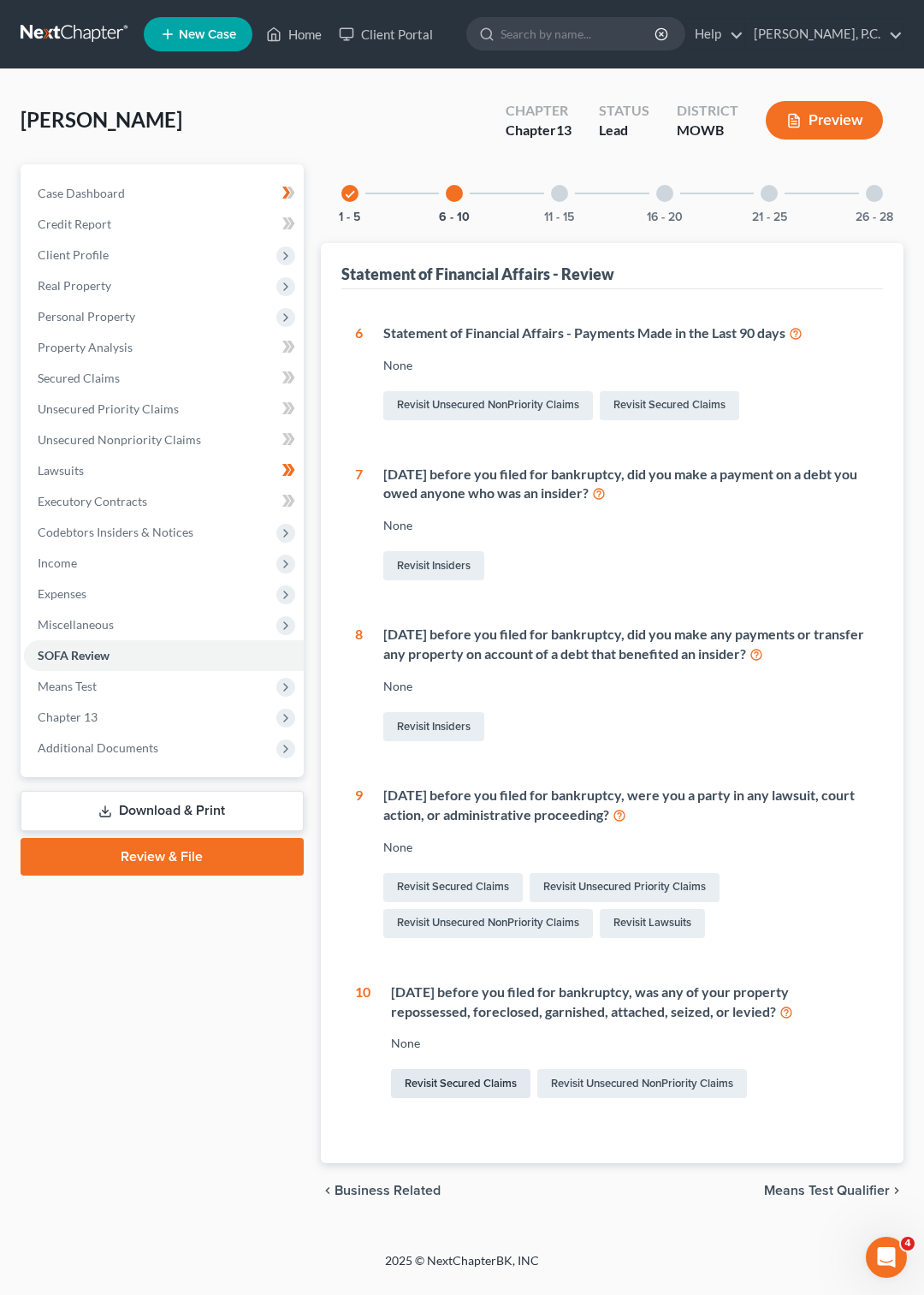
click at [470, 1083] on link "Revisit Secured Claims" at bounding box center [461, 1083] width 139 height 29
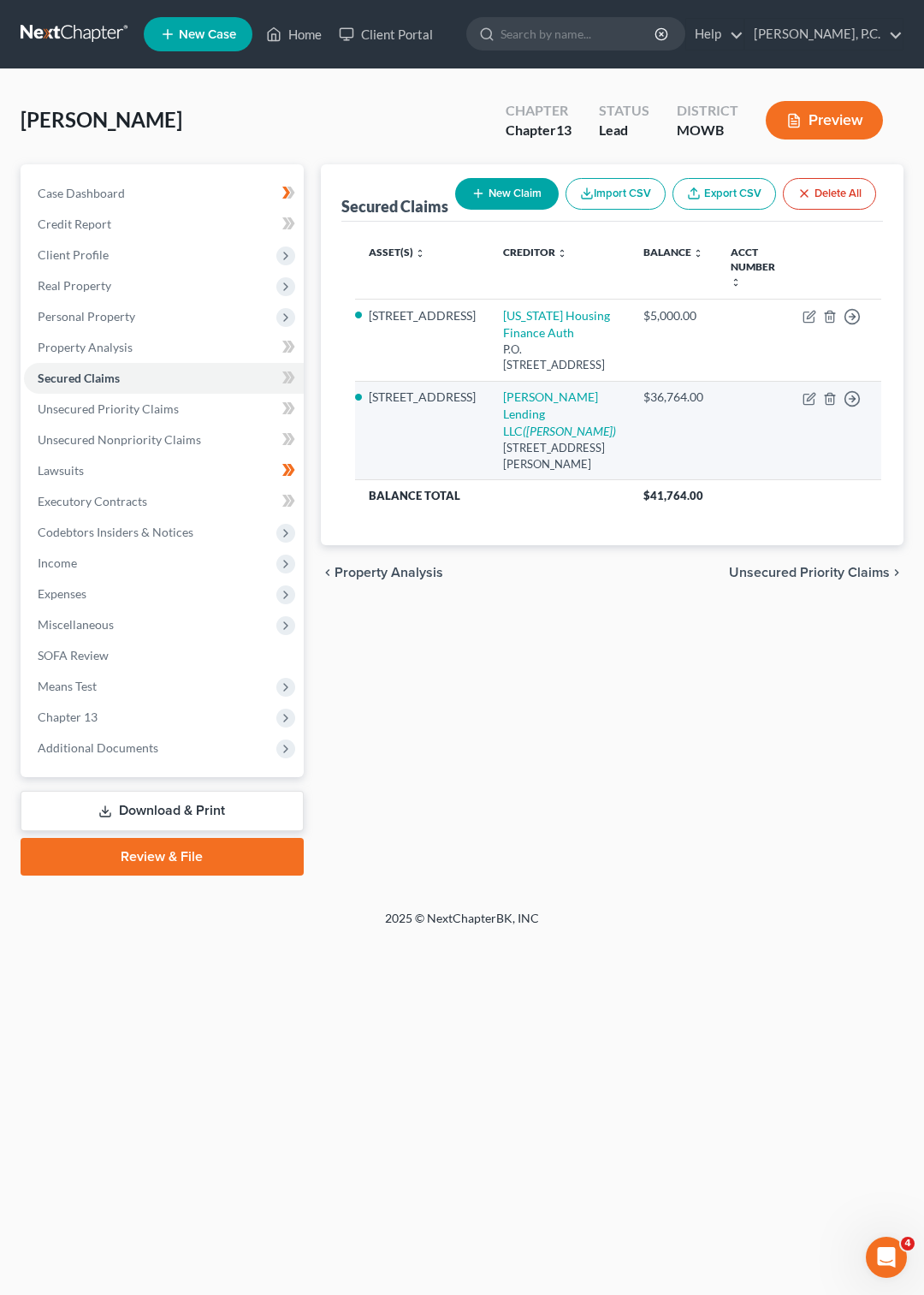
click at [493, 411] on td "[PERSON_NAME] Lending LLC ([PERSON_NAME]) [STREET_ADDRESS][PERSON_NAME]" at bounding box center [559, 431] width 140 height 100
click at [807, 401] on icon "button" at bounding box center [811, 396] width 8 height 8
select select "0"
select select "2"
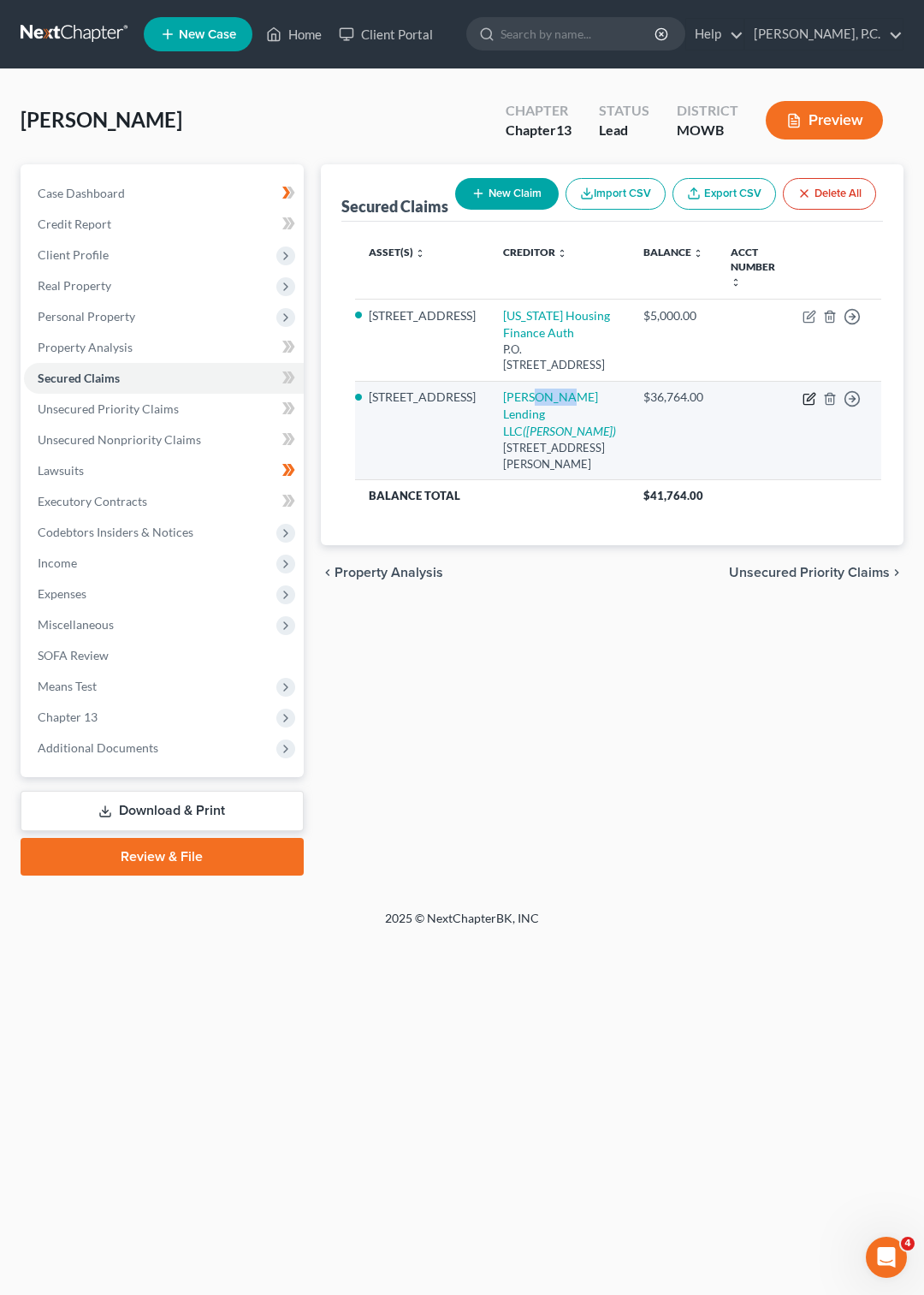
select select "0"
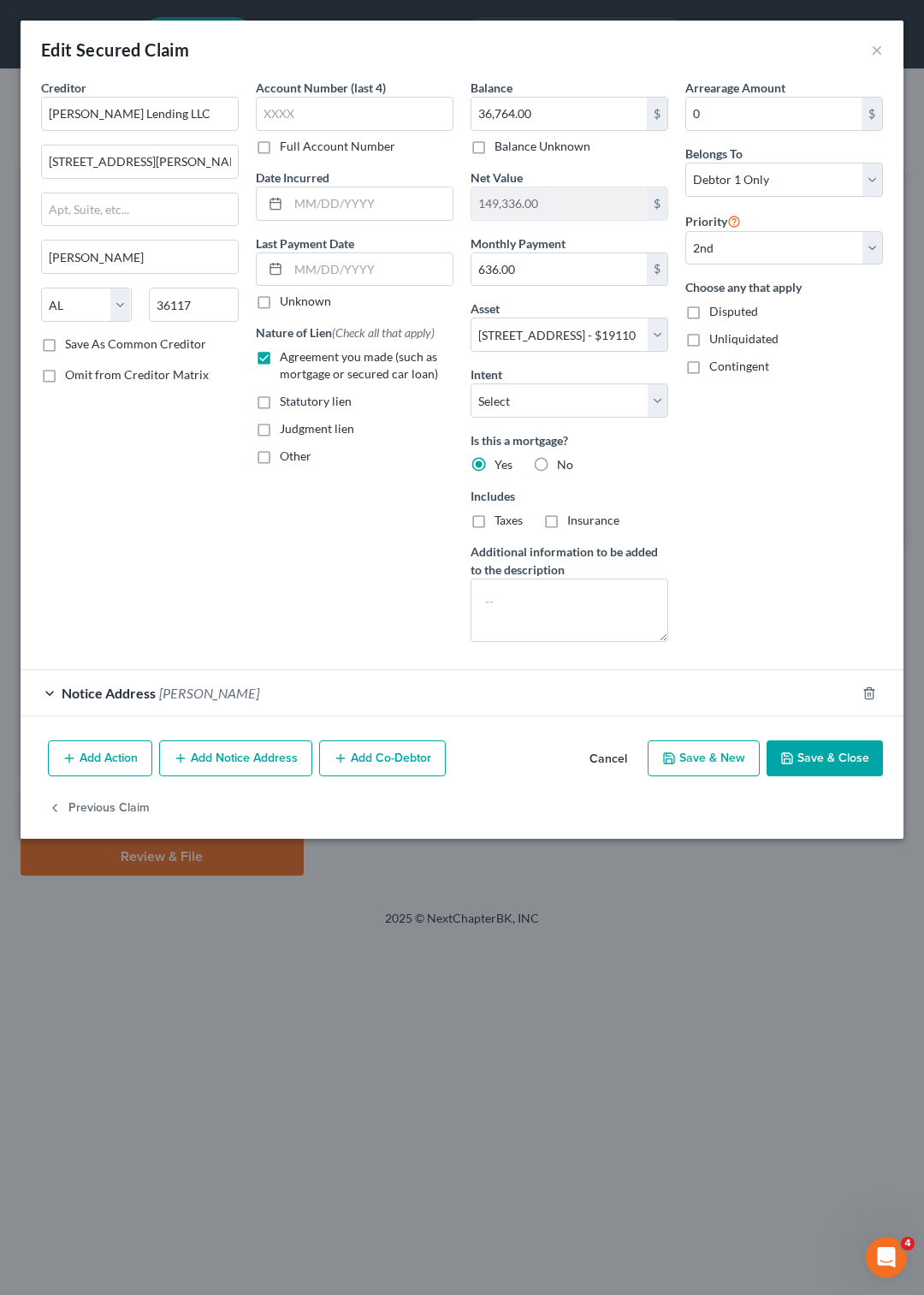
click at [121, 701] on span "Notice Address" at bounding box center [108, 693] width 94 height 16
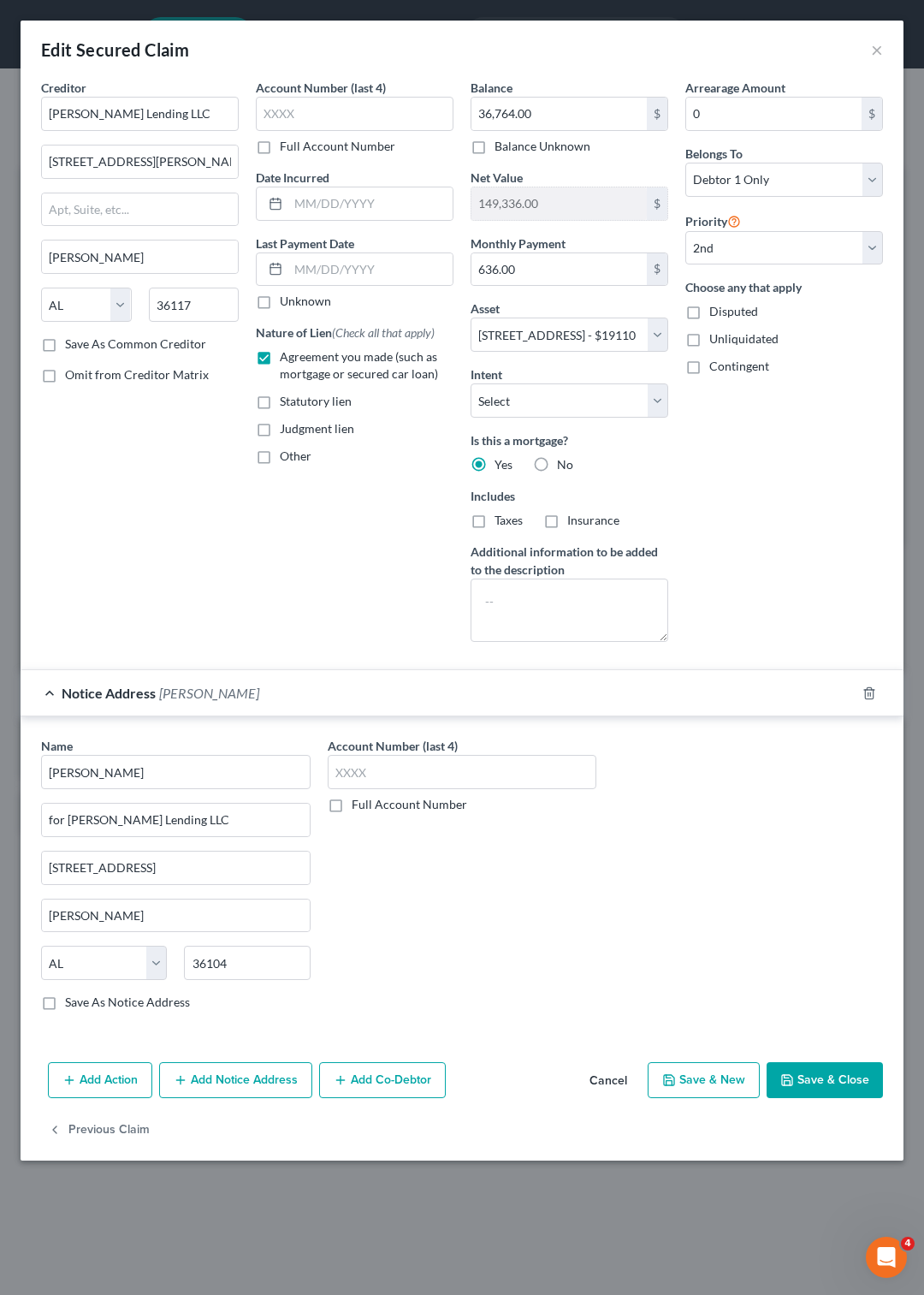
click at [121, 701] on span "Notice Address" at bounding box center [108, 693] width 94 height 16
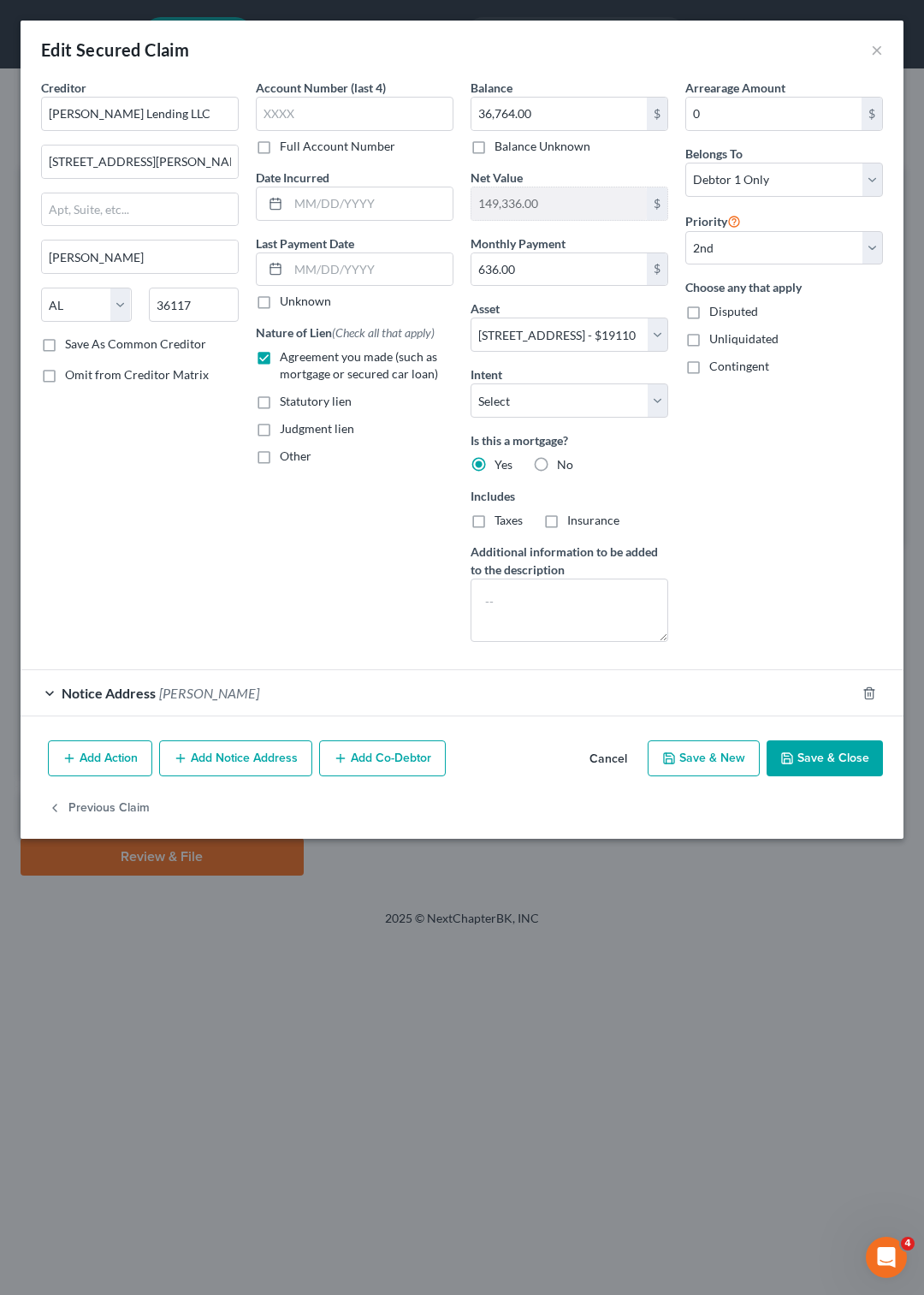
click at [831, 776] on button "Save & Close" at bounding box center [825, 759] width 117 height 36
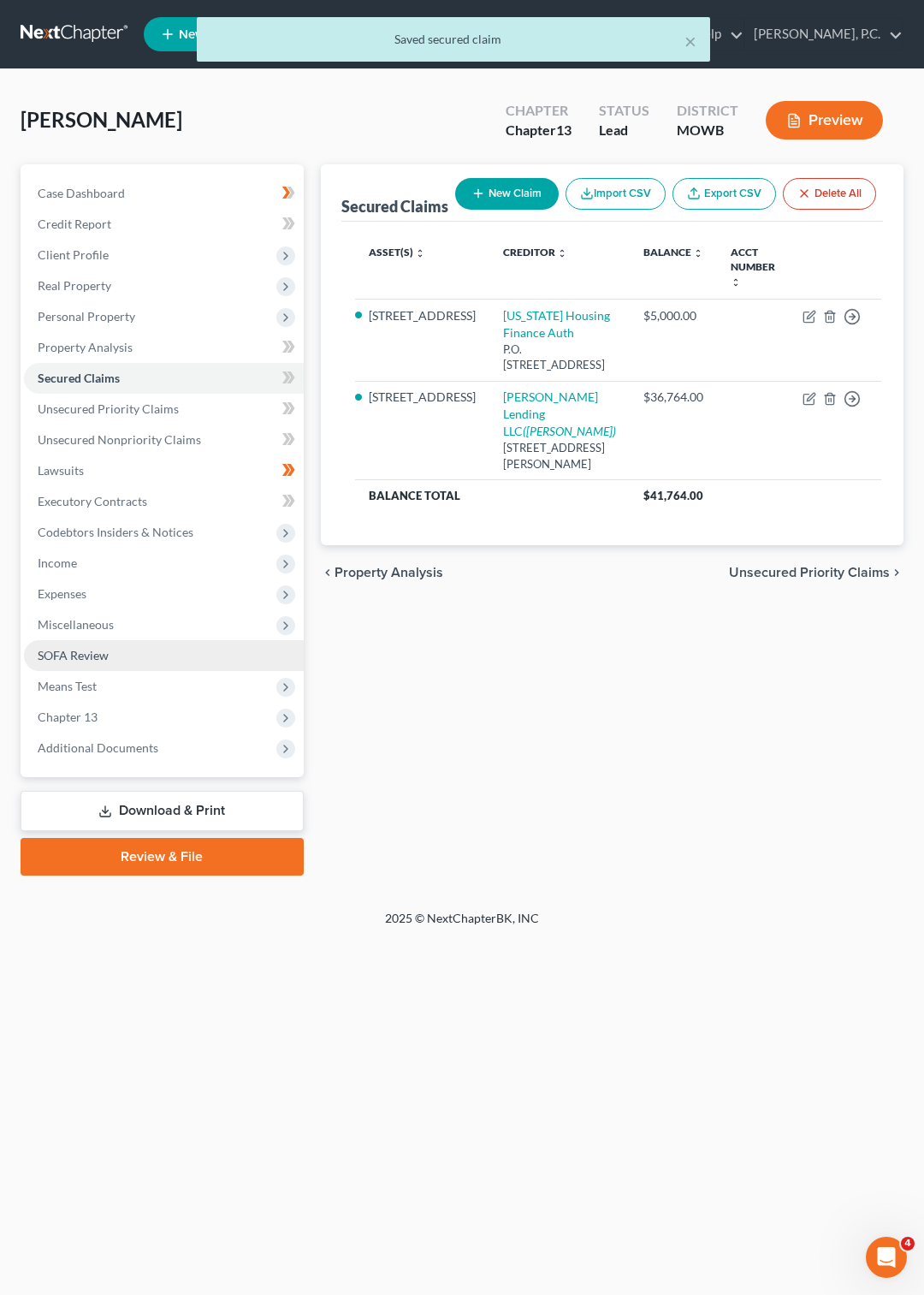
click at [88, 658] on span "SOFA Review" at bounding box center [72, 655] width 71 height 14
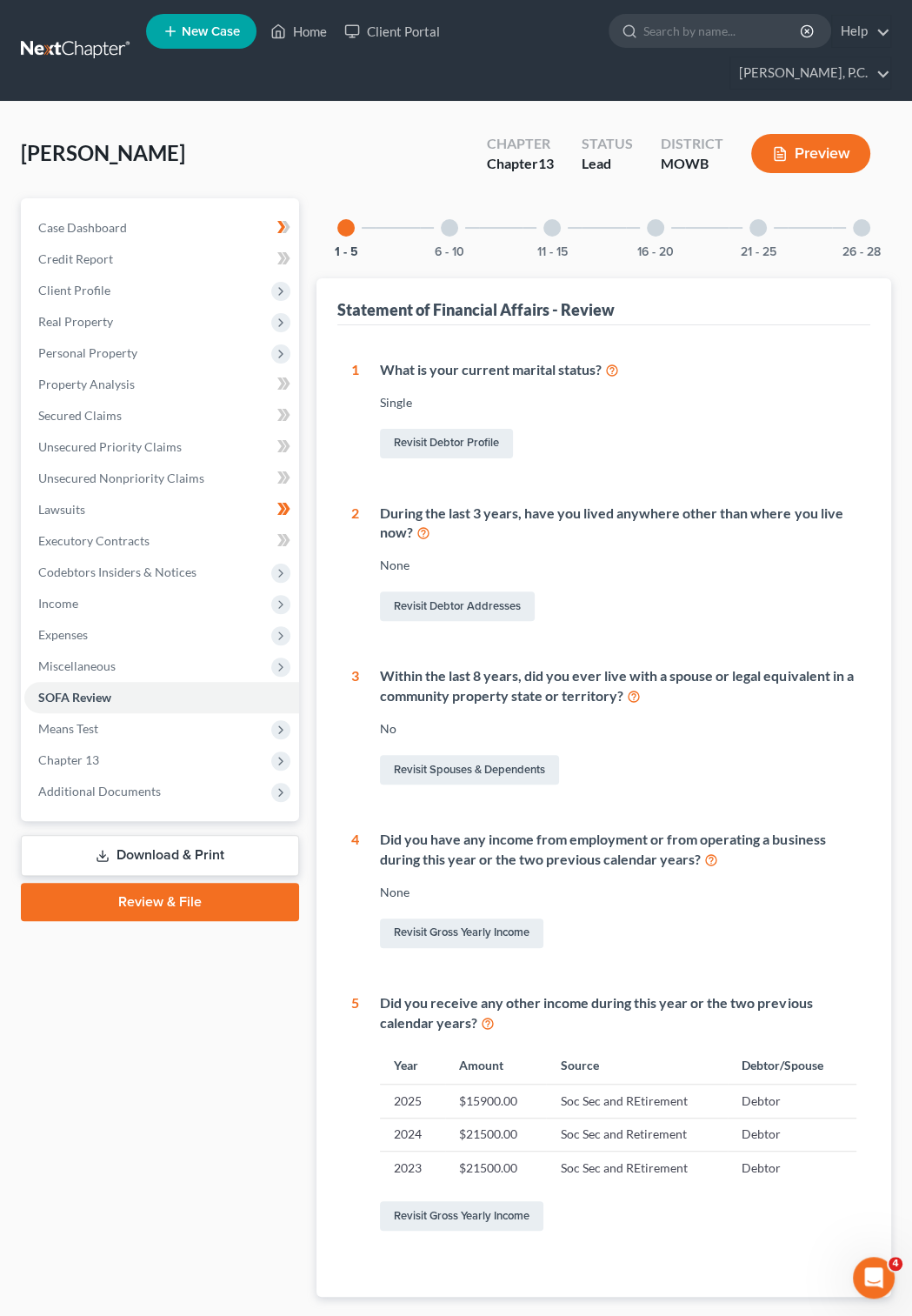
click at [455, 219] on div at bounding box center [449, 228] width 17 height 17
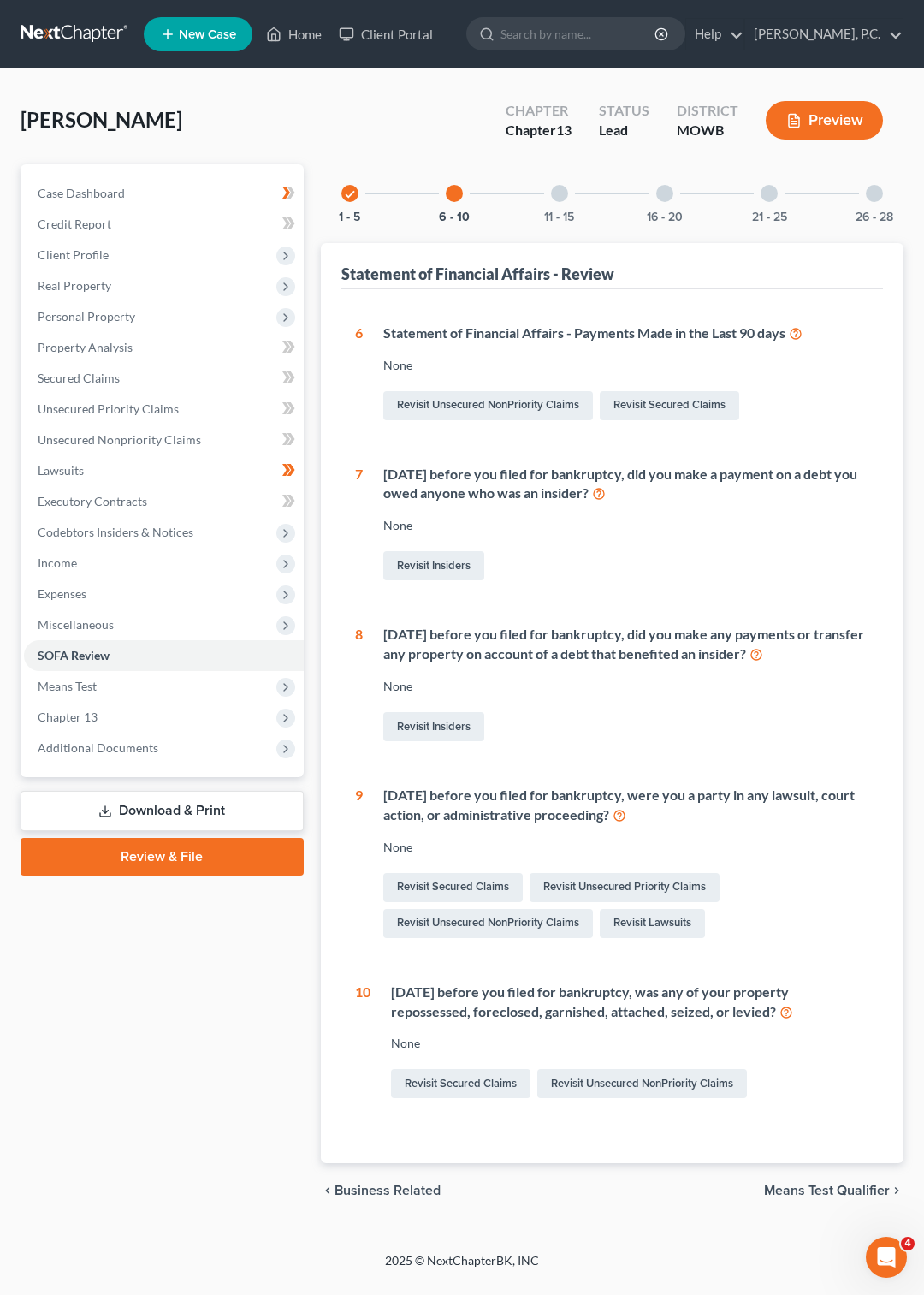
click at [406, 1041] on div "None" at bounding box center [630, 1044] width 478 height 17
click at [446, 995] on div "[DATE] before you filed for bankruptcy, was any of your property repossessed, f…" at bounding box center [630, 1002] width 478 height 40
click at [464, 1075] on link "Revisit Secured Claims" at bounding box center [461, 1083] width 139 height 29
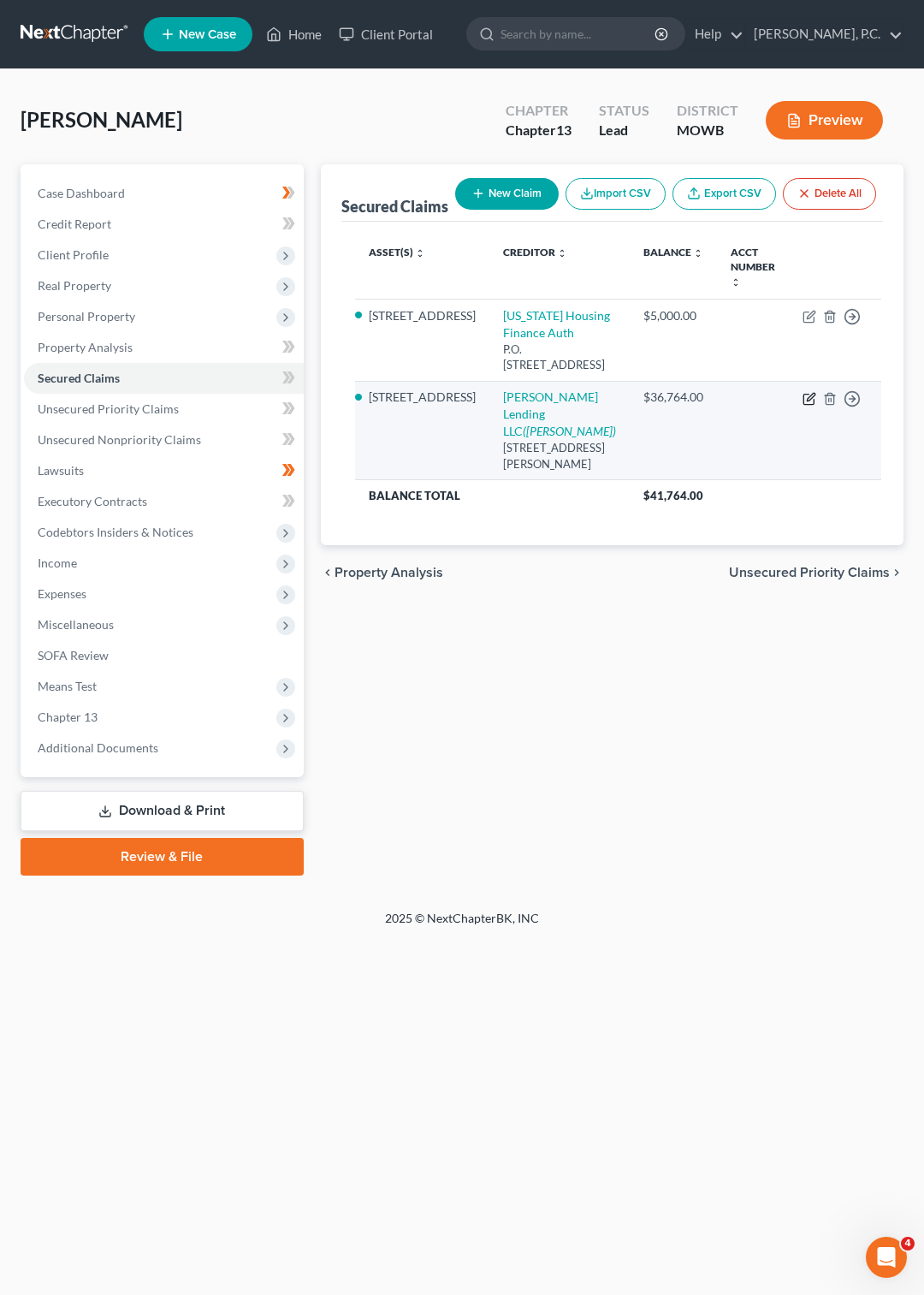
click at [803, 405] on icon "button" at bounding box center [809, 399] width 14 height 14
select select "0"
select select "2"
select select "0"
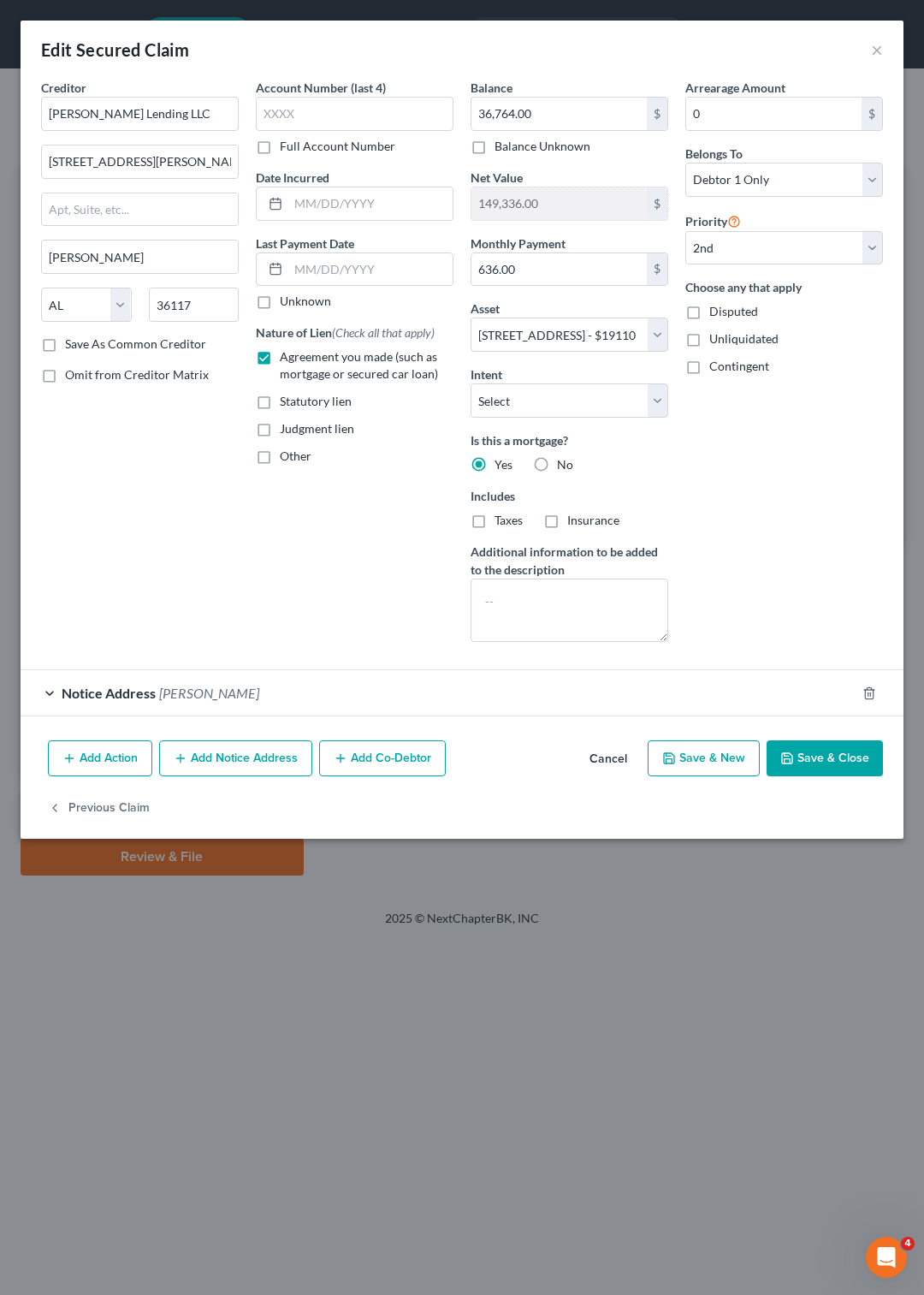
click at [99, 776] on button "Add Action" at bounding box center [100, 759] width 104 height 36
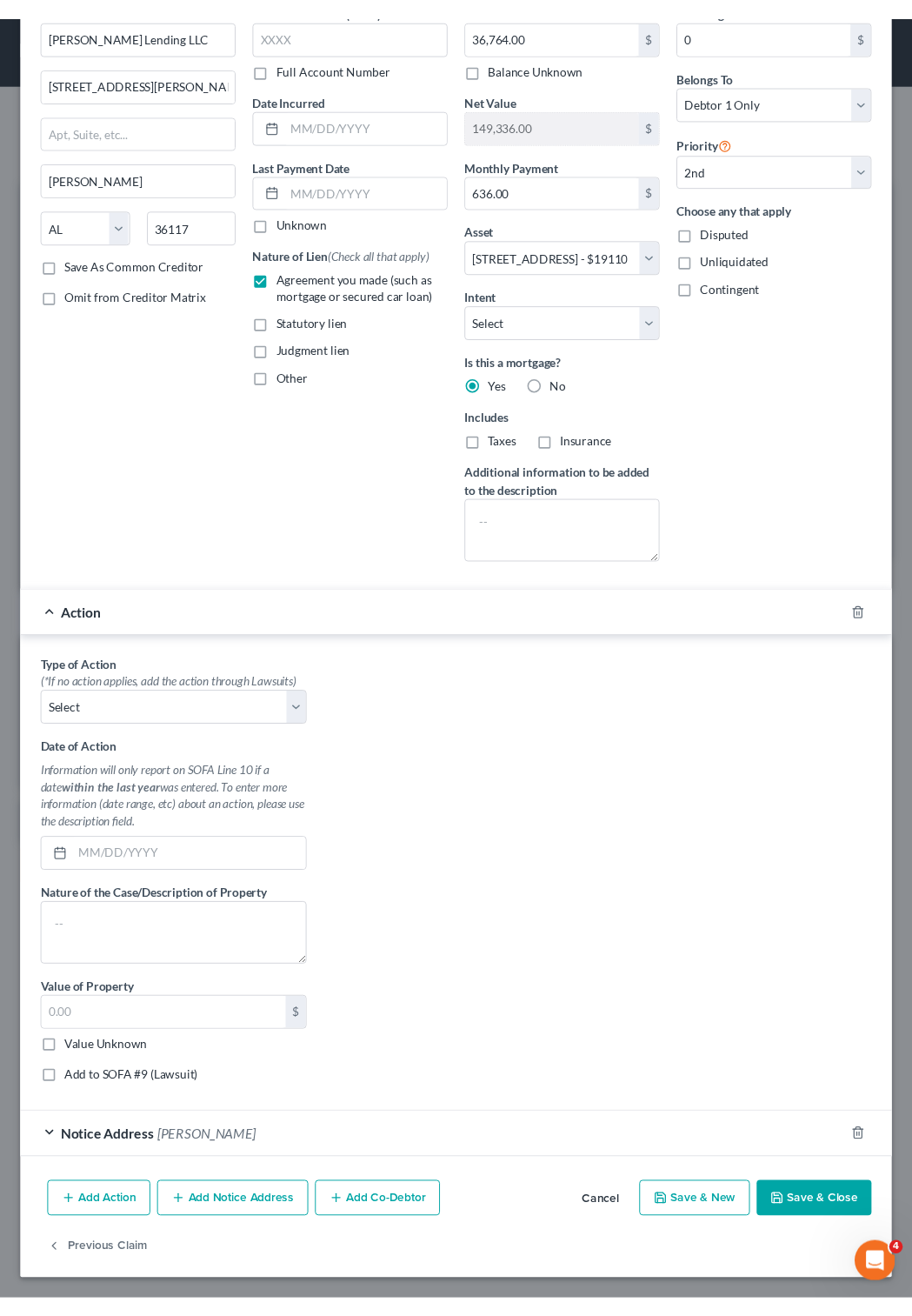
scroll to position [170, 0]
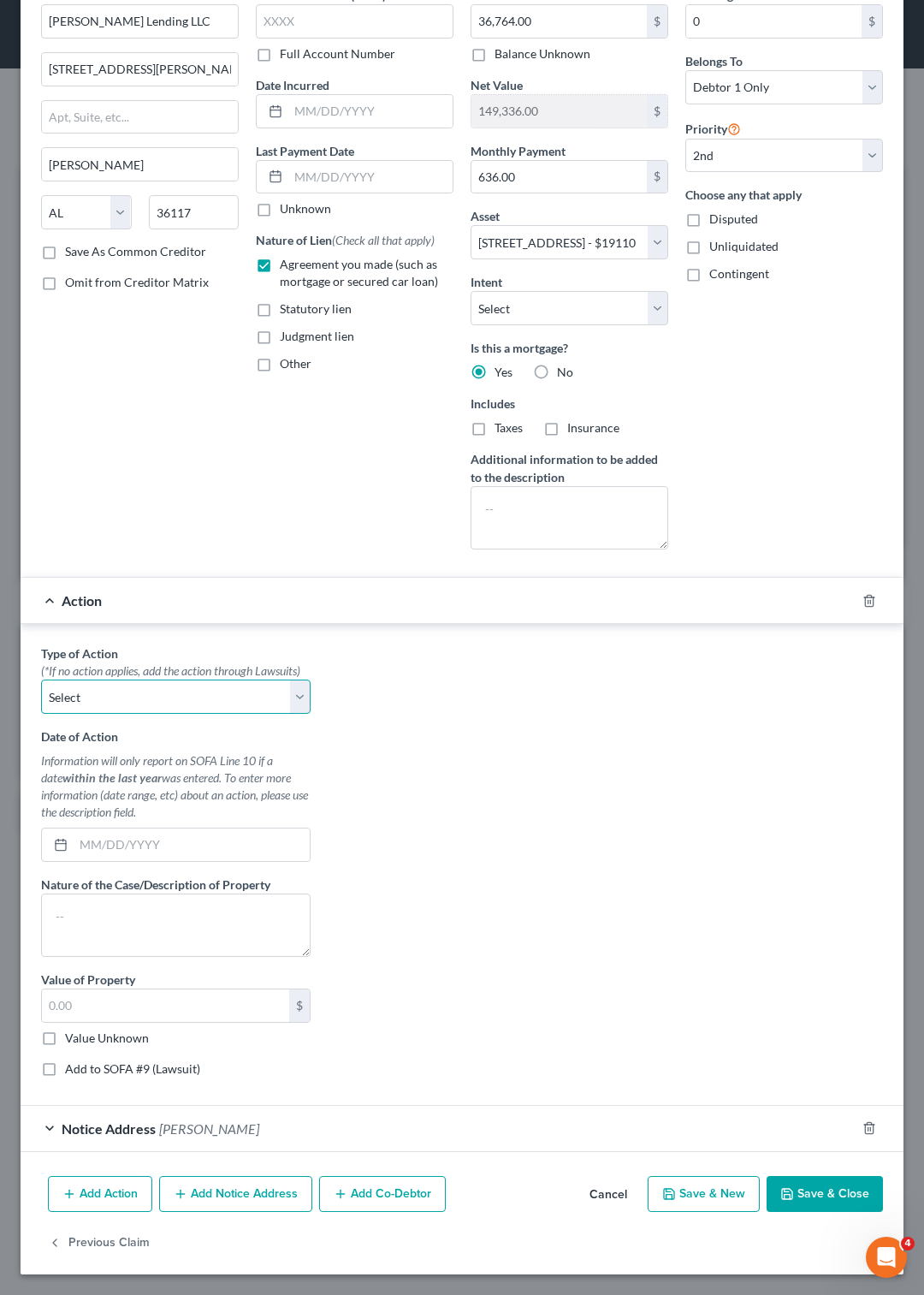
click at [41, 679] on select "Select Repossession Garnishment Foreclosure Personal Injury Attached, Seized, O…" at bounding box center [176, 696] width 270 height 34
select select "2"
click option "Foreclosure" at bounding box center [0, 0] width 0 height 0
click at [101, 828] on input "text" at bounding box center [191, 844] width 236 height 33
type input "[DATE]"
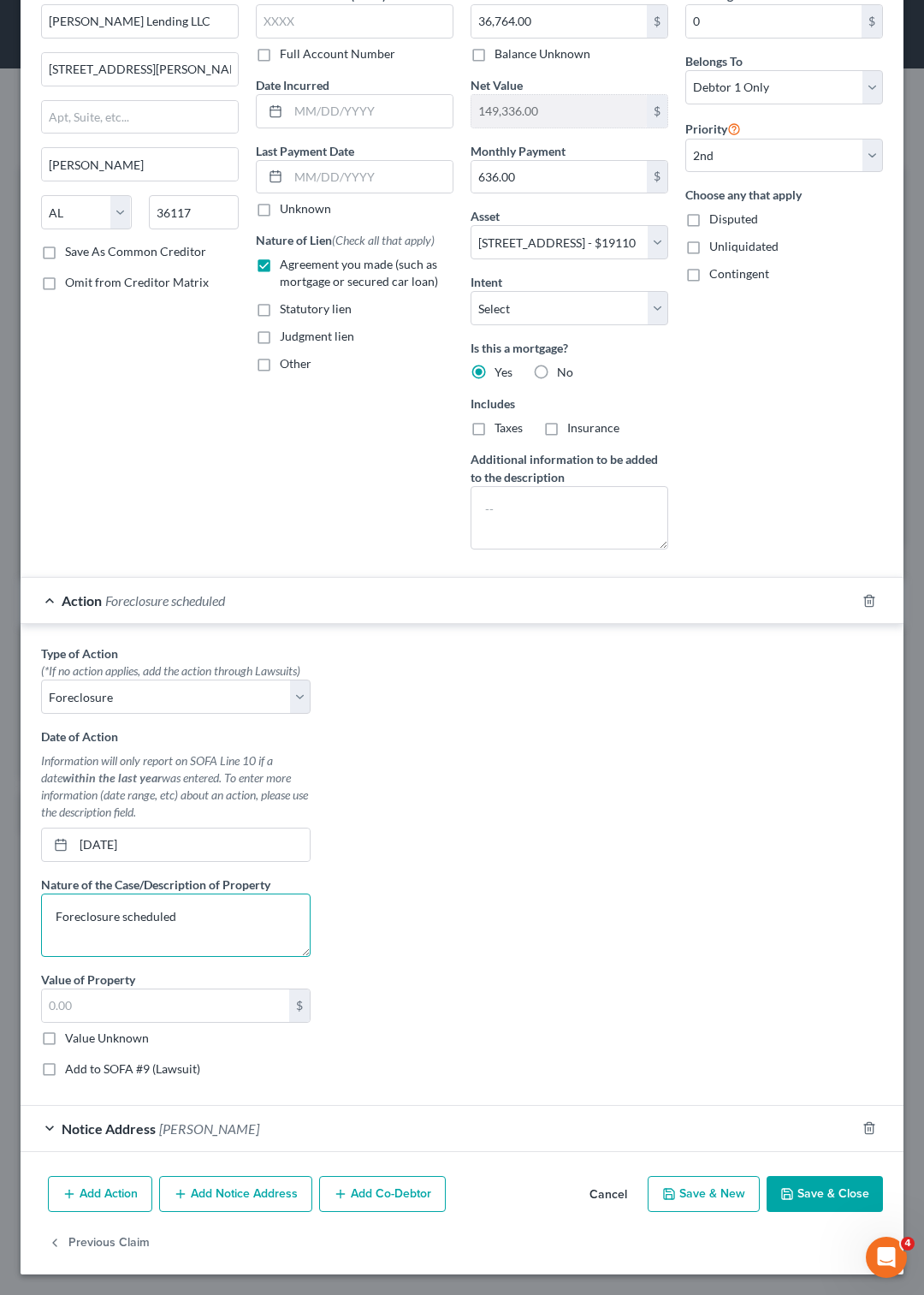
type textarea "Foreclosure scheduled"
click at [65, 1072] on label "Add to SOFA #9 (Lawsuit)" at bounding box center [133, 1069] width 135 height 17
click at [72, 1072] on input "Add to SOFA #9 (Lawsuit)" at bounding box center [77, 1066] width 11 height 11
checkbox input "true"
select select "0"
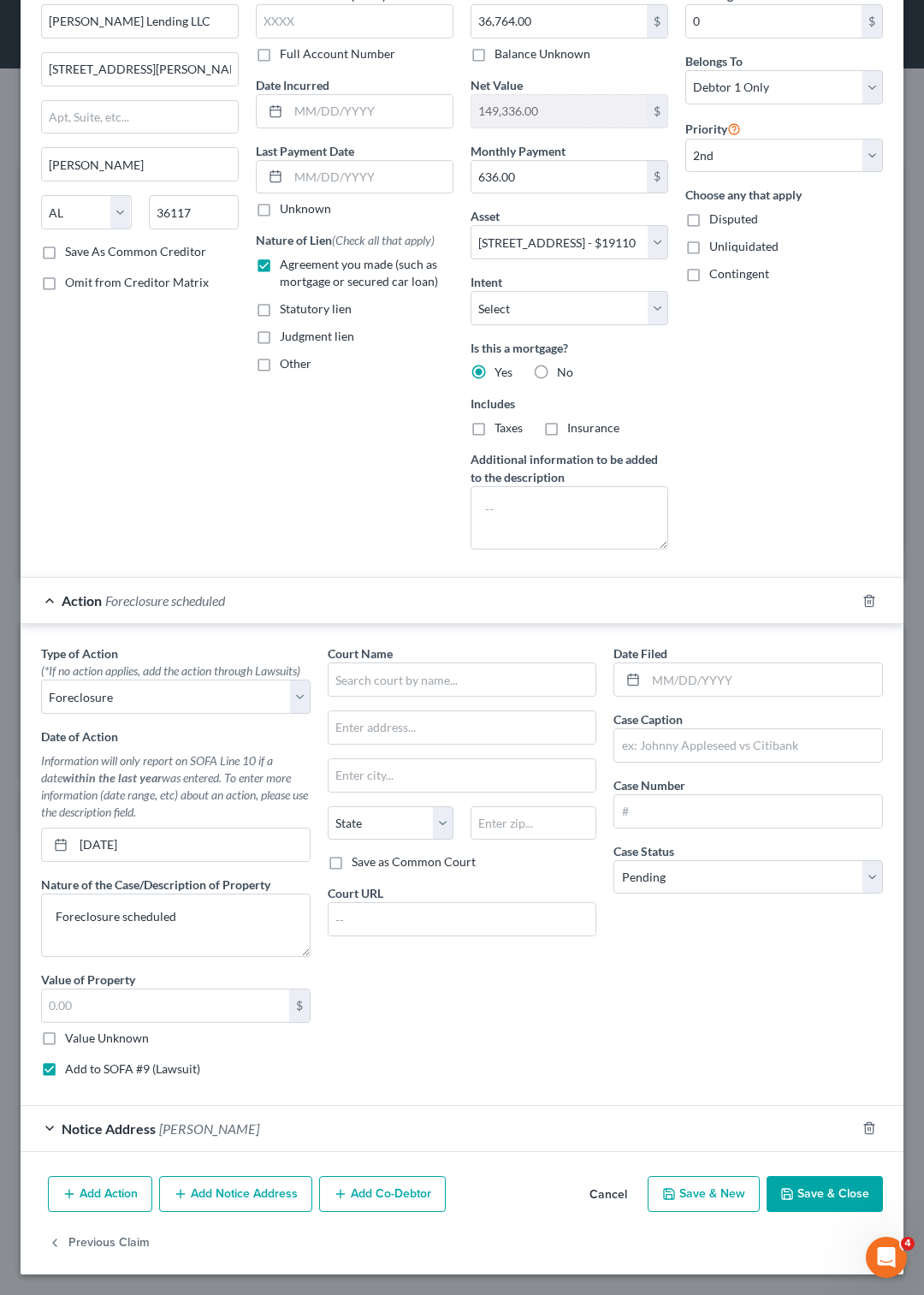
click at [802, 1187] on button "Save & Close" at bounding box center [825, 1194] width 117 height 36
click at [458, 663] on input "text" at bounding box center [462, 679] width 270 height 34
type input "none"
click at [802, 1182] on button "Save & Close" at bounding box center [825, 1194] width 117 height 36
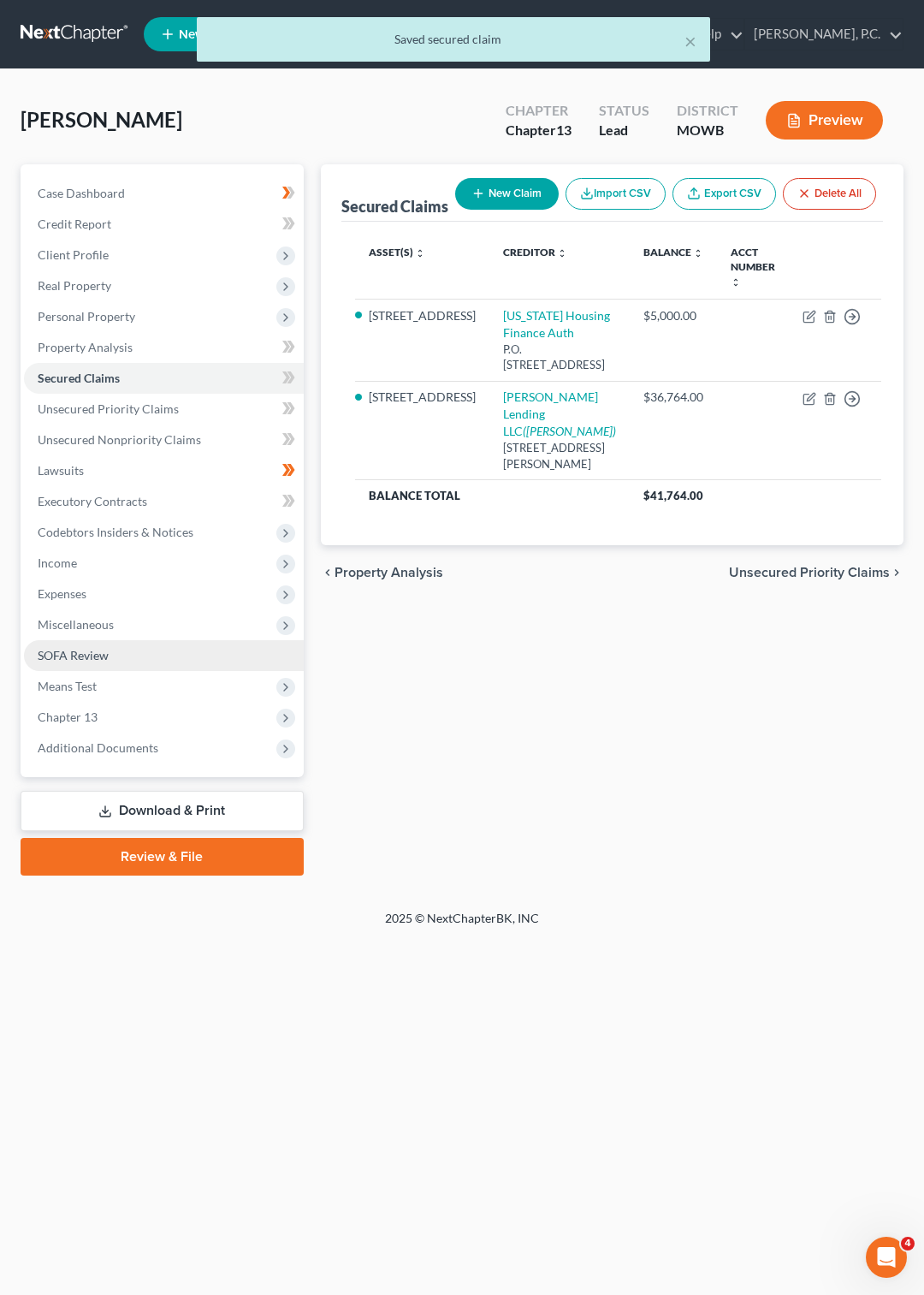
click at [87, 651] on span "SOFA Review" at bounding box center [72, 655] width 71 height 14
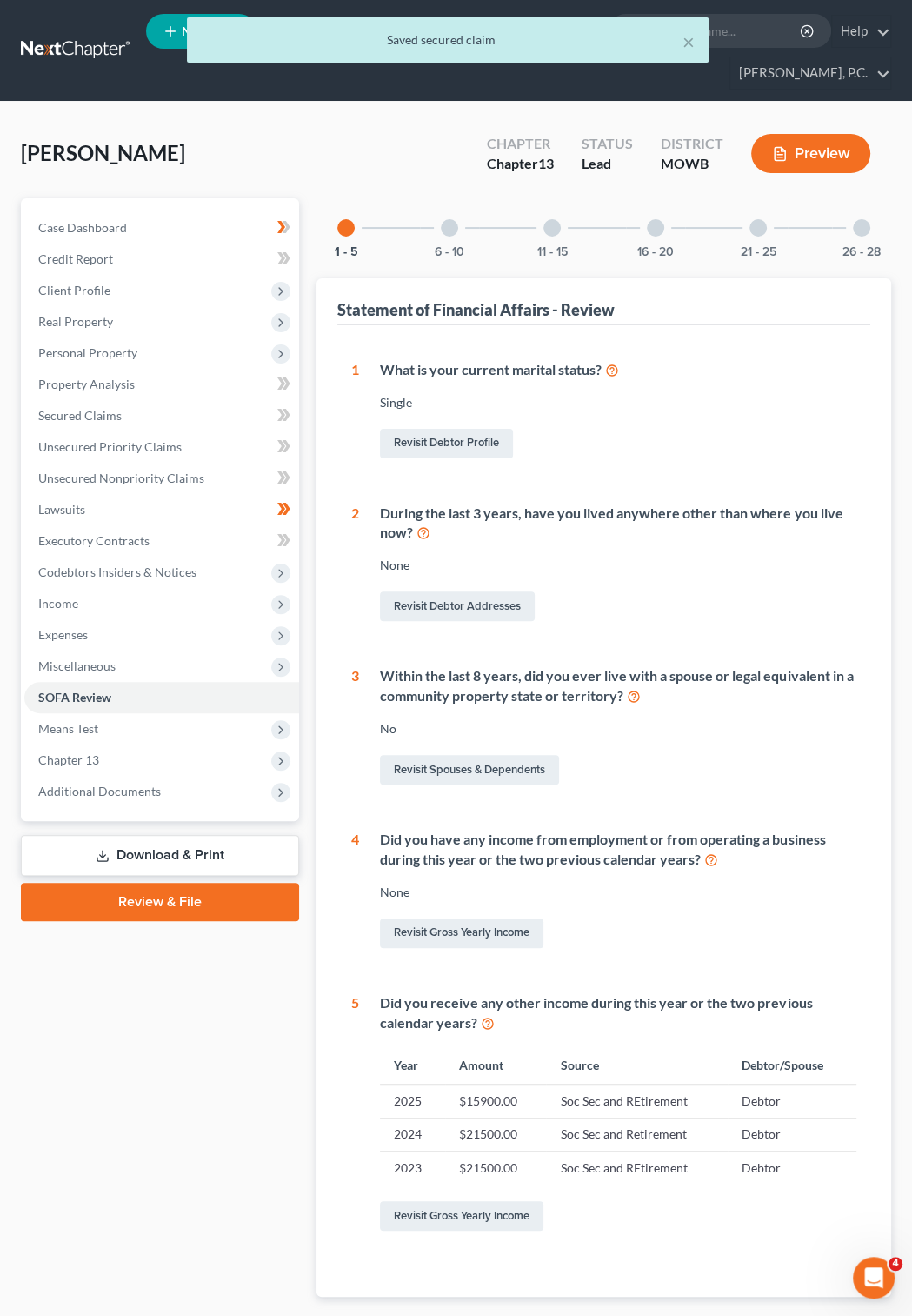
click at [449, 219] on div at bounding box center [449, 228] width 17 height 17
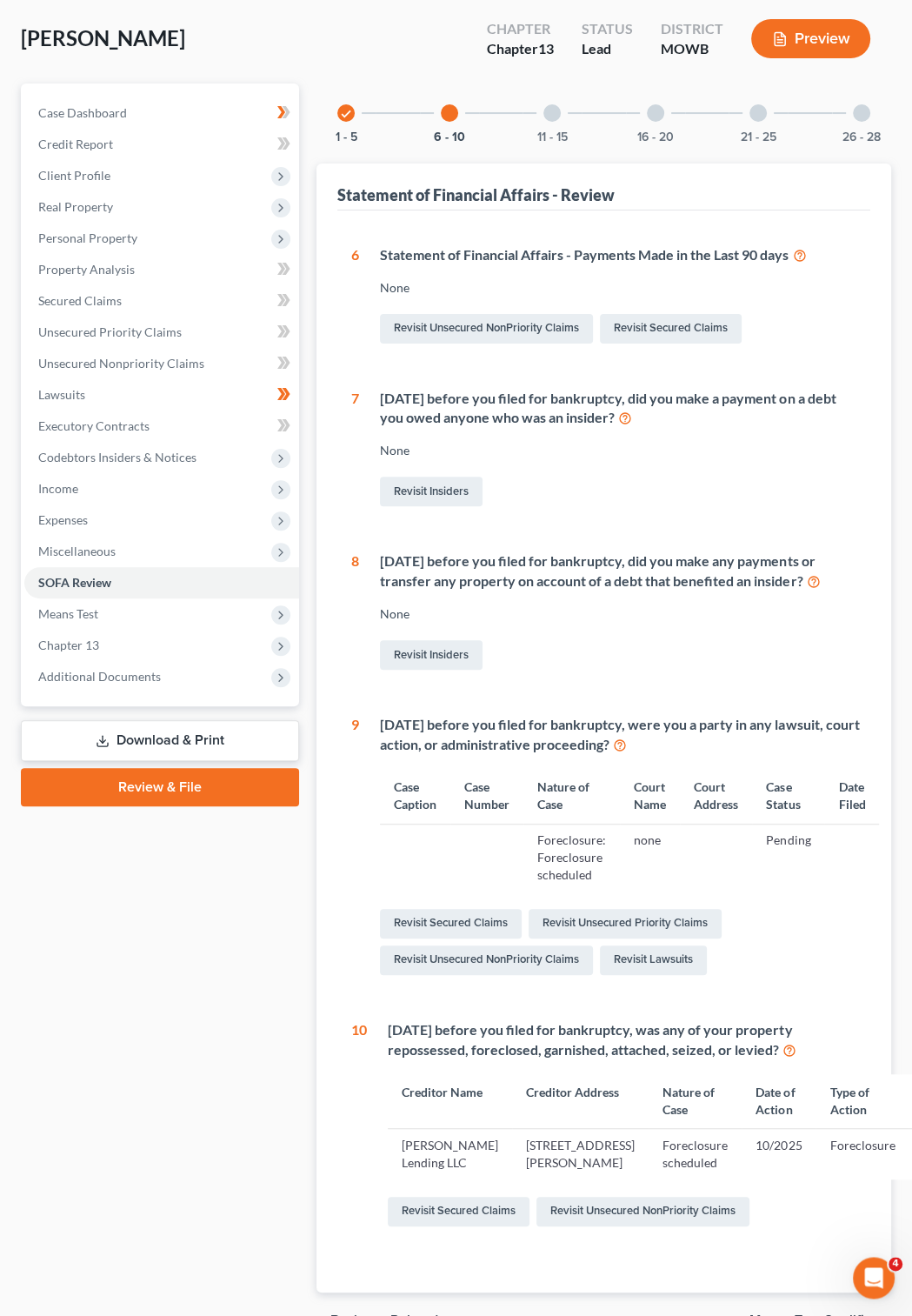
scroll to position [187, 0]
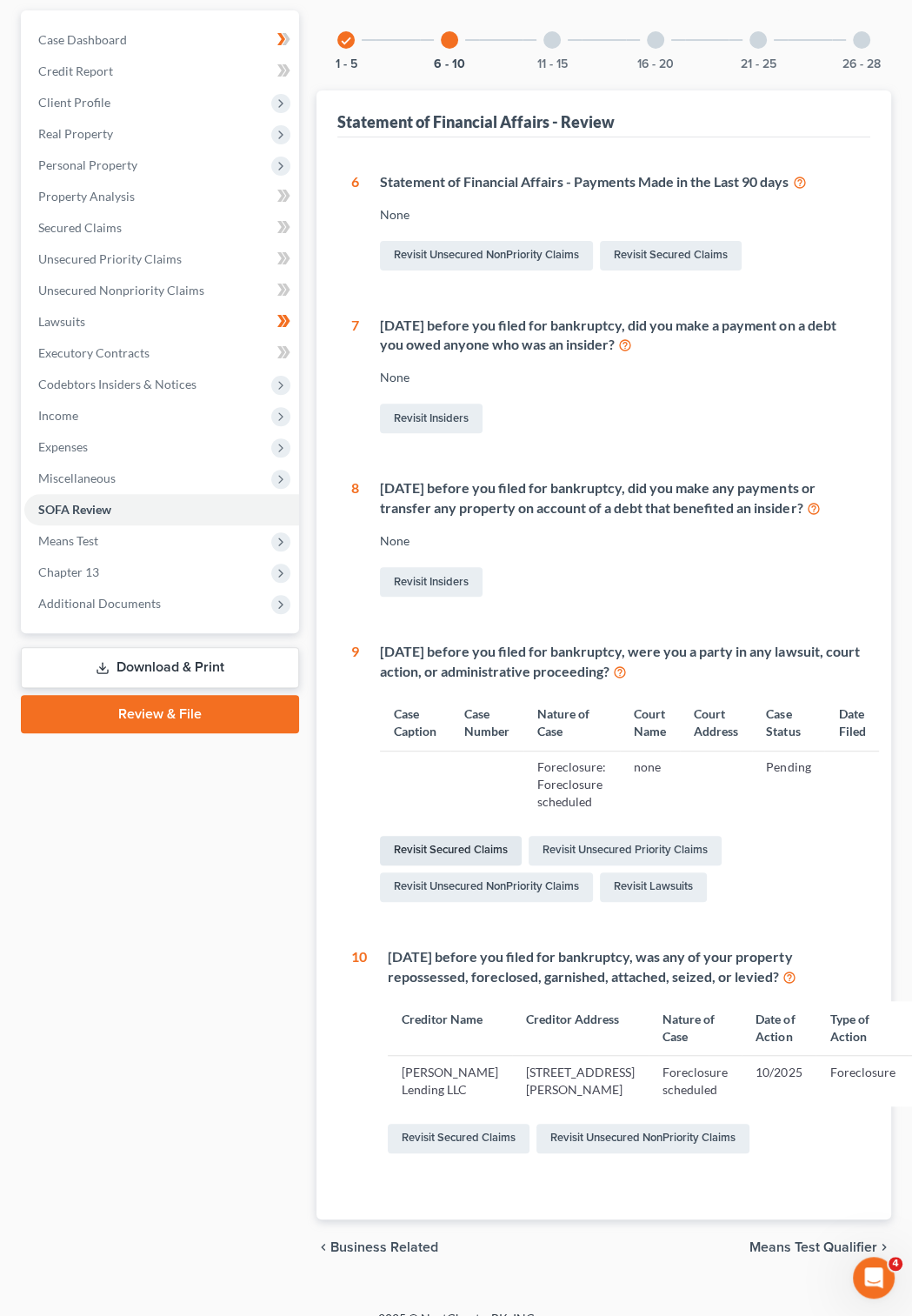
click at [482, 836] on link "Revisit Secured Claims" at bounding box center [450, 850] width 141 height 30
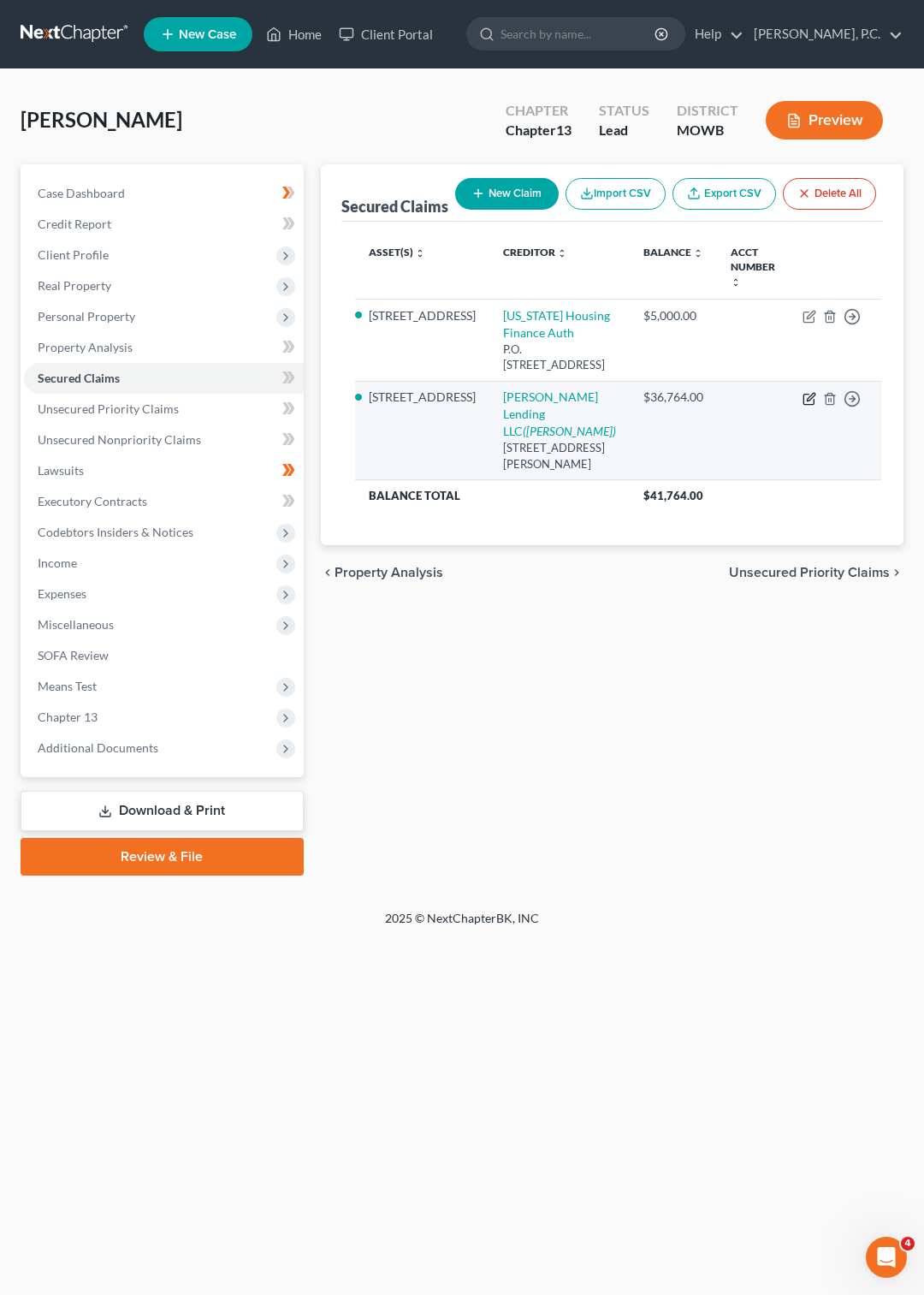
click at [803, 400] on icon "button" at bounding box center [809, 399] width 14 height 14
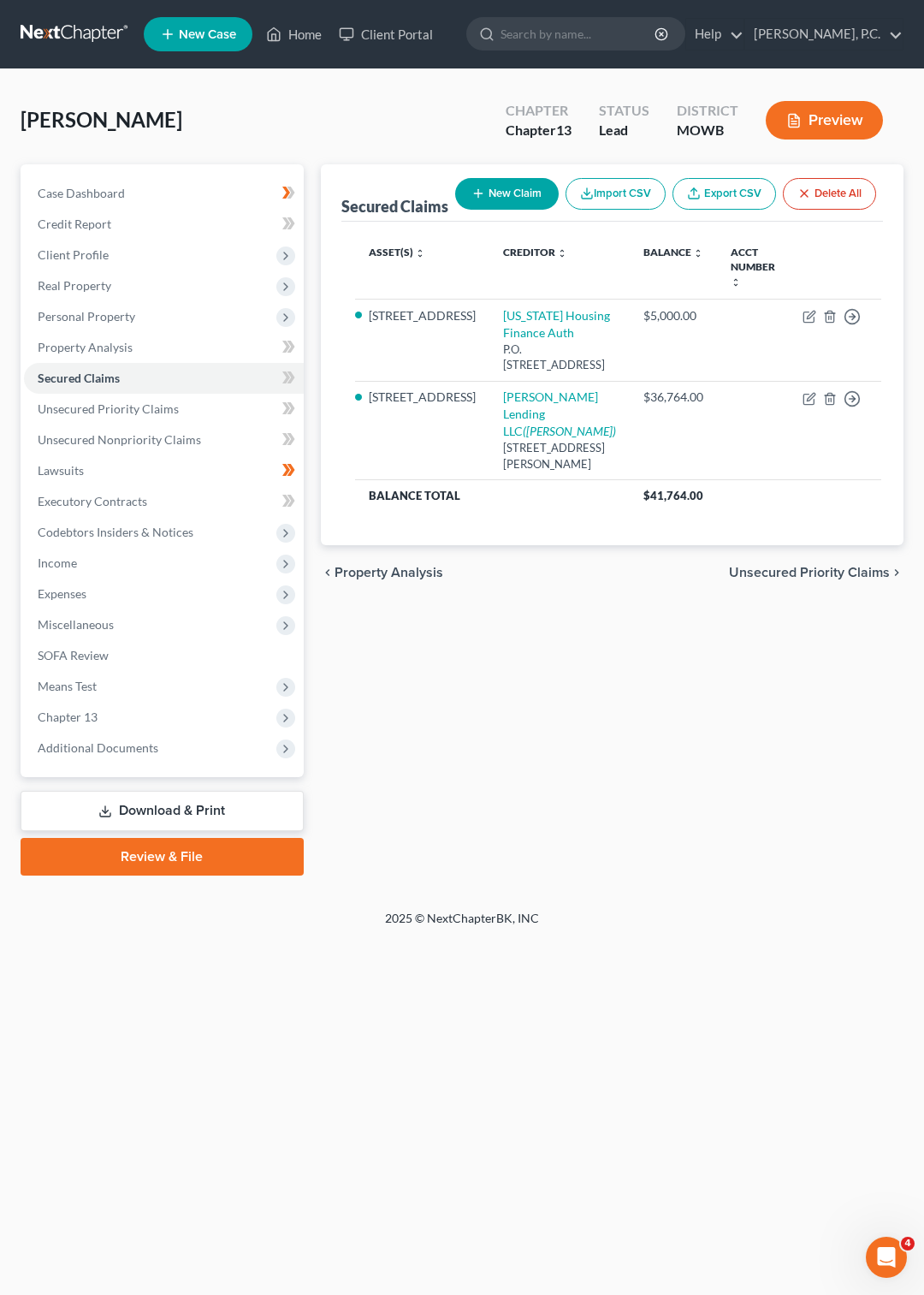
select select "0"
select select "2"
select select "0"
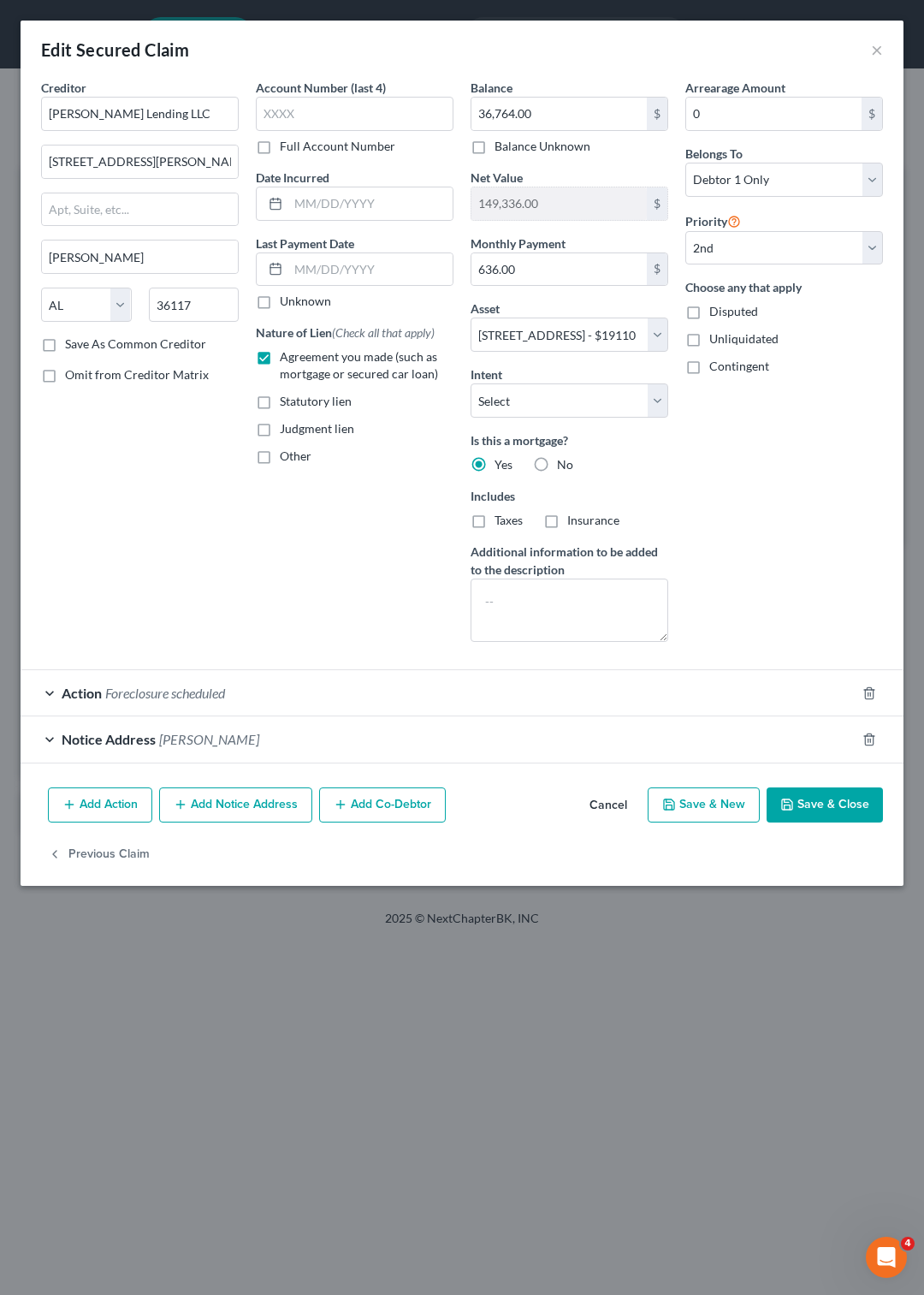
click at [52, 715] on div "Action Foreclosure scheduled" at bounding box center [438, 693] width 836 height 45
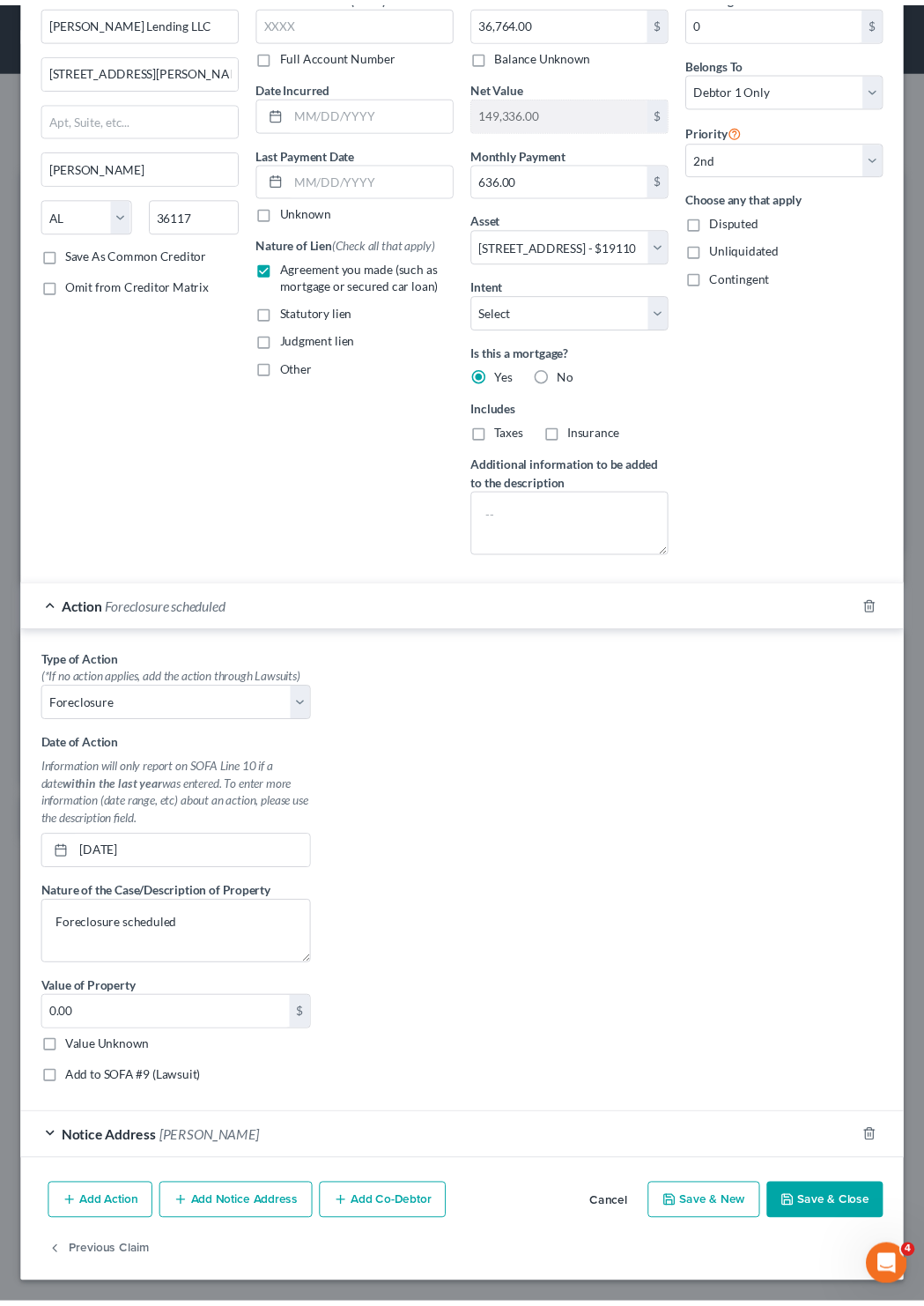
scroll to position [172, 0]
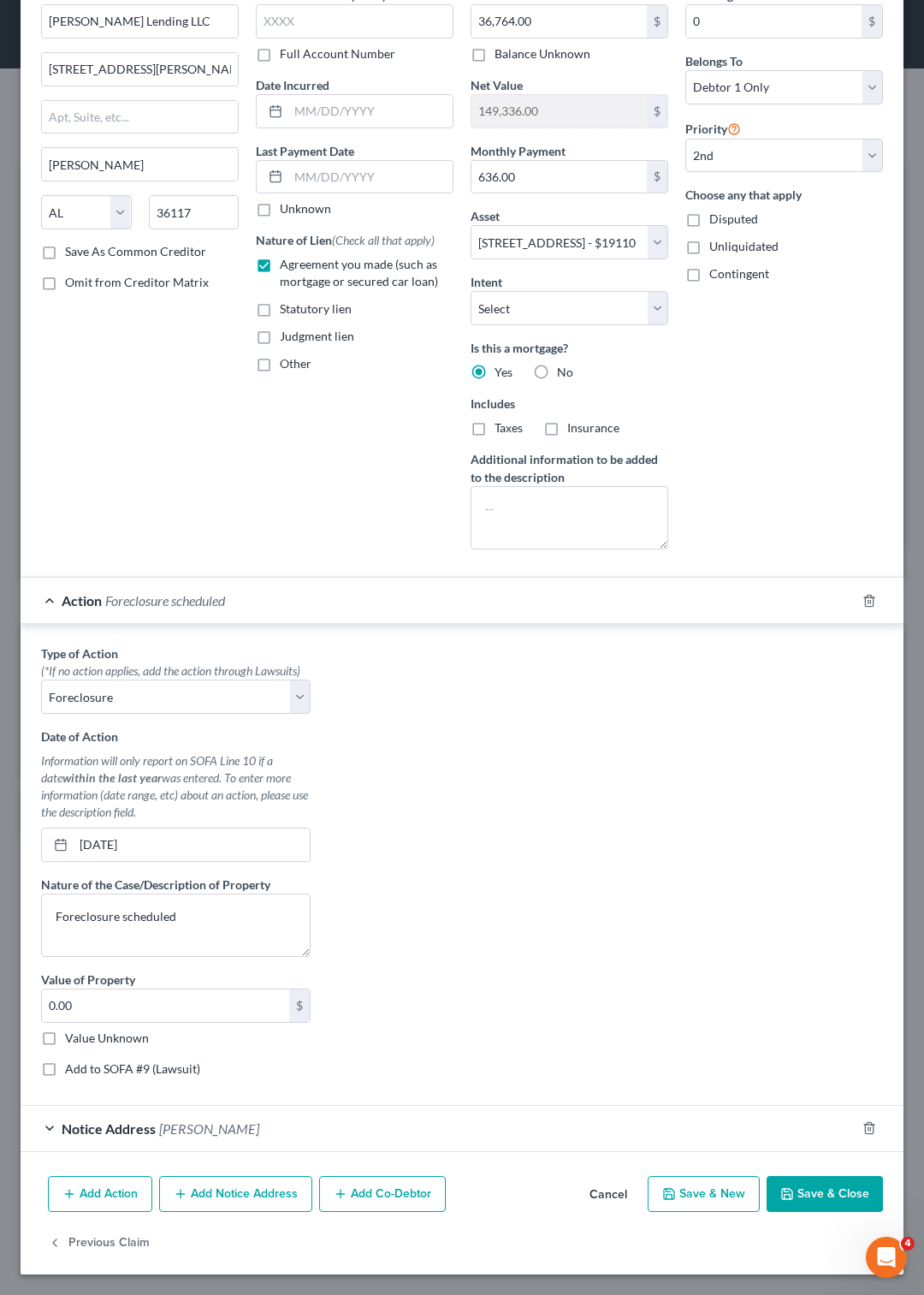
click at [781, 1196] on button "Save & Close" at bounding box center [825, 1194] width 117 height 36
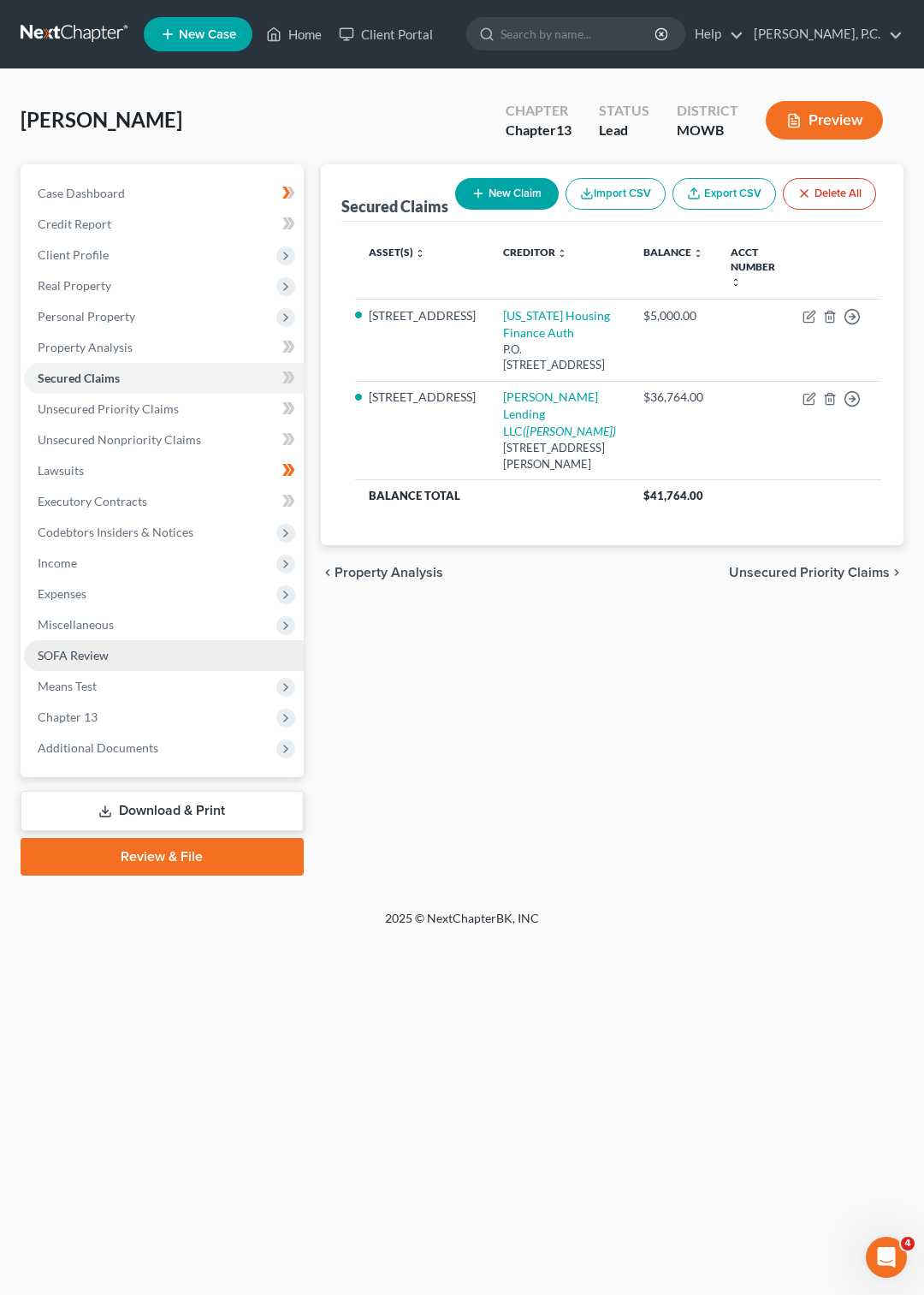
click at [77, 650] on span "SOFA Review" at bounding box center [72, 655] width 71 height 14
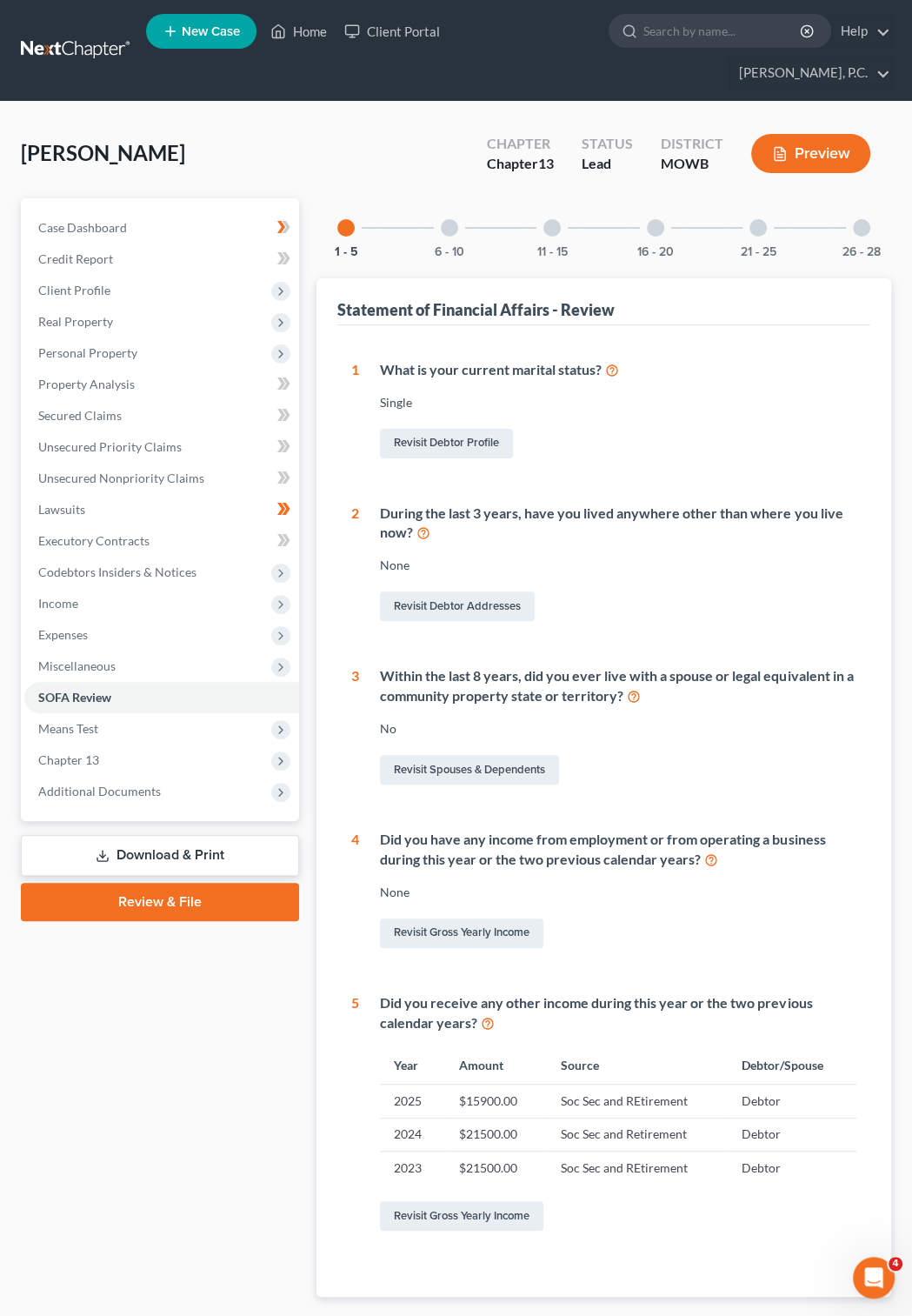
click at [550, 219] on div at bounding box center [552, 228] width 17 height 17
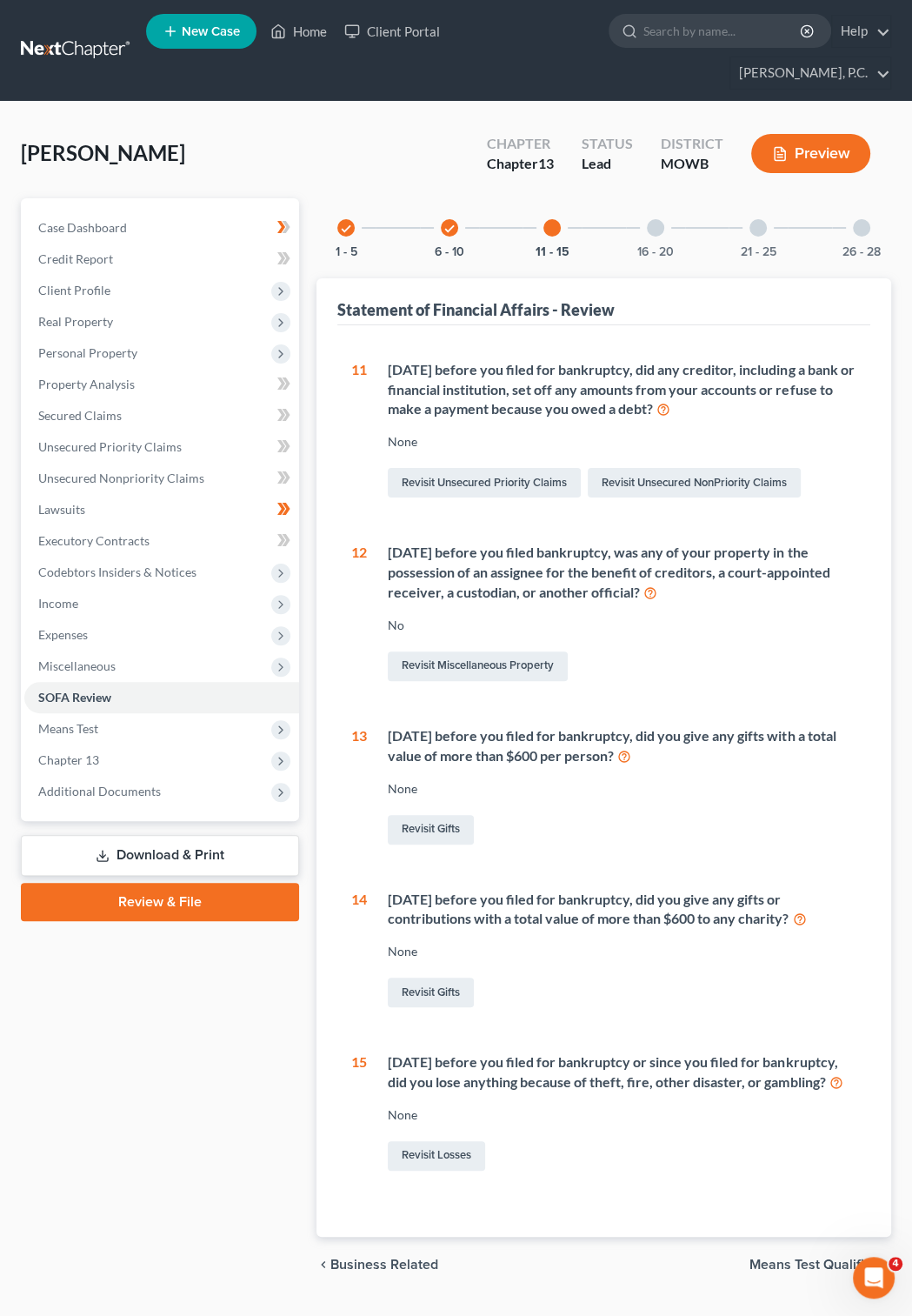
click at [658, 219] on div at bounding box center [656, 228] width 17 height 17
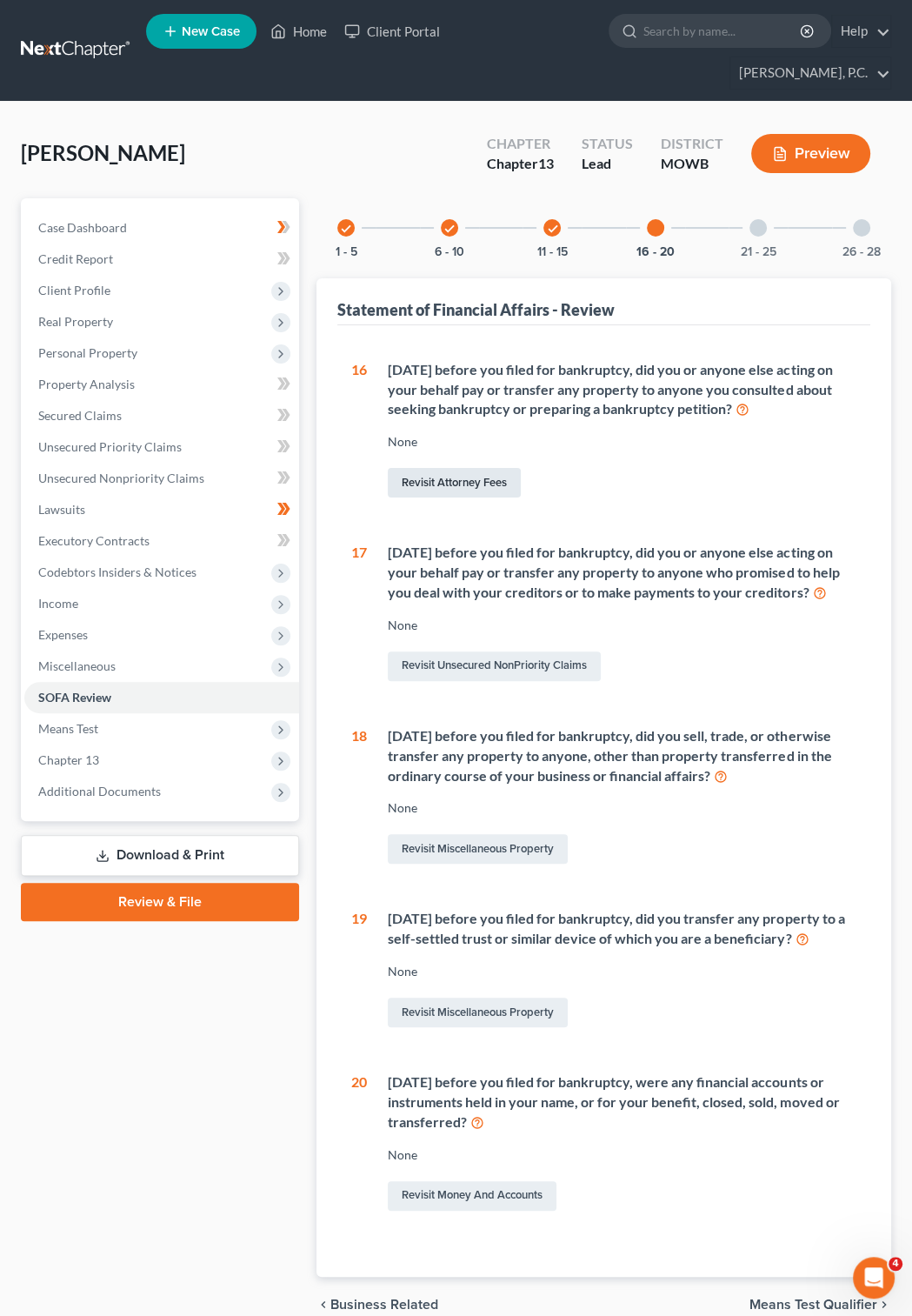
click at [448, 468] on link "Revisit Attorney Fees" at bounding box center [454, 482] width 133 height 30
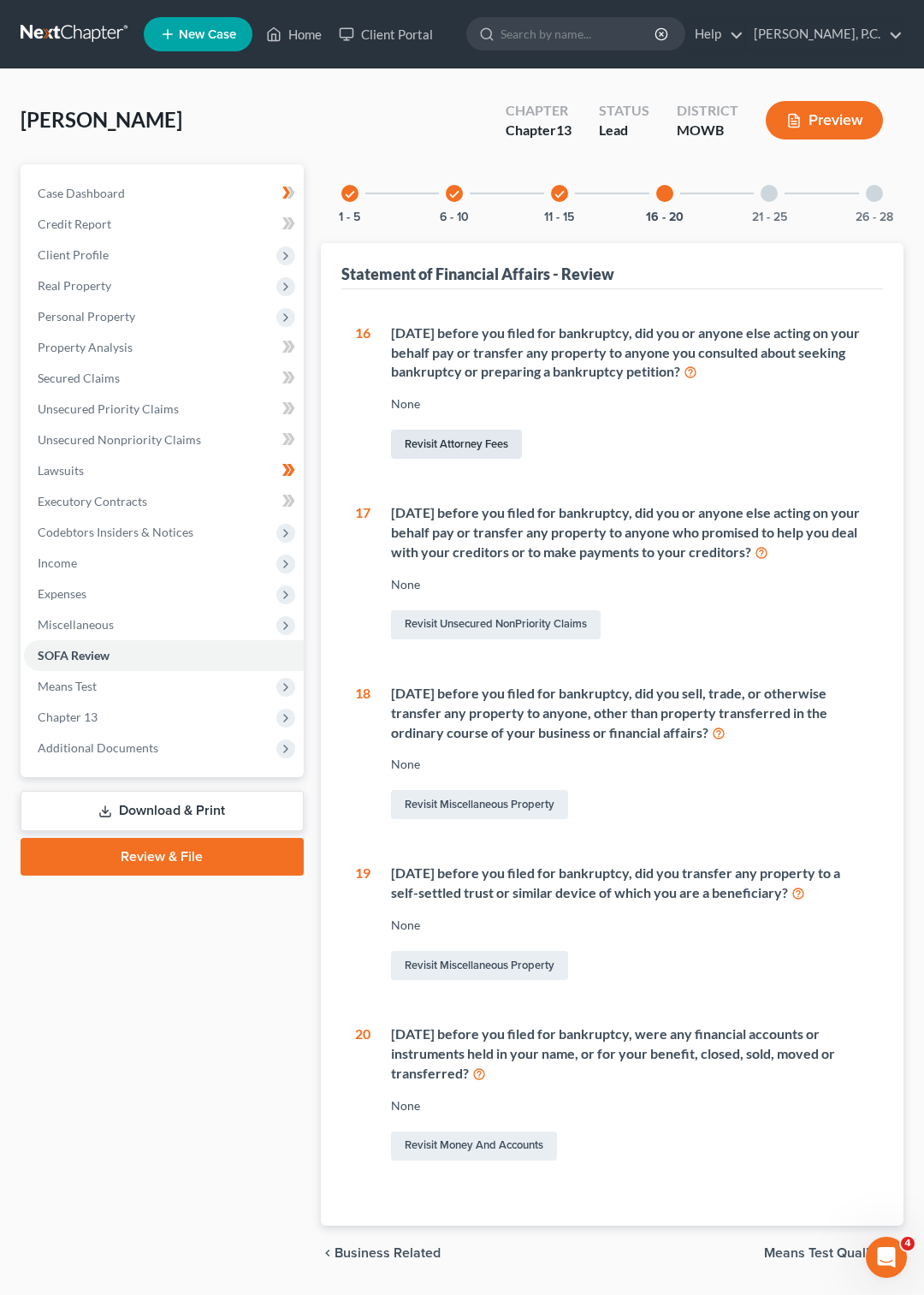
select select "0"
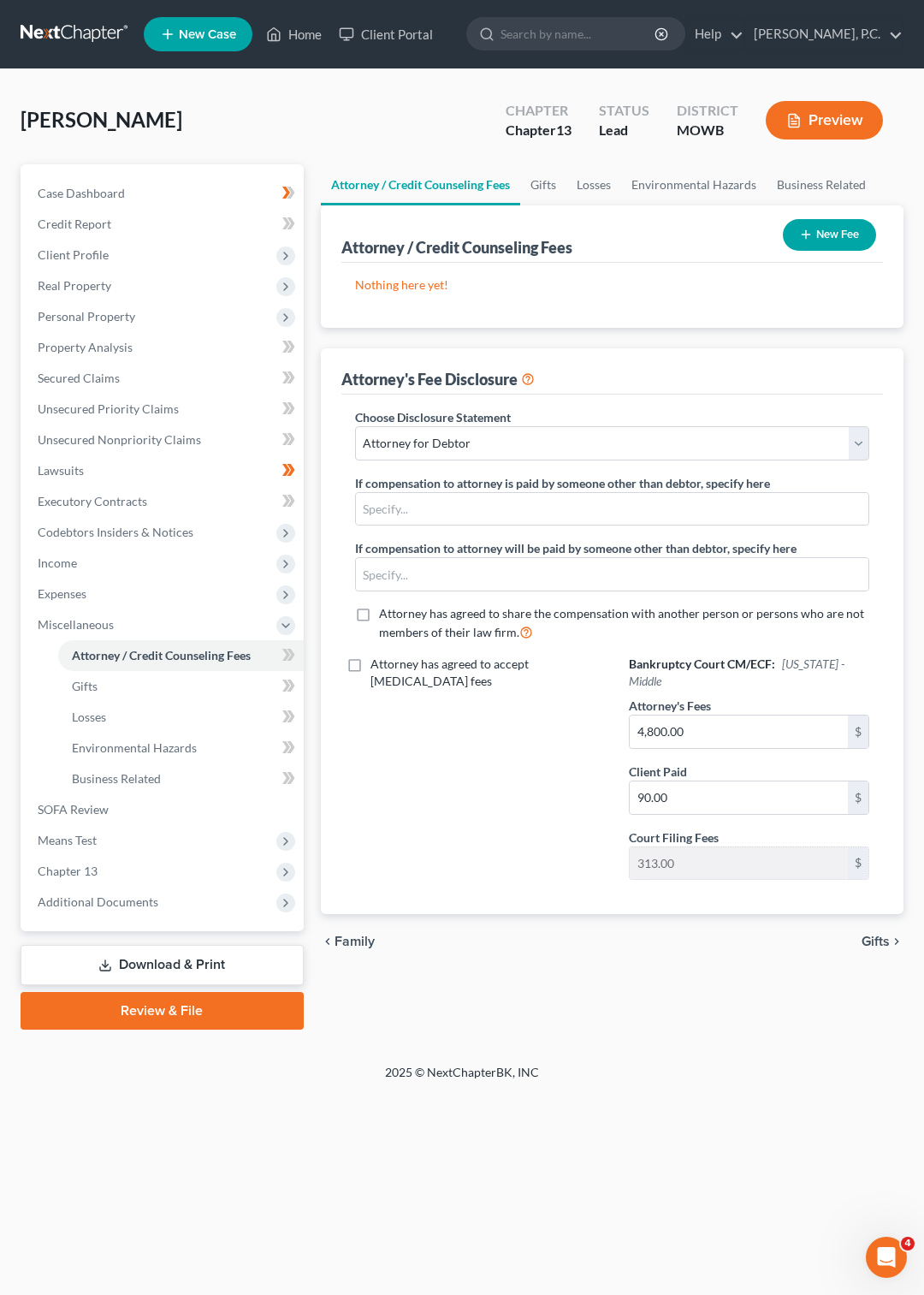
click at [828, 222] on button "New Fee" at bounding box center [829, 235] width 93 height 32
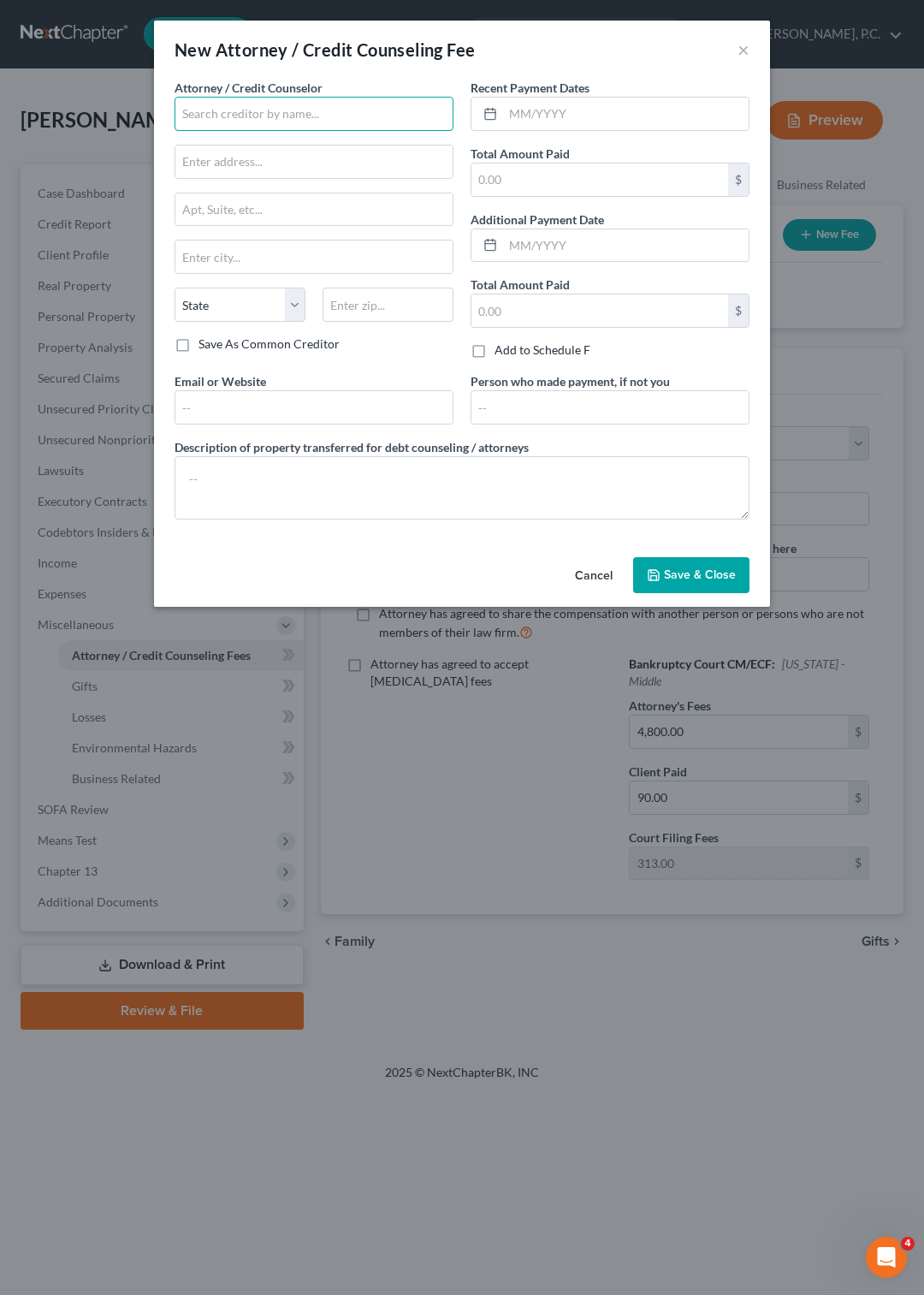
click at [236, 117] on input "text" at bounding box center [314, 114] width 279 height 34
click at [587, 593] on button "Cancel" at bounding box center [594, 576] width 65 height 34
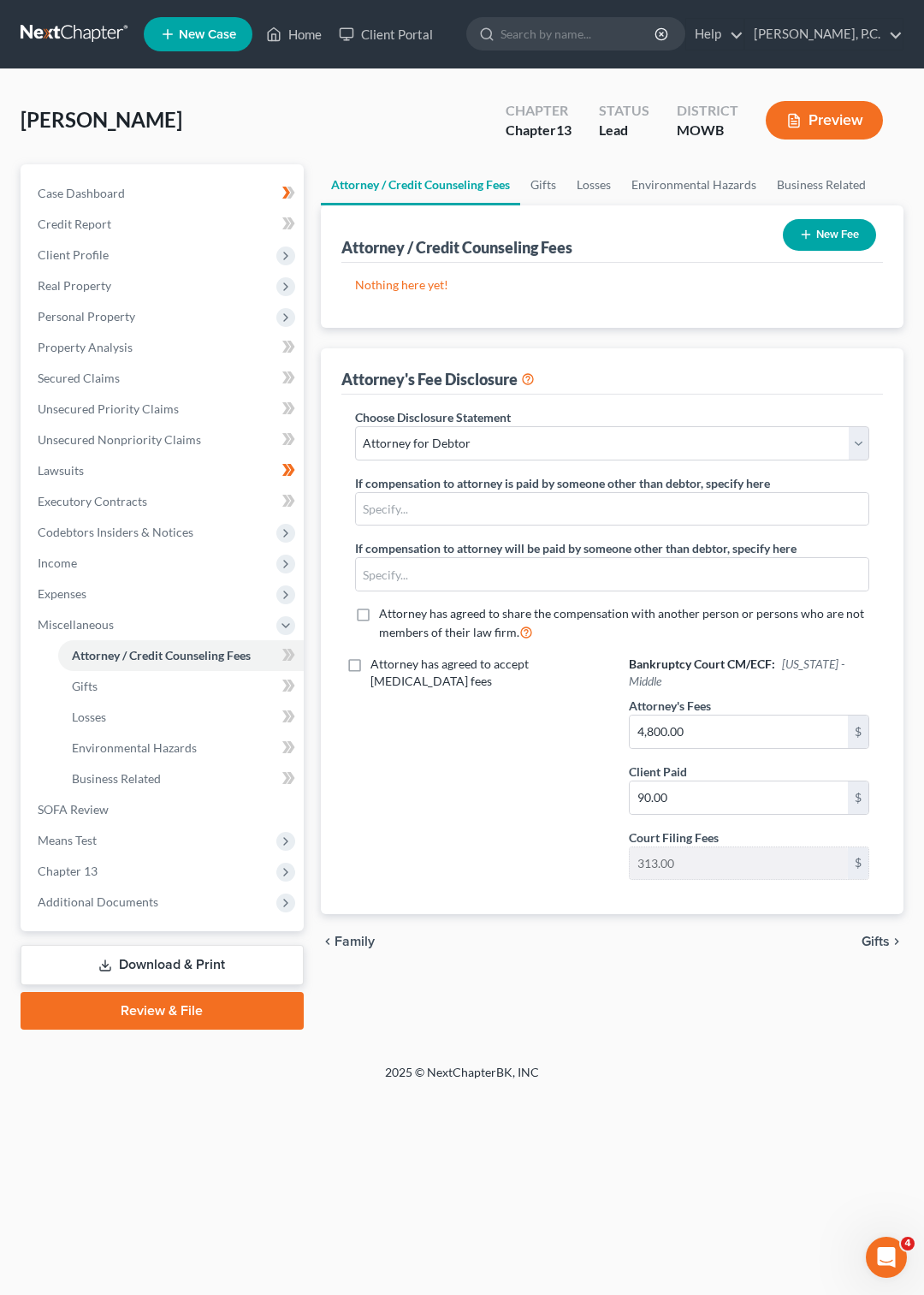
click at [809, 225] on button "New Fee" at bounding box center [829, 235] width 93 height 32
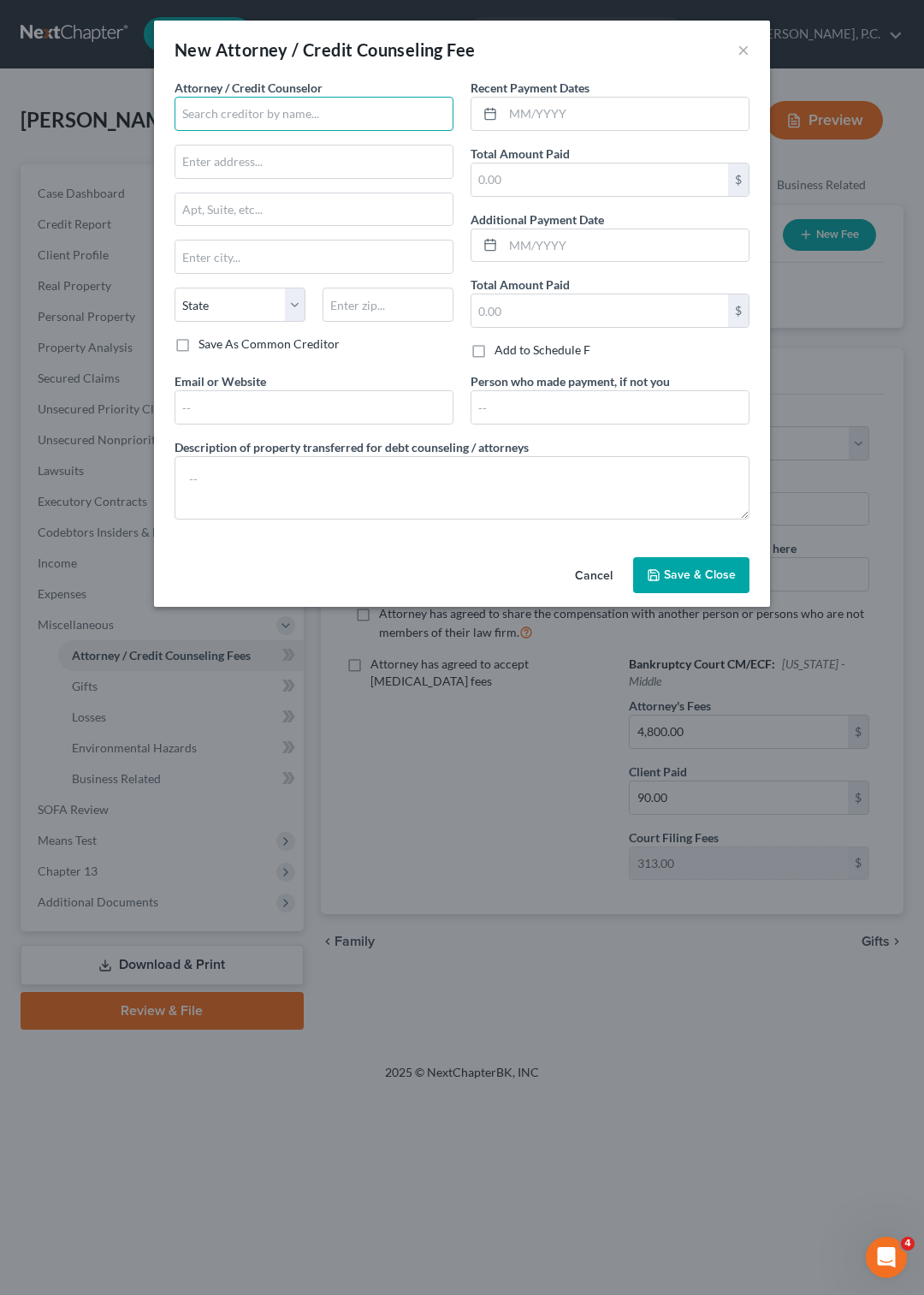
click at [374, 120] on input "text" at bounding box center [314, 114] width 279 height 34
type input "[PERSON_NAME]"
click at [558, 176] on input "text" at bounding box center [599, 180] width 257 height 33
type input "90"
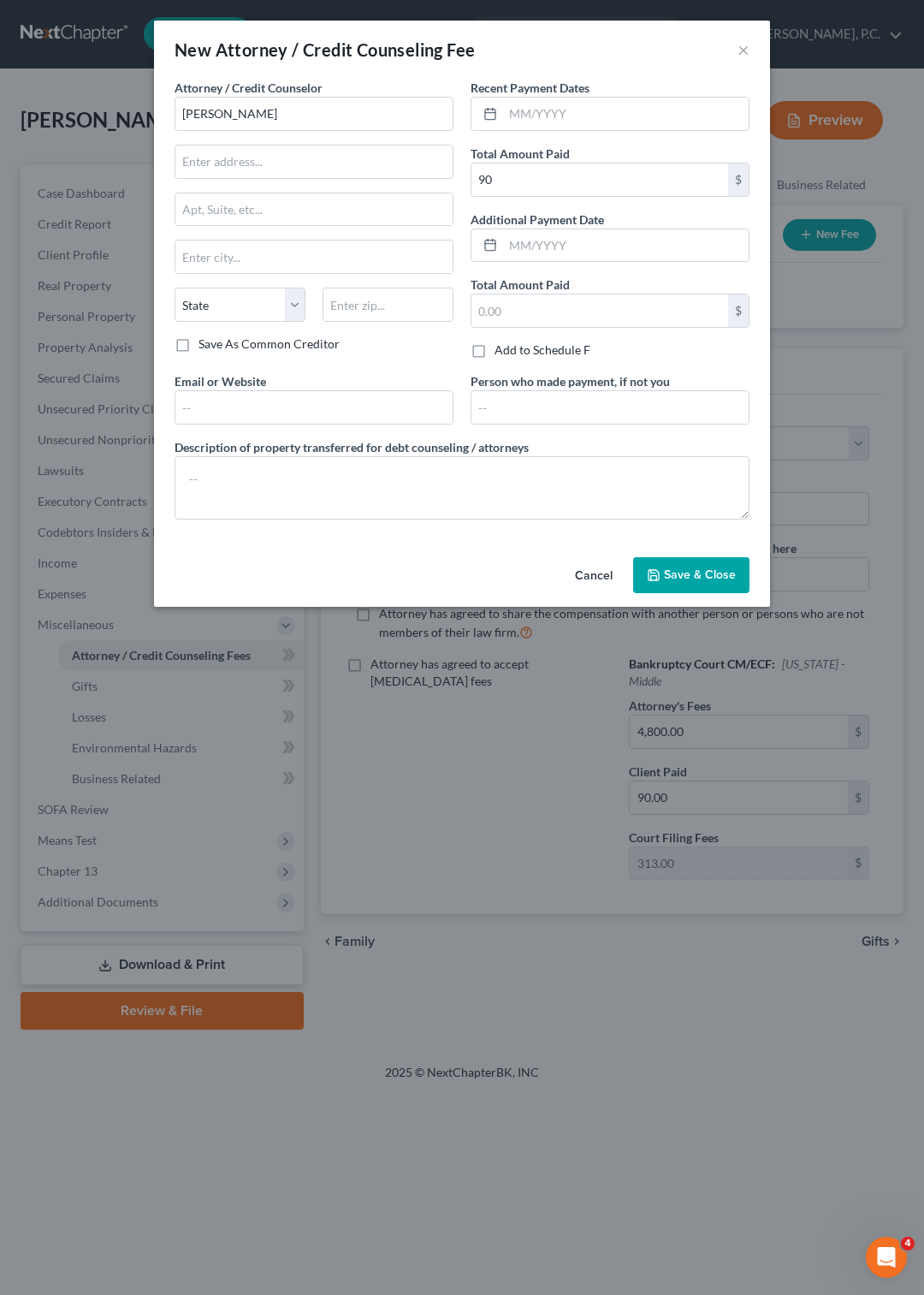
click at [675, 582] on span "Save & Close" at bounding box center [700, 574] width 72 height 14
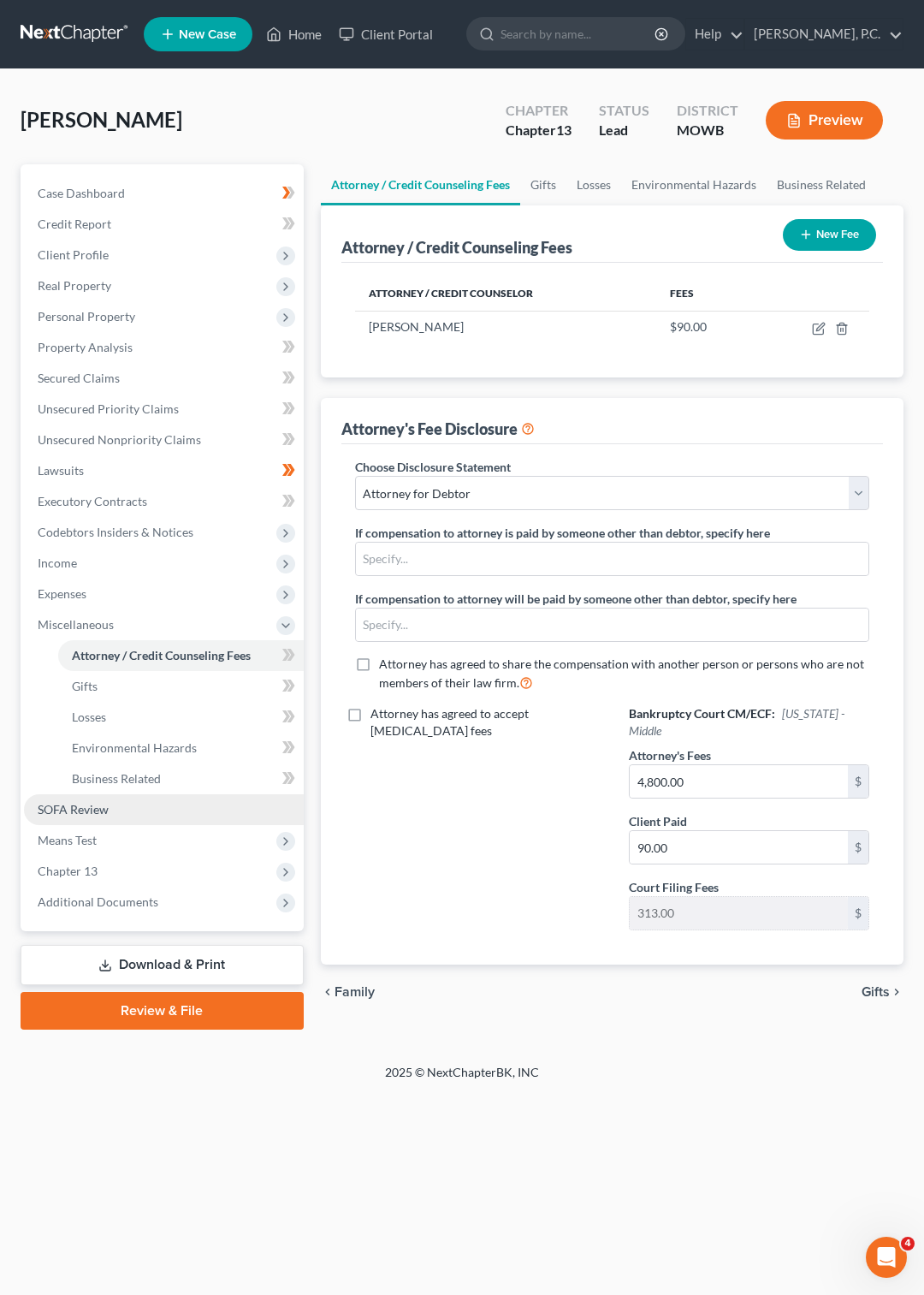
click at [83, 807] on span "SOFA Review" at bounding box center [72, 808] width 71 height 14
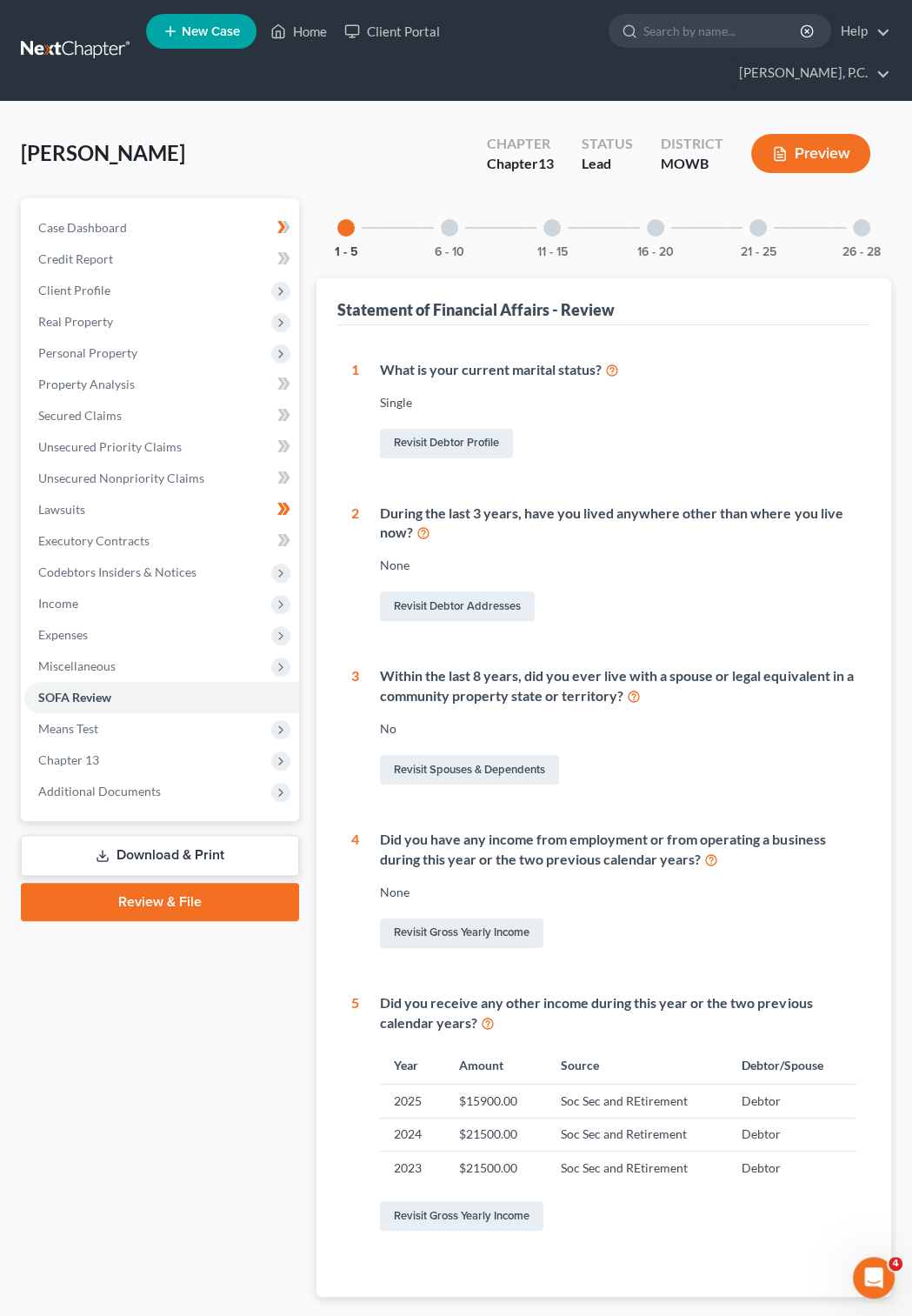
click at [650, 219] on div at bounding box center [656, 228] width 17 height 17
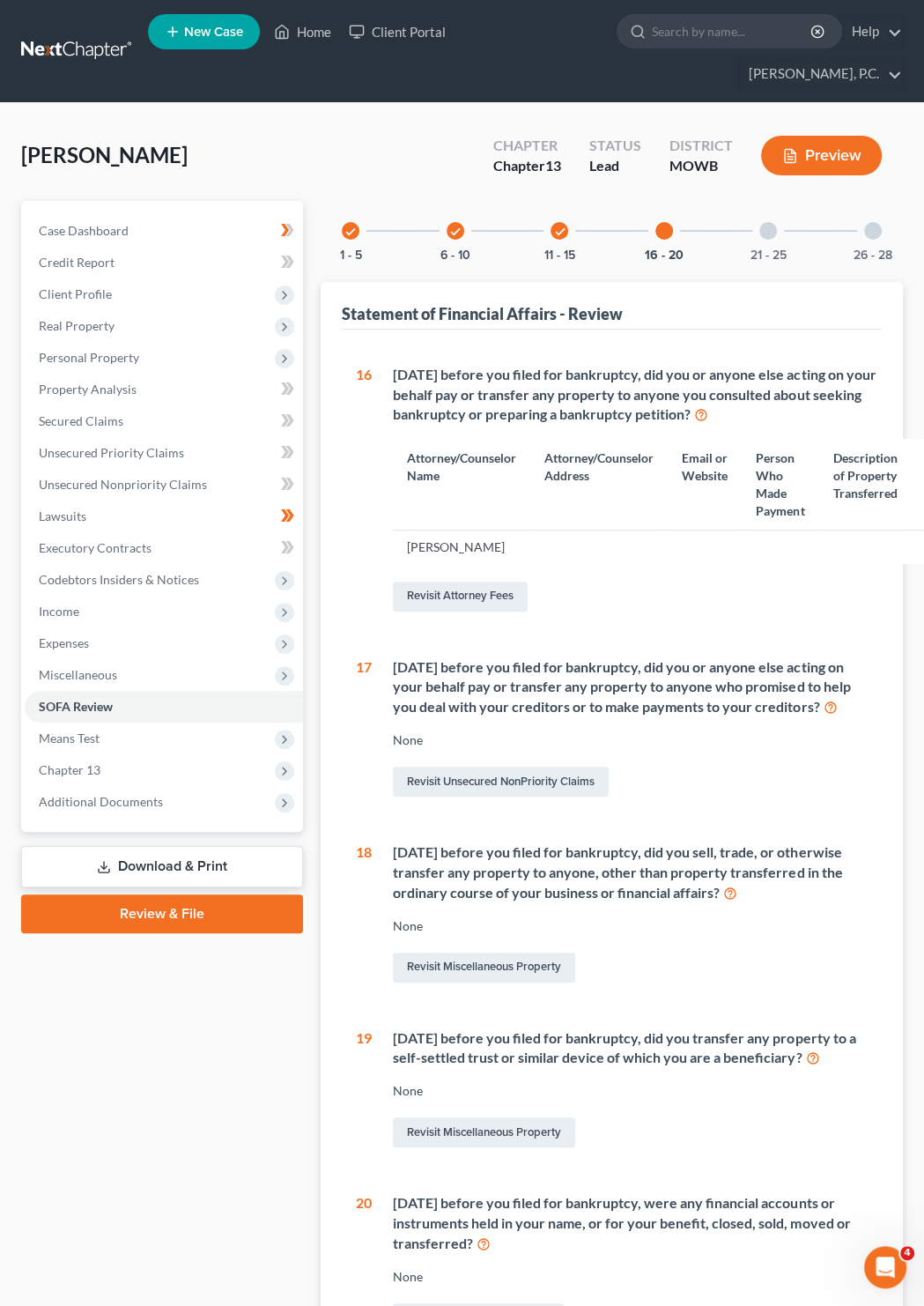
click at [768, 222] on div at bounding box center [768, 231] width 17 height 17
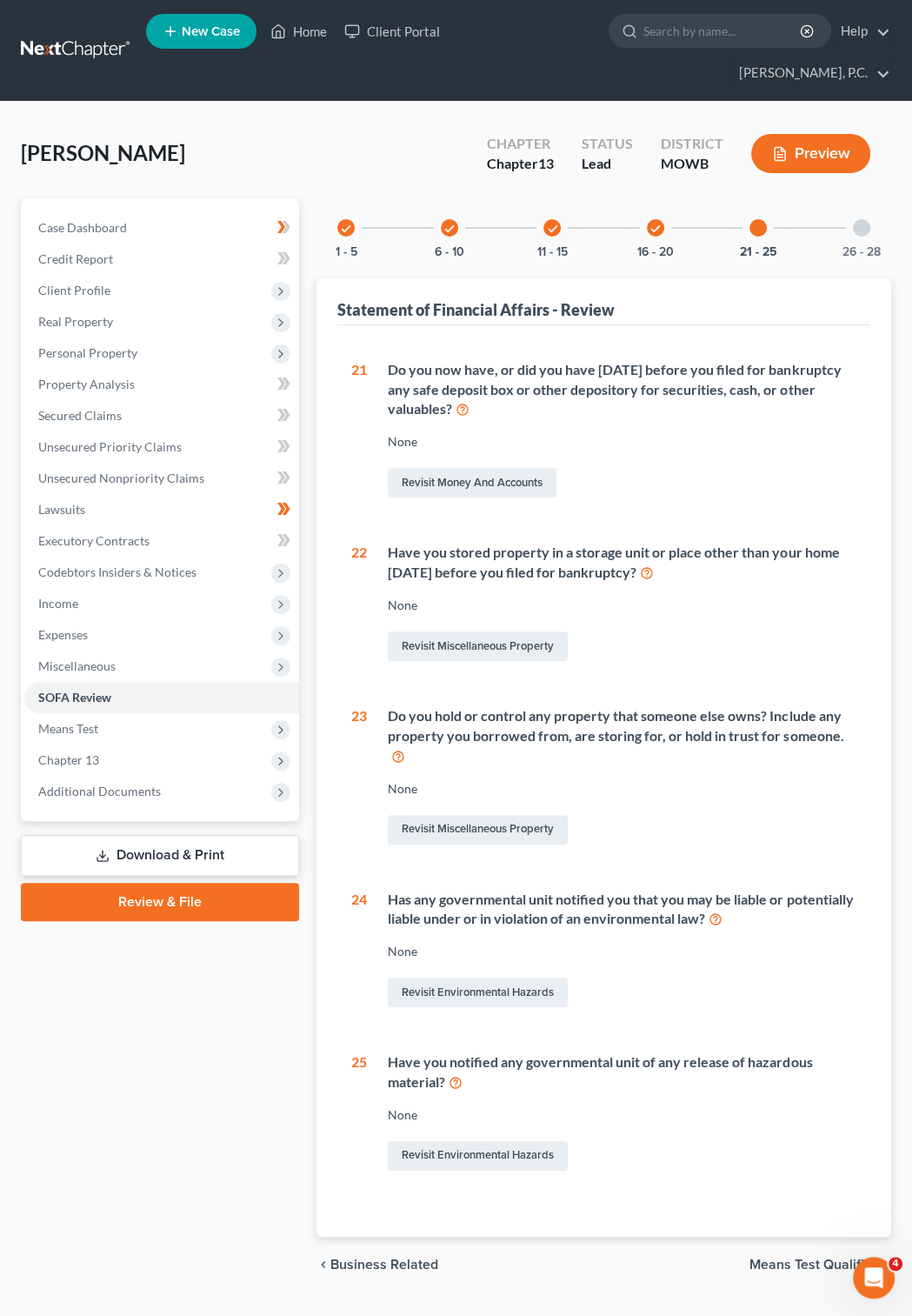
click at [857, 219] on div at bounding box center [861, 228] width 17 height 17
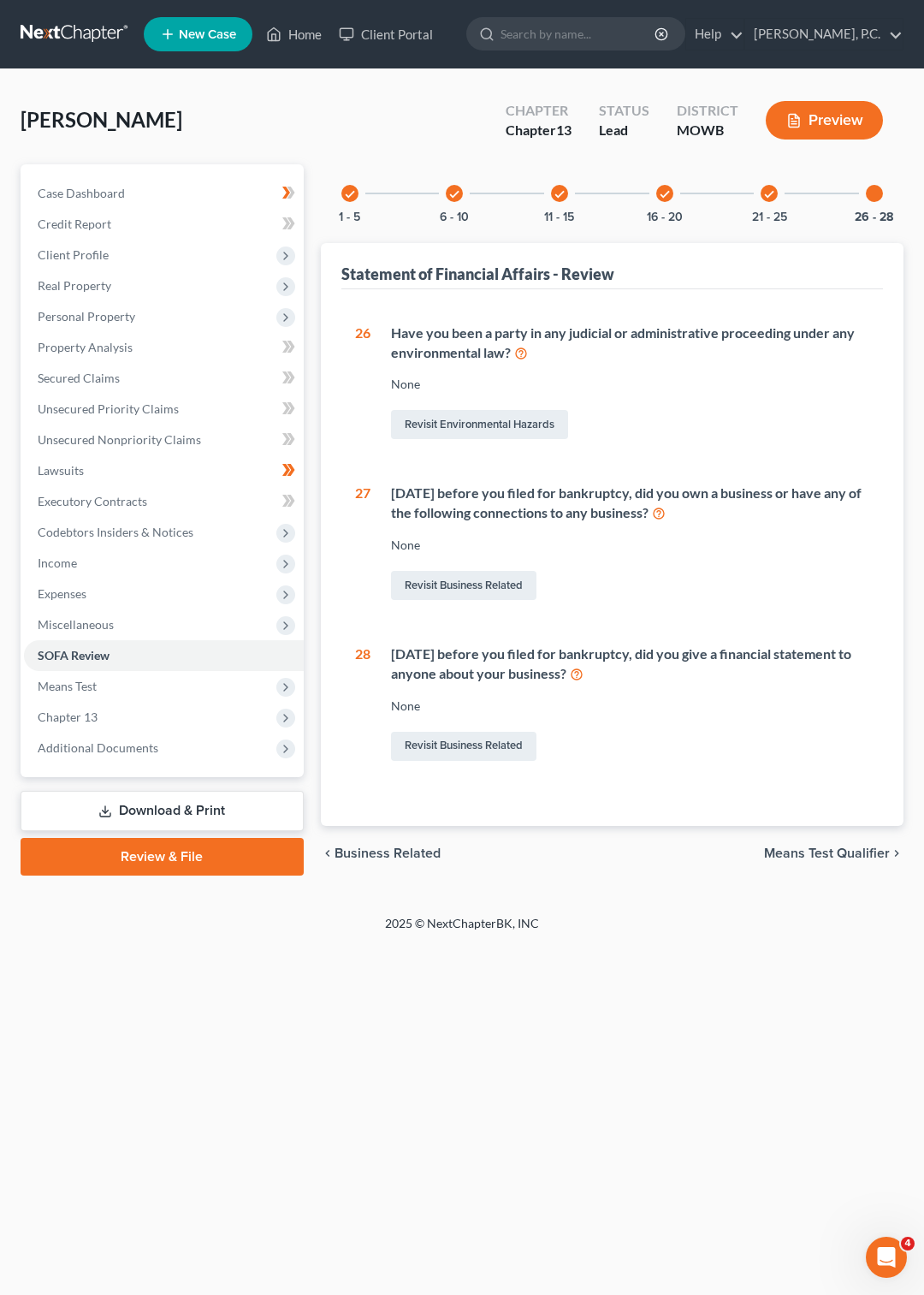
click at [196, 803] on link "Download & Print" at bounding box center [162, 810] width 283 height 40
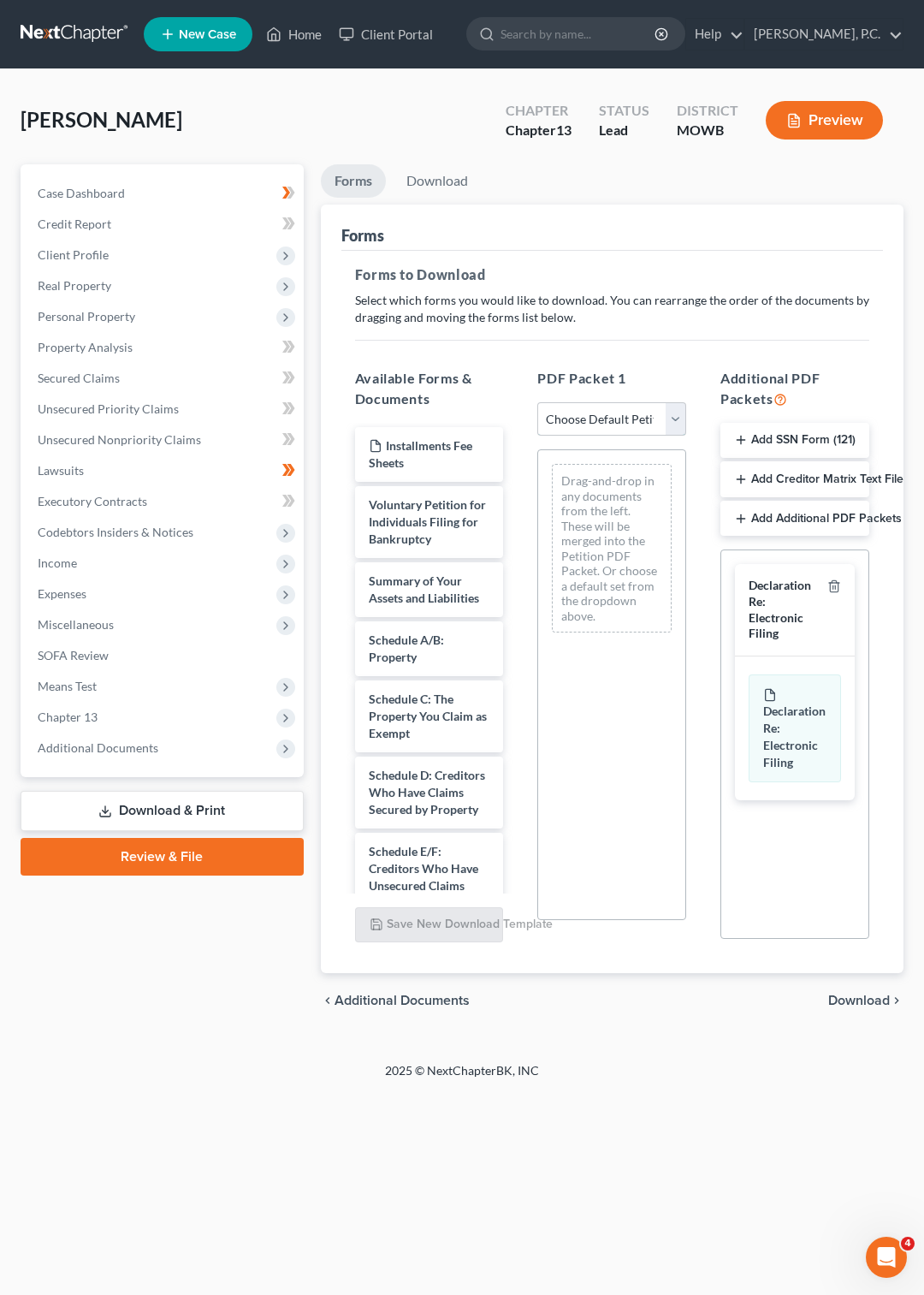
click at [537, 402] on select "Choose Default Petition PDF Packet Complete Bankruptcy Petition (all forms and …" at bounding box center [612, 419] width 149 height 34
select select "0"
click option "Complete Bankruptcy Petition (all forms and schedules)" at bounding box center [0, 0] width 0 height 0
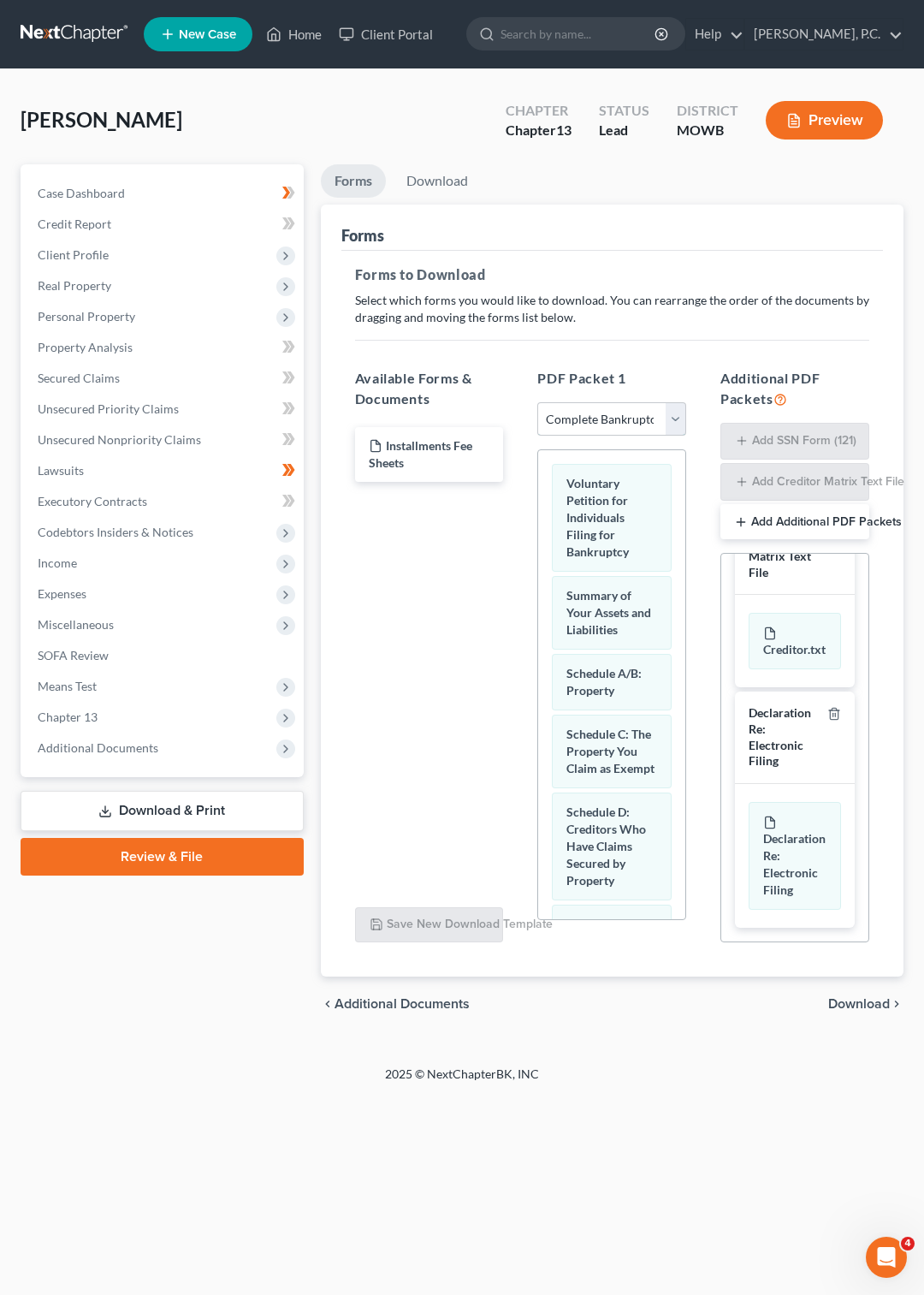
scroll to position [394, 0]
click at [427, 182] on link "Download" at bounding box center [437, 181] width 89 height 33
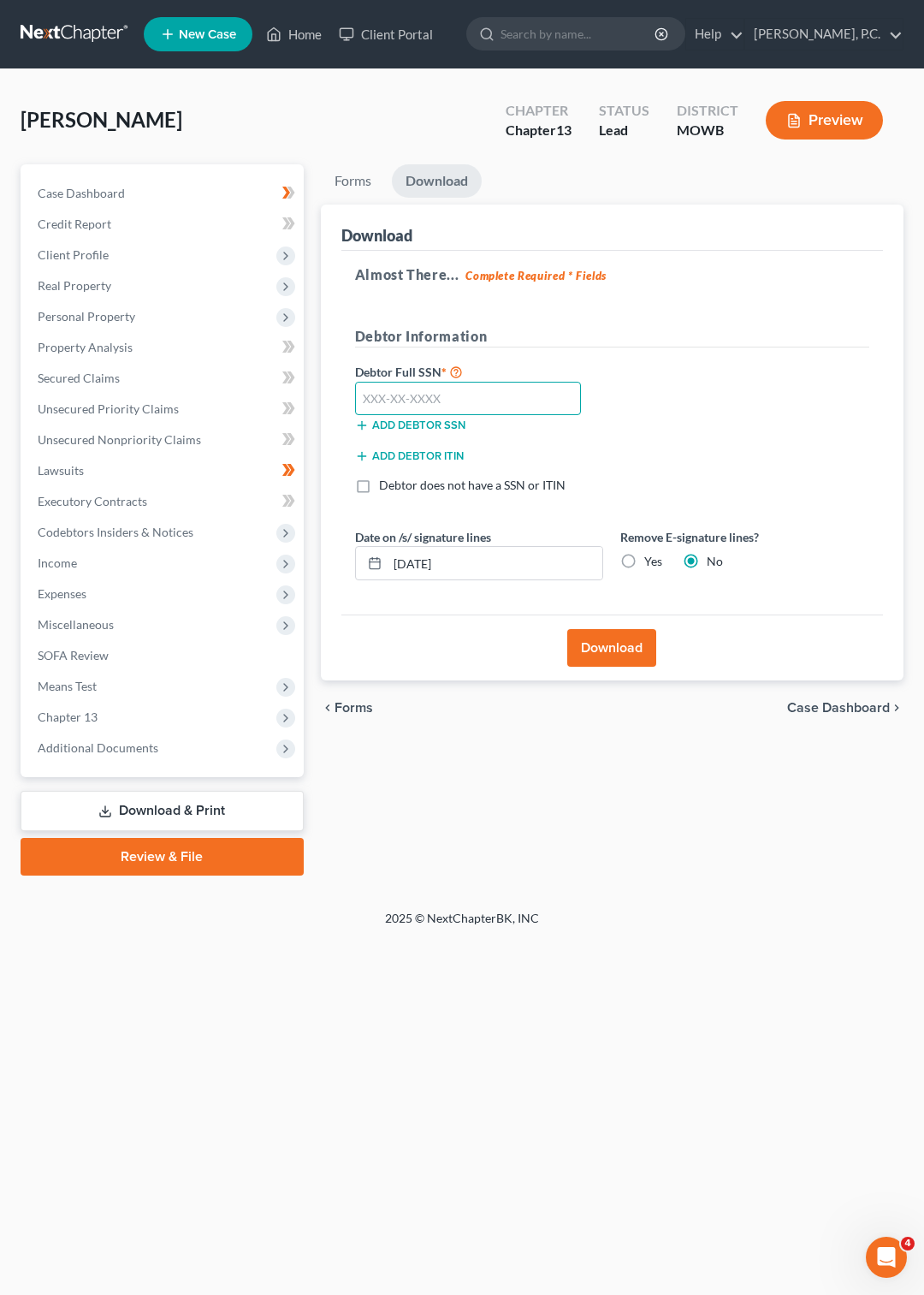
click at [364, 395] on input "text" at bounding box center [468, 399] width 227 height 34
type input "421-92-9025"
click at [438, 426] on button "Add debtor SSN" at bounding box center [409, 425] width 110 height 14
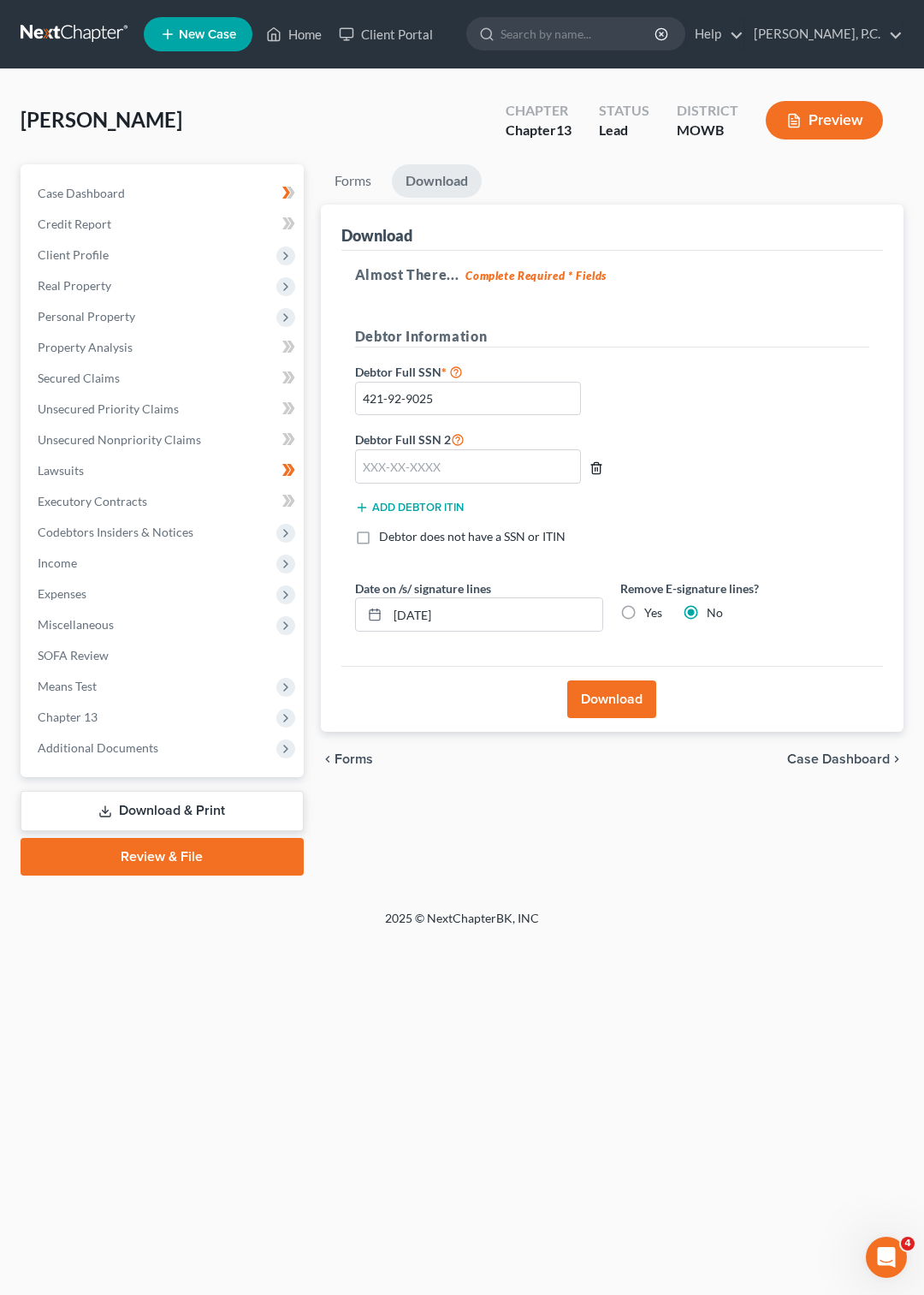
click at [594, 471] on icon "button" at bounding box center [597, 468] width 8 height 11
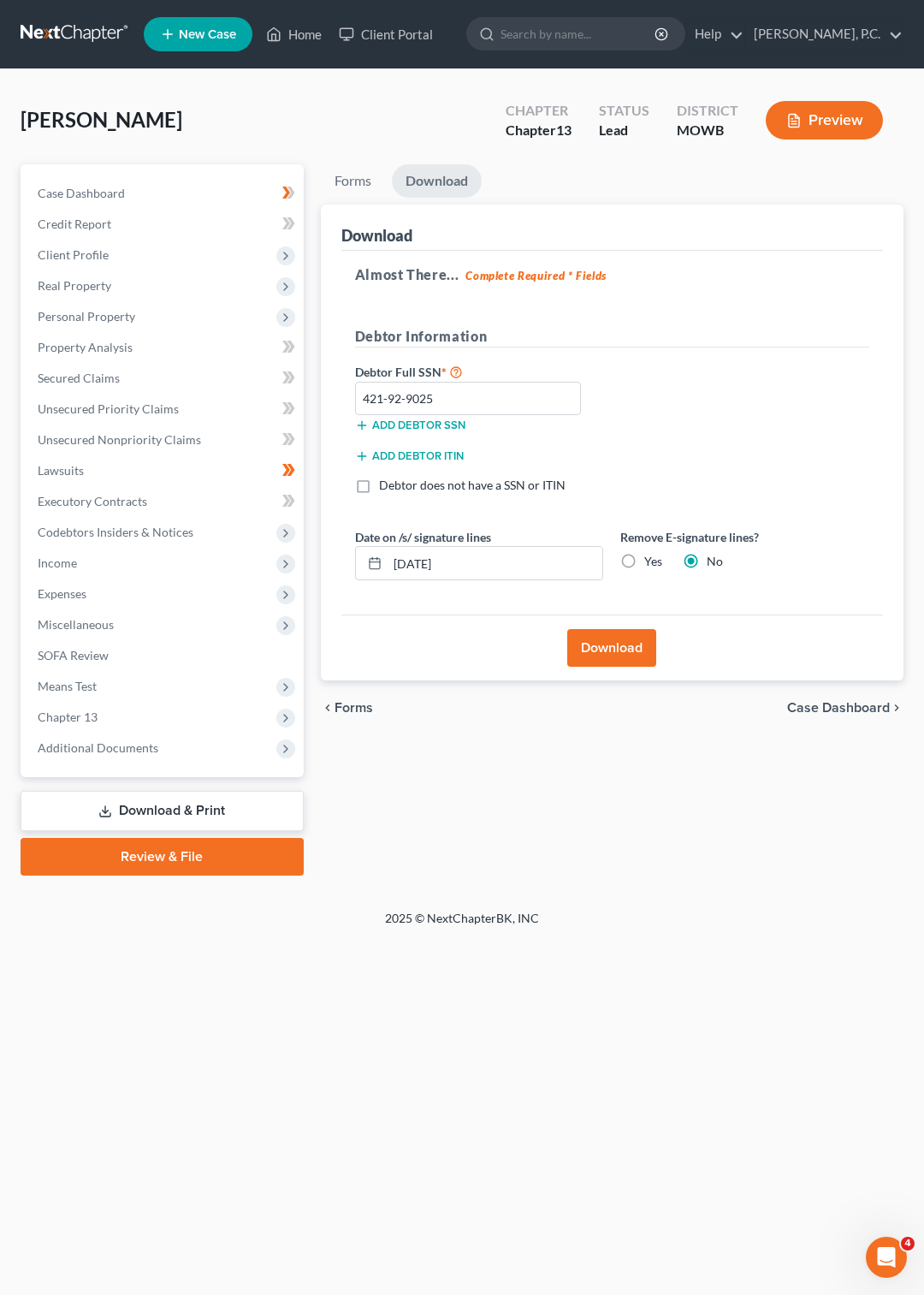
click at [620, 648] on button "Download" at bounding box center [612, 648] width 89 height 38
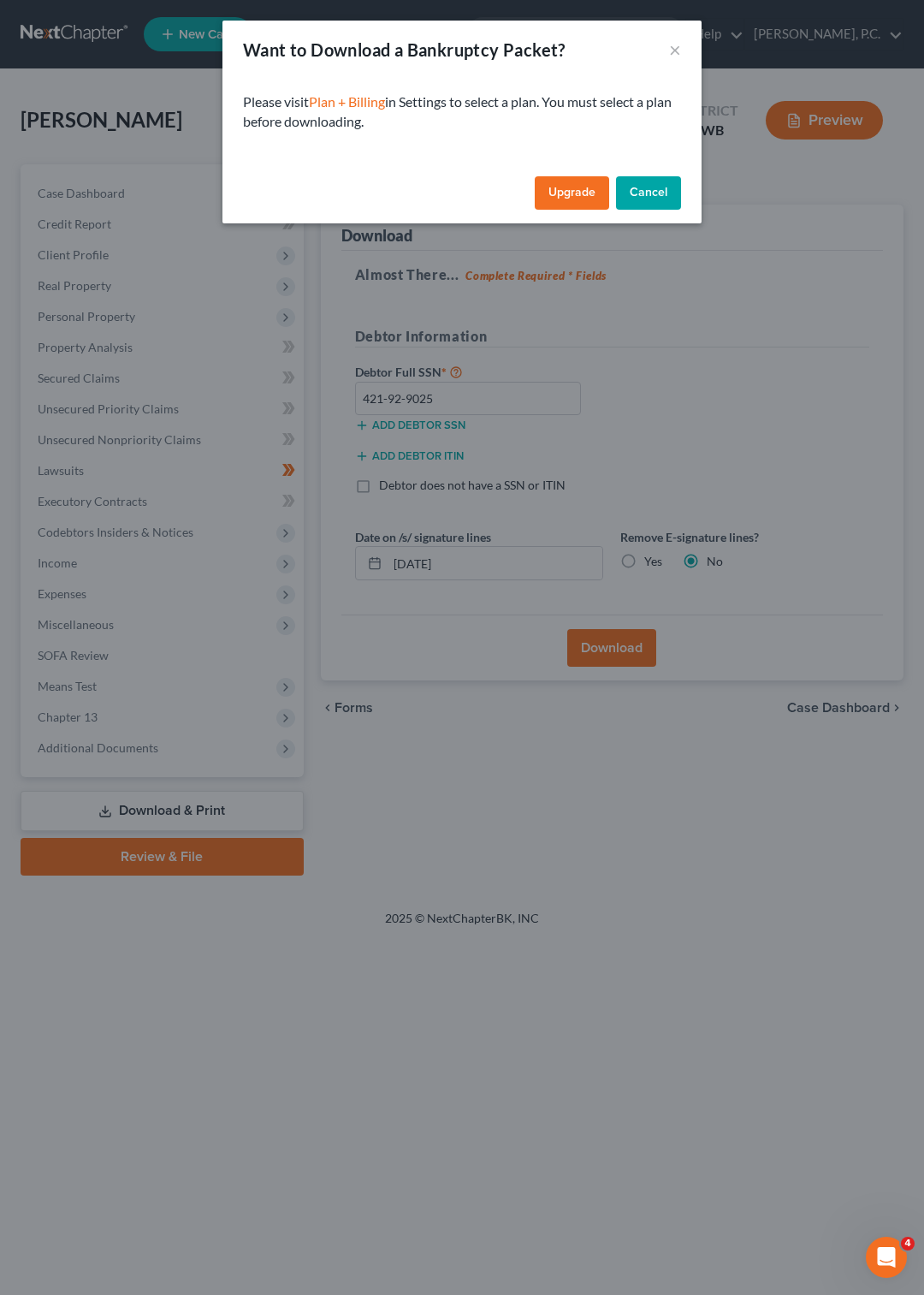
click at [651, 194] on button "Cancel" at bounding box center [648, 193] width 65 height 34
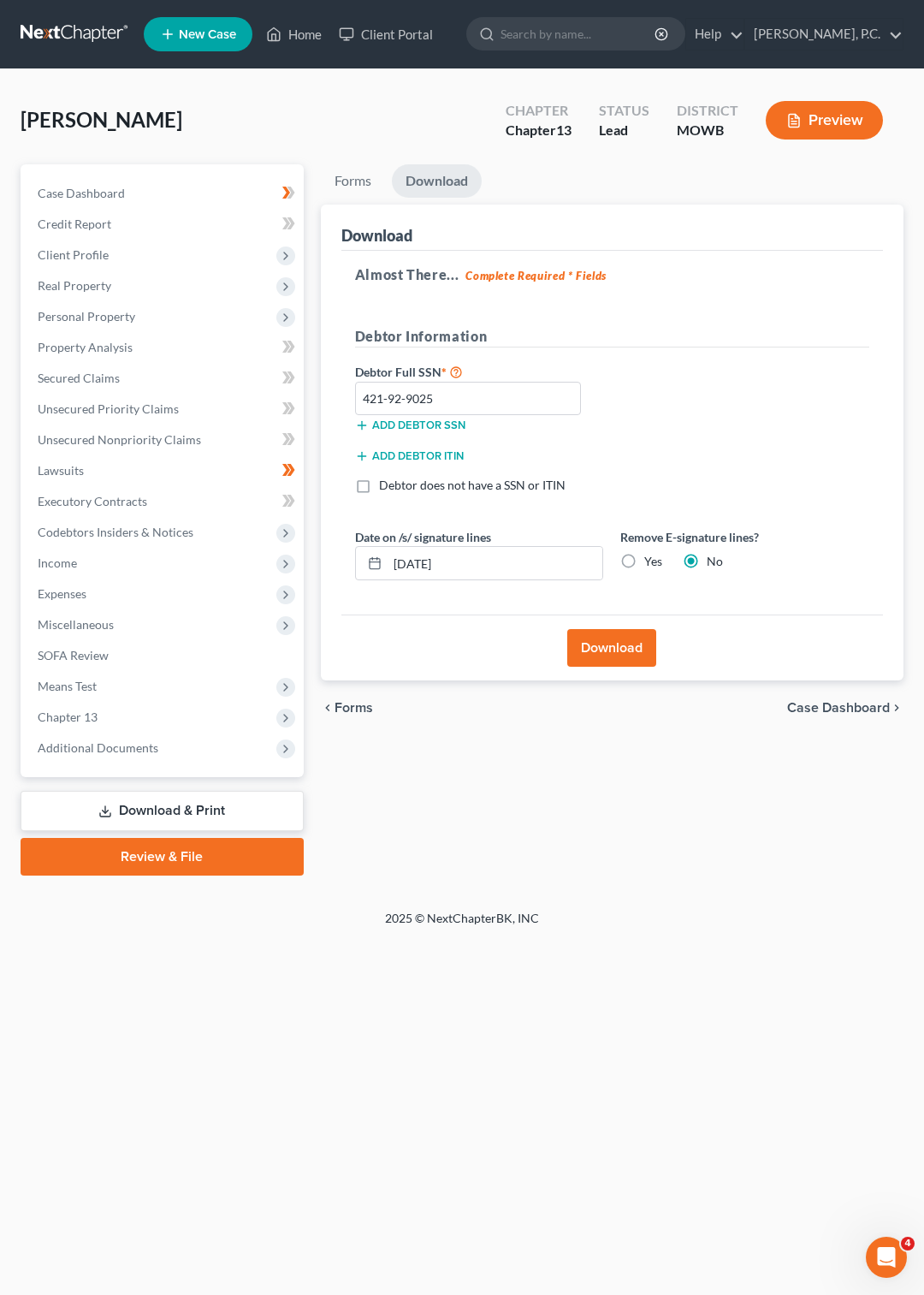
click at [808, 127] on button "Preview" at bounding box center [824, 120] width 118 height 39
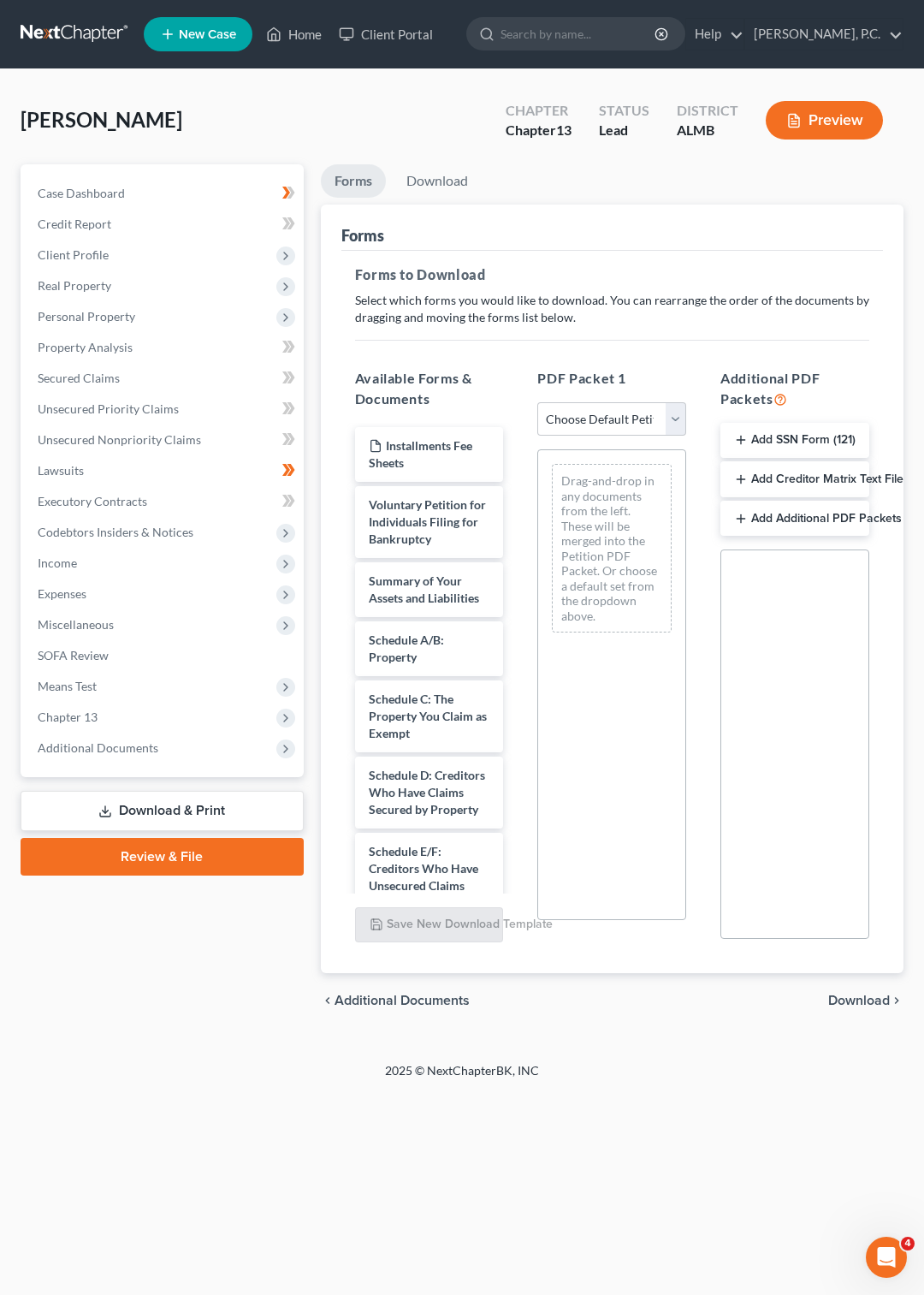
click at [819, 115] on button "Preview" at bounding box center [824, 120] width 118 height 39
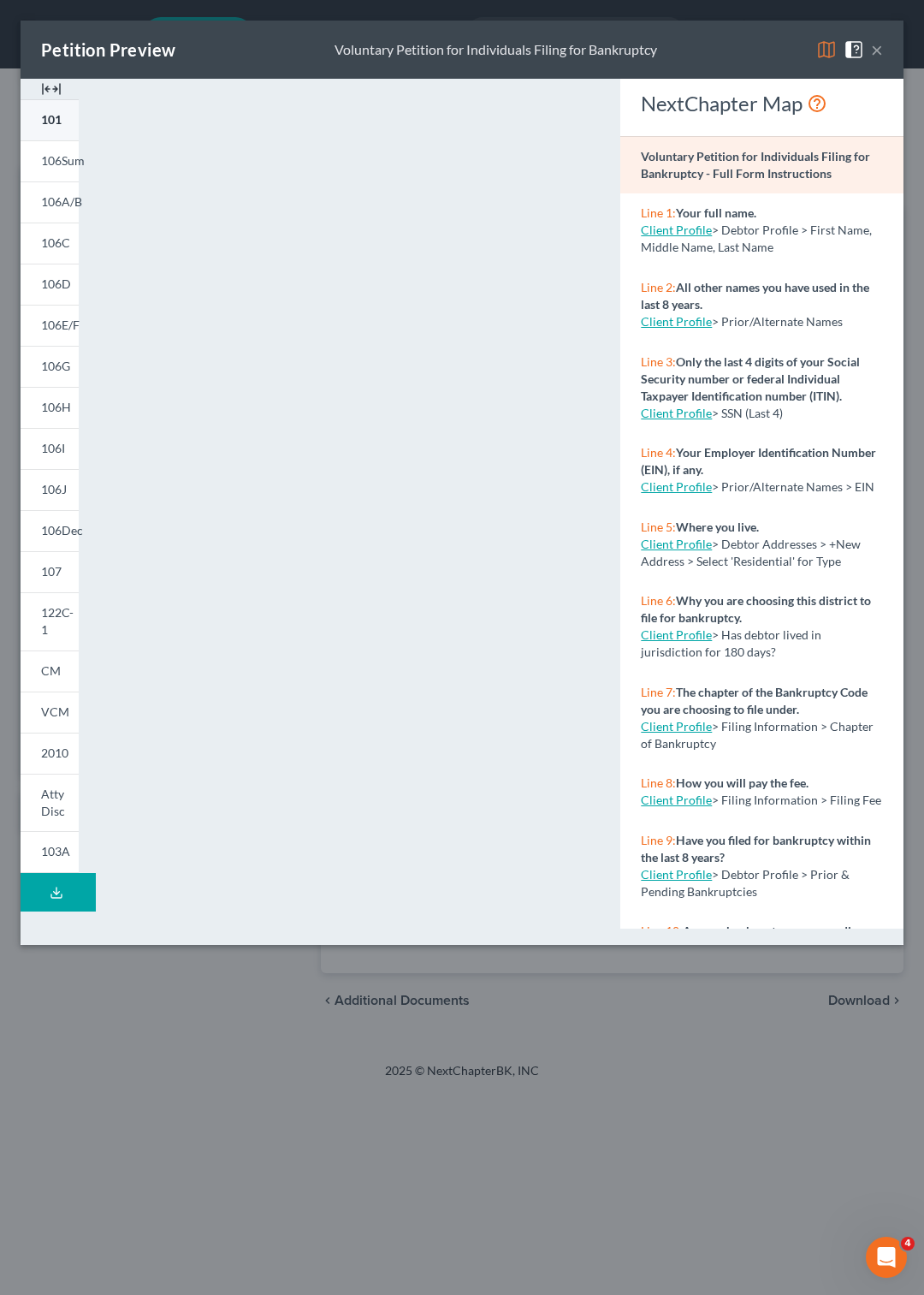
click at [53, 119] on span "101" at bounding box center [52, 119] width 21 height 14
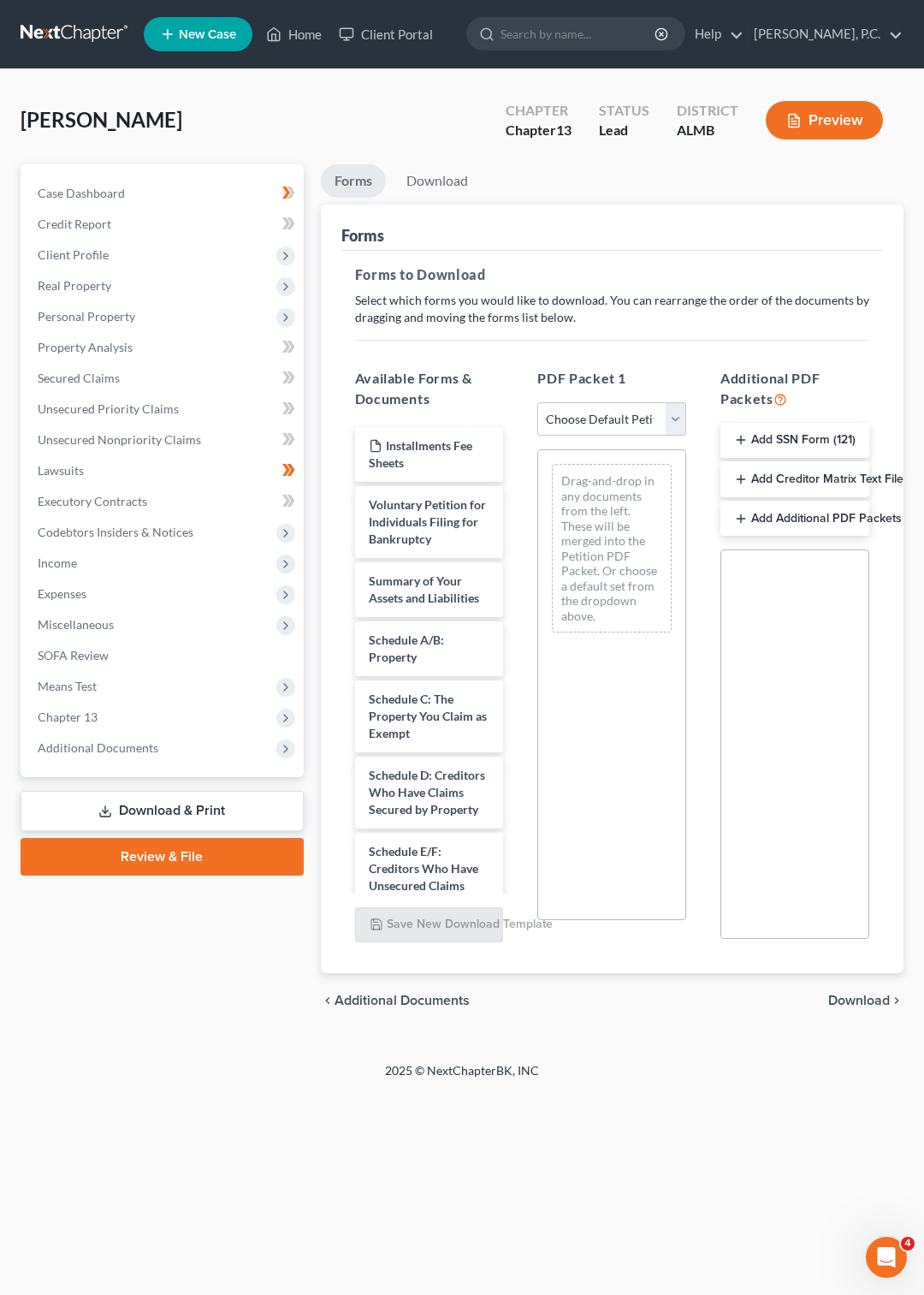
click at [841, 115] on button "Preview" at bounding box center [824, 120] width 118 height 39
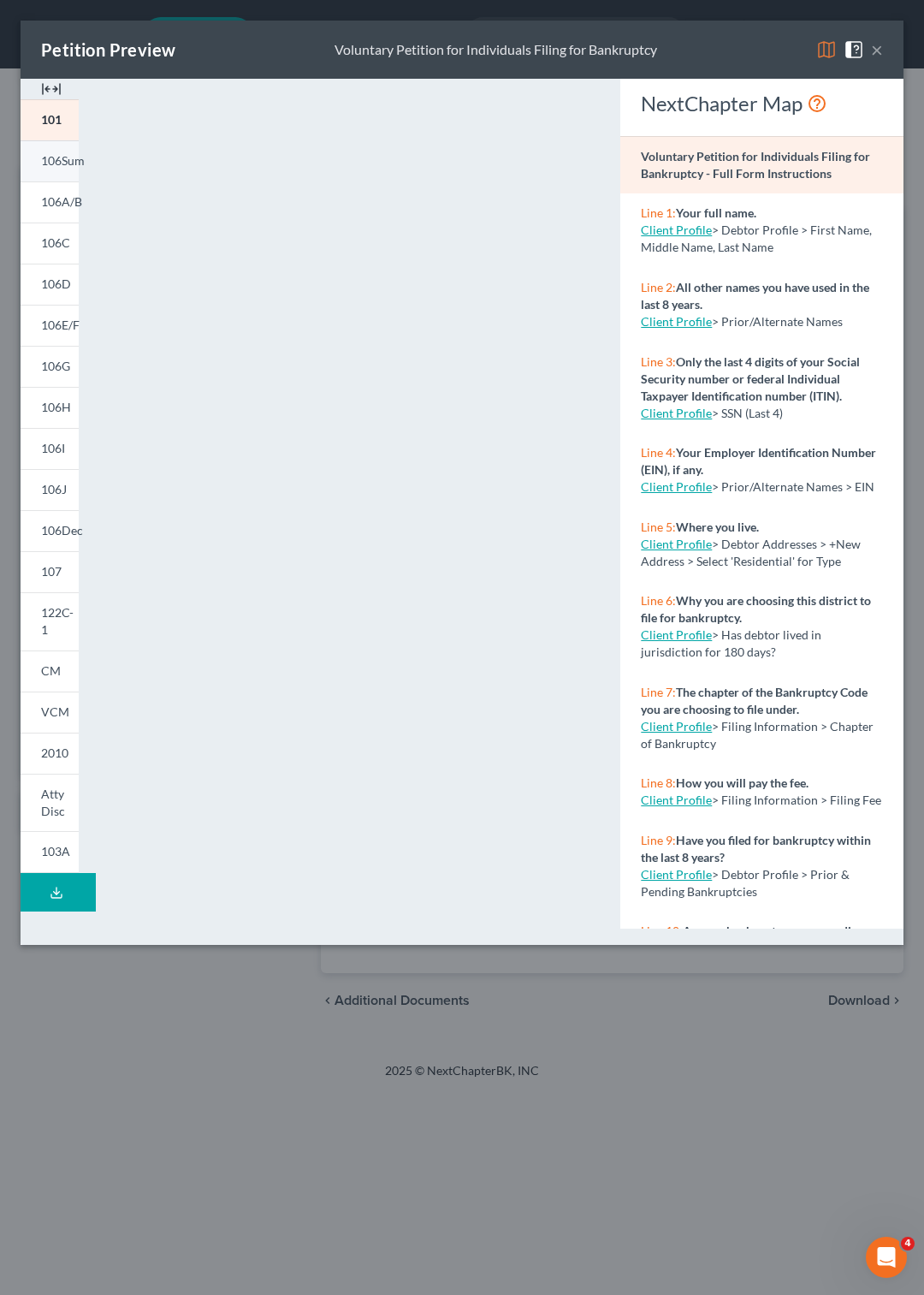
click at [61, 165] on span "106Sum" at bounding box center [63, 160] width 43 height 14
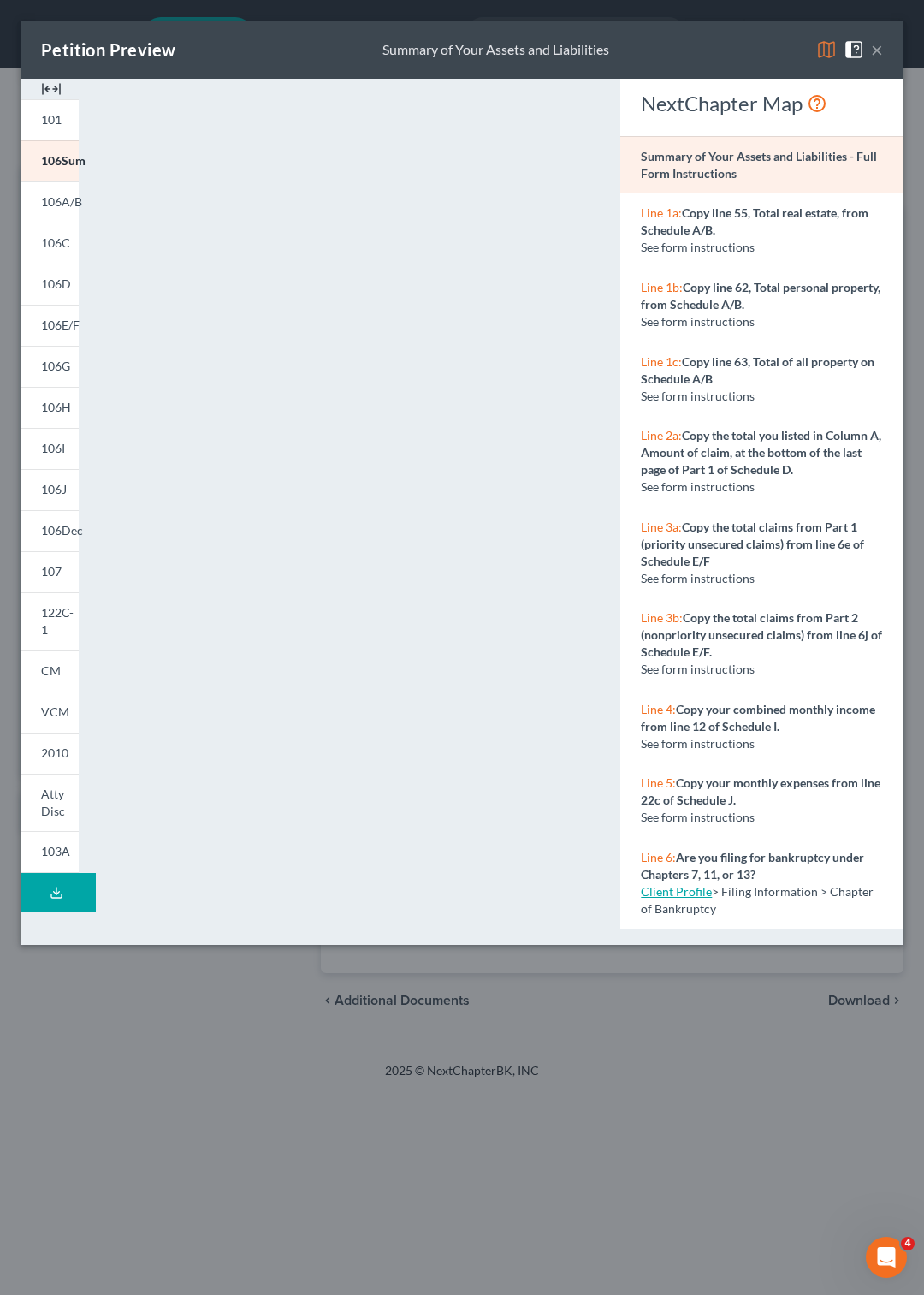
click at [55, 886] on icon at bounding box center [56, 892] width 14 height 14
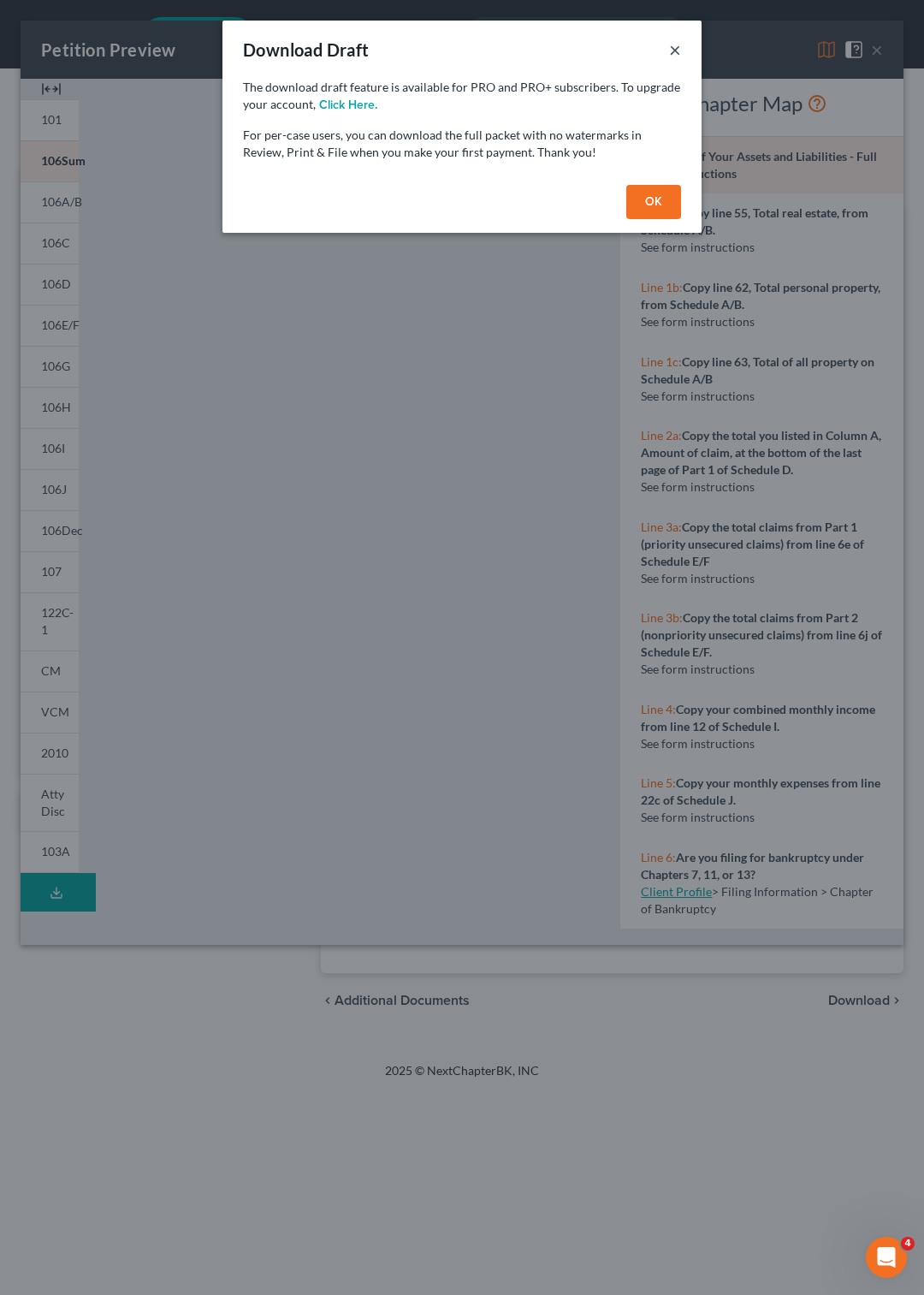
click at [677, 48] on button "×" at bounding box center [675, 50] width 12 height 21
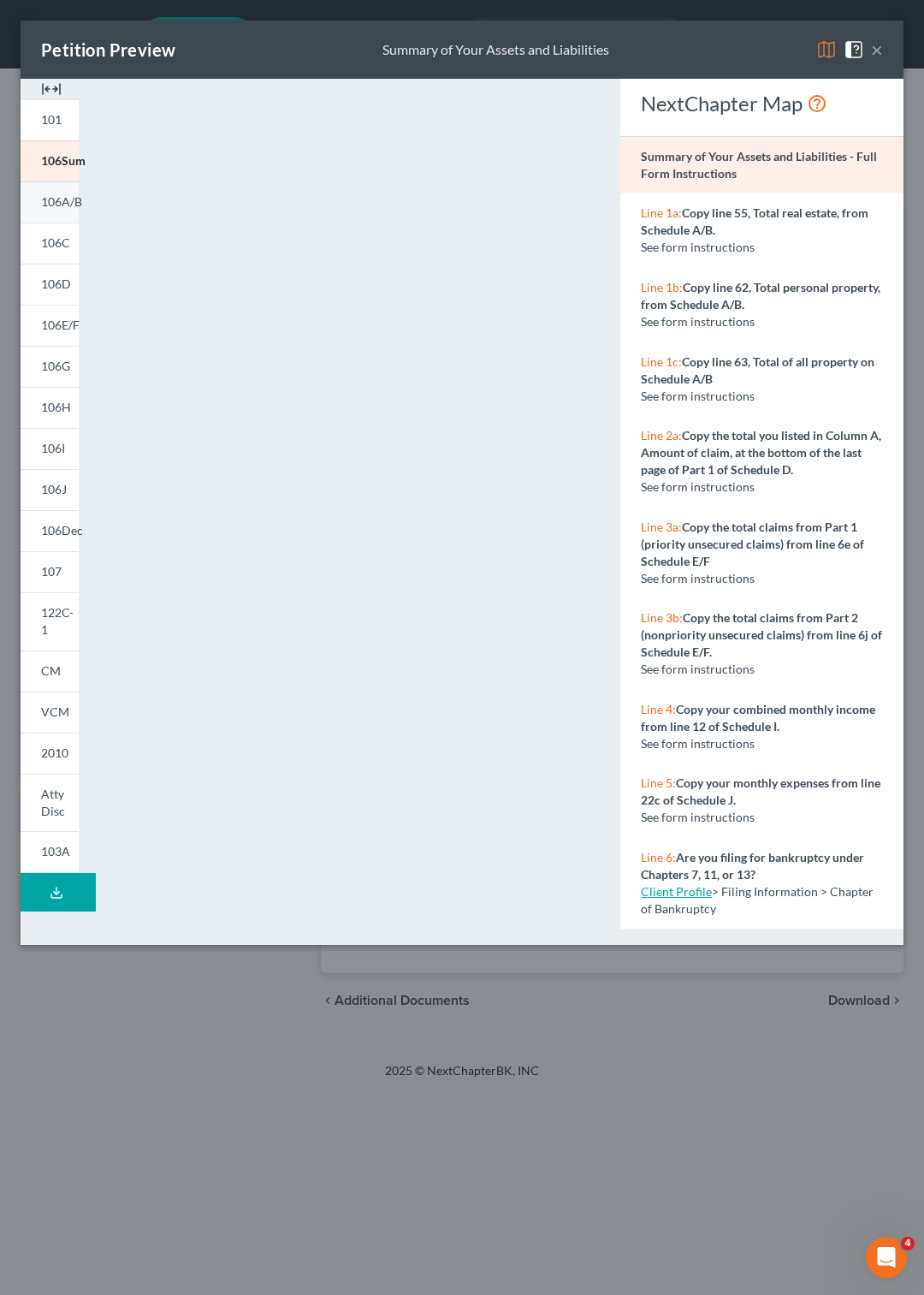
click at [56, 201] on span "106A/B" at bounding box center [62, 200] width 41 height 14
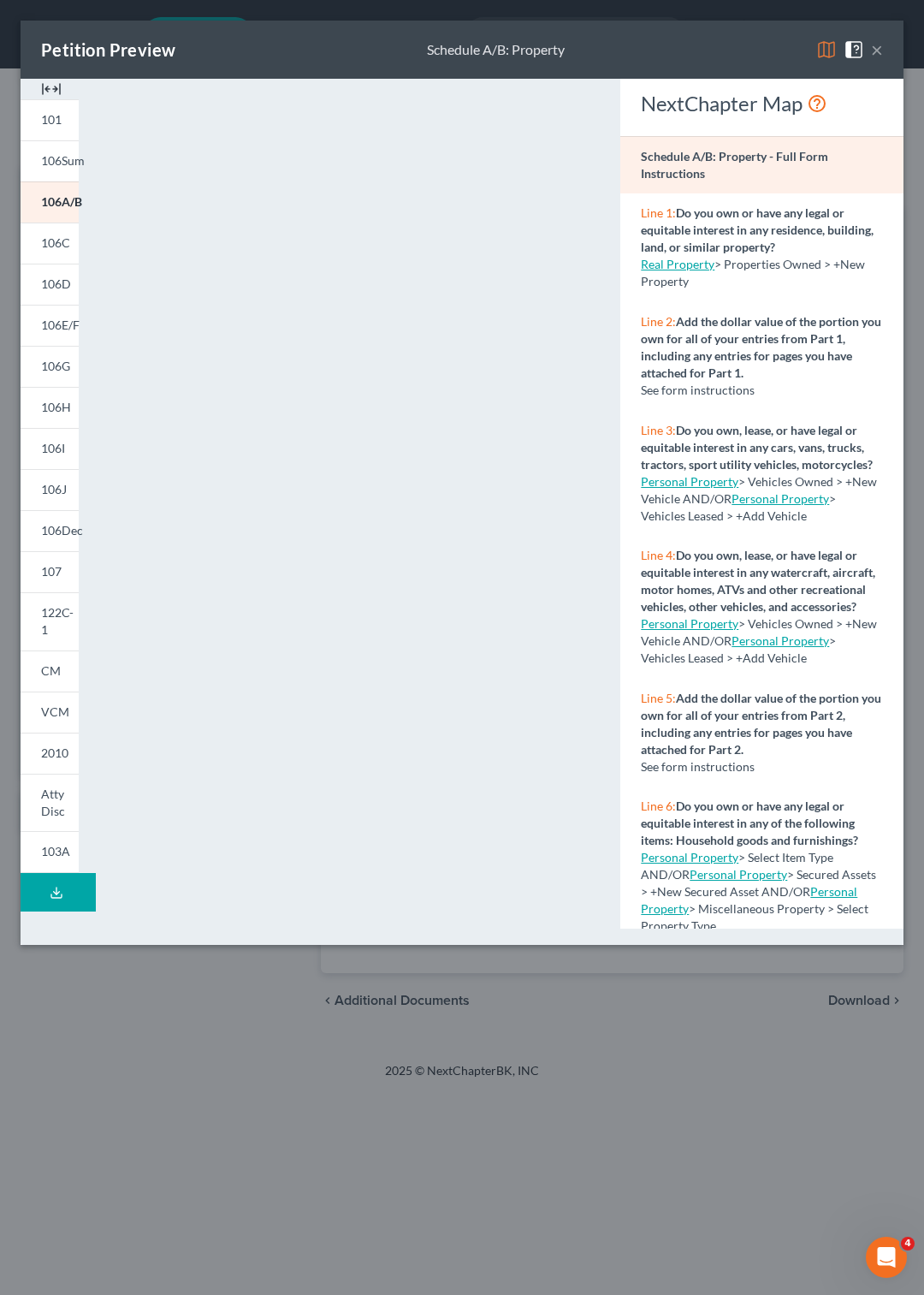
click at [873, 48] on button "×" at bounding box center [877, 50] width 12 height 21
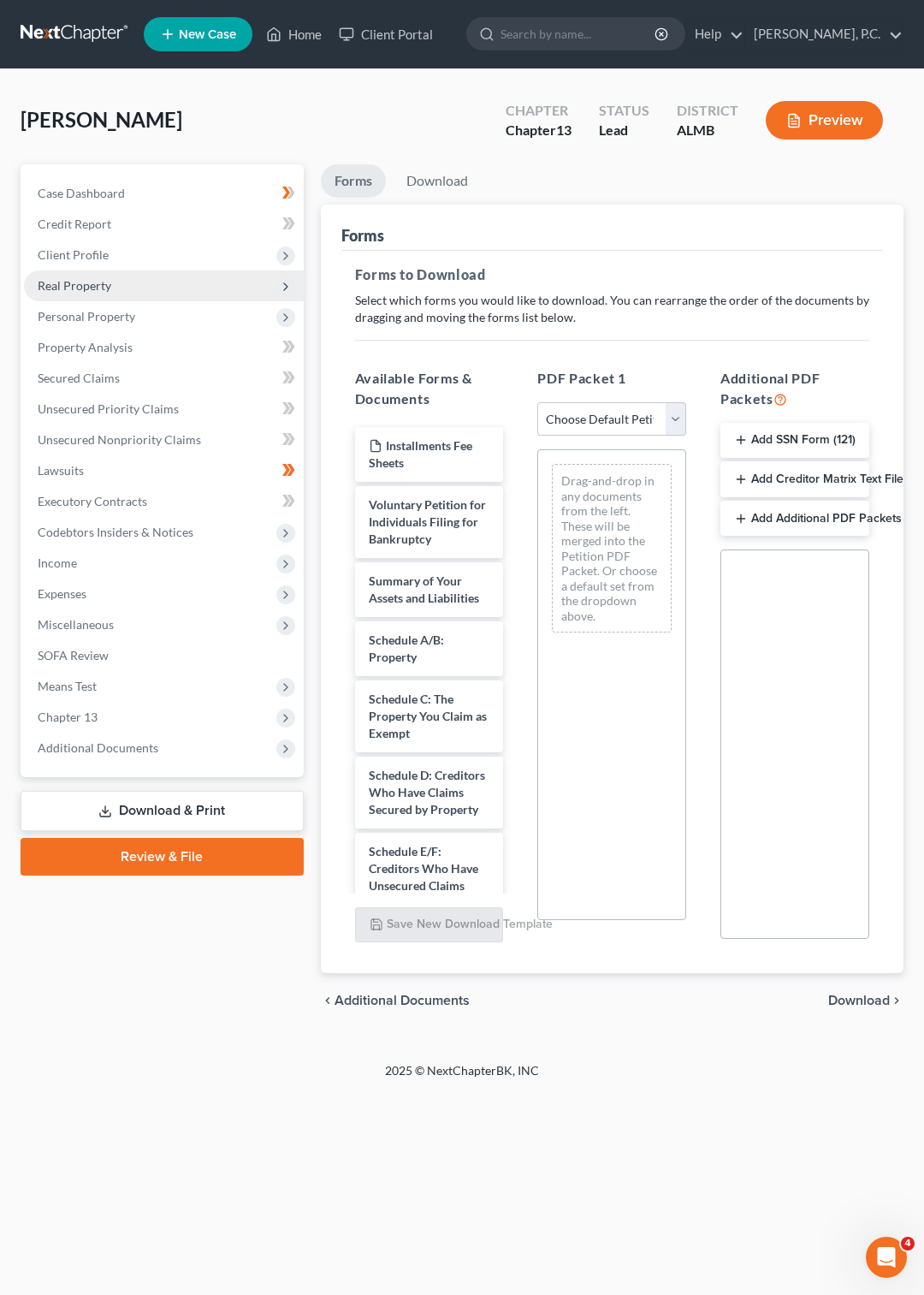
click at [88, 282] on span "Real Property" at bounding box center [74, 285] width 73 height 14
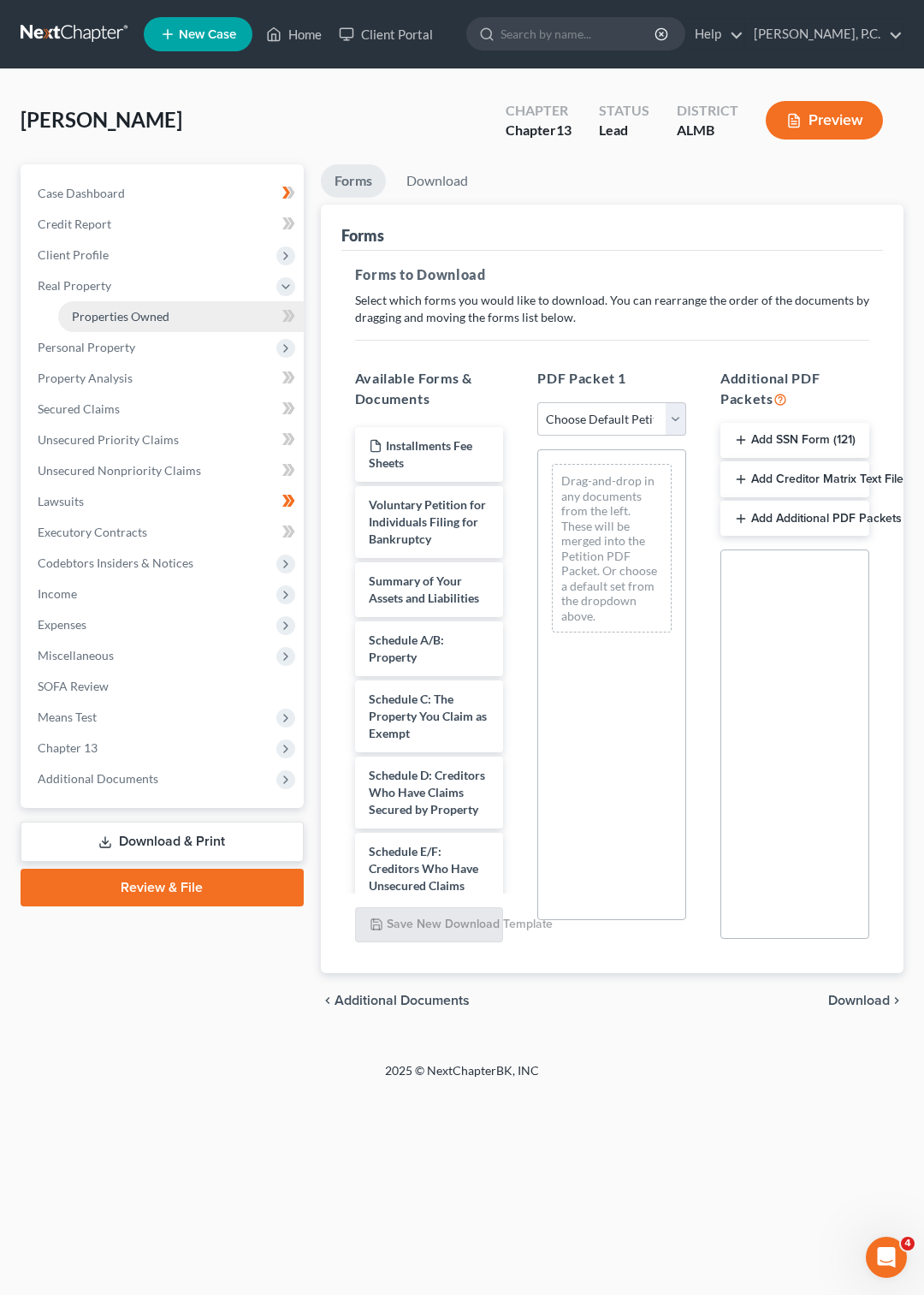
click at [119, 313] on span "Properties Owned" at bounding box center [120, 315] width 98 height 14
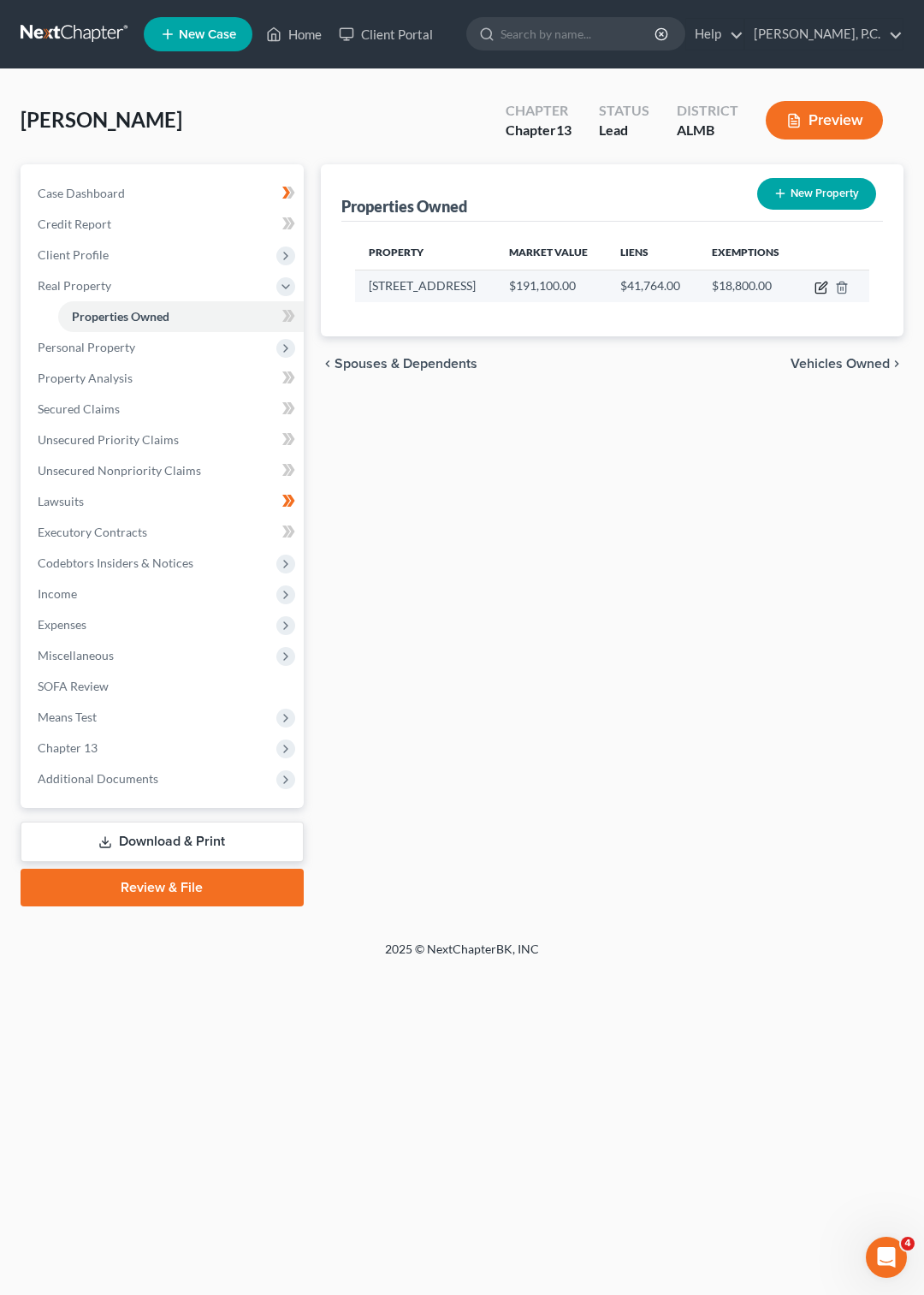
click at [822, 287] on icon "button" at bounding box center [821, 287] width 14 height 14
select select "0"
select select "50"
select select "0"
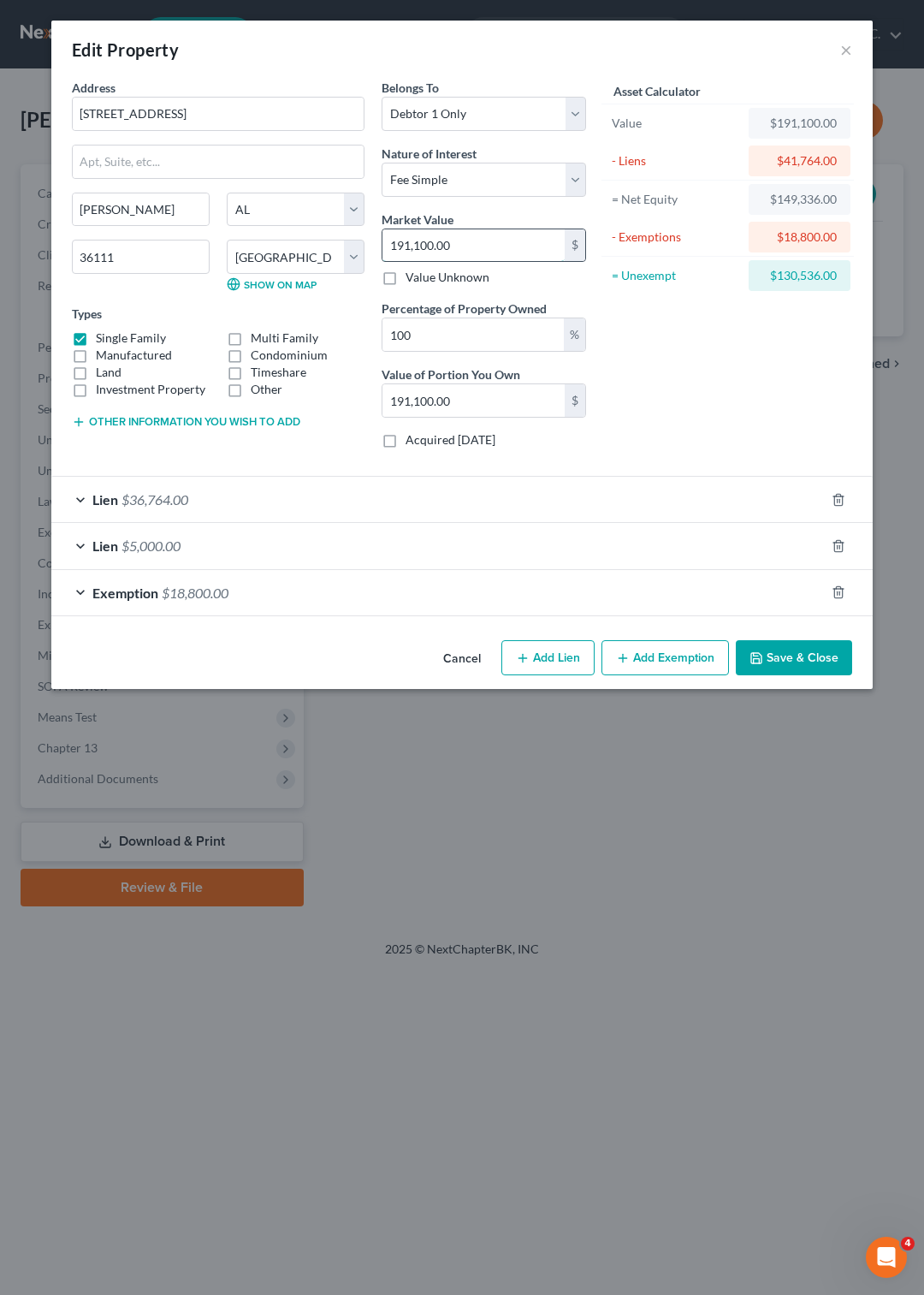
click at [463, 247] on input "191,100.00" at bounding box center [474, 246] width 183 height 33
type input "91,100.00"
click at [781, 132] on div "$91,100.00" at bounding box center [799, 123] width 74 height 17
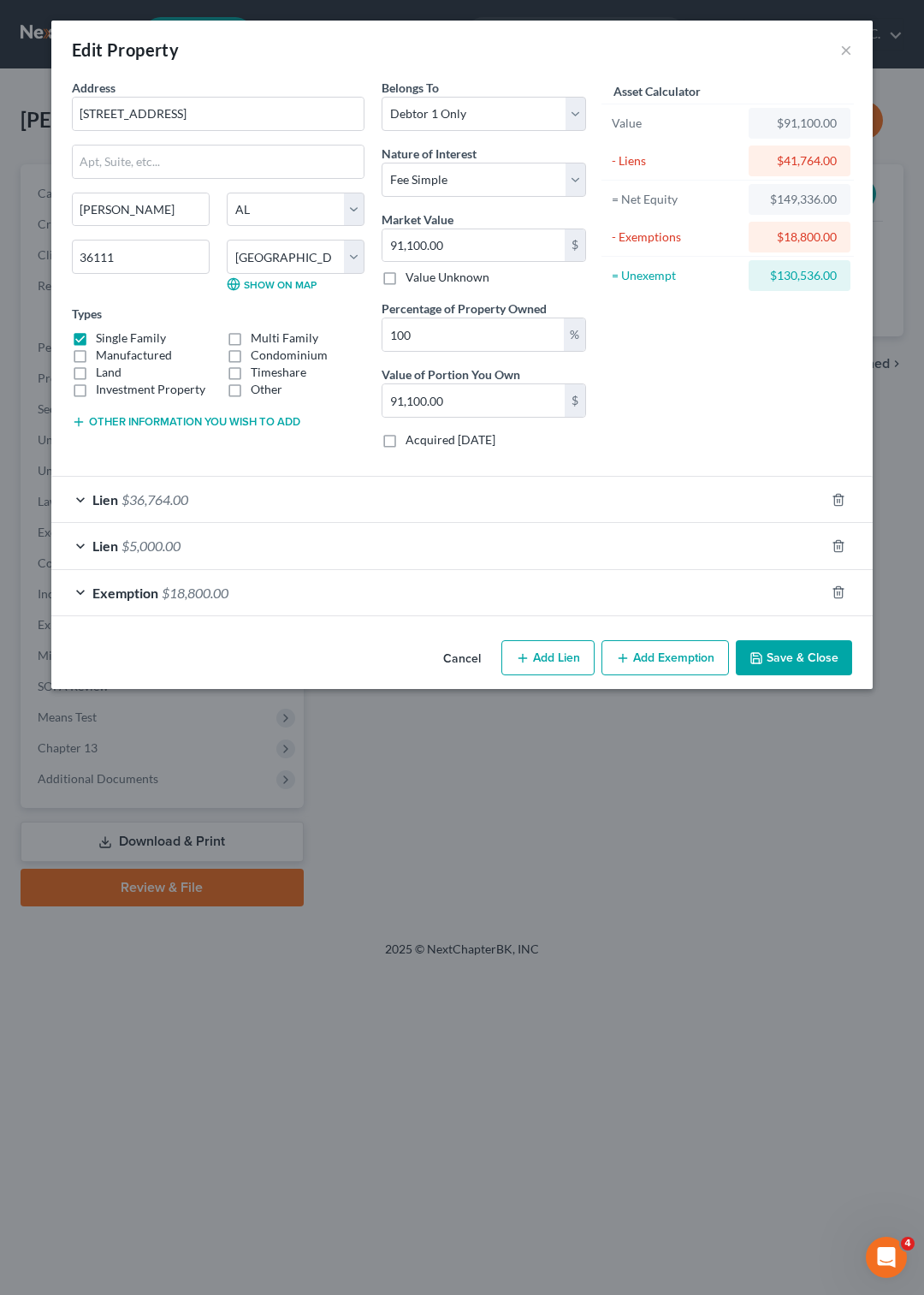
click at [771, 153] on div "$41,764.00" at bounding box center [799, 161] width 74 height 17
click at [806, 659] on button "Save & Close" at bounding box center [794, 658] width 117 height 36
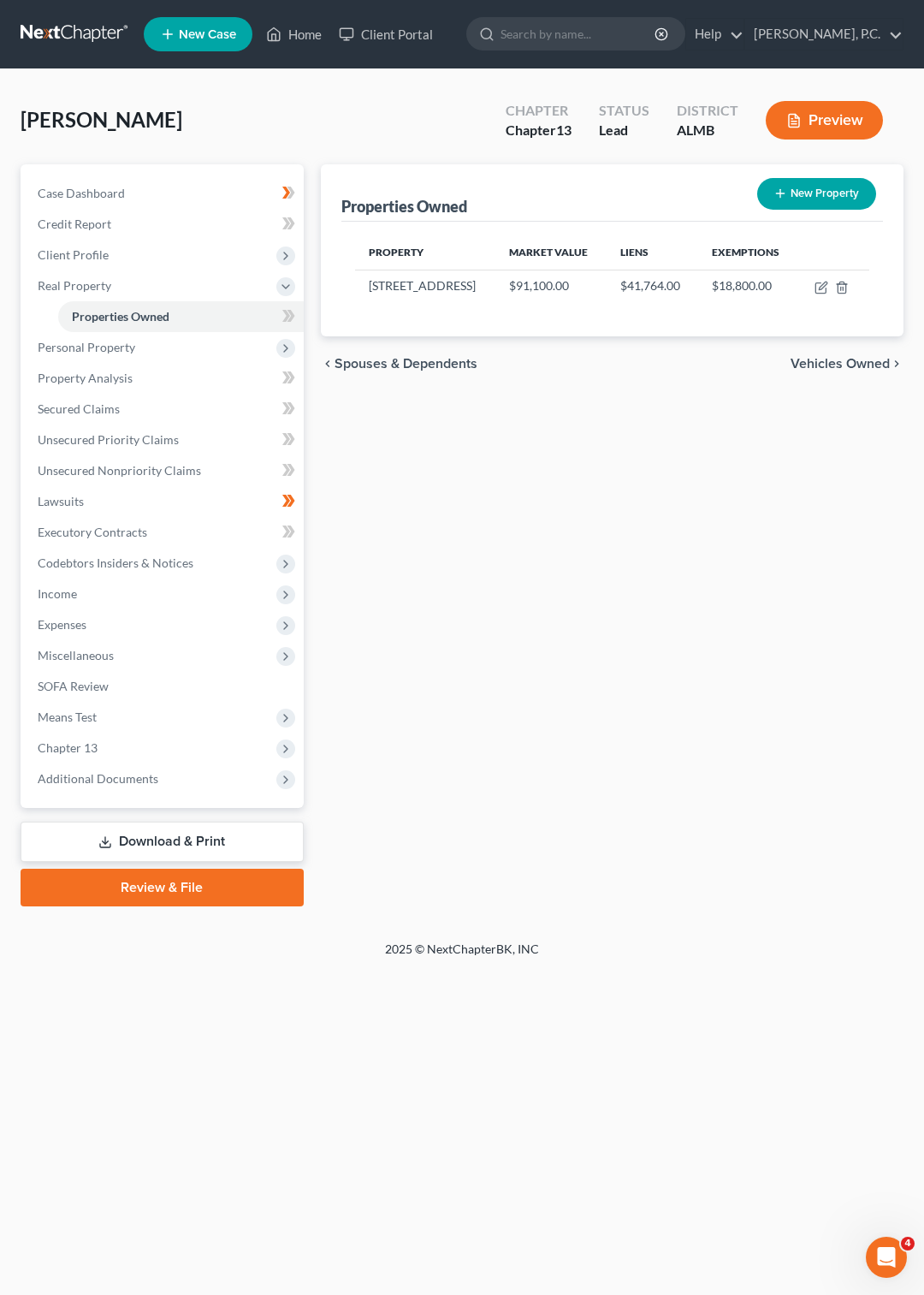
click at [830, 119] on button "Preview" at bounding box center [824, 120] width 118 height 39
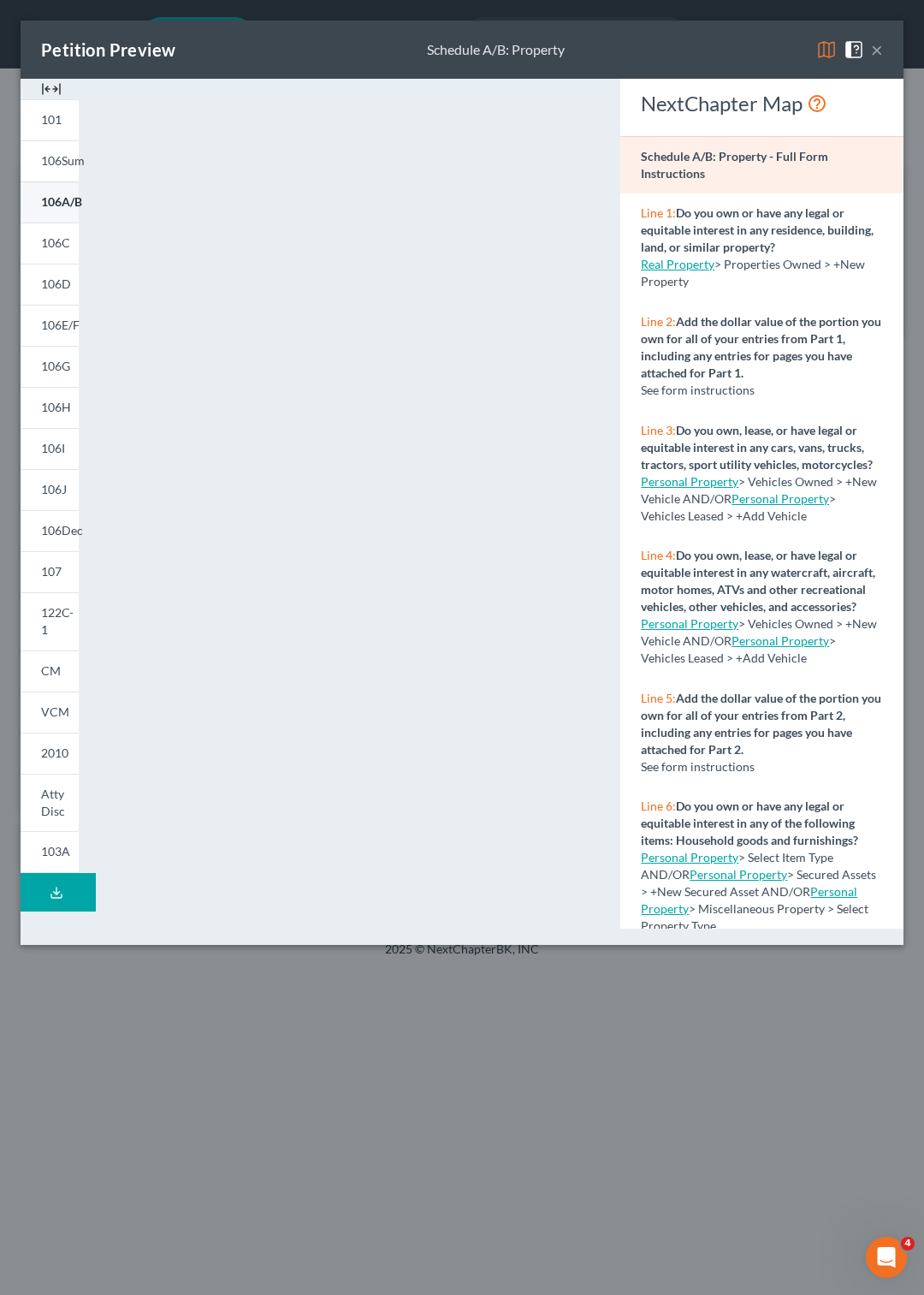
click at [61, 204] on span "106A/B" at bounding box center [62, 200] width 41 height 14
click at [56, 246] on span "106C" at bounding box center [56, 242] width 29 height 14
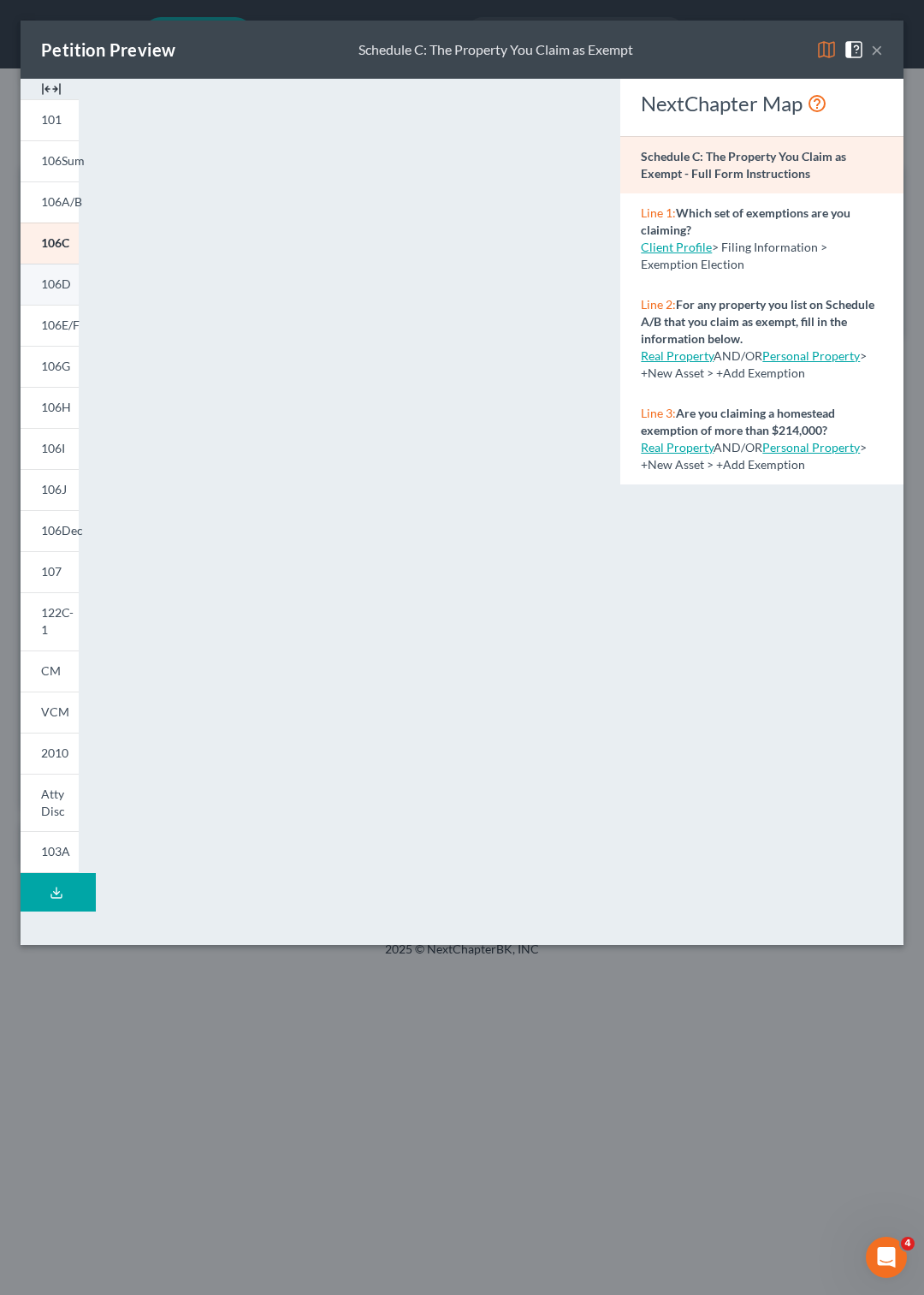
click at [52, 283] on span "106D" at bounding box center [56, 283] width 30 height 14
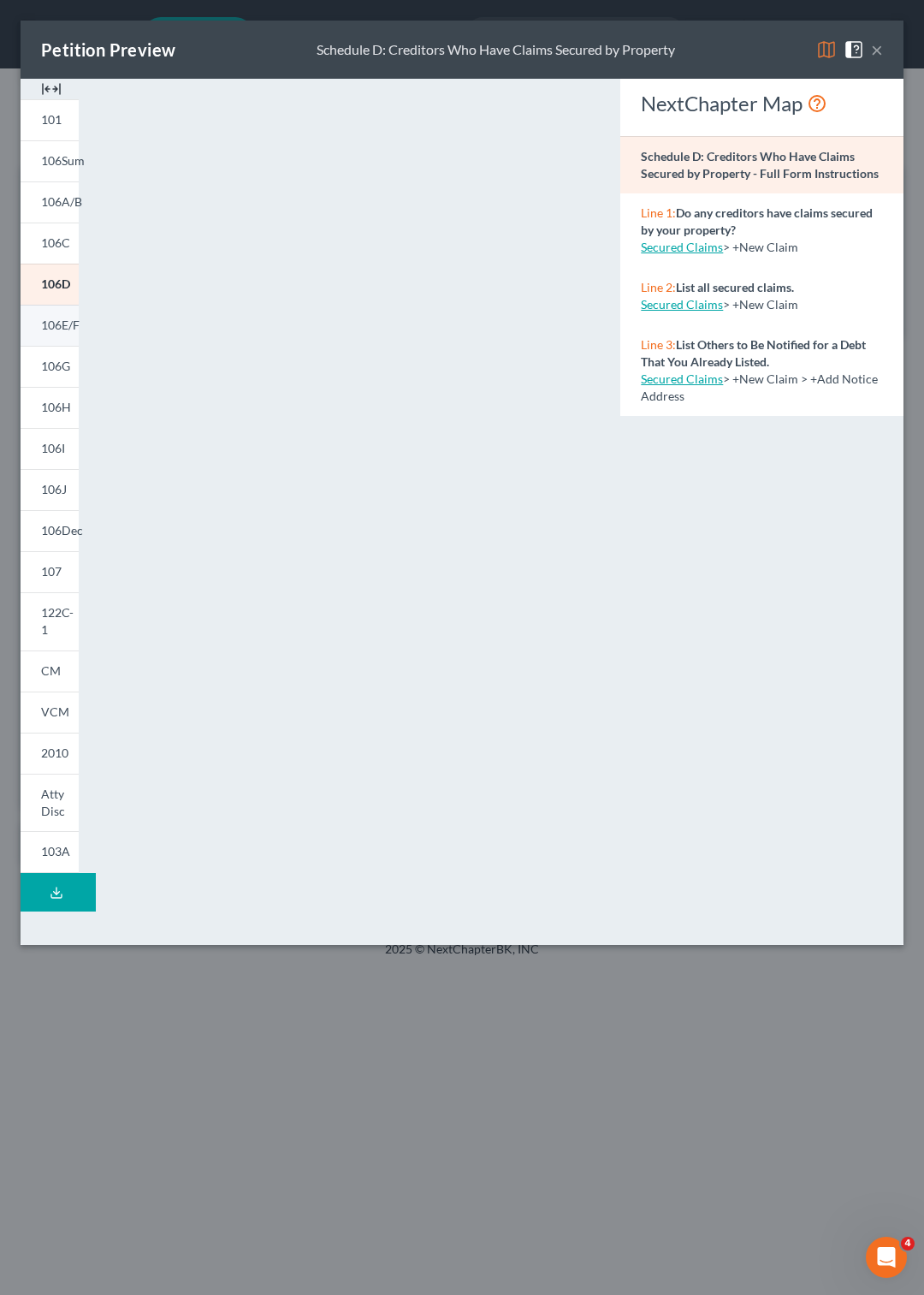
click at [69, 328] on span "106E/F" at bounding box center [60, 324] width 39 height 14
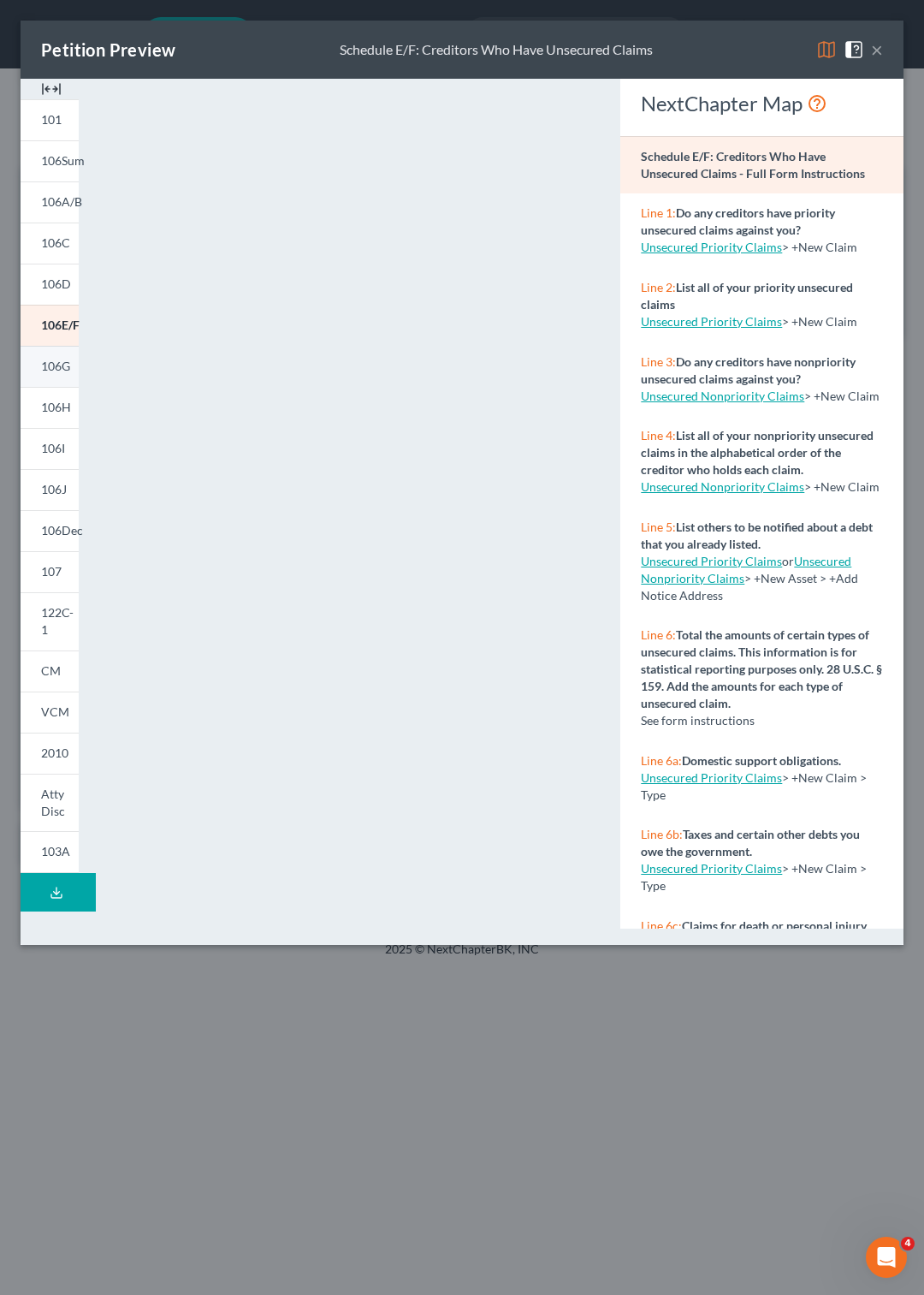
click at [45, 363] on span "106G" at bounding box center [56, 365] width 29 height 14
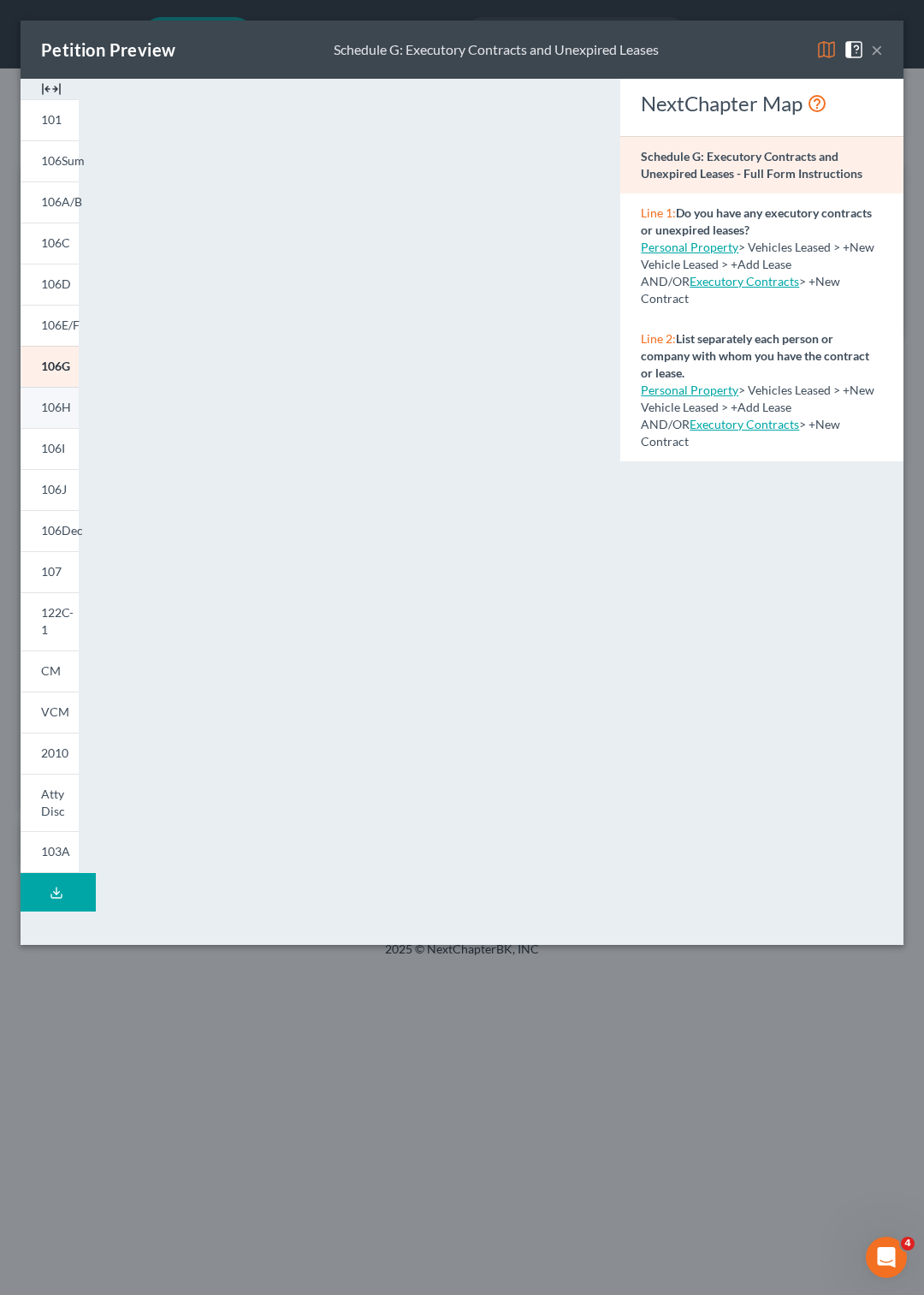
click at [55, 408] on span "106H" at bounding box center [56, 407] width 30 height 14
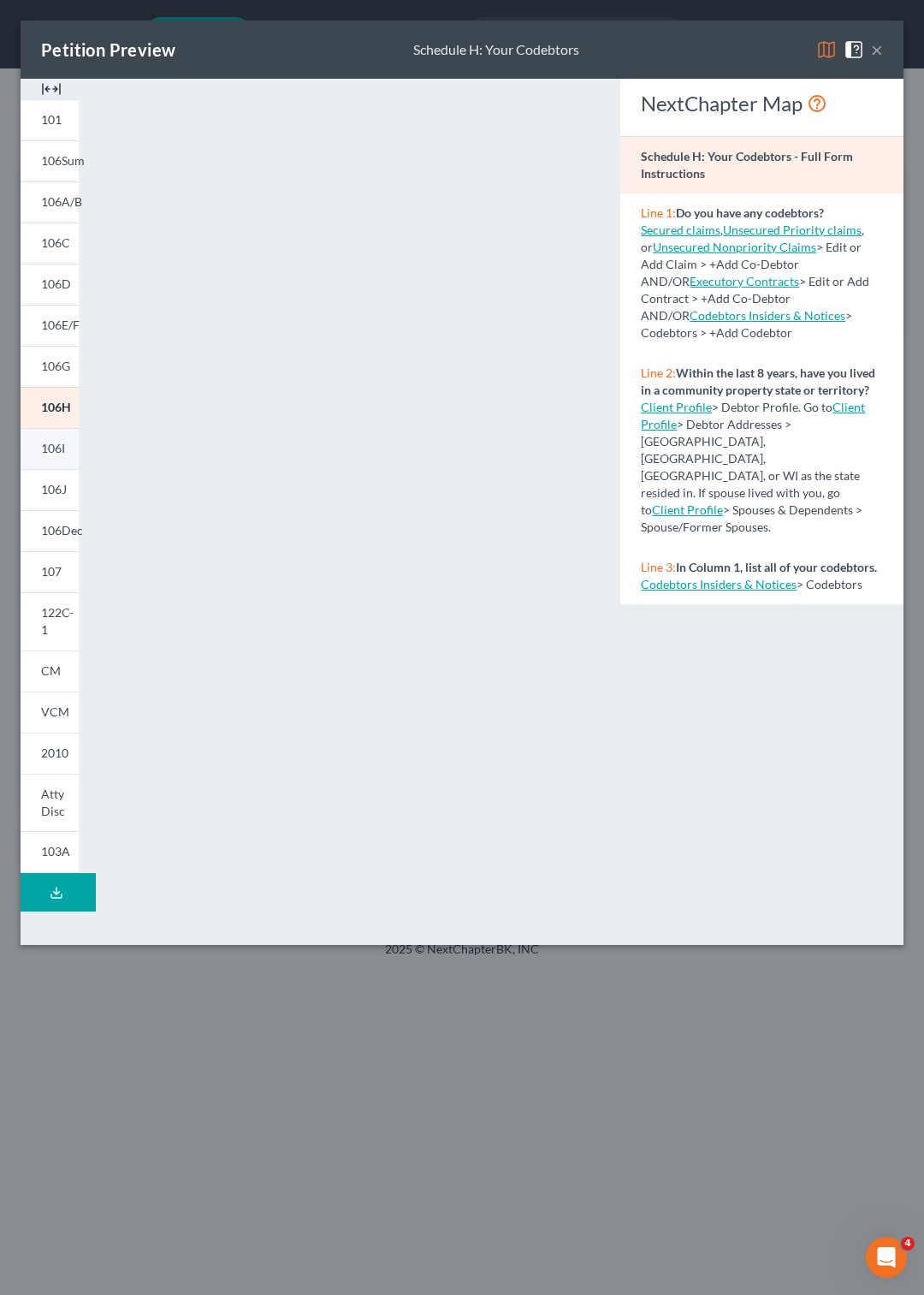
click at [50, 447] on span "106I" at bounding box center [53, 447] width 24 height 14
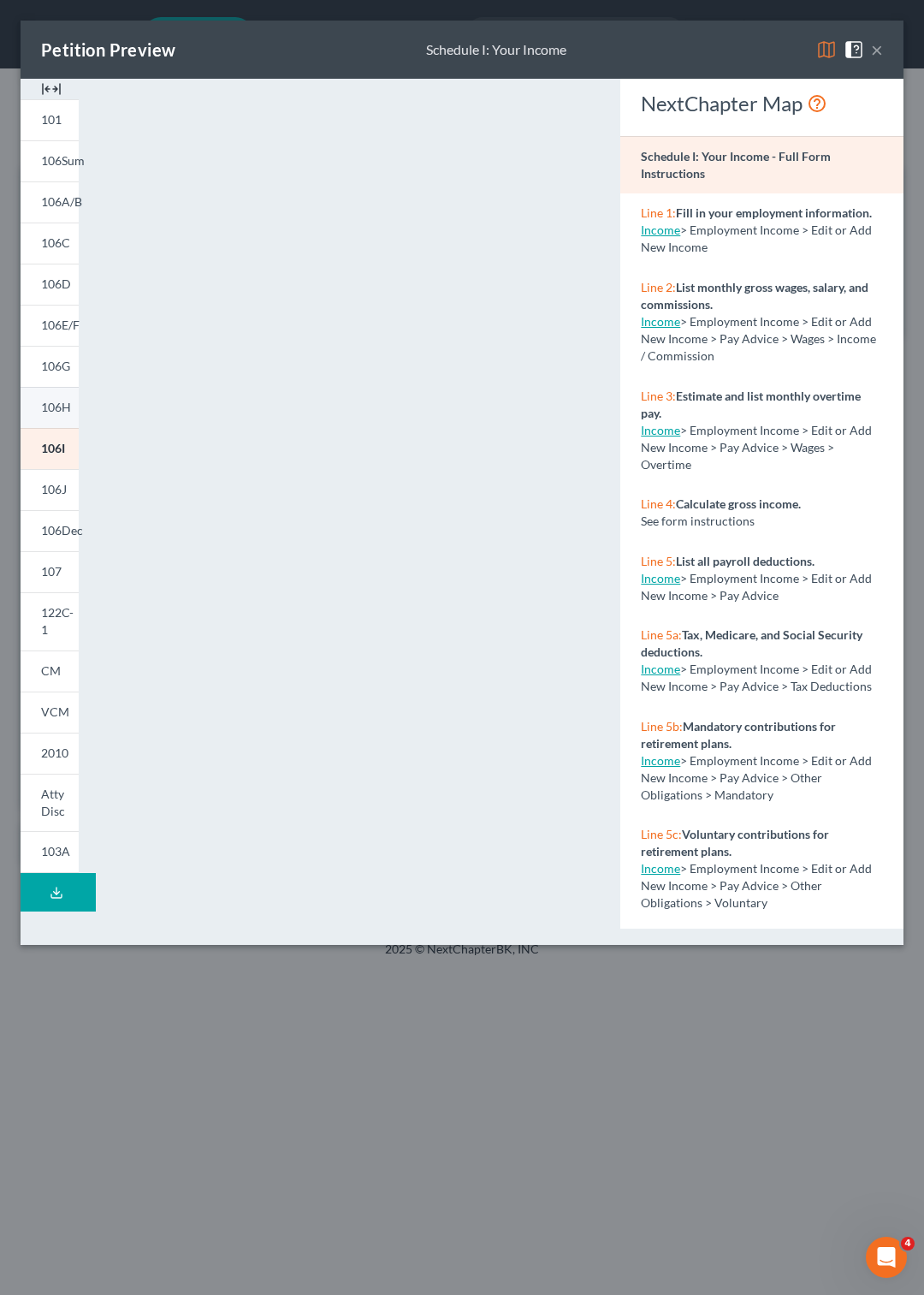
click at [57, 404] on span "106H" at bounding box center [56, 407] width 30 height 14
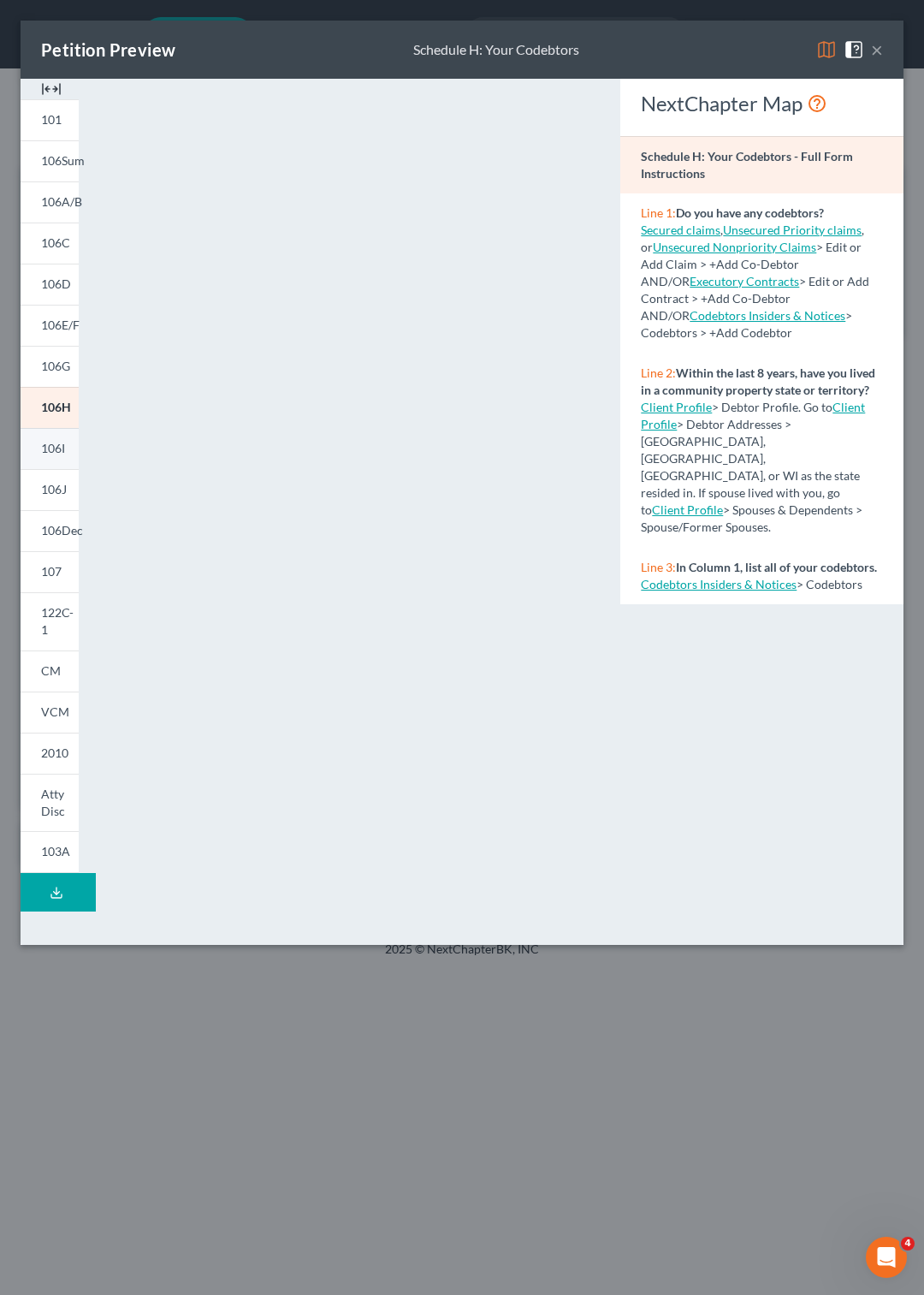
click at [55, 451] on span "106I" at bounding box center [53, 447] width 24 height 14
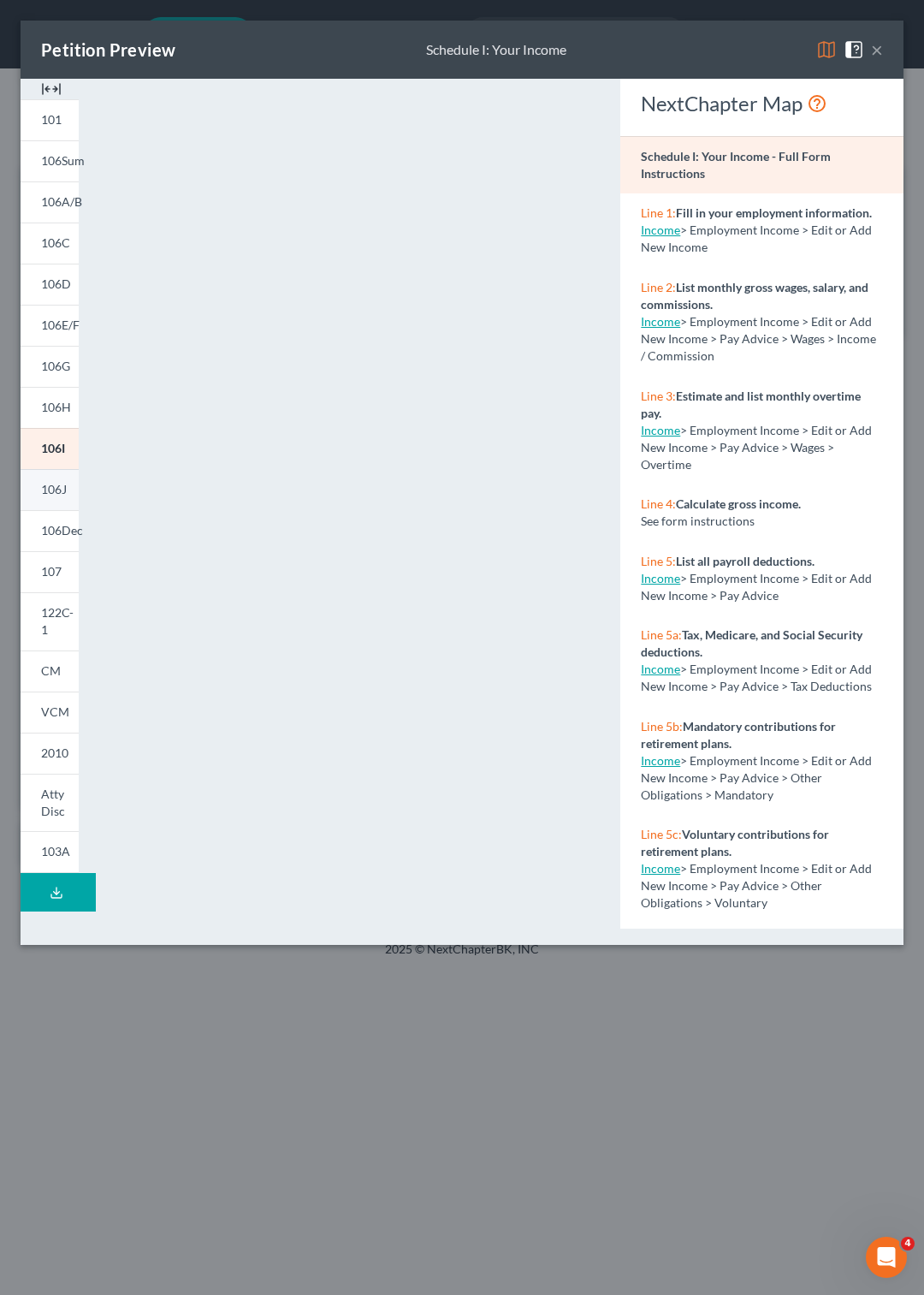
click at [58, 492] on span "106J" at bounding box center [54, 488] width 25 height 14
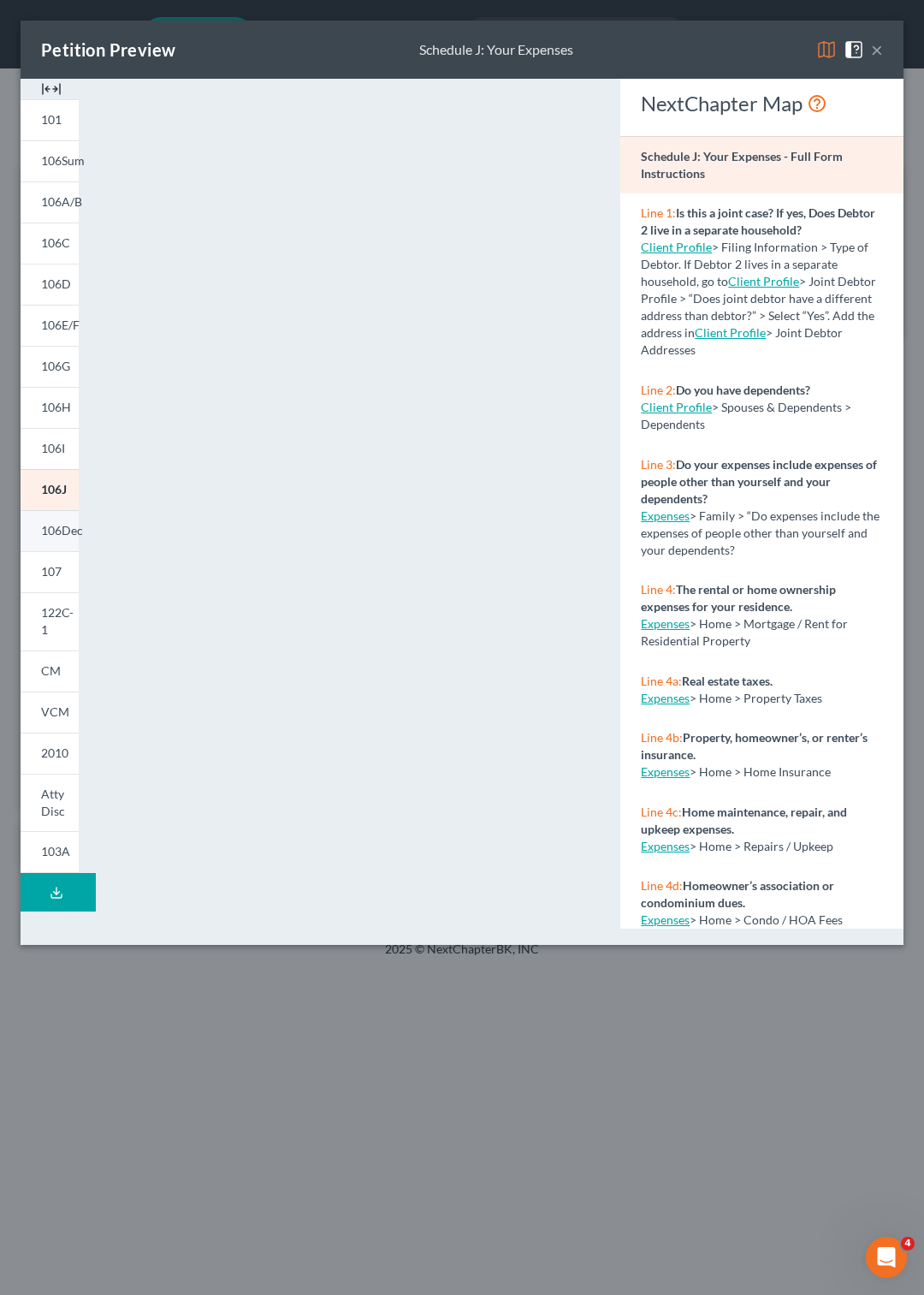
click at [56, 531] on span "106Dec" at bounding box center [62, 530] width 42 height 14
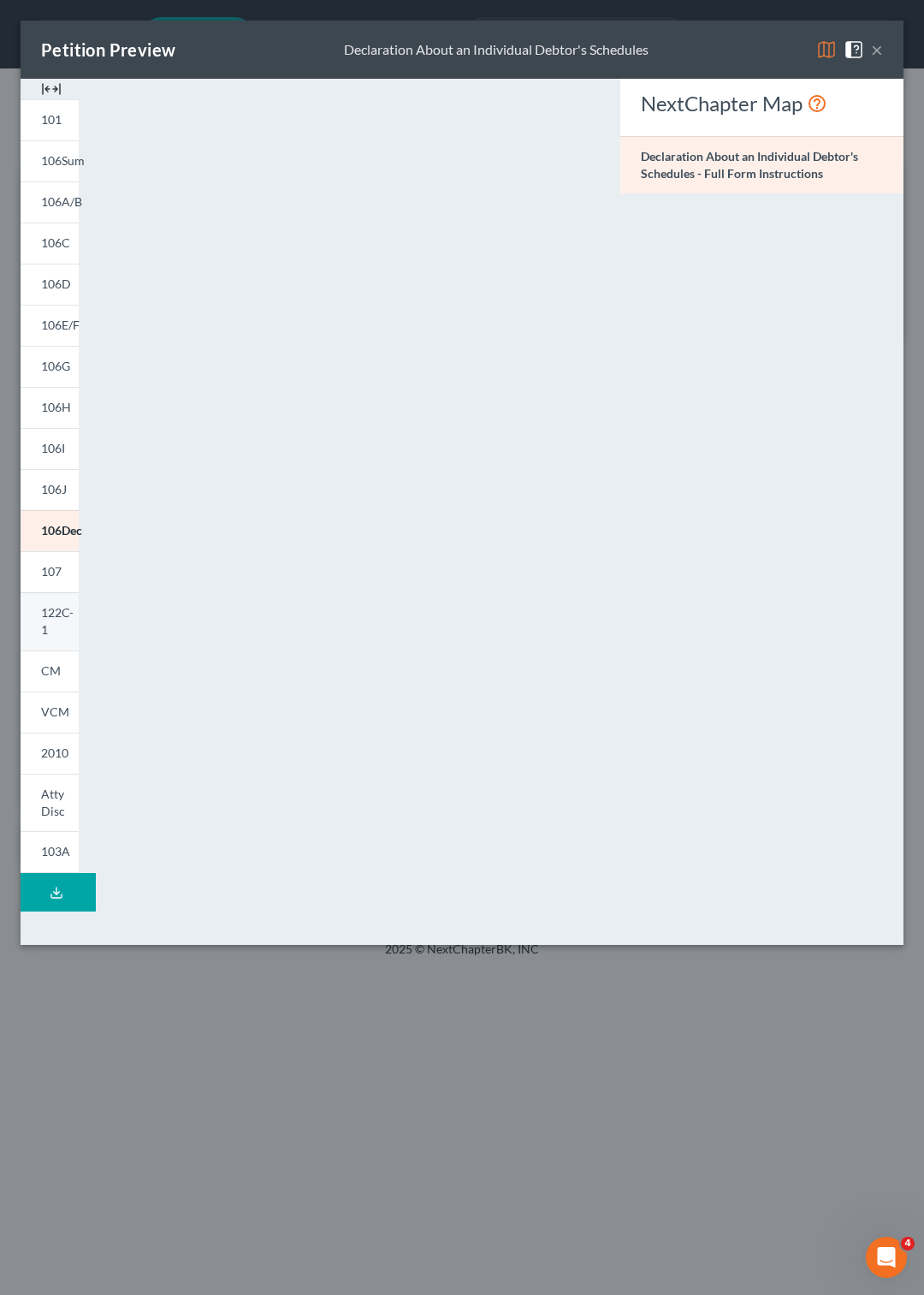
click at [60, 617] on span "122C-1" at bounding box center [57, 621] width 33 height 32
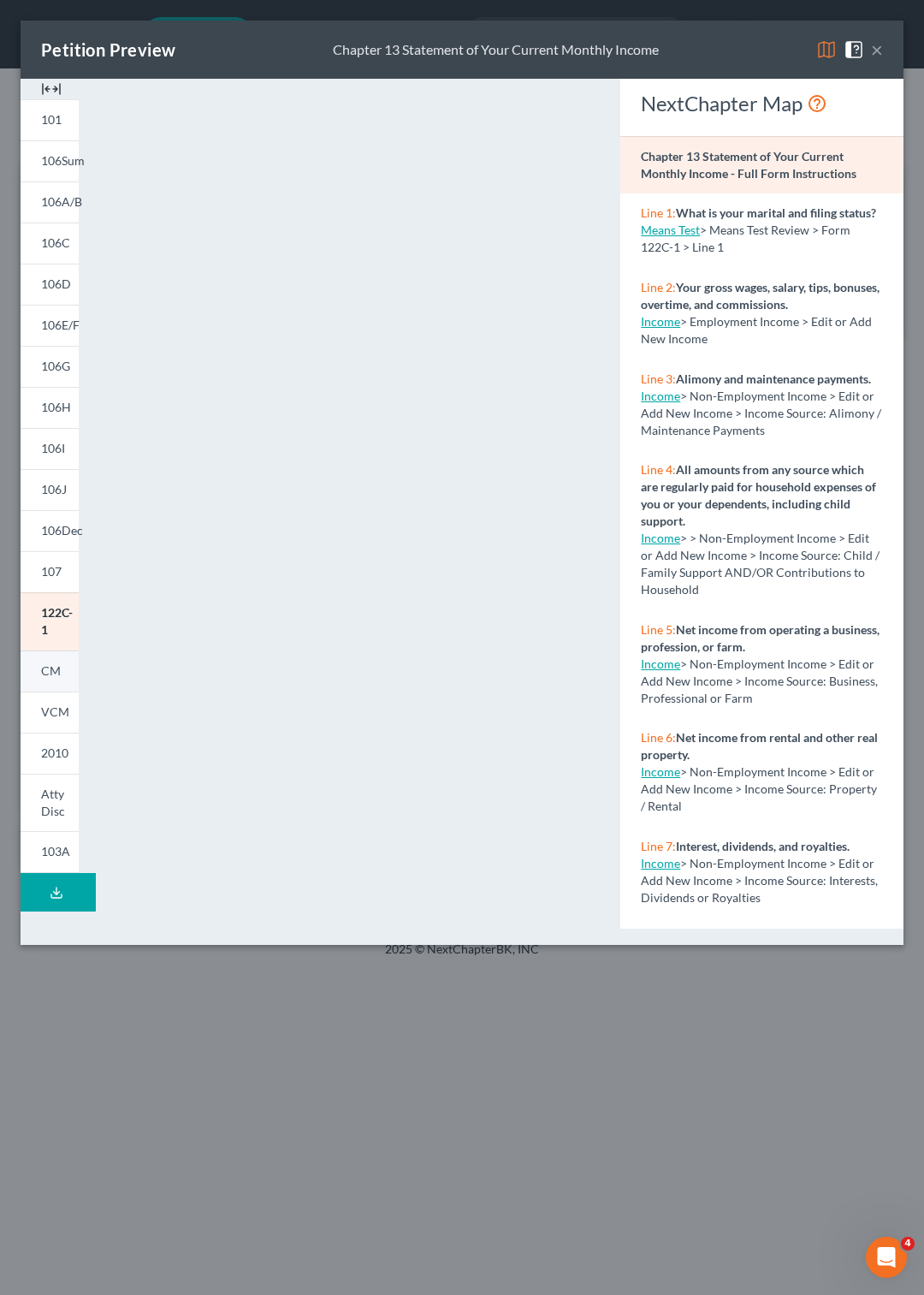
click at [45, 663] on span "CM" at bounding box center [51, 670] width 20 height 14
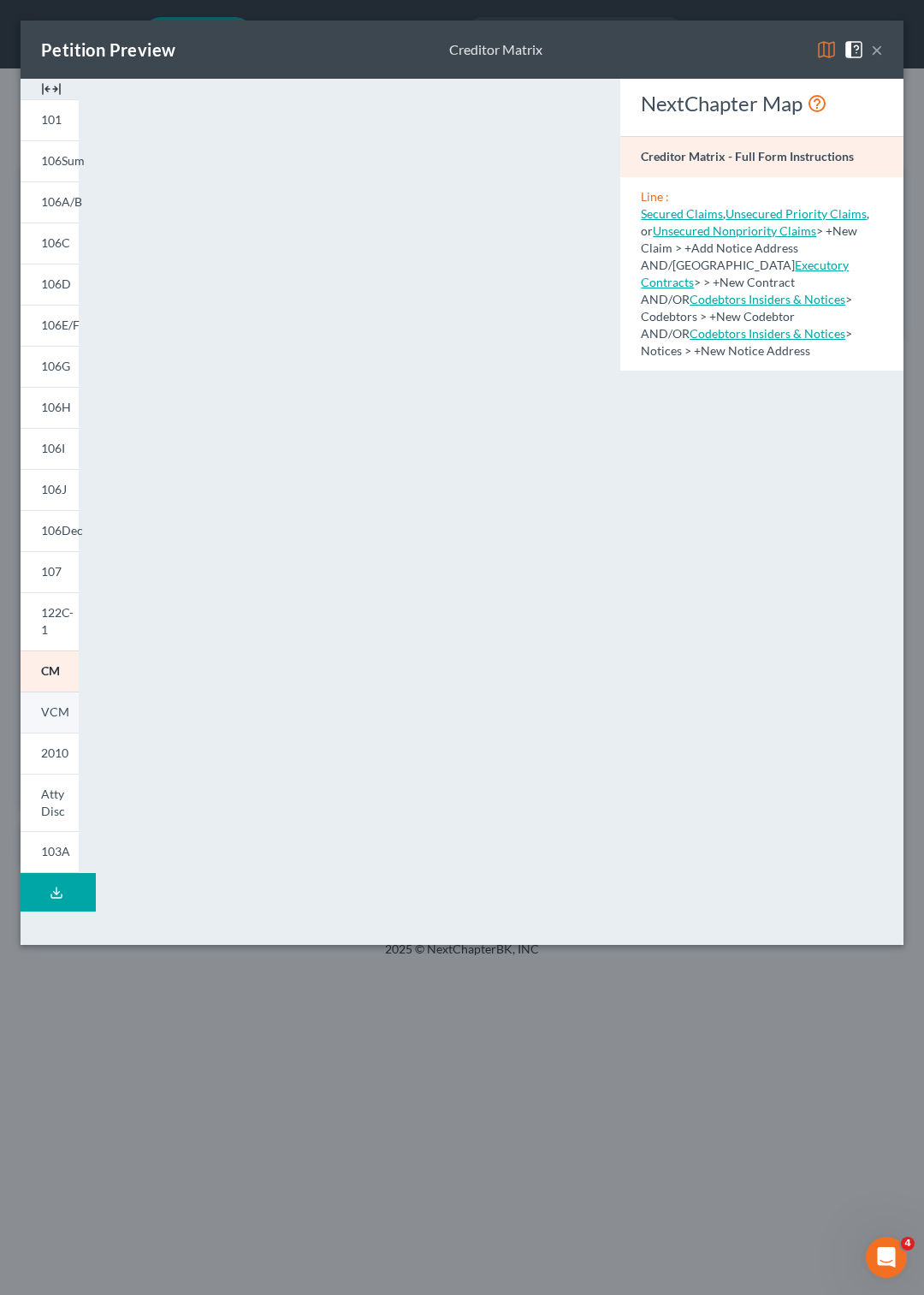
click at [48, 705] on span "VCM" at bounding box center [56, 711] width 28 height 14
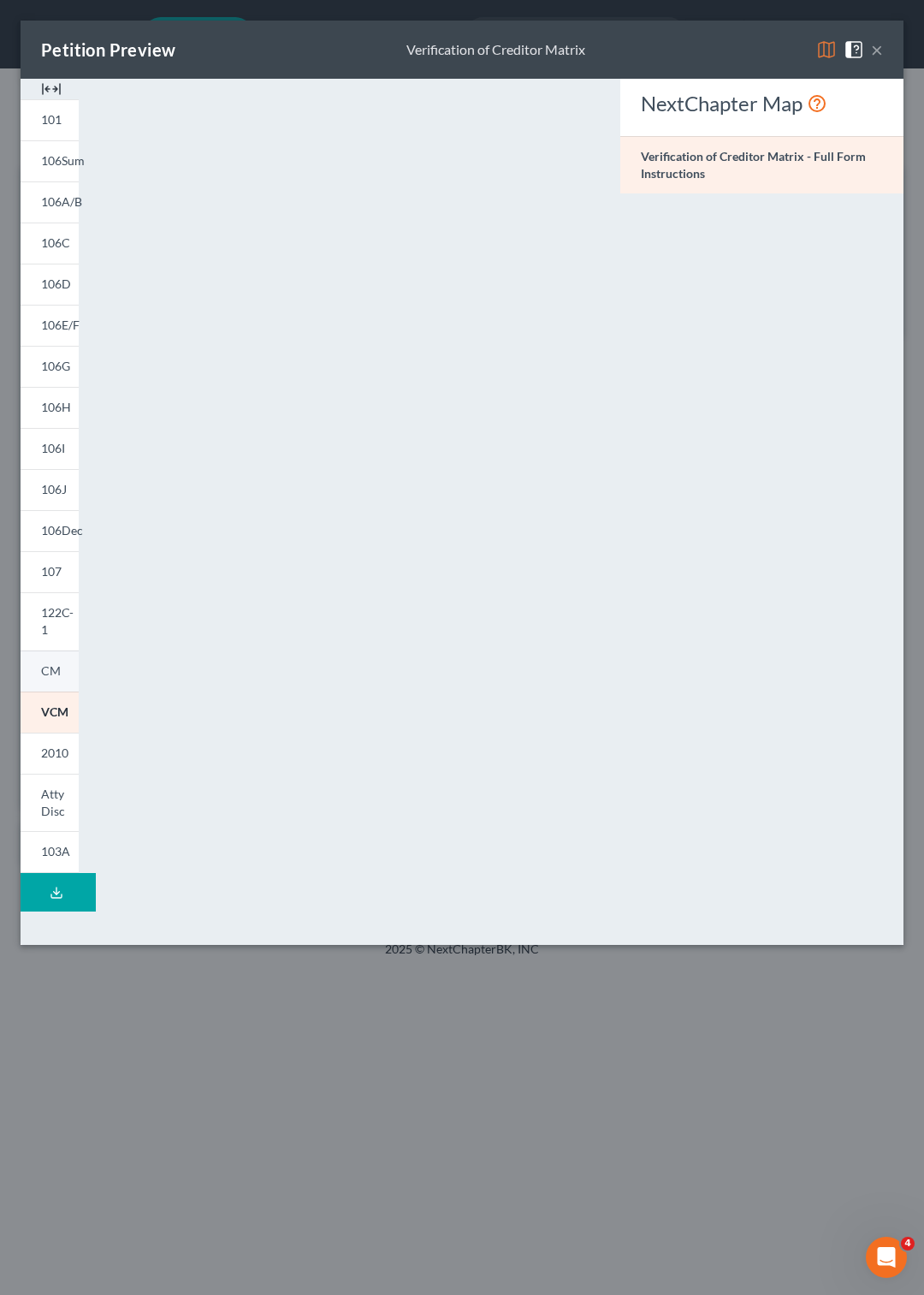
click at [57, 663] on span "CM" at bounding box center [51, 670] width 20 height 14
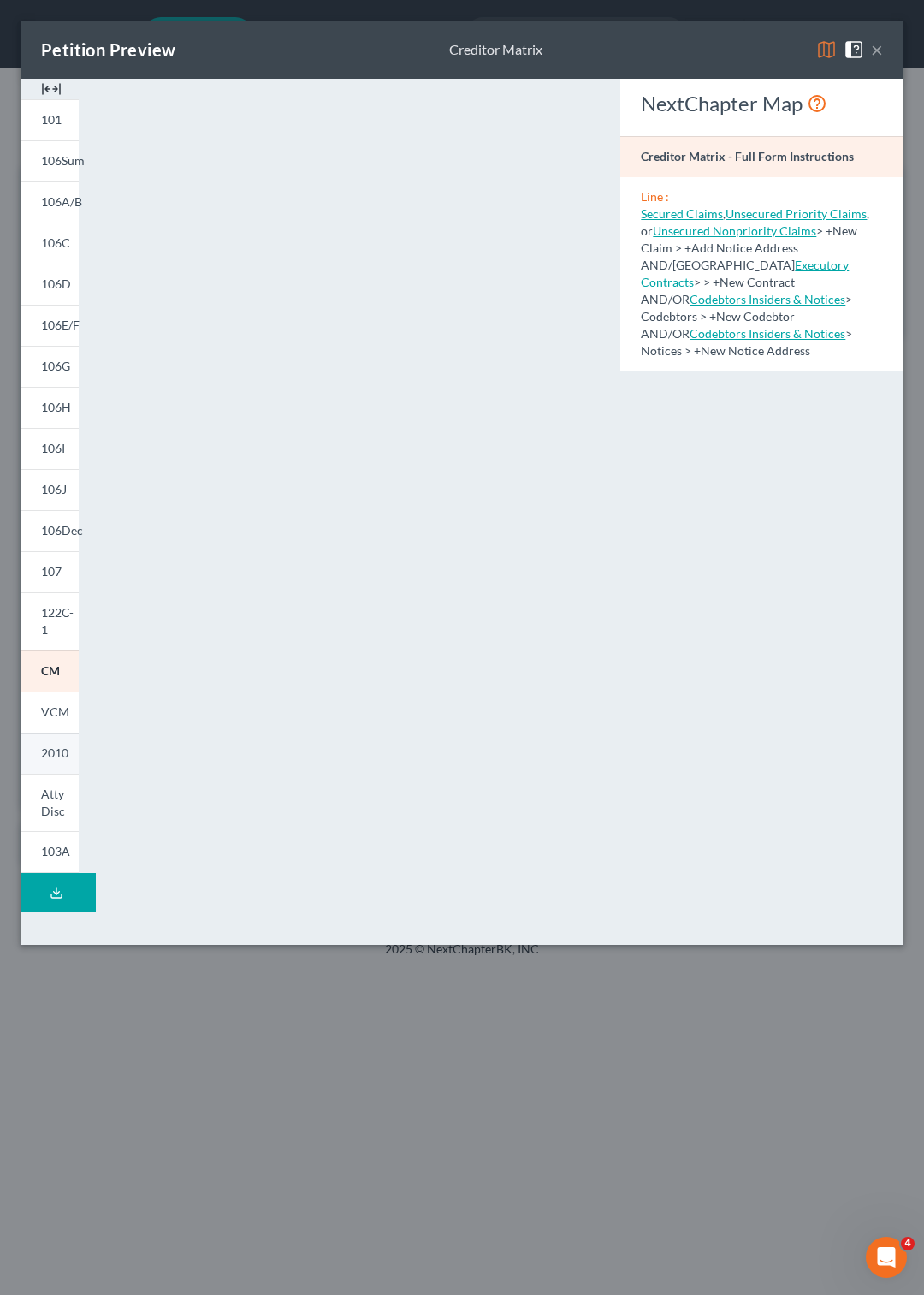
click at [50, 745] on span "2010" at bounding box center [55, 752] width 27 height 14
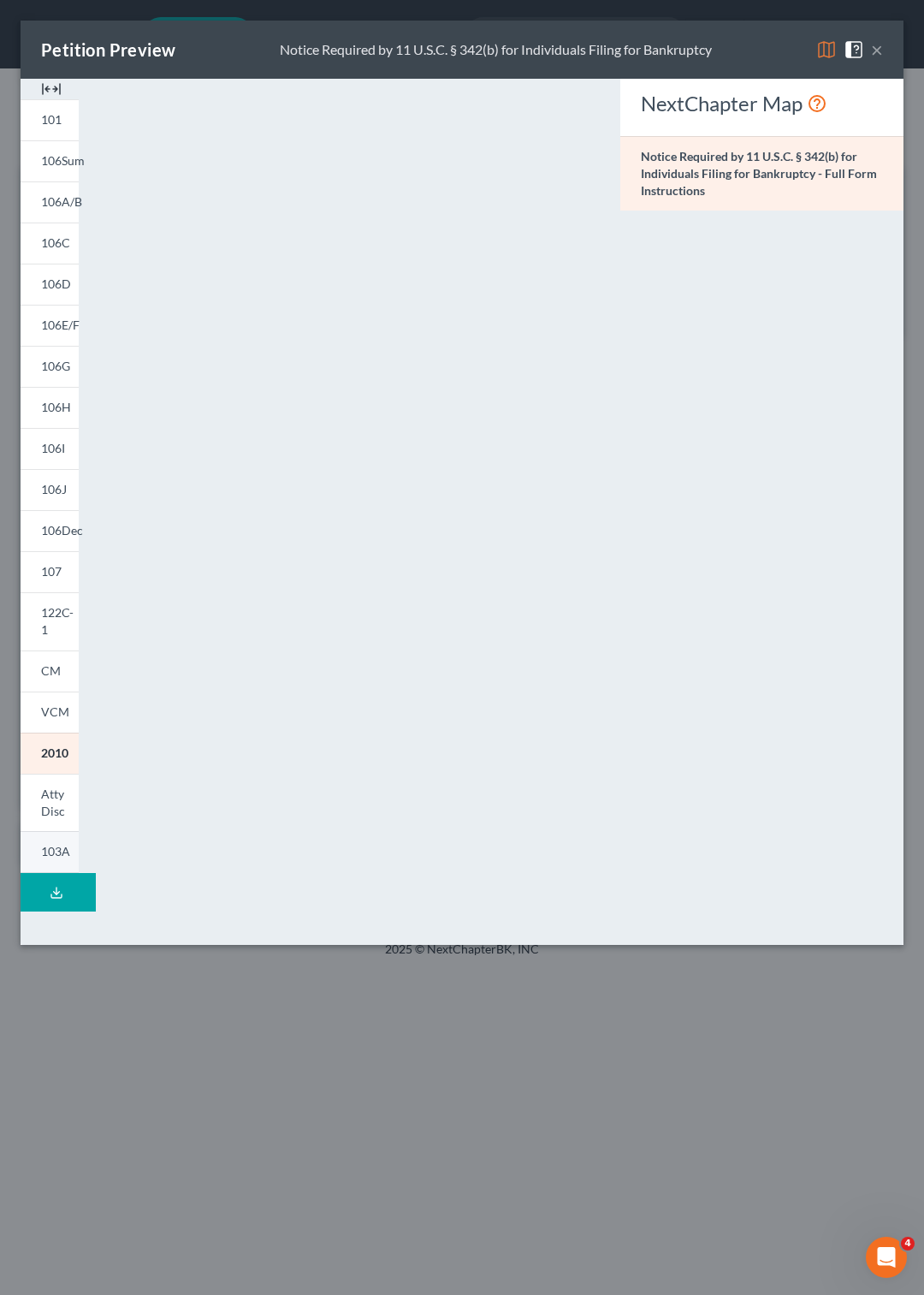
click at [50, 844] on span "103A" at bounding box center [56, 851] width 29 height 14
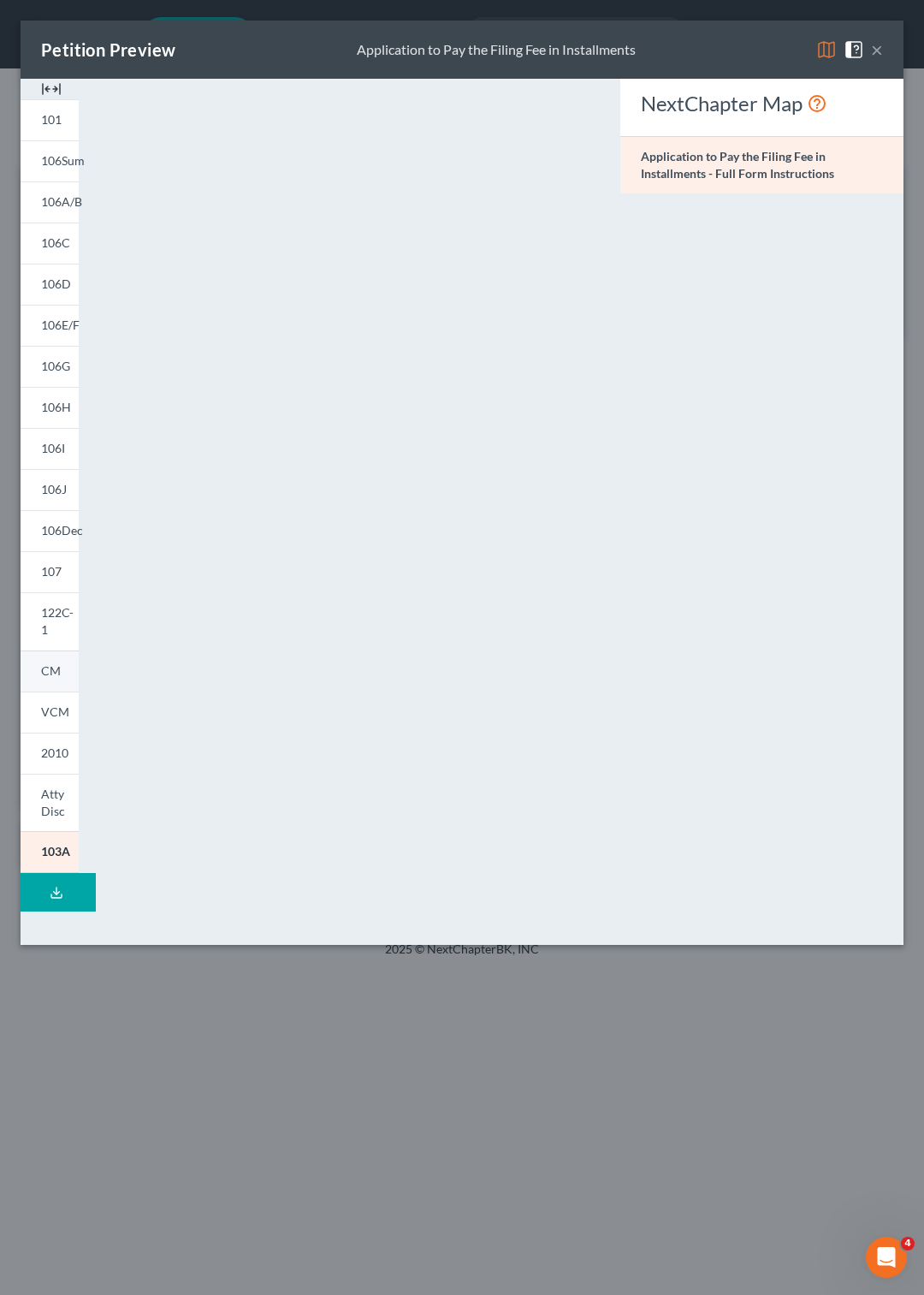
click at [48, 663] on span "CM" at bounding box center [51, 670] width 20 height 14
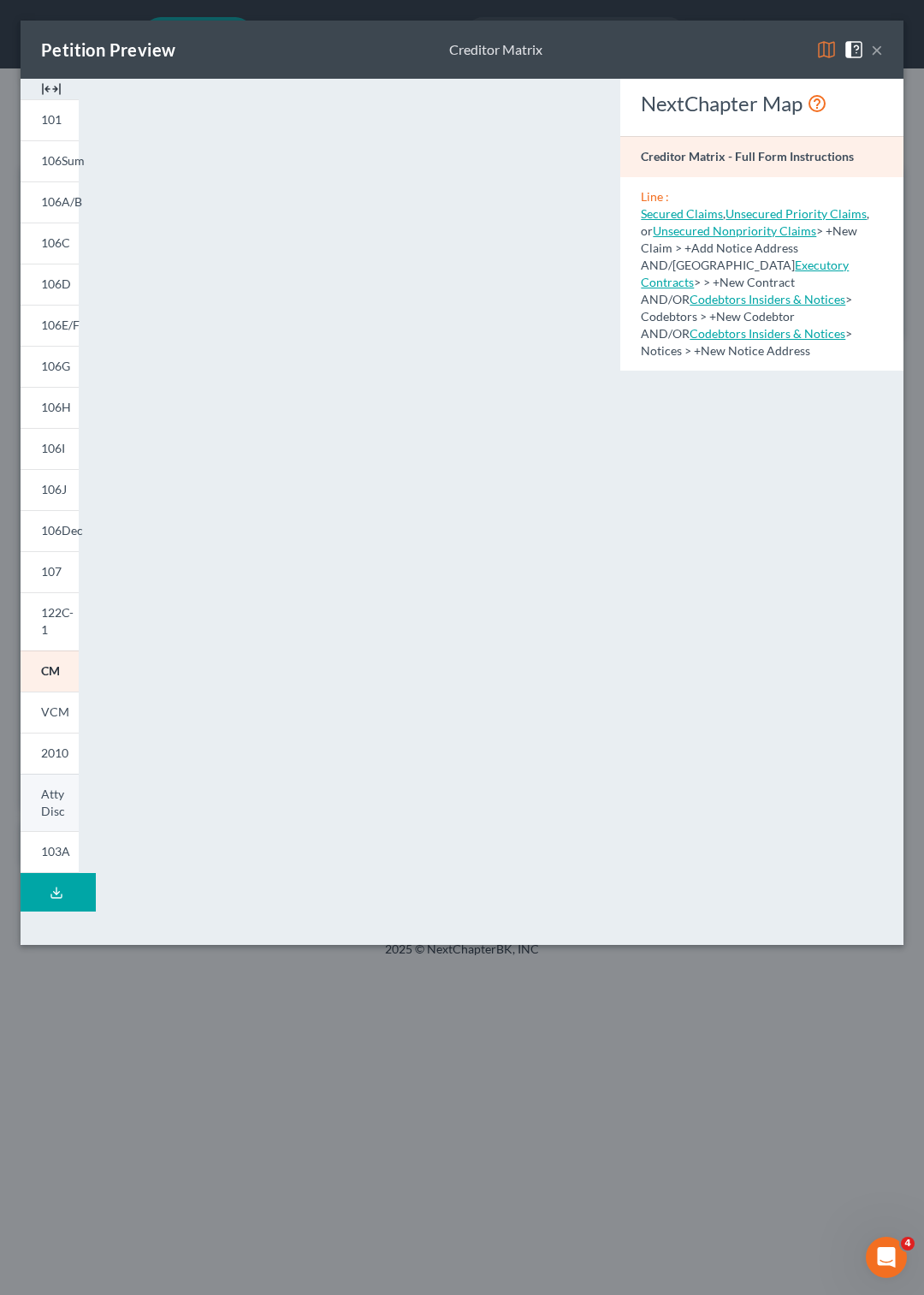
click at [57, 791] on span "Atty Disc" at bounding box center [53, 803] width 24 height 32
